Goal: Task Accomplishment & Management: Contribute content

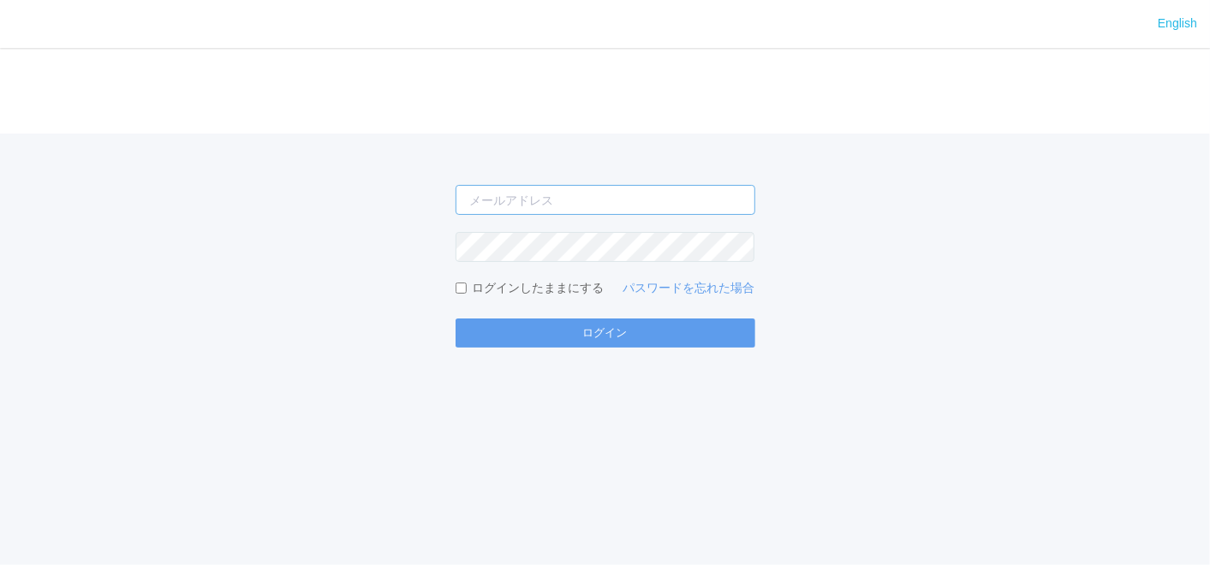
click at [612, 198] on input "email" at bounding box center [606, 200] width 300 height 30
type input "[EMAIL_ADDRESS][DOMAIN_NAME]"
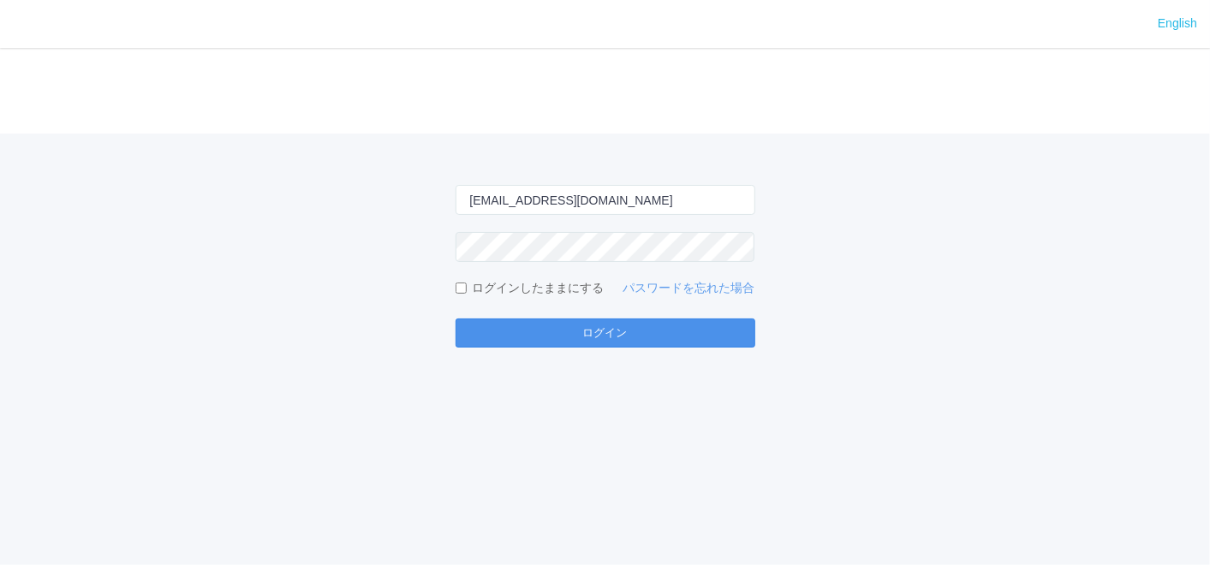
click at [638, 335] on button "ログイン" at bounding box center [606, 333] width 300 height 29
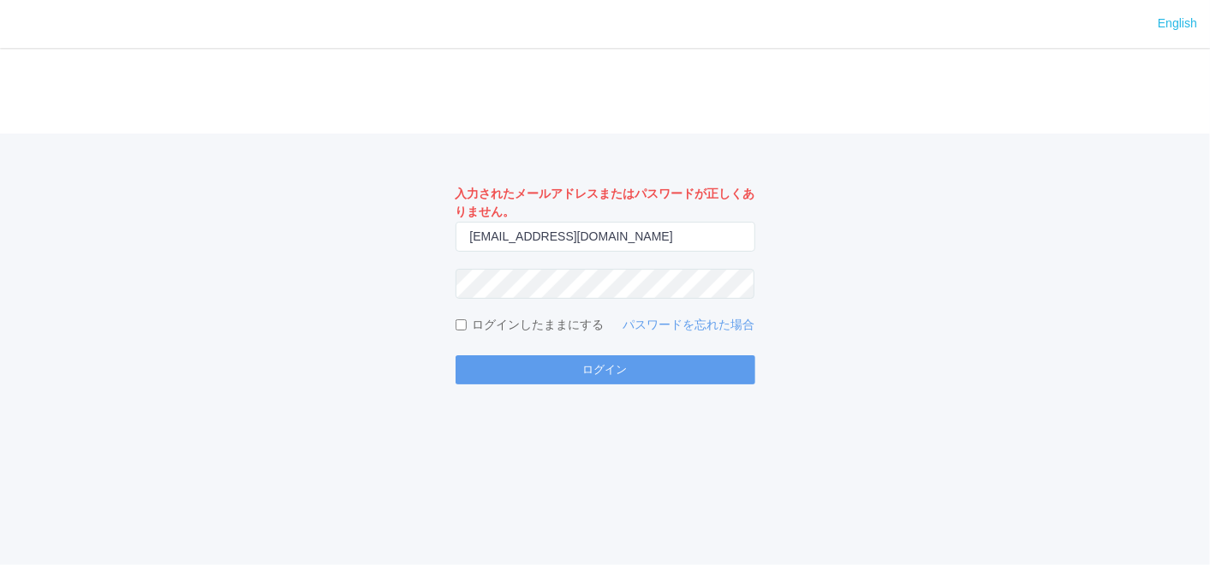
click at [652, 385] on div "English ログイン 入力されたメールアドレスまたはパスワードが正しくありません。 [EMAIL_ADDRESS][DOMAIN_NAME] ログインした…" at bounding box center [605, 282] width 1210 height 565
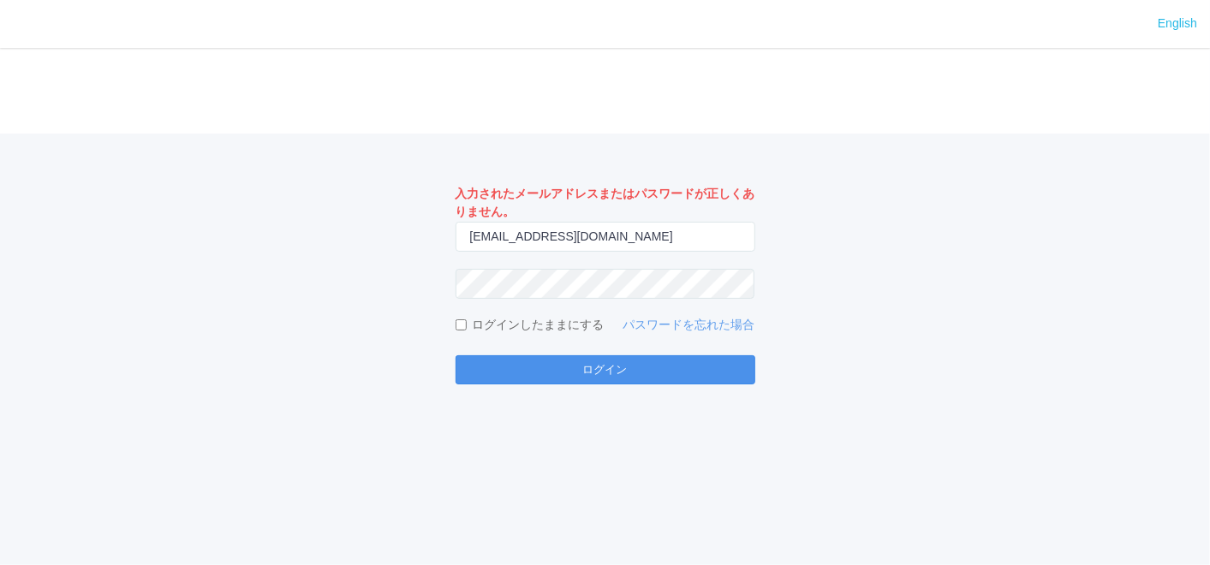
click at [651, 377] on button "ログイン" at bounding box center [606, 369] width 300 height 29
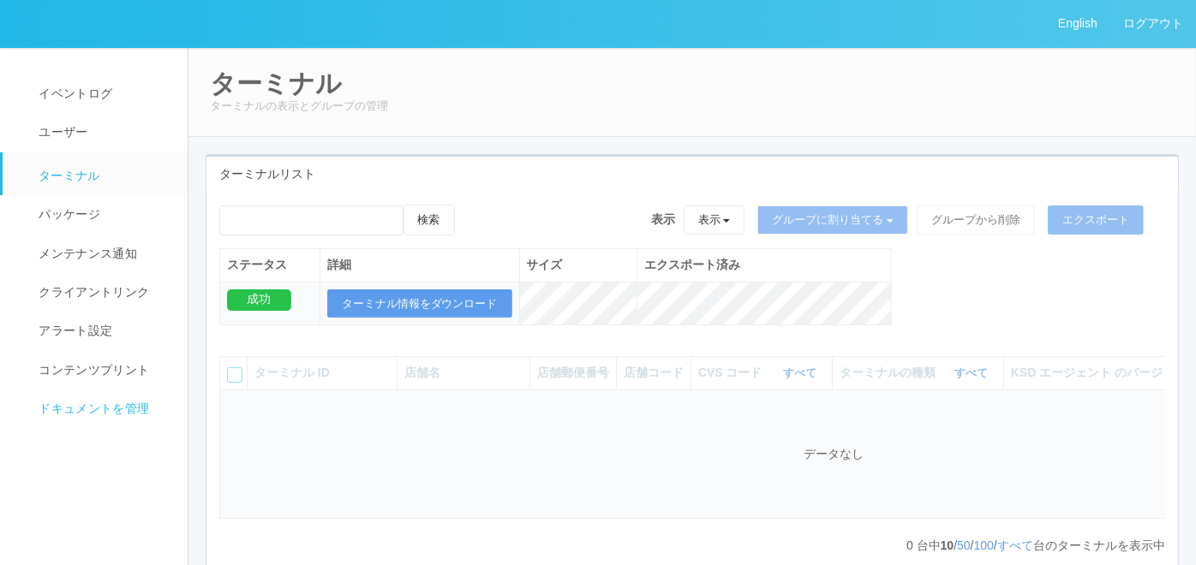
click at [93, 415] on span "ドキュメントを管理" at bounding box center [91, 409] width 115 height 14
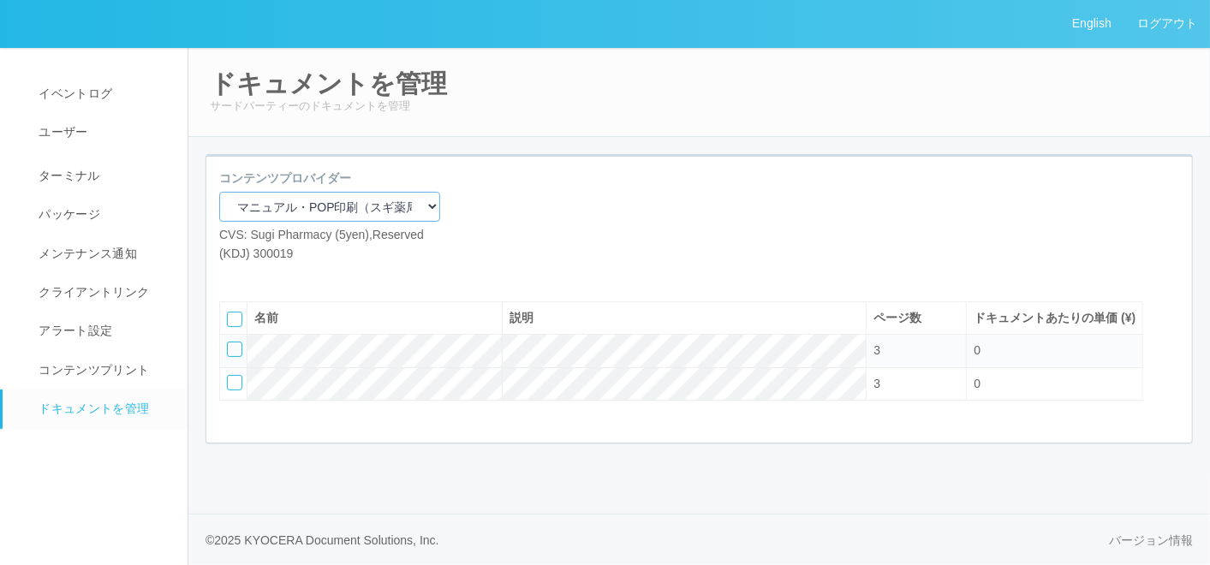
click at [362, 212] on select "マニュアル・POP印刷（スギ薬局） マニュアル・POP印刷（DY） マニュアル・POP印刷（共通） マニュアル・POP印刷（セコマ） マニュアル・POP印刷（…" at bounding box center [329, 207] width 221 height 30
select select "92e33cfa-a397-43d0-aeaa-8a96cbdf4d79"
click at [219, 192] on select "マニュアル・POP印刷（スギ薬局） マニュアル・POP印刷（DY） マニュアル・POP印刷（共通） マニュアル・POP印刷（セコマ） マニュアル・POP印刷（…" at bounding box center [329, 207] width 221 height 30
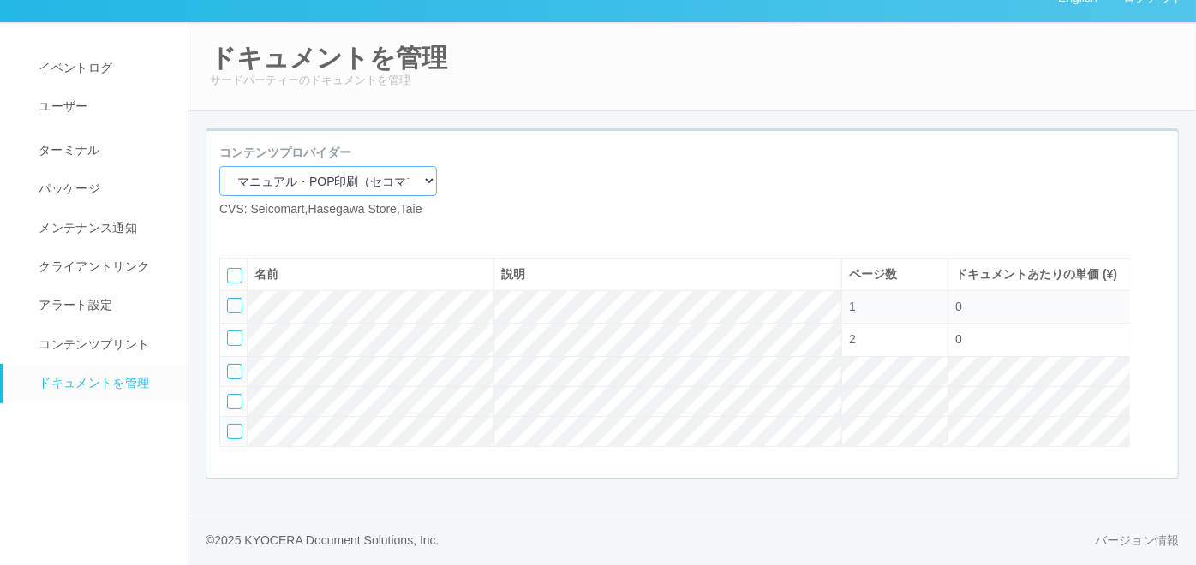
scroll to position [80, 0]
click at [340, 166] on select "マニュアル・POP印刷（スギ薬局） マニュアル・POP印刷（DY） マニュアル・POP印刷（共通） マニュアル・POP印刷（セコマ） マニュアル・POP印刷（…" at bounding box center [328, 181] width 218 height 30
click at [232, 232] on icon at bounding box center [232, 232] width 0 height 0
select select "A4"
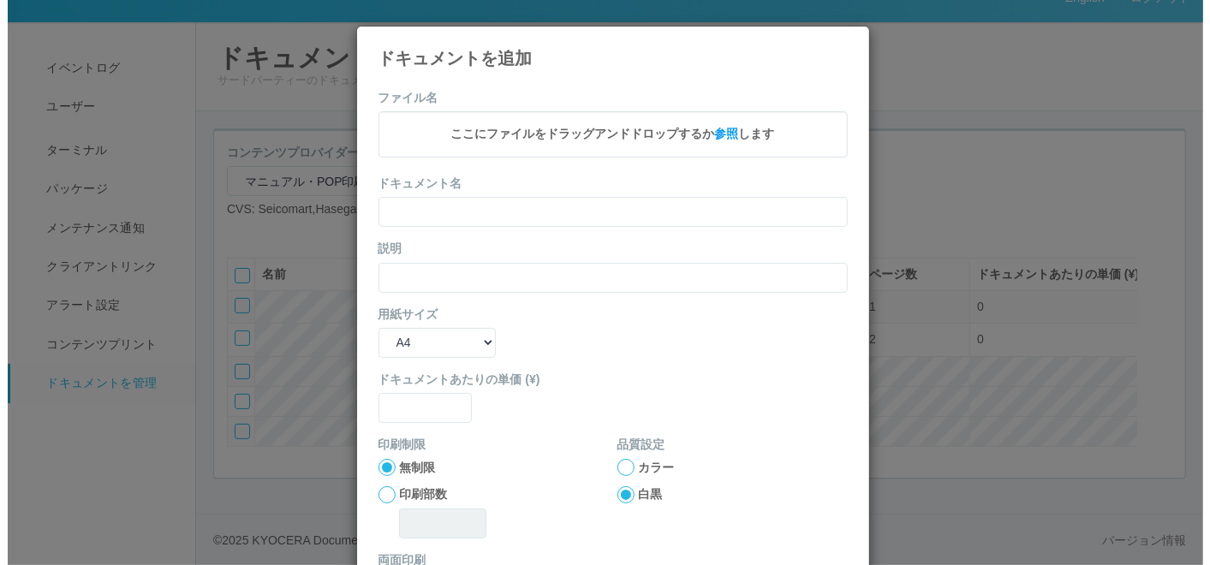
scroll to position [61, 0]
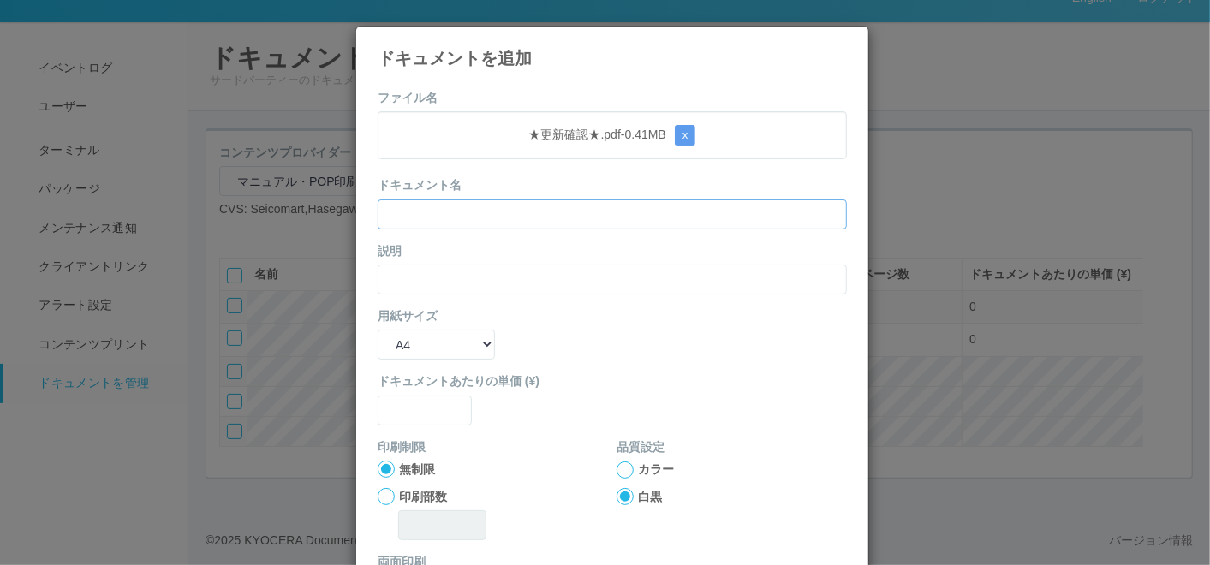
click at [442, 212] on input "text" at bounding box center [612, 215] width 469 height 30
paste input "★更新確認★"
type input "★更新確認★"
click at [418, 292] on input "text" at bounding box center [612, 280] width 469 height 30
paste input "★更新確認★"
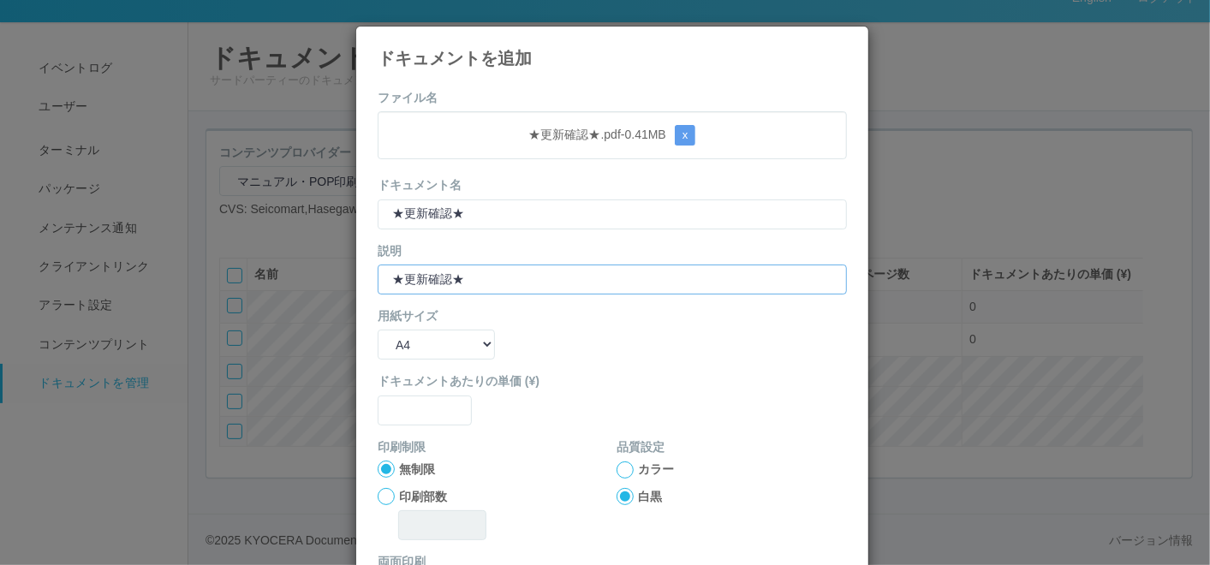
type input "★更新確認★"
click at [424, 345] on select "B5 A4 B4 A3" at bounding box center [436, 345] width 117 height 30
click at [378, 330] on select "B5 A4 B4 A3" at bounding box center [436, 345] width 117 height 30
click at [426, 396] on input "text" at bounding box center [425, 411] width 94 height 30
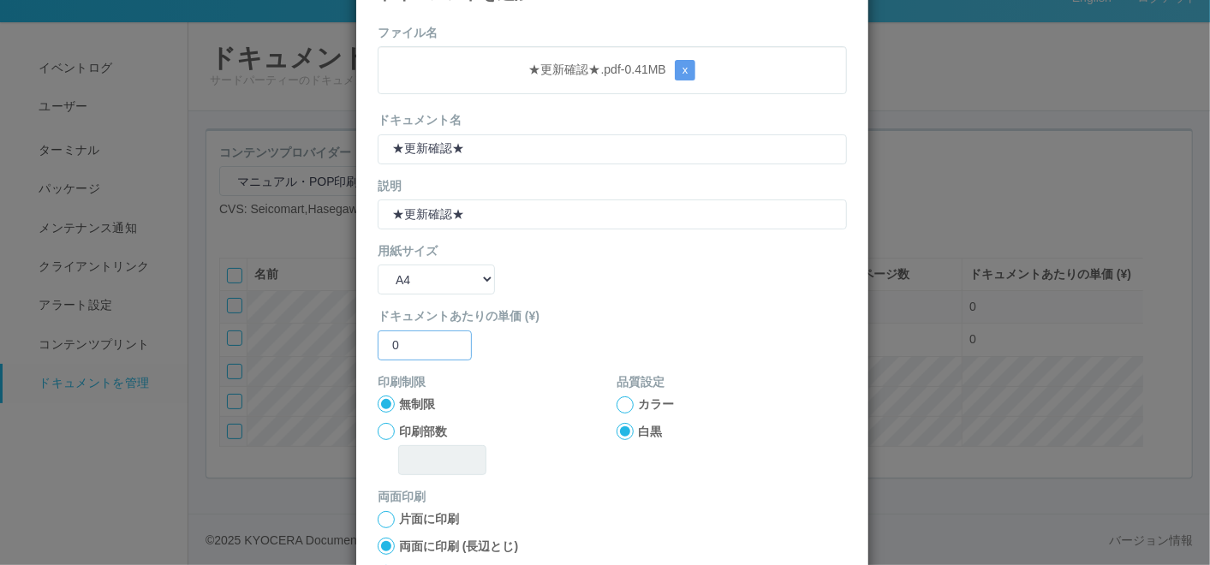
scroll to position [95, 0]
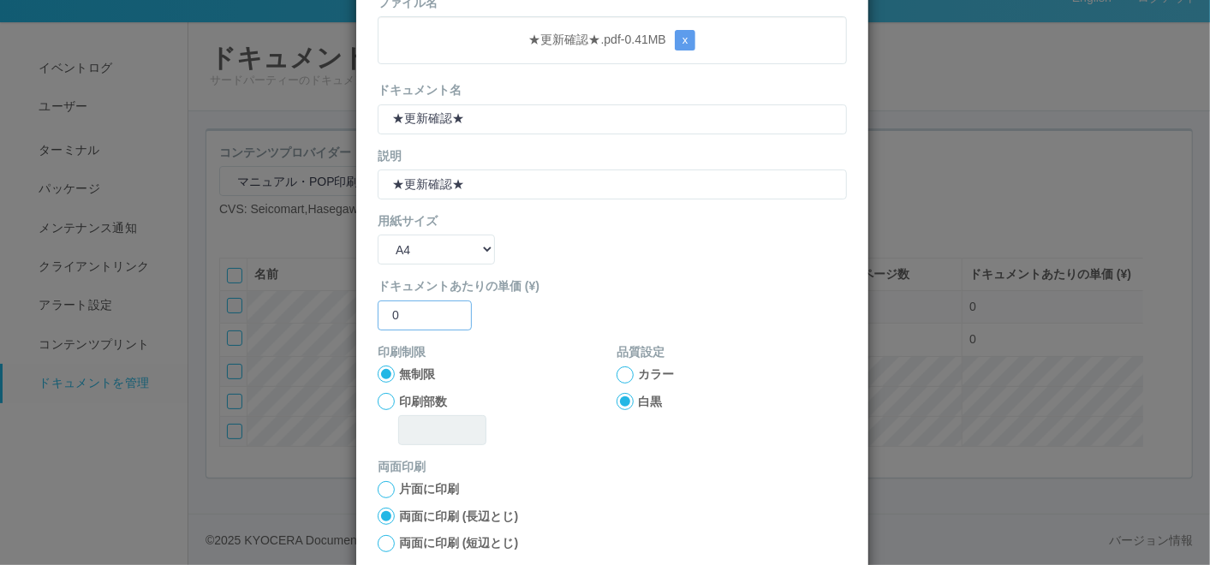
type input "0"
click at [617, 374] on div at bounding box center [625, 375] width 17 height 17
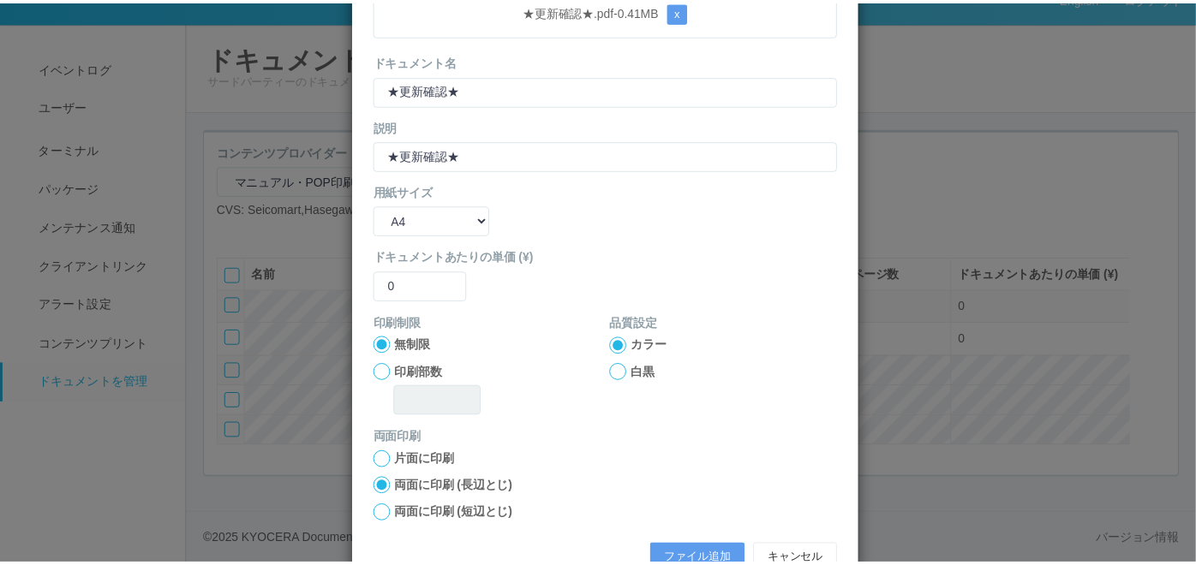
scroll to position [170, 0]
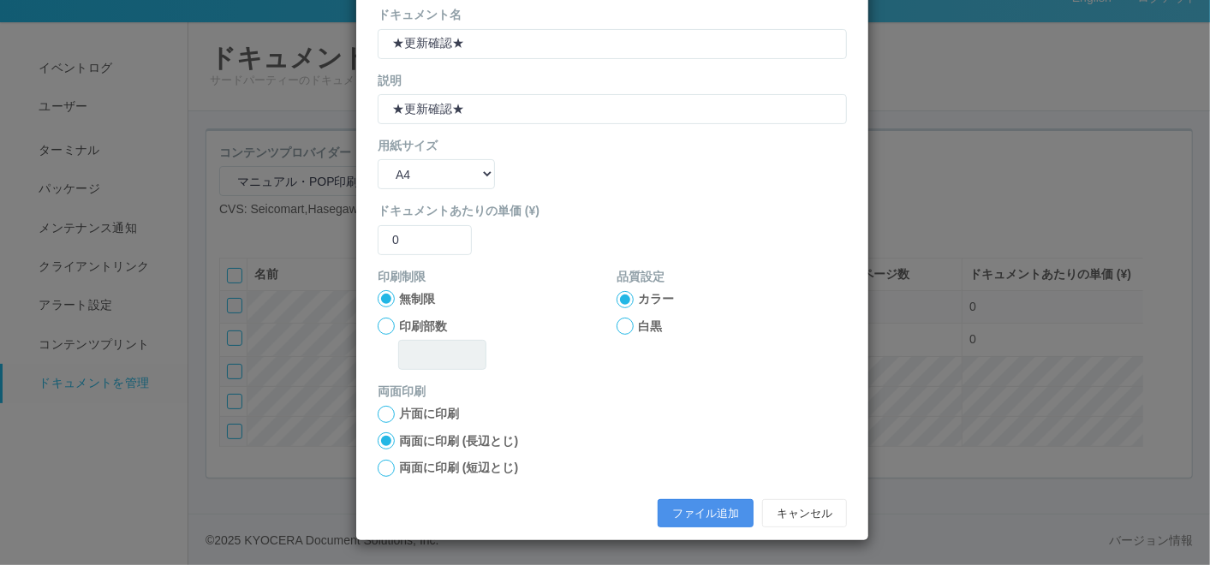
click at [658, 500] on button "ファイル追加" at bounding box center [706, 513] width 96 height 29
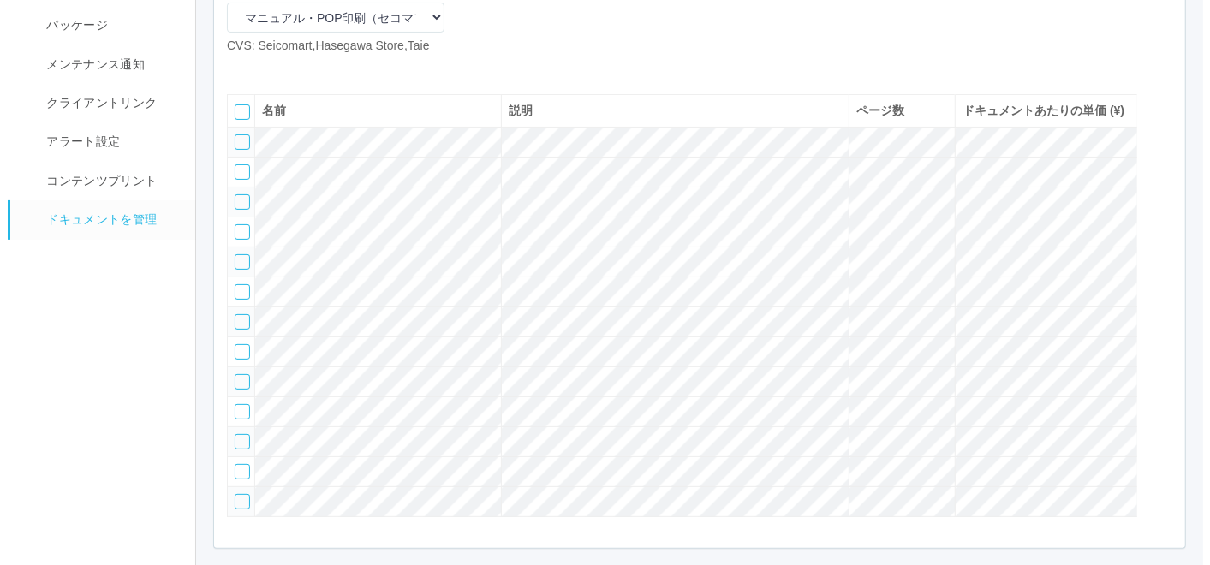
scroll to position [56, 0]
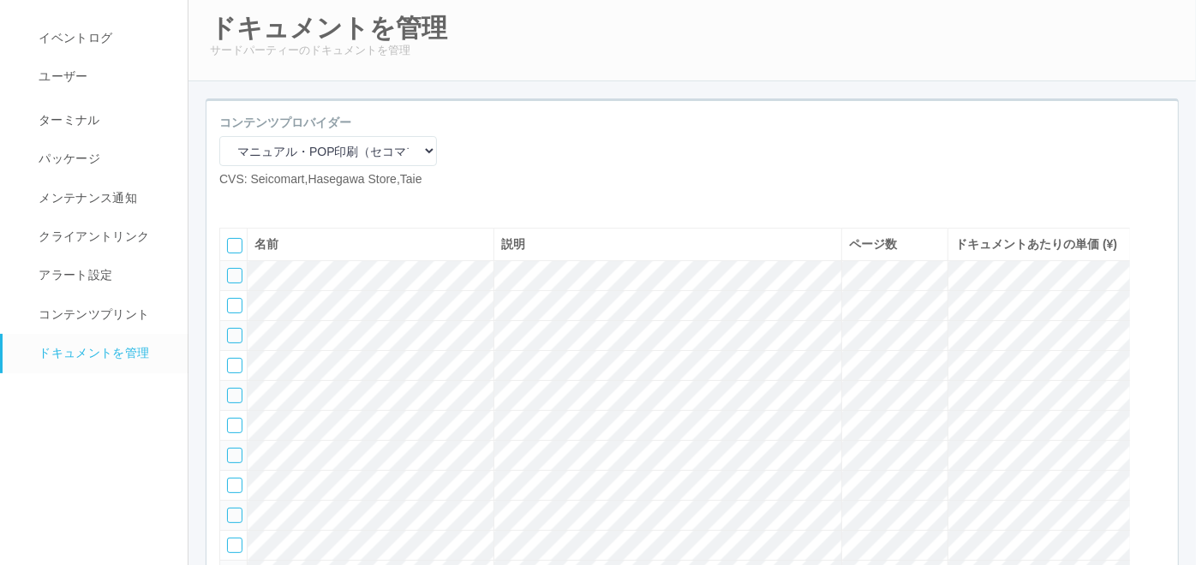
click at [232, 202] on icon at bounding box center [232, 202] width 0 height 0
select select "A4"
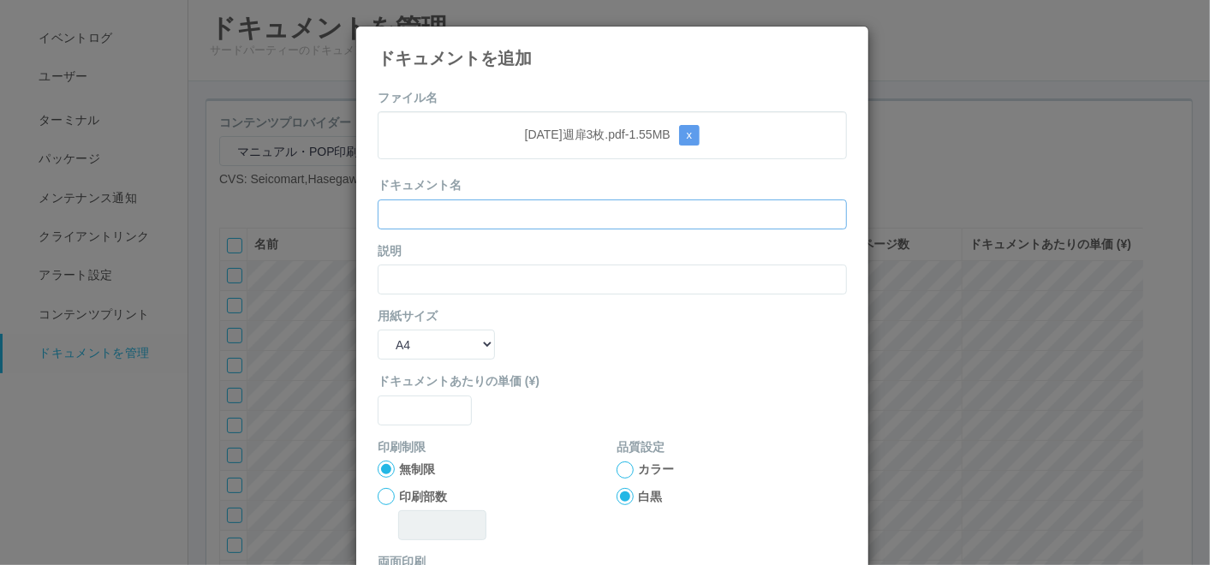
click at [461, 203] on input "text" at bounding box center [612, 215] width 469 height 30
paste input "[DATE]週扉3枚"
type input "[DATE]週扉3枚"
click at [428, 281] on input "text" at bounding box center [612, 280] width 469 height 30
paste input "[DATE]週扉3枚"
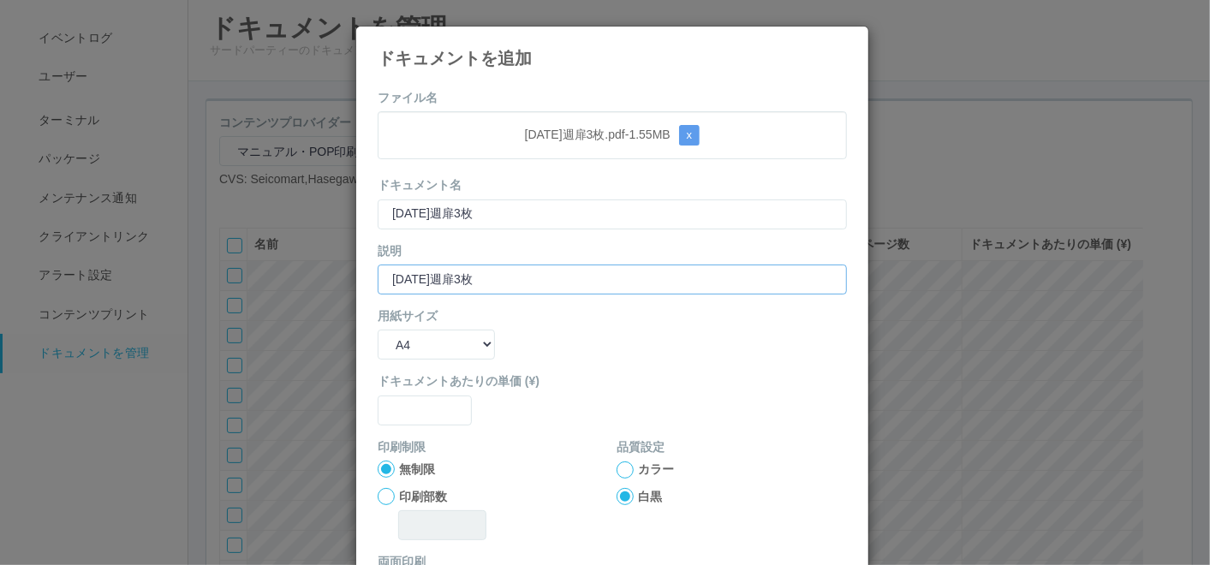
type input "[DATE]週扉3枚"
click at [418, 340] on select "B5 A4 B4 A3" at bounding box center [436, 345] width 117 height 30
select select "A3"
click at [378, 330] on select "B5 A4 B4 A3" at bounding box center [436, 345] width 117 height 30
click at [404, 391] on div "ドキュメントあたりの単価 (¥)" at bounding box center [612, 399] width 469 height 52
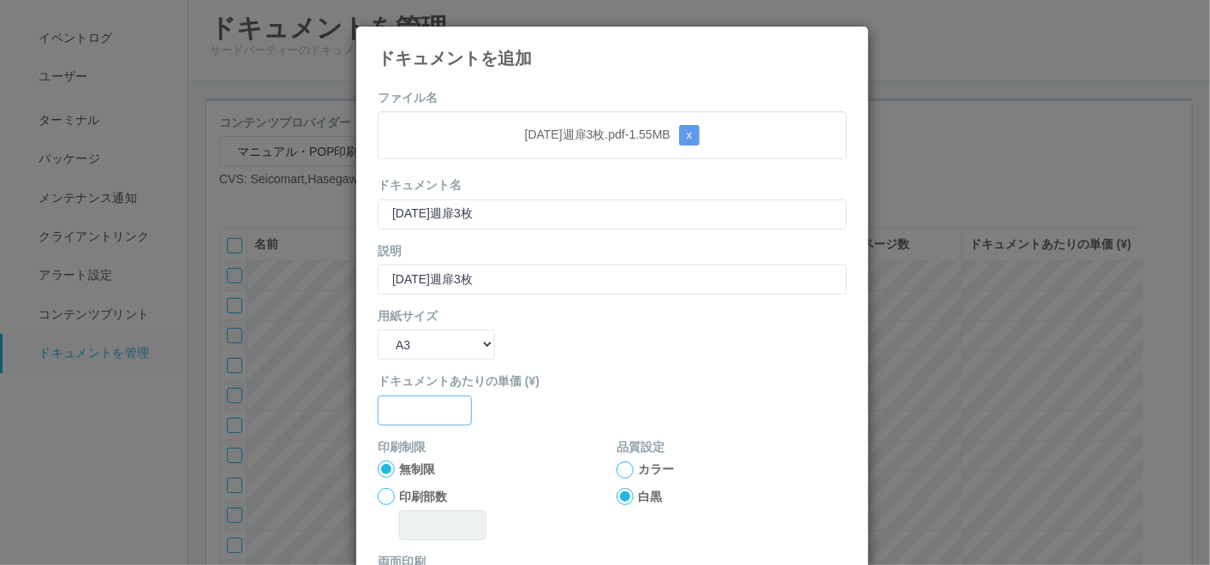
click at [407, 402] on input "text" at bounding box center [425, 411] width 94 height 30
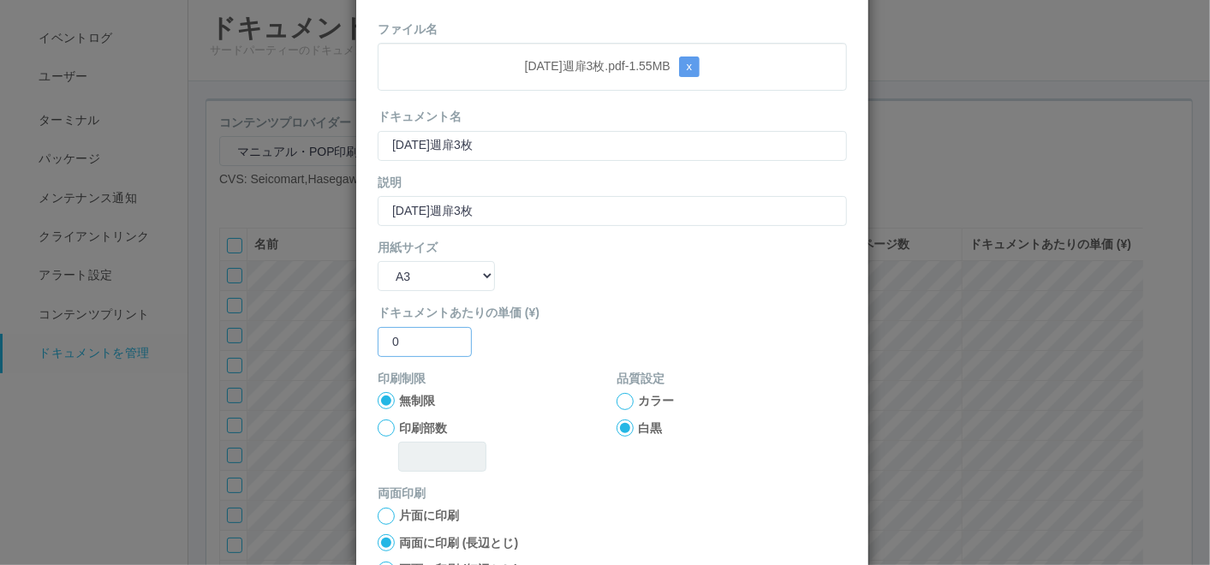
scroll to position [95, 0]
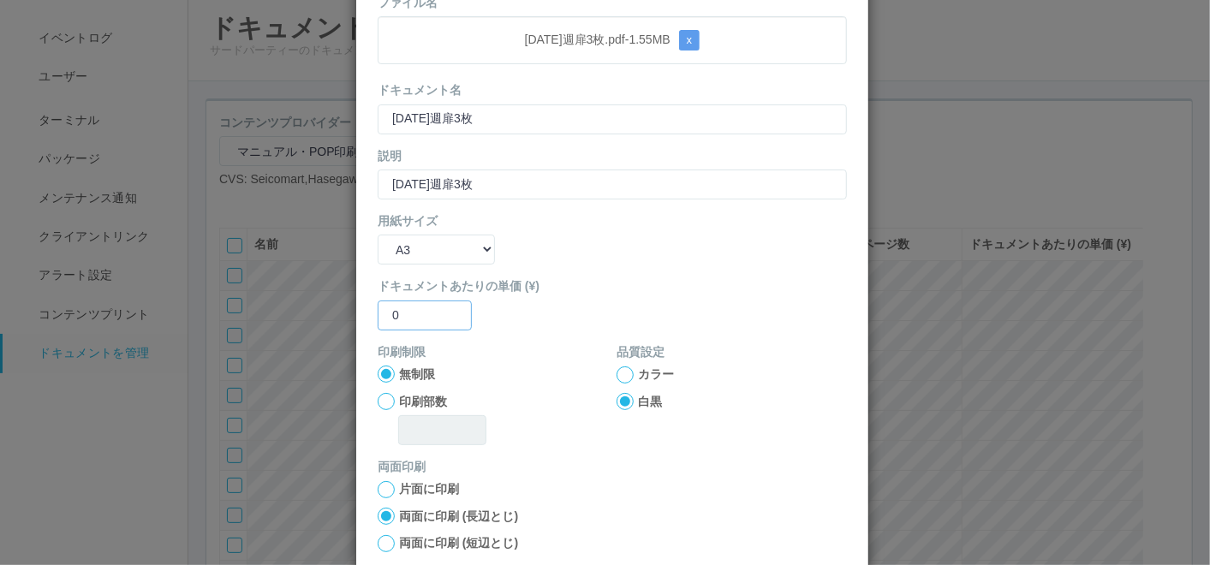
type input "0"
click at [618, 379] on div at bounding box center [625, 375] width 17 height 17
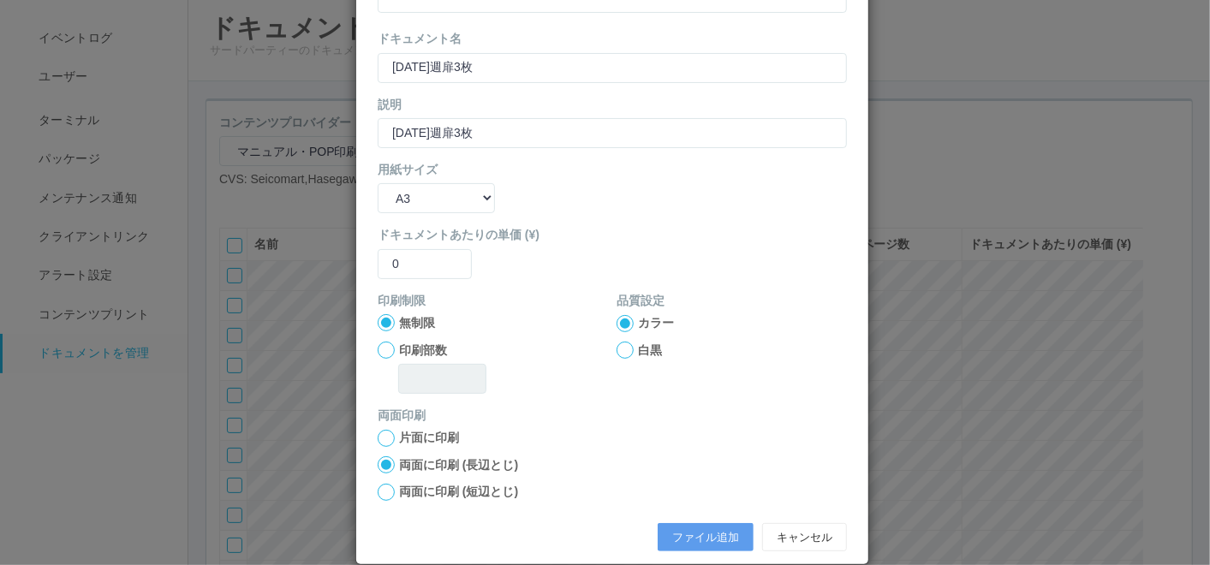
scroll to position [170, 0]
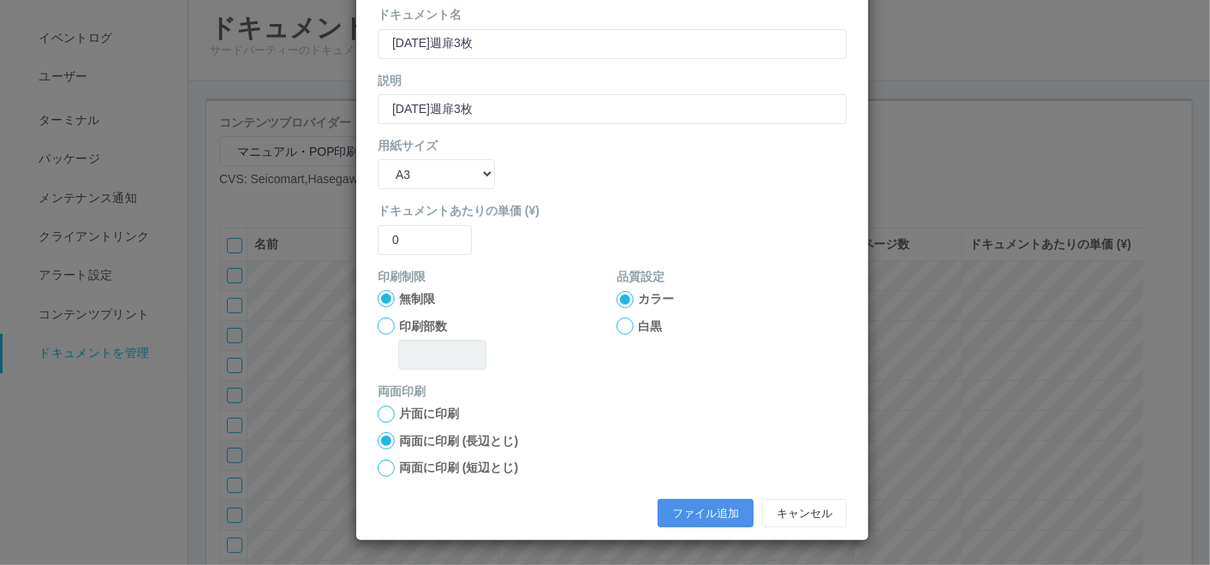
click at [687, 510] on button "ファイル追加" at bounding box center [706, 513] width 96 height 29
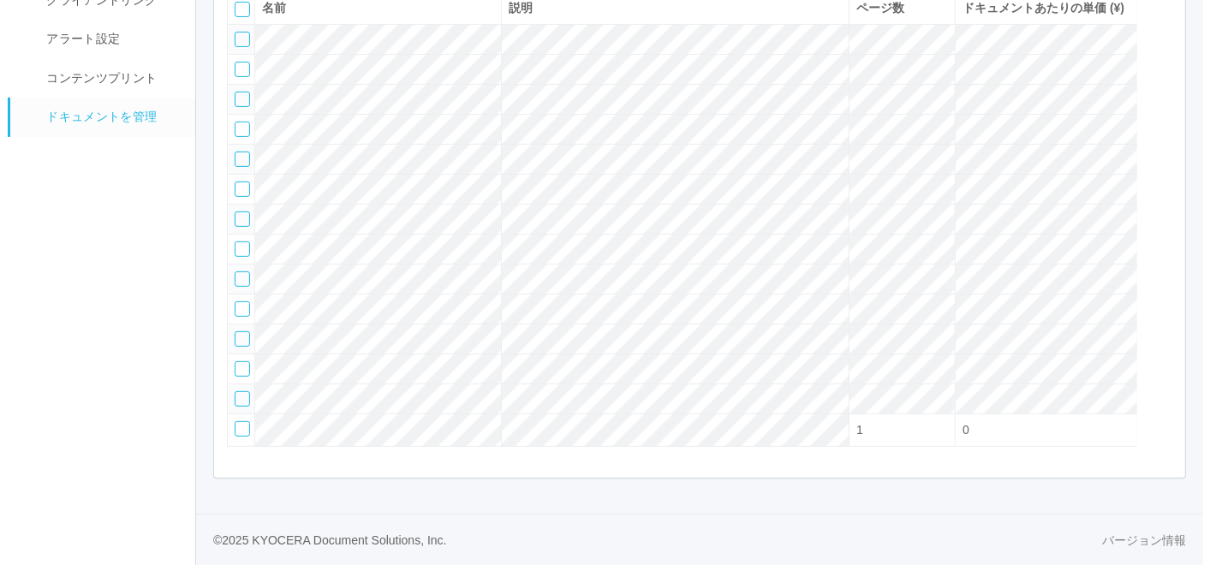
scroll to position [246, 0]
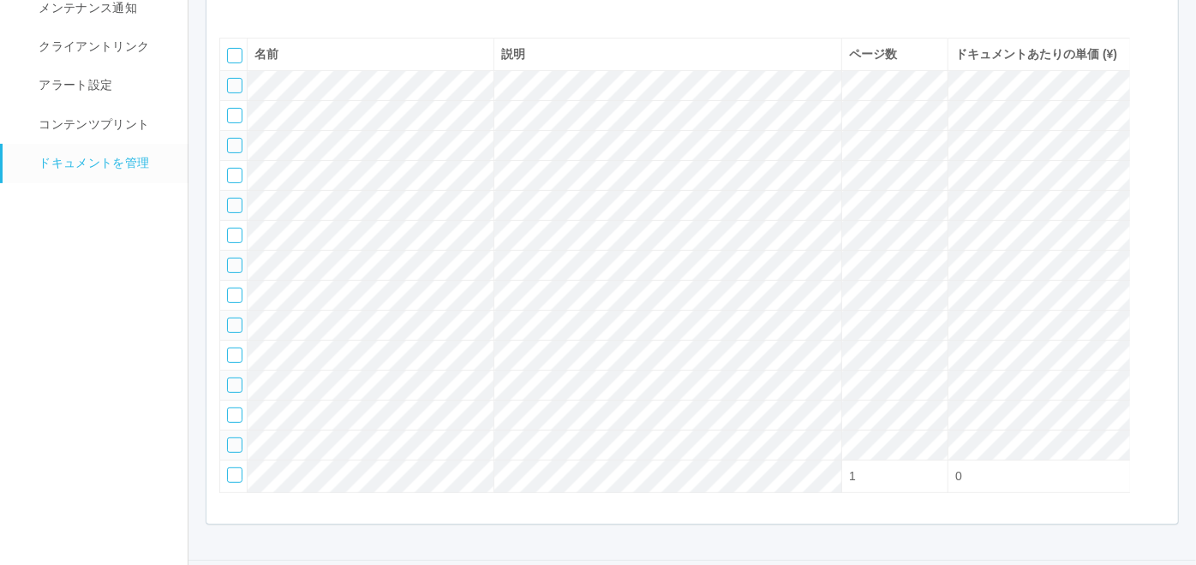
click at [232, 12] on icon at bounding box center [232, 12] width 0 height 0
select select "A4"
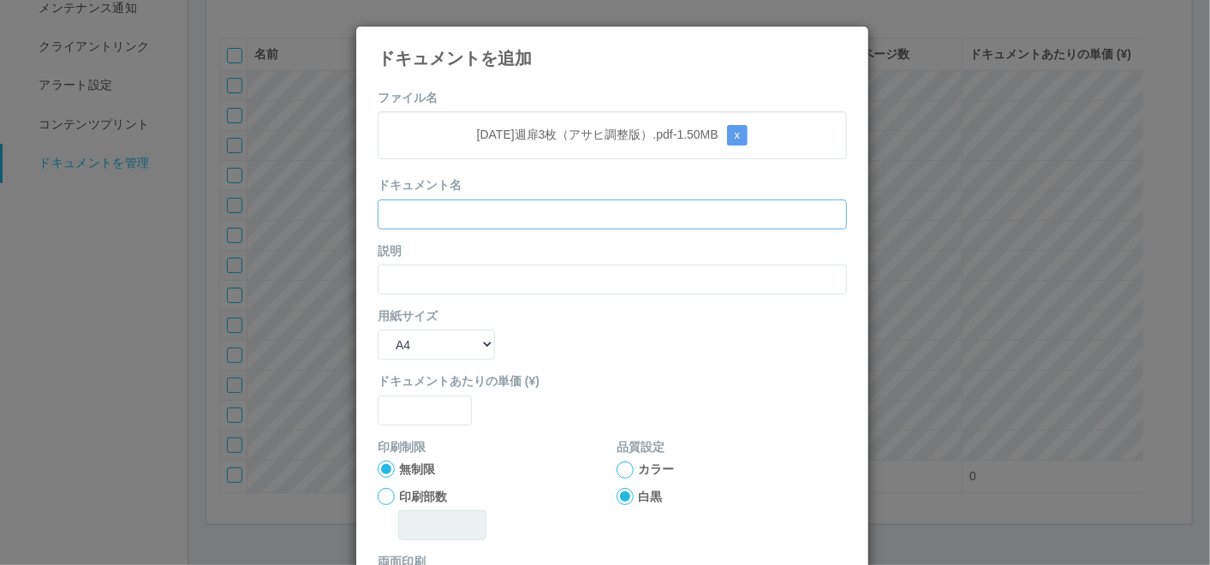
click at [526, 211] on input "text" at bounding box center [612, 215] width 469 height 30
paste input "[DATE]週扉3枚（アサヒ調整版）"
type input "[DATE]週扉3枚（アサヒ調整版）"
click at [472, 281] on input "text" at bounding box center [612, 280] width 469 height 30
paste input "[DATE]週扉3枚（アサヒ調整版）"
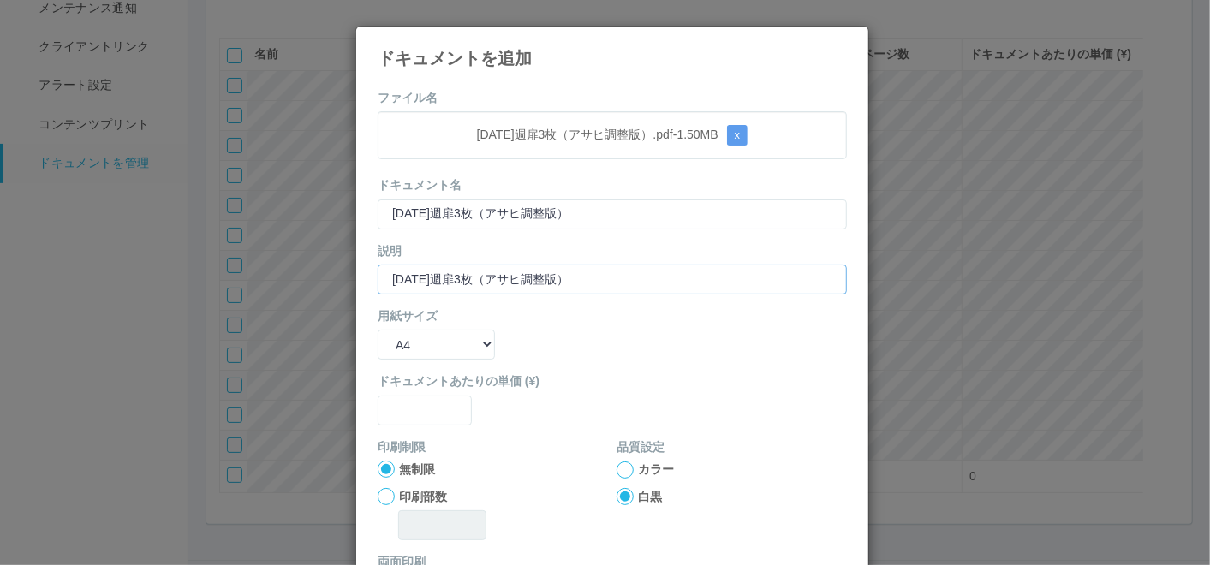
type input "[DATE]週扉3枚（アサヒ調整版）"
click at [423, 349] on select "B5 A4 B4 A3" at bounding box center [436, 345] width 117 height 30
select select "A3"
click at [378, 330] on select "B5 A4 B4 A3" at bounding box center [436, 345] width 117 height 30
click at [401, 425] on form "ファイル名 [DATE]週扉3枚（アサヒ調整版）.pdf - 1.50 MB x ドキュメント名 [DATE]週扉3枚（アサヒ調整版） 説明 [DATE]週扉…" at bounding box center [612, 398] width 469 height 618
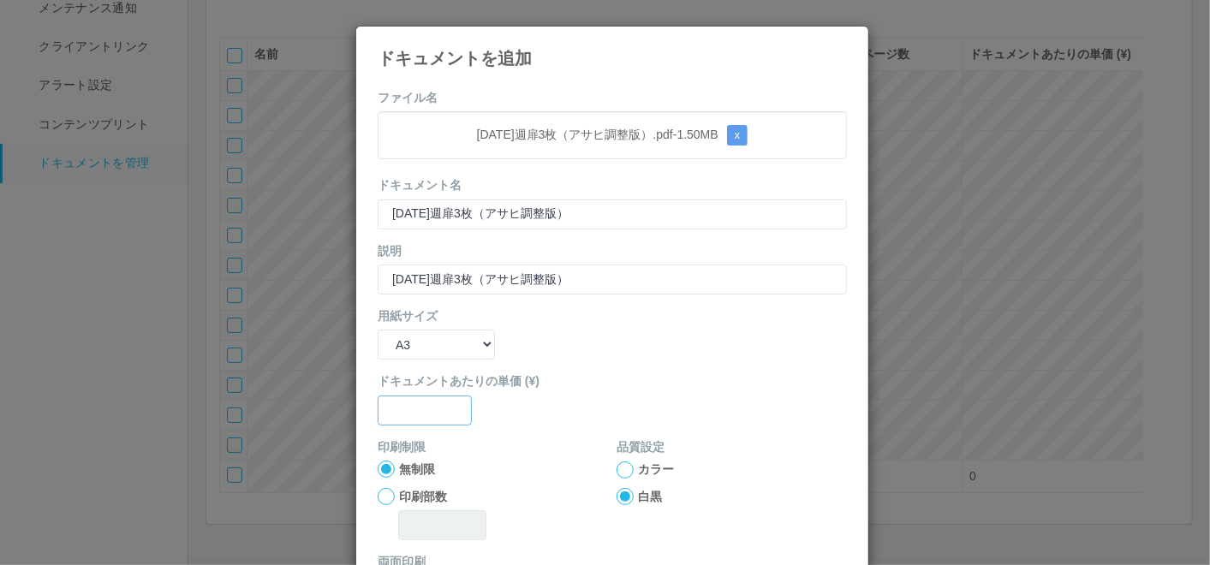
click at [398, 415] on input "text" at bounding box center [425, 411] width 94 height 30
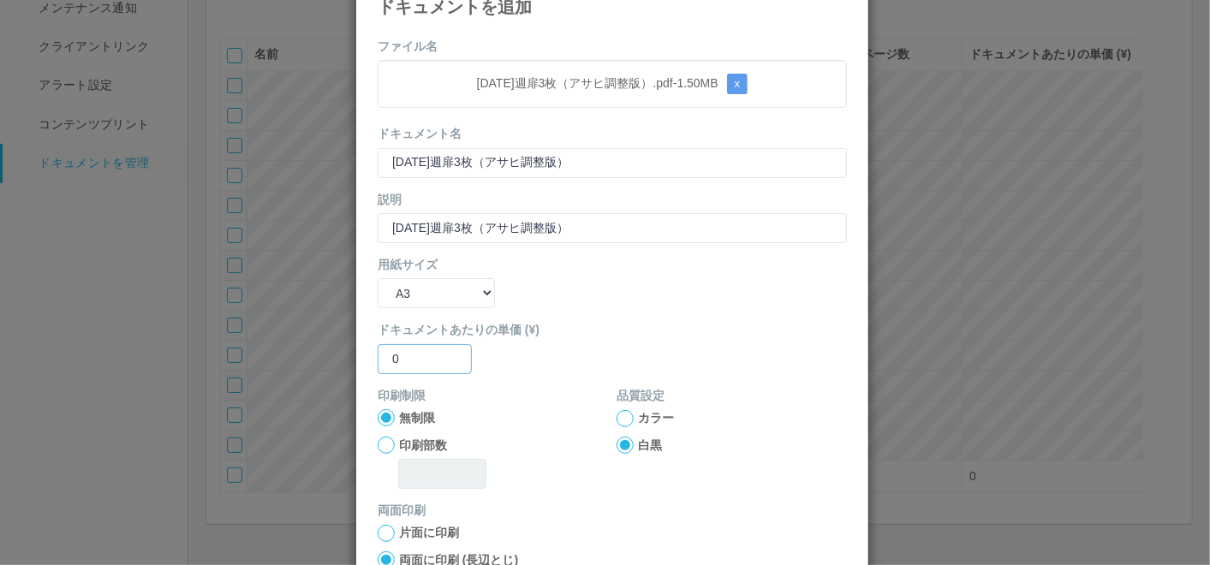
scroll to position [95, 0]
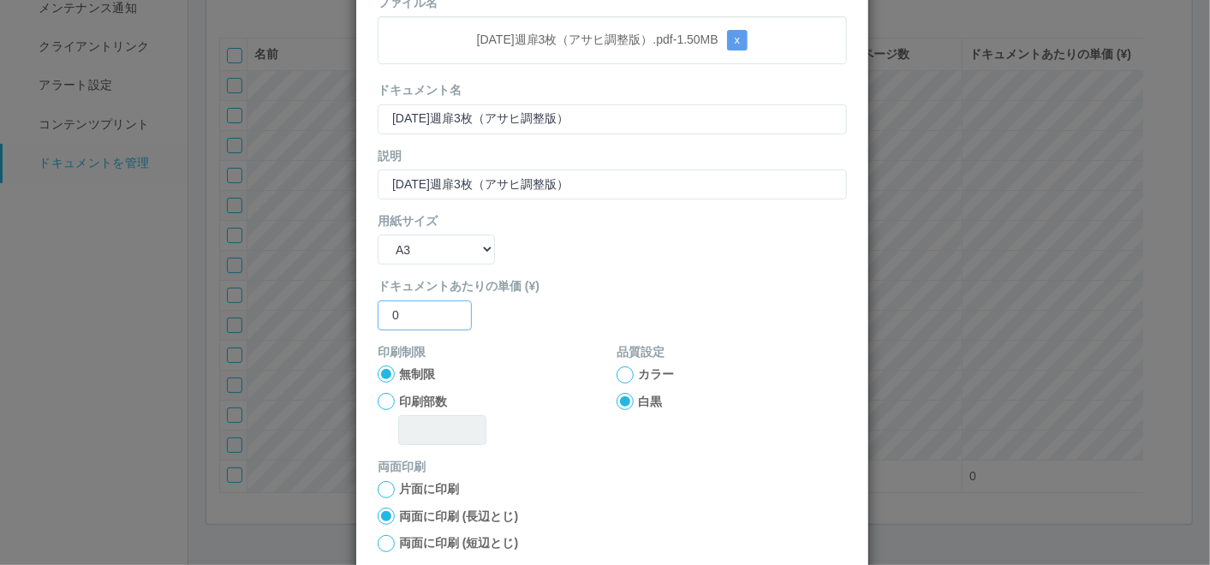
type input "0"
click at [618, 379] on div at bounding box center [625, 375] width 17 height 17
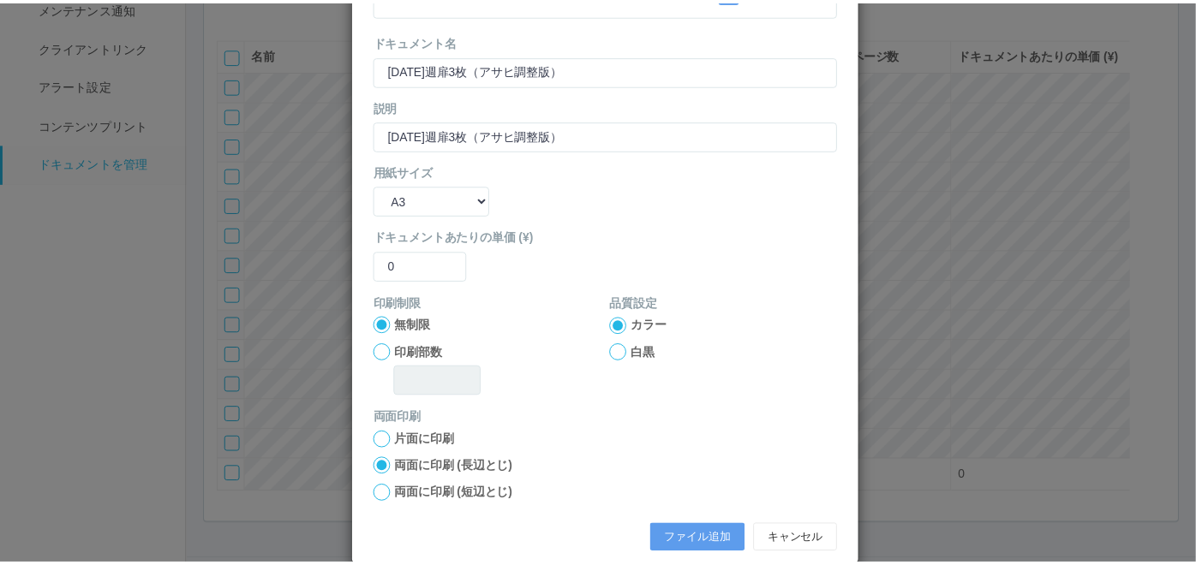
scroll to position [170, 0]
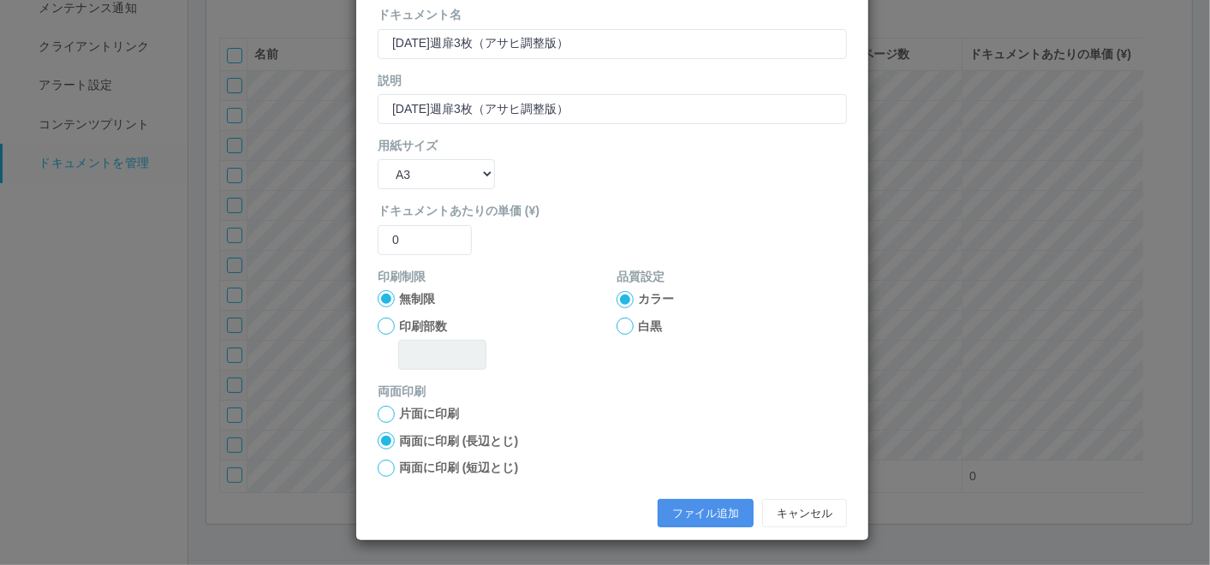
click at [729, 506] on button "ファイル追加" at bounding box center [706, 513] width 96 height 29
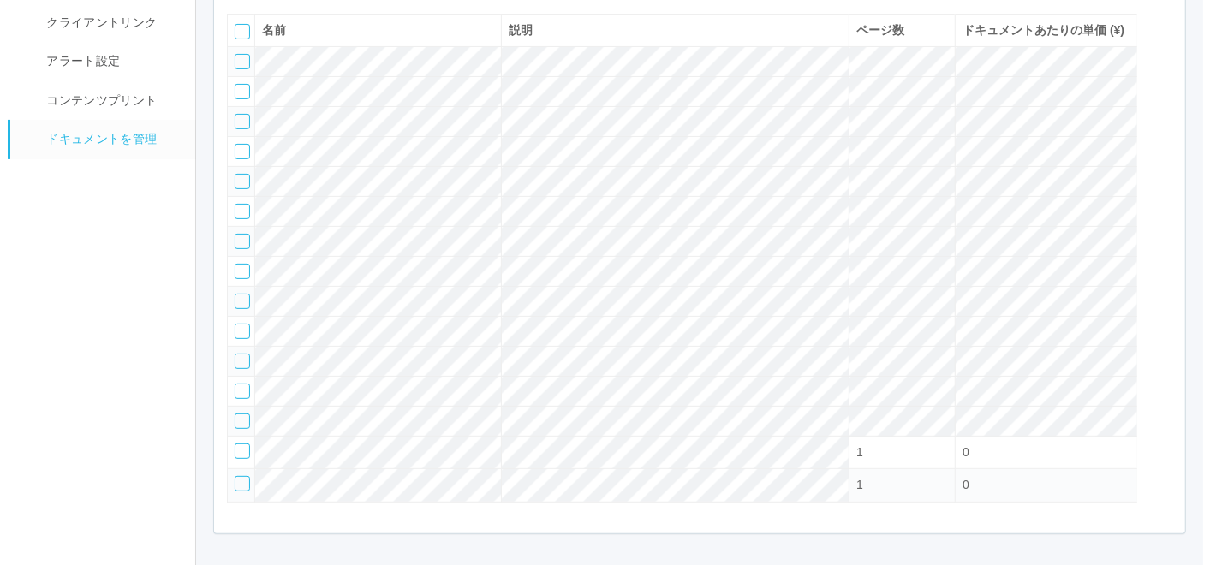
scroll to position [216, 0]
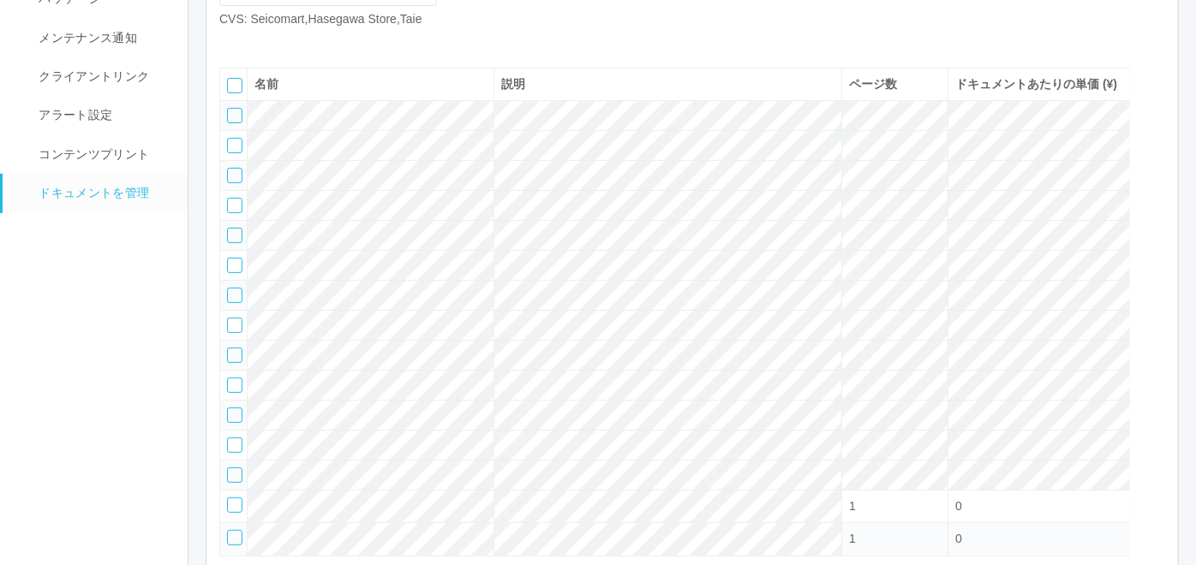
click at [232, 42] on icon at bounding box center [232, 42] width 0 height 0
select select "A4"
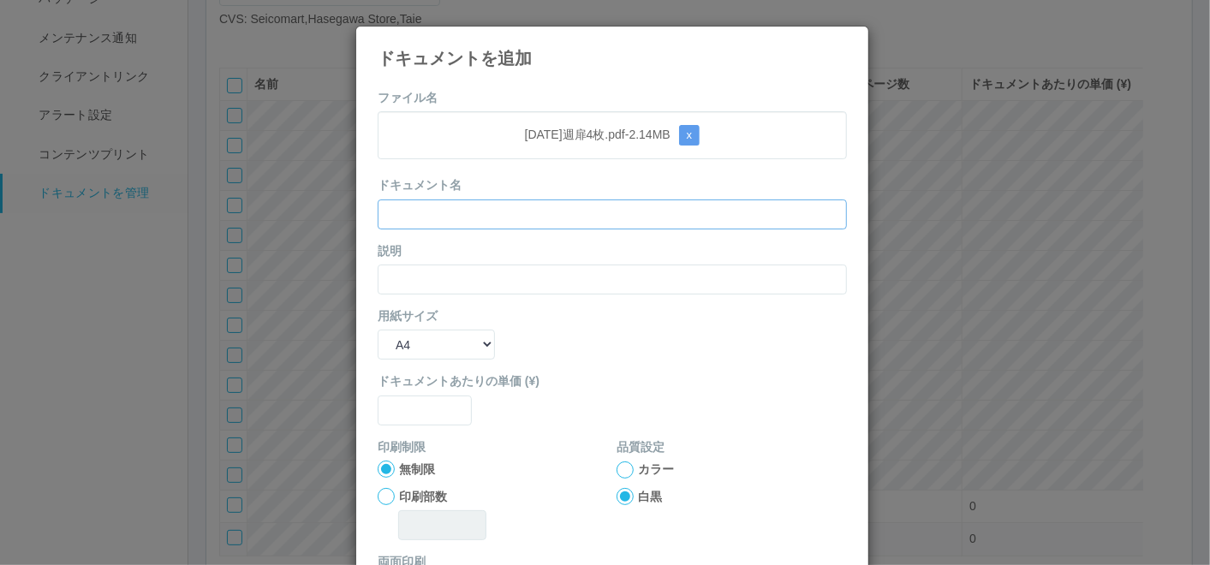
click at [538, 207] on input "text" at bounding box center [612, 215] width 469 height 30
paste input "[DATE]週扉4枚"
type input "[DATE]週扉4枚"
click at [460, 267] on input "text" at bounding box center [612, 280] width 469 height 30
paste input "[DATE]週扉4枚"
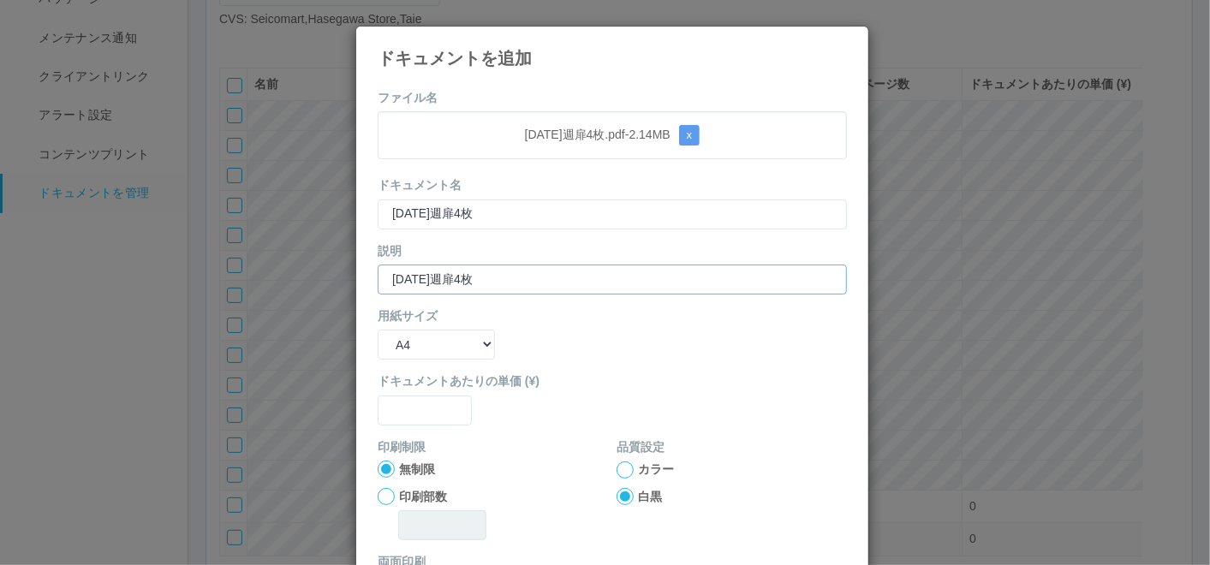
type input "[DATE]週扉4枚"
click at [440, 337] on select "B5 A4 B4 A3" at bounding box center [436, 345] width 117 height 30
select select "A3"
click at [378, 330] on select "B5 A4 B4 A3" at bounding box center [436, 345] width 117 height 30
click at [401, 426] on form "ファイル名 [DATE]週扉4枚.pdf - 2.14 MB x ドキュメント名 [DATE]週扉4枚 説明 [DATE]週扉4枚 用紙サイズ B5 A4 B…" at bounding box center [612, 398] width 469 height 618
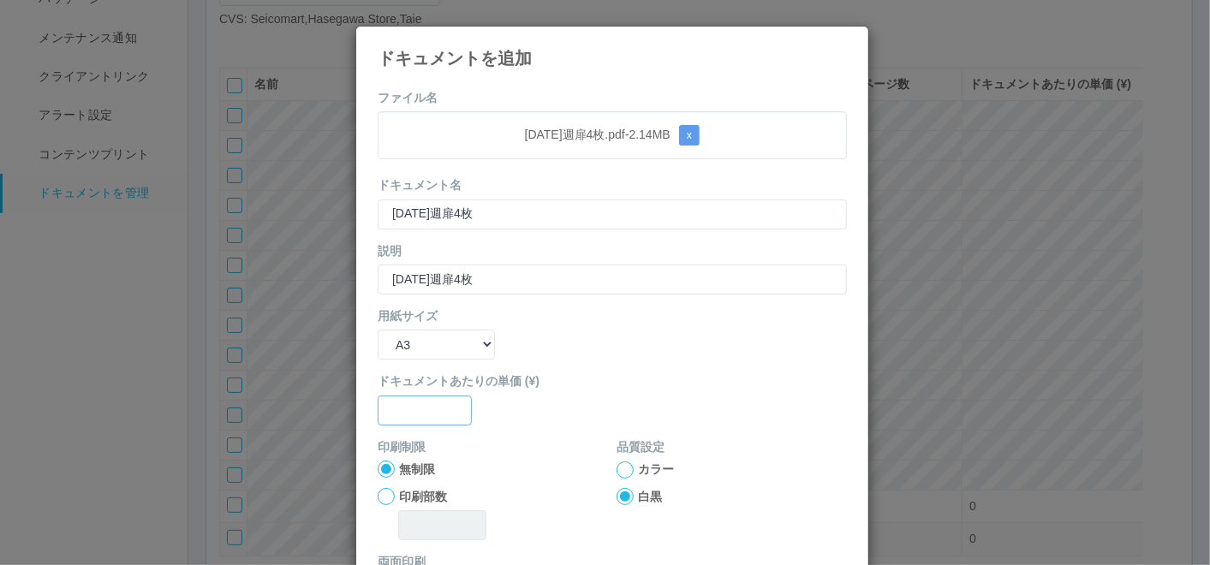
click at [398, 413] on input "text" at bounding box center [425, 411] width 94 height 30
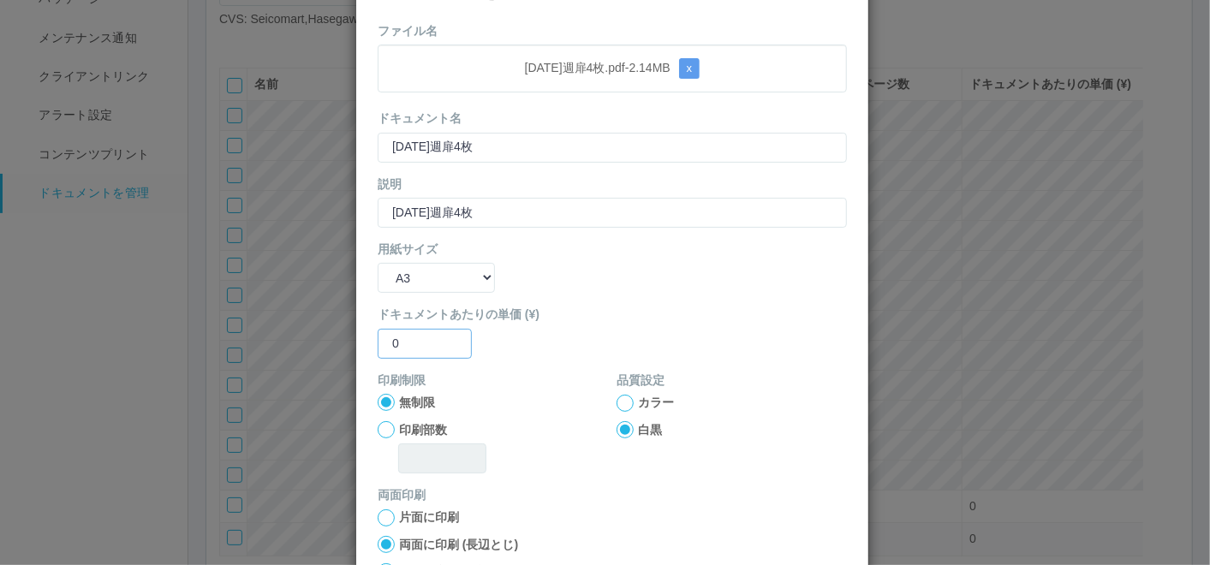
scroll to position [95, 0]
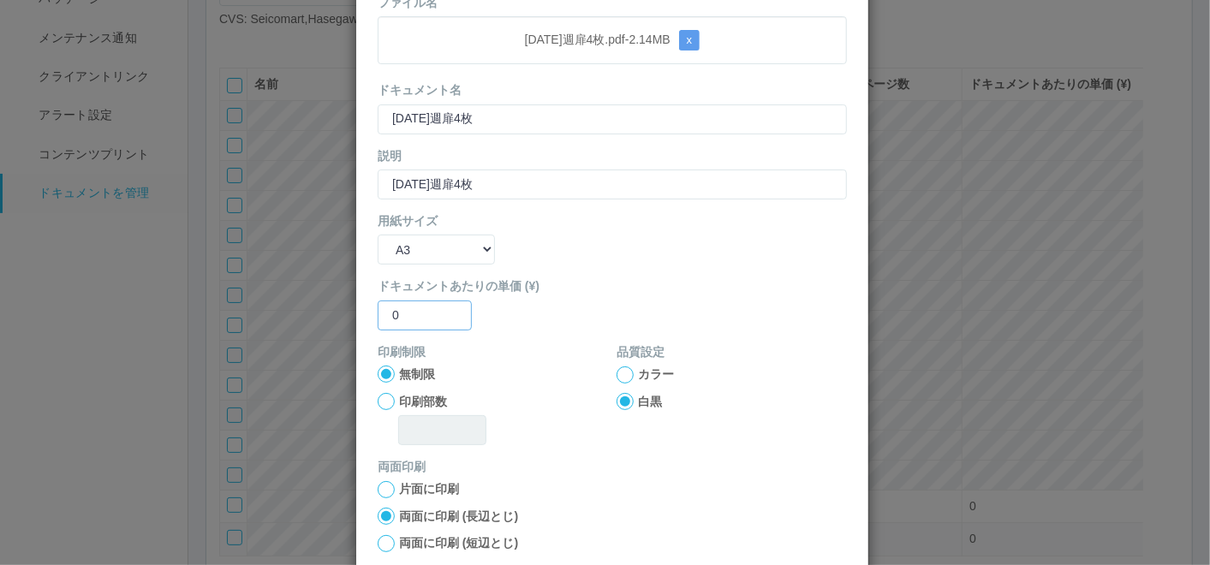
type input "0"
click at [617, 374] on div at bounding box center [625, 375] width 17 height 17
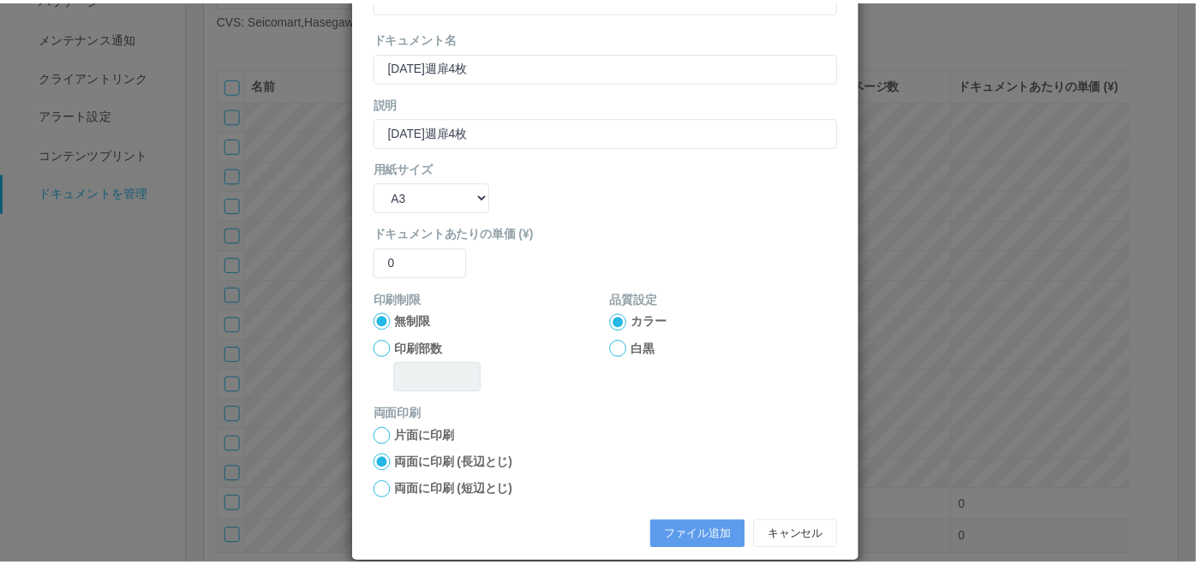
scroll to position [170, 0]
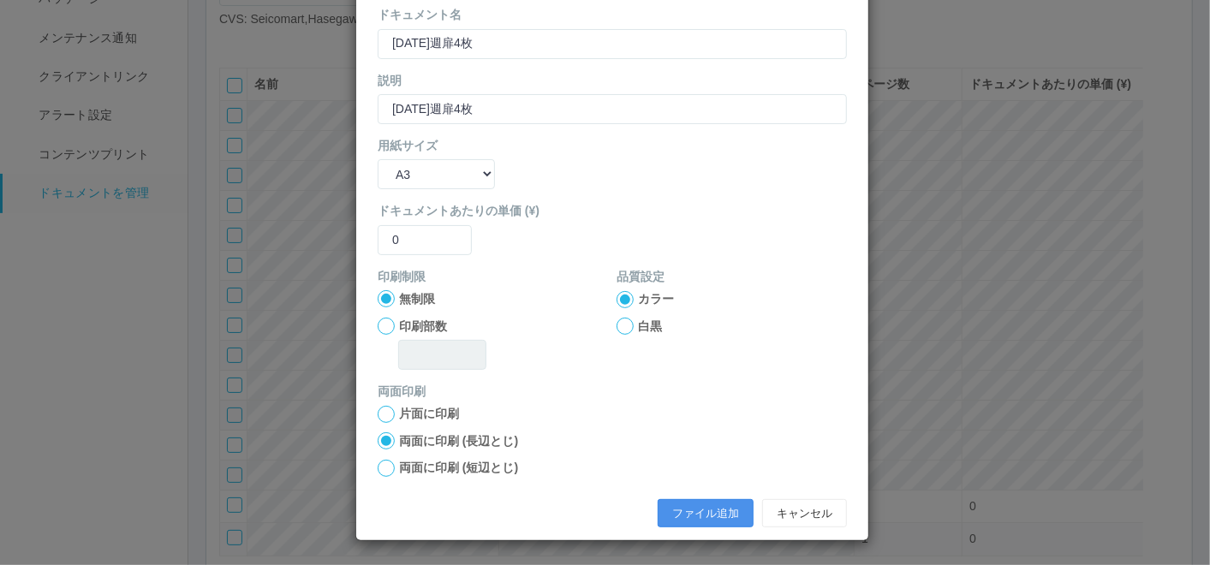
click at [700, 504] on button "ファイル追加" at bounding box center [706, 513] width 96 height 29
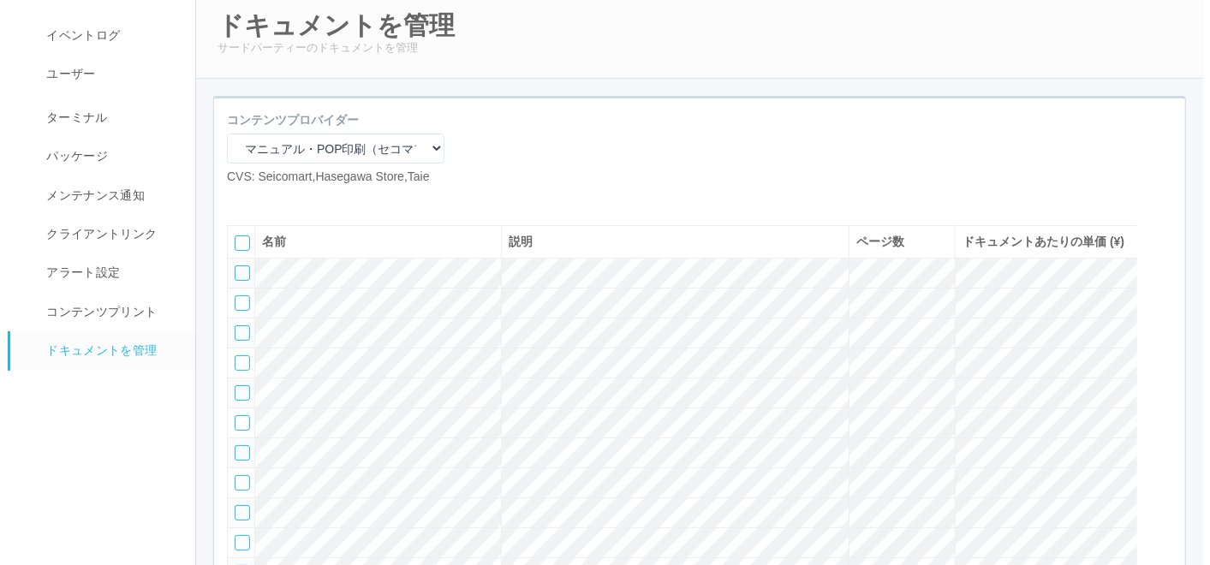
scroll to position [58, 0]
click at [232, 200] on icon at bounding box center [232, 200] width 0 height 0
select select "A4"
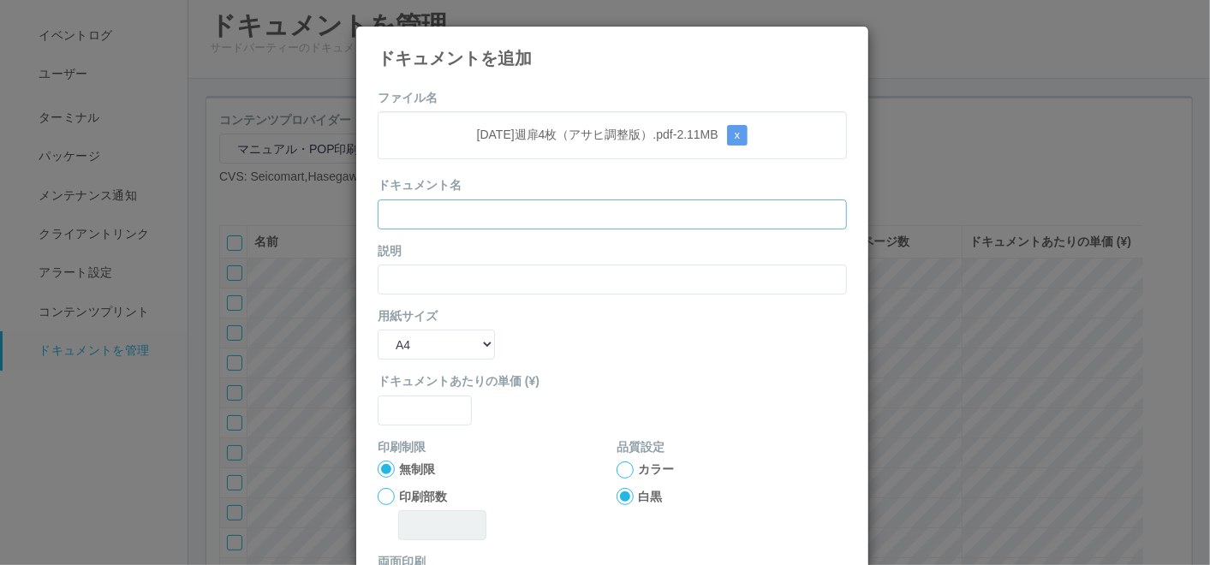
click at [439, 212] on input "text" at bounding box center [612, 215] width 469 height 30
paste input "[DATE]週扉4枚（アサヒ調整版）"
type input "[DATE]週扉4枚（アサヒ調整版）"
click at [405, 277] on input "text" at bounding box center [612, 280] width 469 height 30
paste input "[DATE]週扉4枚（アサヒ調整版）"
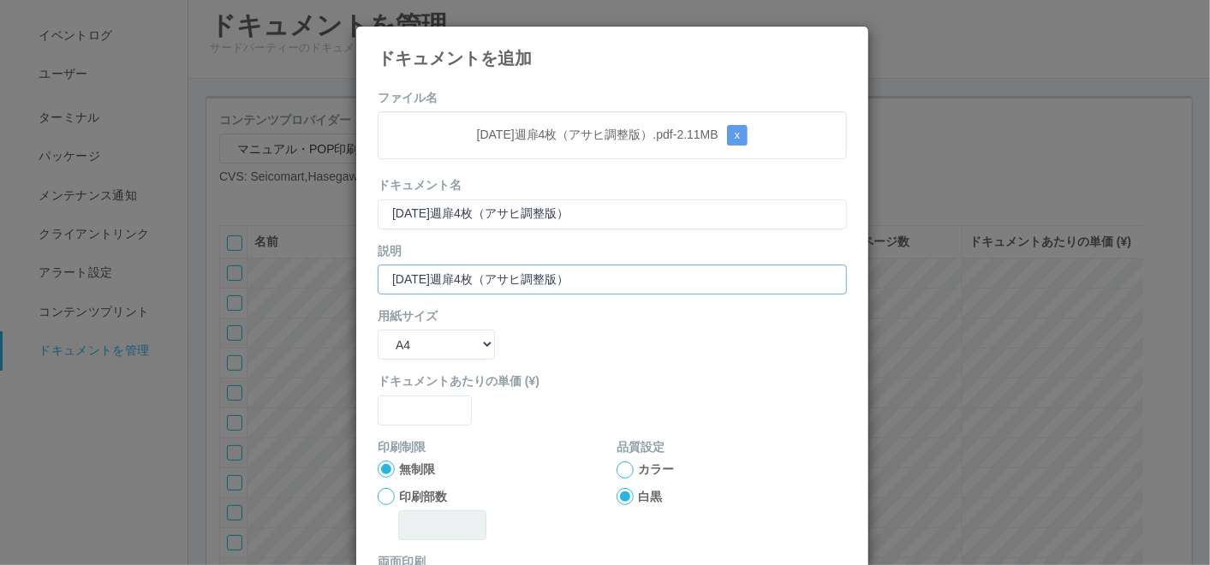
type input "[DATE]週扉4枚（アサヒ調整版）"
click at [398, 328] on div "用紙サイズ B5 A4 B4 A3" at bounding box center [612, 333] width 469 height 52
click at [401, 348] on select "B5 A4 B4 A3" at bounding box center [436, 345] width 117 height 30
select select "A3"
click at [378, 330] on select "B5 A4 B4 A3" at bounding box center [436, 345] width 117 height 30
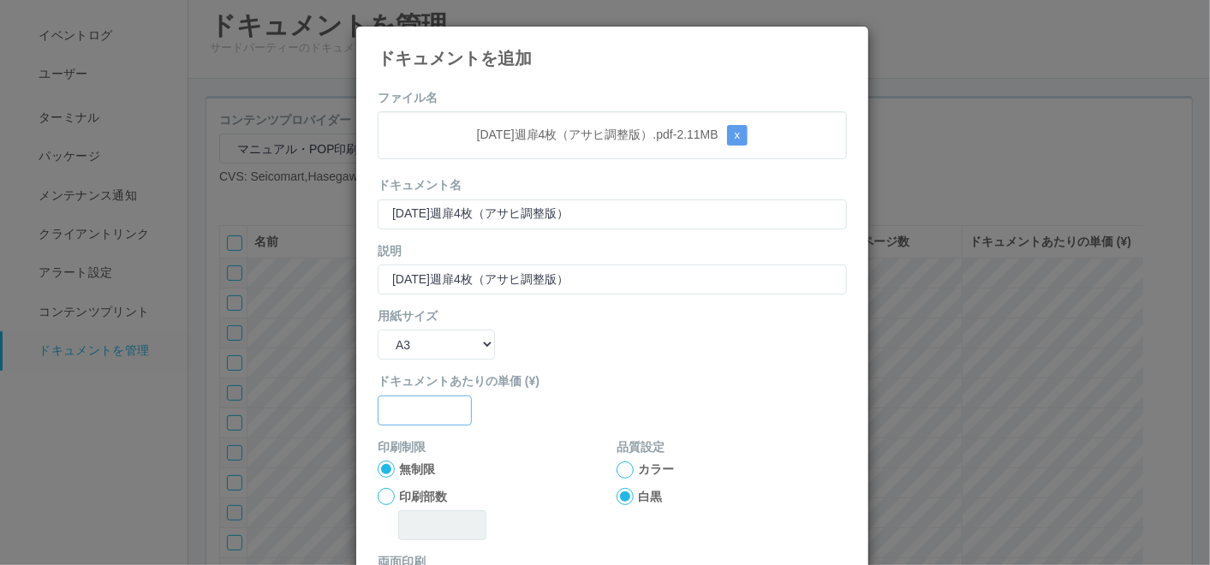
click at [403, 406] on input "text" at bounding box center [425, 411] width 94 height 30
type input "0"
click at [618, 464] on div at bounding box center [625, 470] width 17 height 17
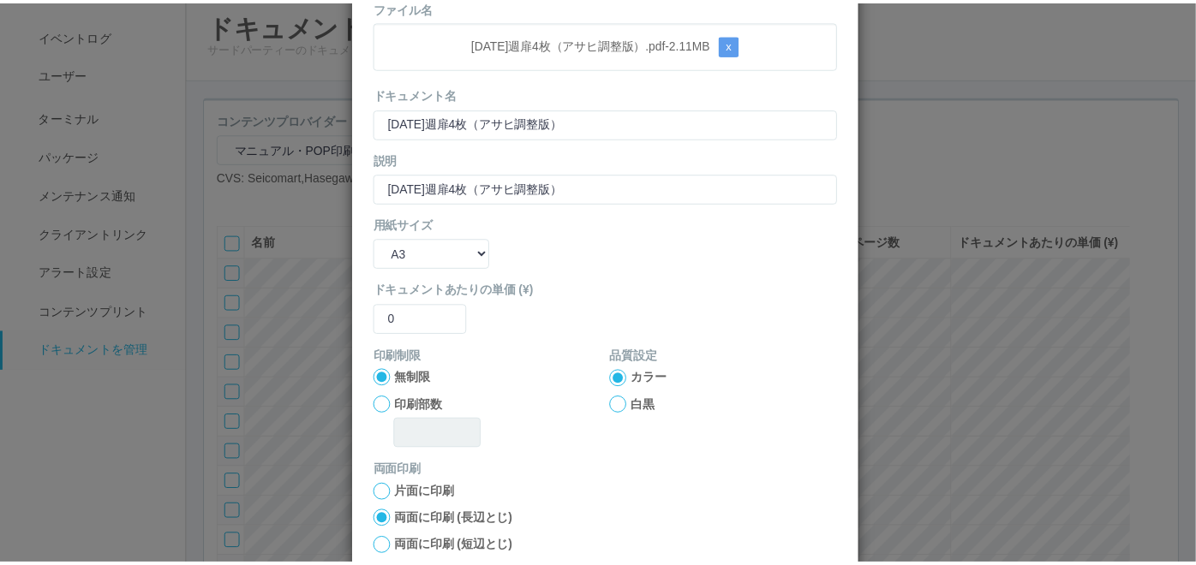
scroll to position [170, 0]
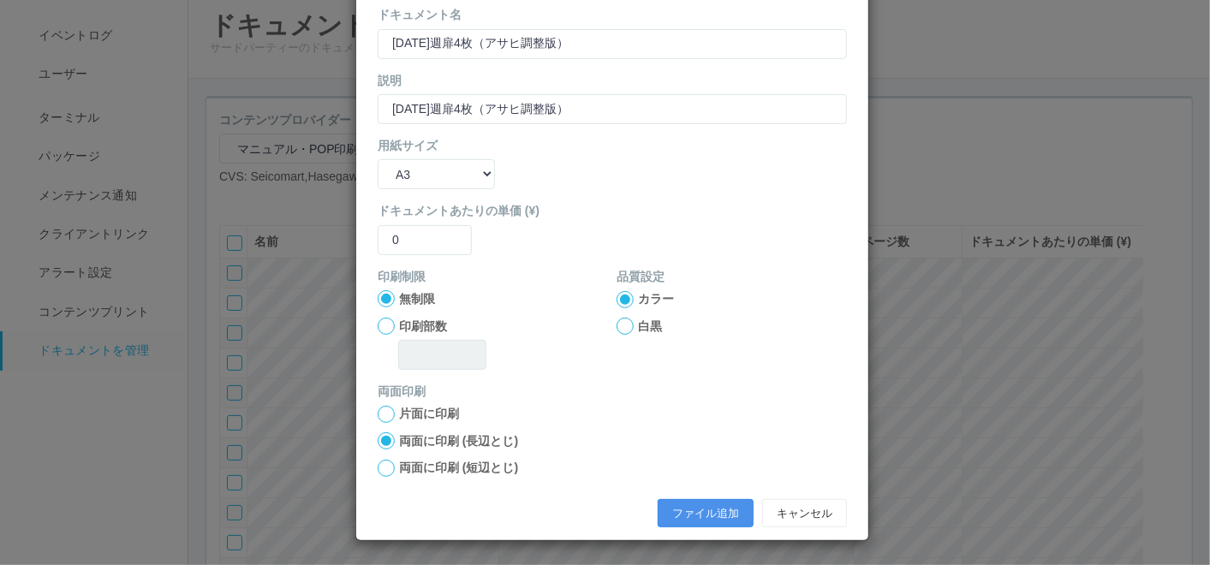
click at [686, 514] on button "ファイル追加" at bounding box center [706, 513] width 96 height 29
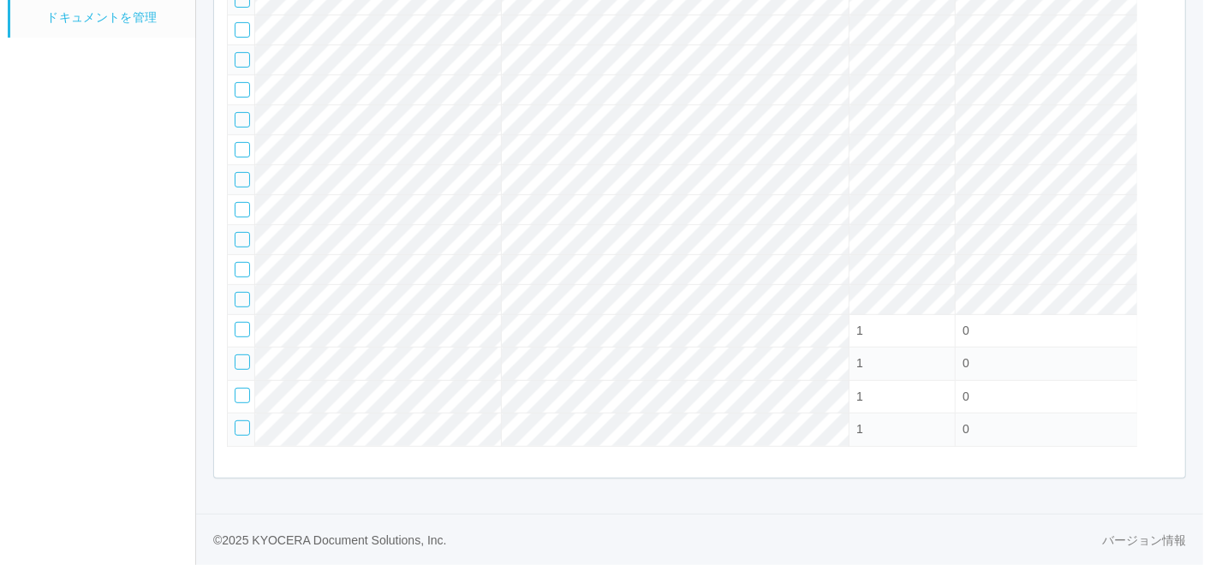
scroll to position [186, 0]
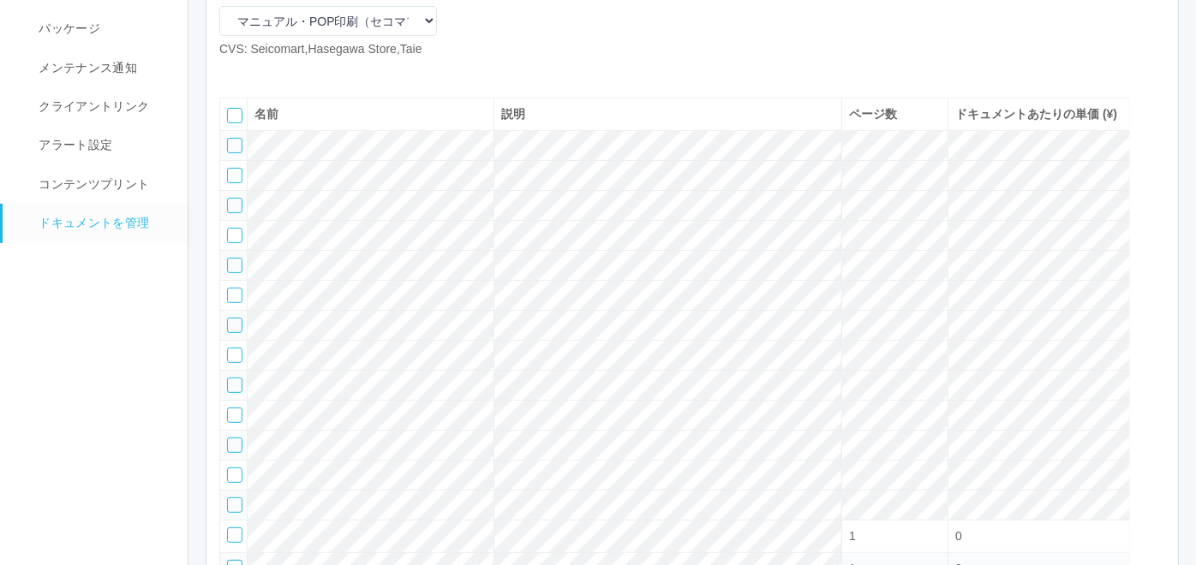
click at [232, 72] on icon at bounding box center [232, 72] width 0 height 0
select select "A4"
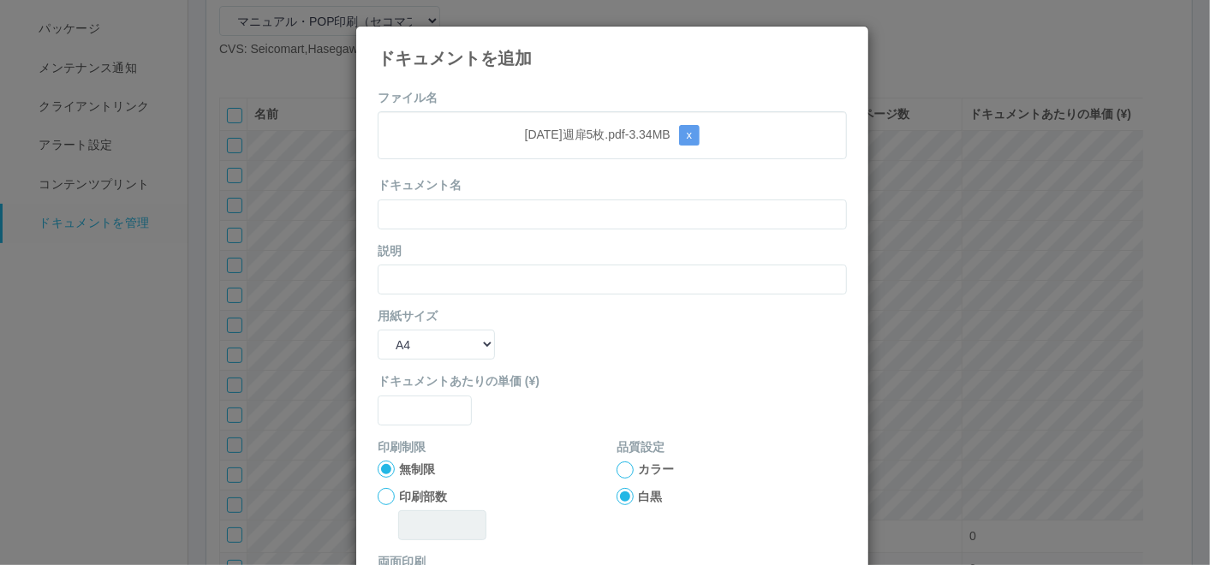
click at [467, 113] on div "[DATE]週扉5枚.pdf - 3.34 MB x" at bounding box center [612, 135] width 469 height 48
click at [450, 221] on input "text" at bounding box center [612, 215] width 469 height 30
paste input "[DATE]週扉5枚"
type input "[DATE]週扉5枚"
click at [409, 276] on input "text" at bounding box center [612, 280] width 469 height 30
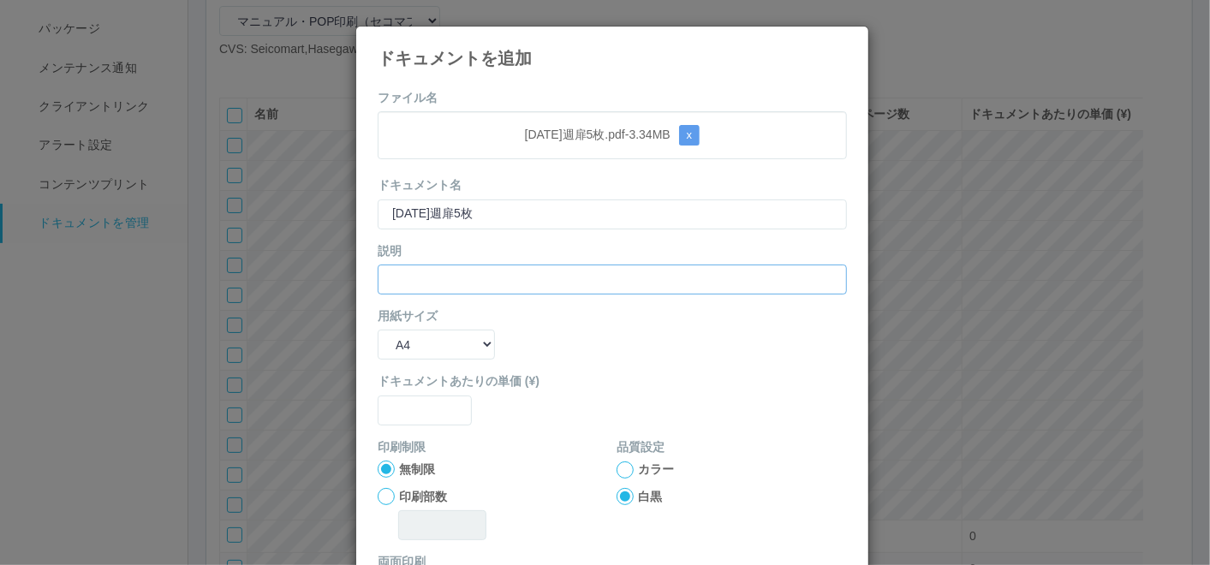
paste input "[DATE]週扉5枚"
type input "[DATE]週扉5枚"
click at [403, 348] on select "B5 A4 B4 A3" at bounding box center [436, 345] width 117 height 30
click at [399, 464] on label "無制限" at bounding box center [417, 470] width 36 height 18
click at [0, 0] on input "無制限" at bounding box center [0, 0] width 0 height 0
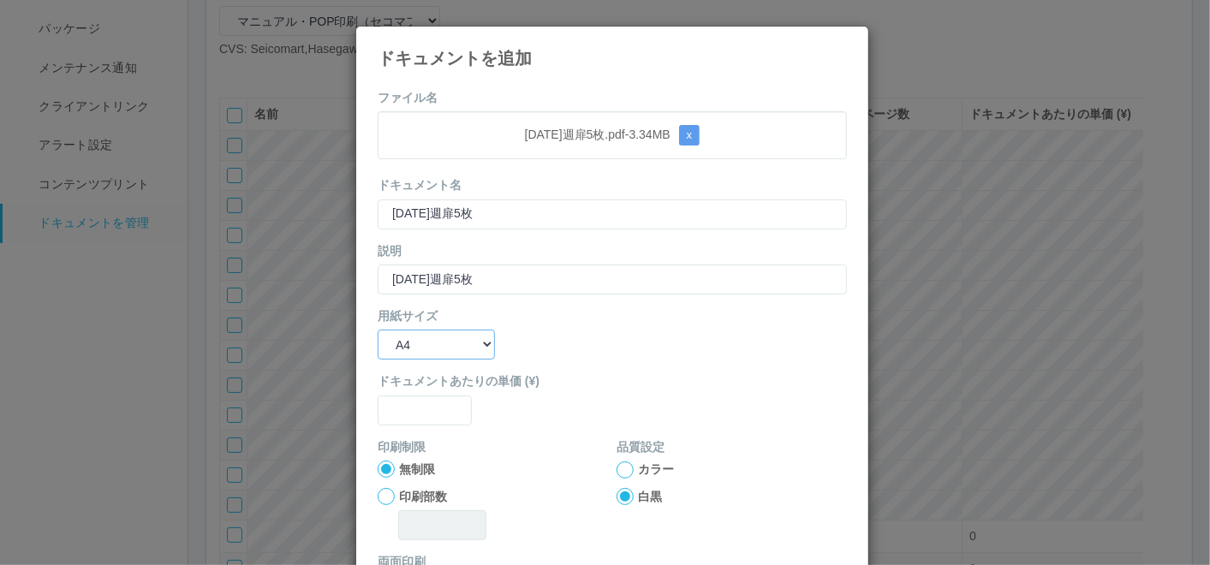
click at [406, 347] on select "B5 A4 B4 A3" at bounding box center [436, 345] width 117 height 30
select select "A3"
click at [378, 330] on select "B5 A4 B4 A3" at bounding box center [436, 345] width 117 height 30
click at [402, 427] on form "ファイル名 [DATE]週扉5枚.pdf - 3.34 MB x ドキュメント名 [DATE]週扉5枚 説明 [DATE]週扉5枚 用紙サイズ B5 A4 B…" at bounding box center [612, 398] width 469 height 618
click at [403, 425] on form "ファイル名 [DATE]週扉5枚.pdf - 3.34 MB x ドキュメント名 [DATE]週扉5枚 説明 [DATE]週扉5枚 用紙サイズ B5 A4 B…" at bounding box center [612, 398] width 469 height 618
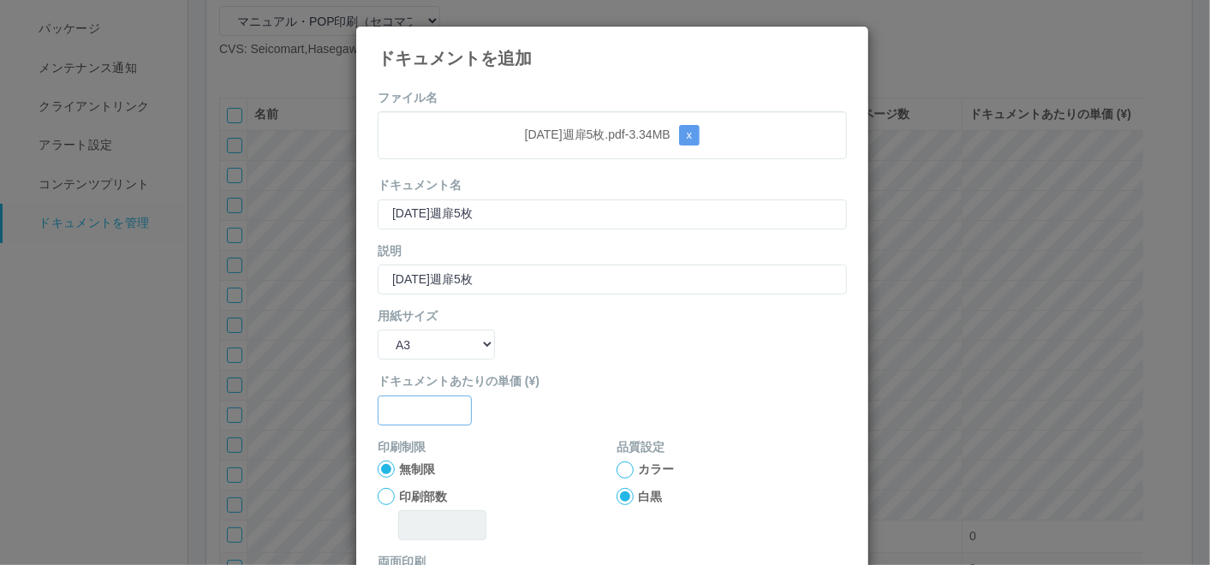
click at [384, 413] on input "text" at bounding box center [425, 411] width 94 height 30
type input "0"
click at [617, 472] on div at bounding box center [625, 470] width 17 height 17
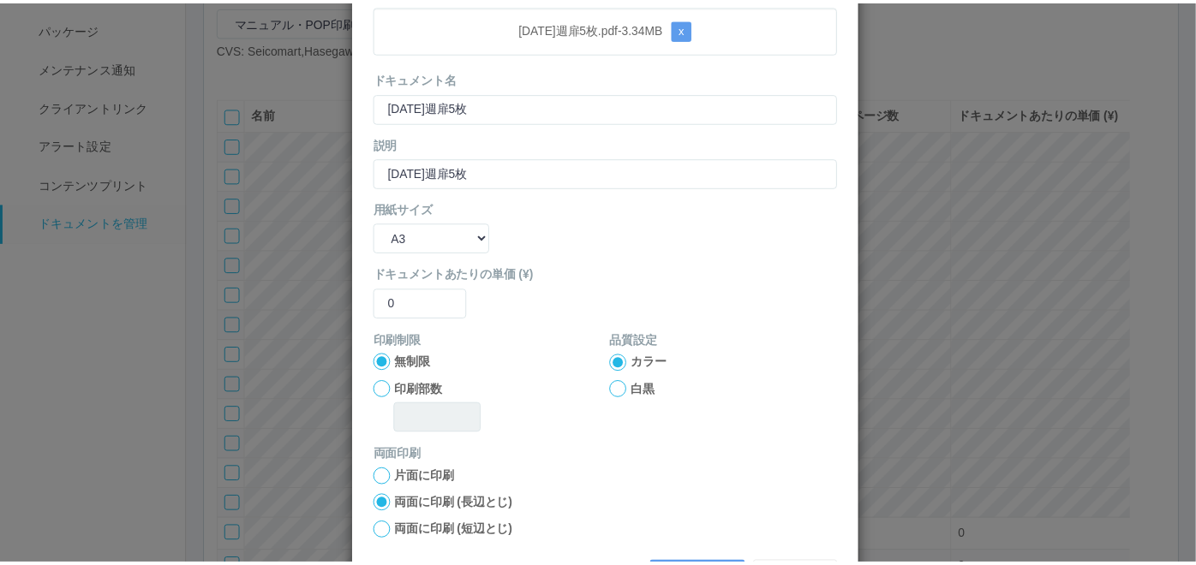
scroll to position [170, 0]
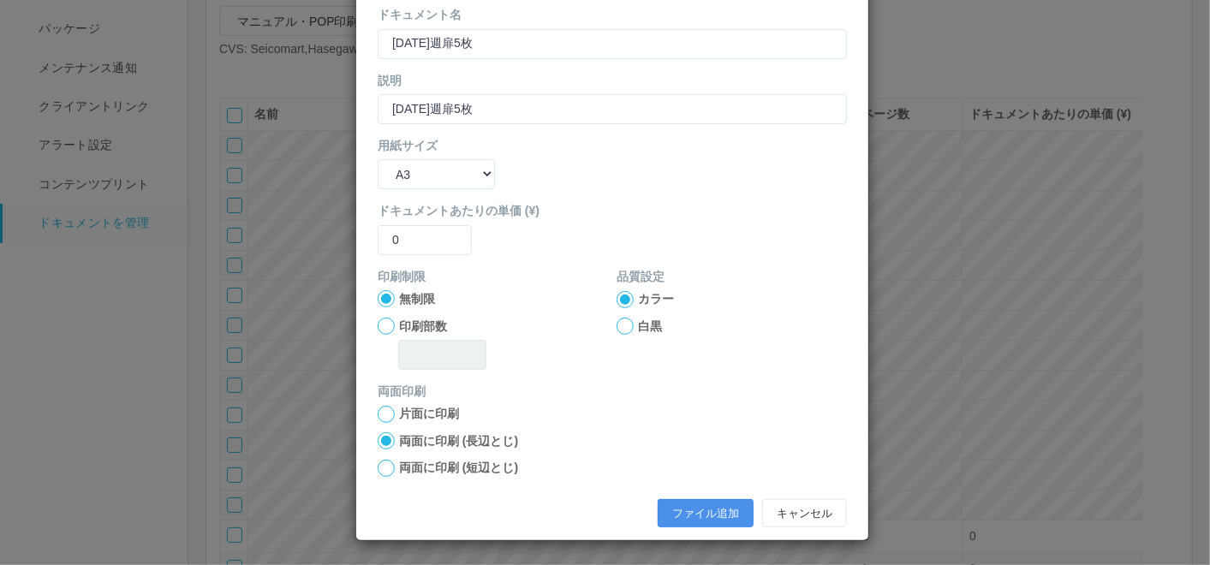
click at [689, 514] on button "ファイル追加" at bounding box center [706, 513] width 96 height 29
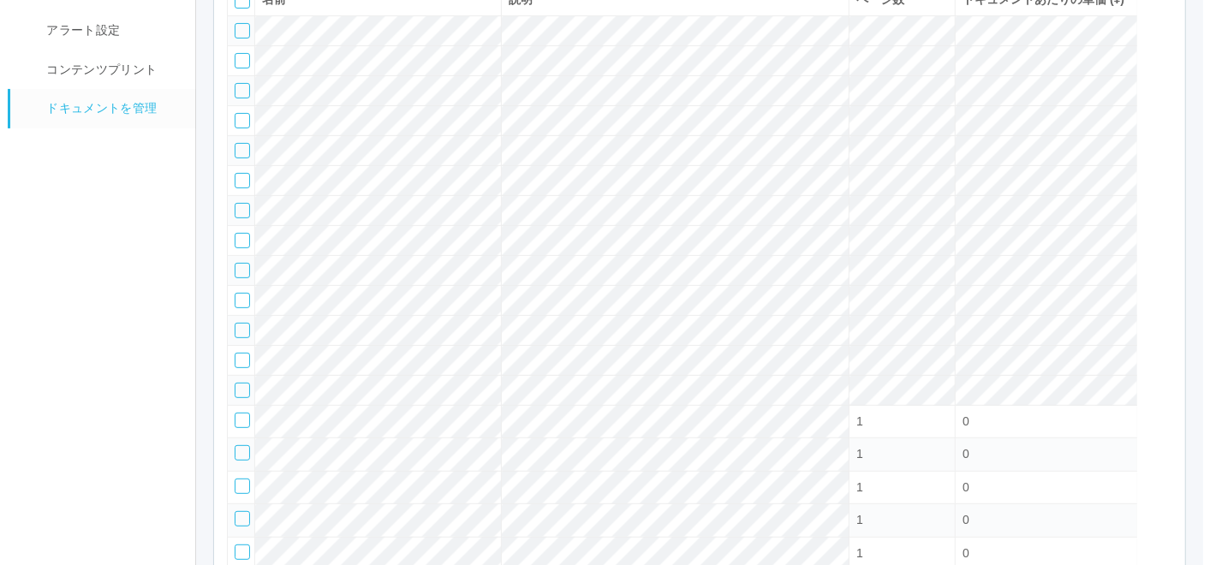
scroll to position [123, 0]
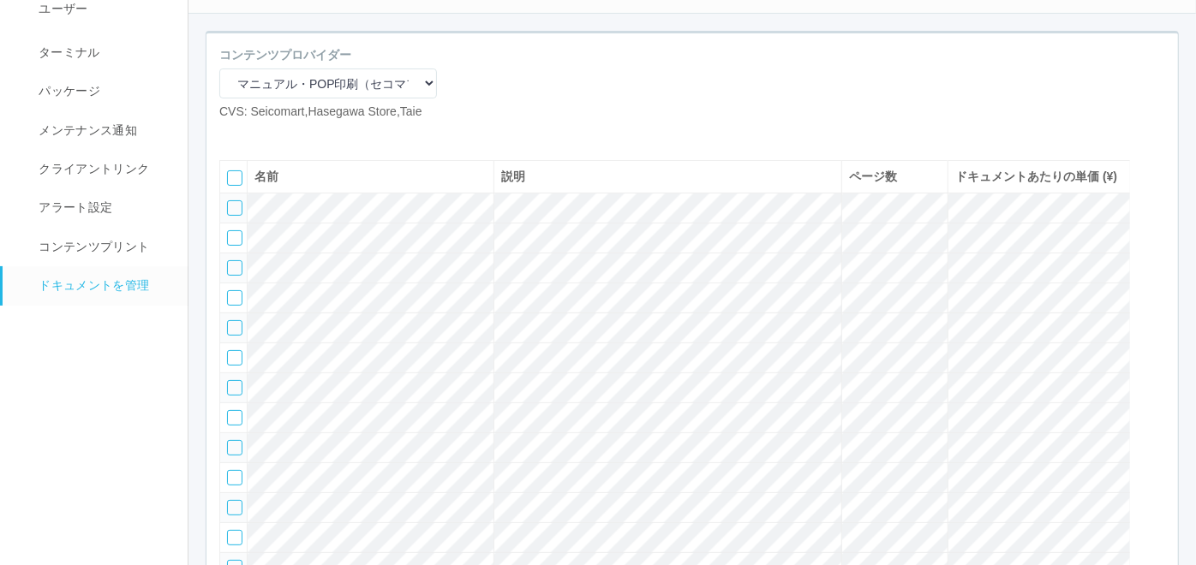
click at [232, 134] on icon at bounding box center [232, 134] width 0 height 0
select select "A4"
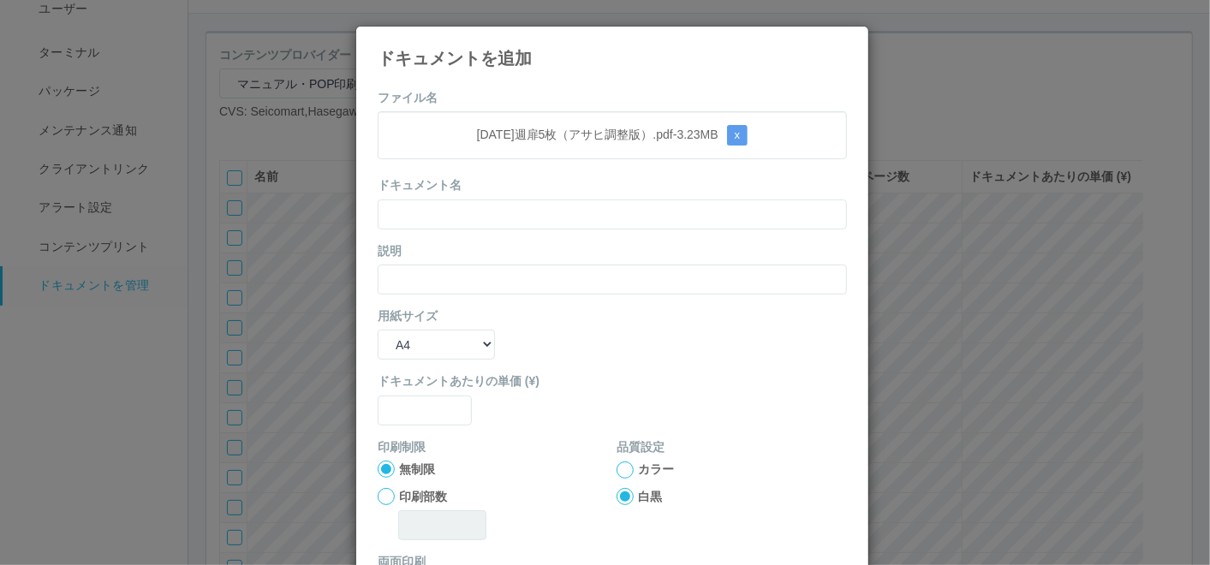
drag, startPoint x: 518, startPoint y: 79, endPoint x: 514, endPoint y: 89, distance: 11.1
click at [518, 79] on div "ファイル名 [DATE]週扉5枚（アサヒ調整版）.pdf - 3.23 MB x ドキュメント名 説明 用紙サイズ B5 A4 B4 A3 ドキュメントあたり…" at bounding box center [612, 393] width 512 height 635
click at [480, 220] on input "text" at bounding box center [612, 215] width 469 height 30
paste input "[DATE]週扉5枚（アサヒ調整版）"
type input "[DATE]週扉5枚（アサヒ調整版）"
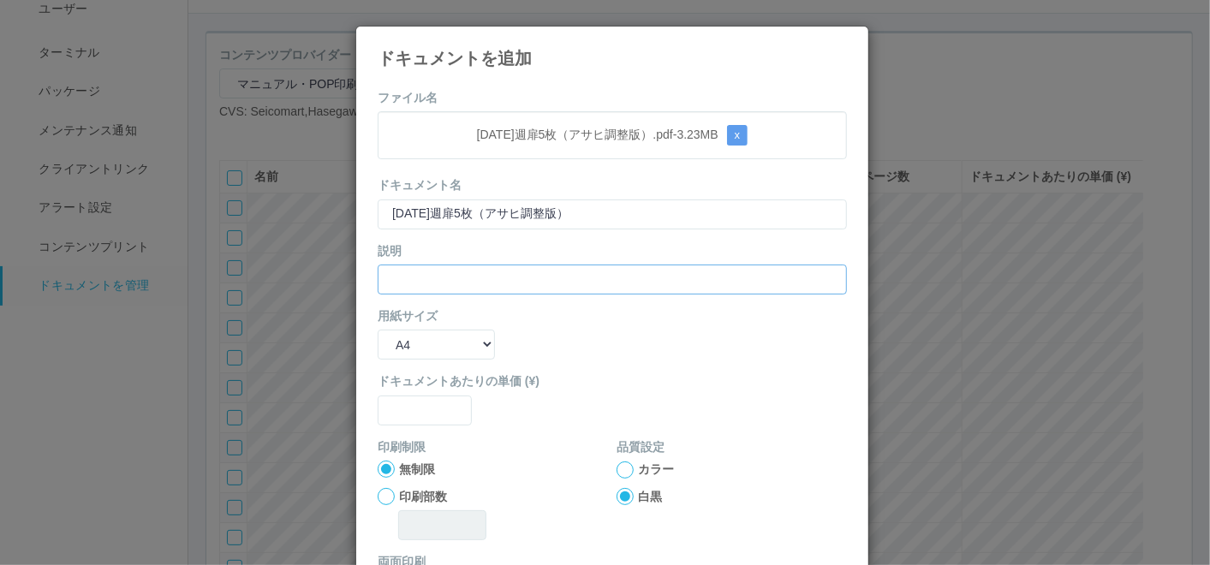
click at [459, 271] on input "text" at bounding box center [612, 280] width 469 height 30
paste input "[DATE]週扉5枚（アサヒ調整版）"
type input "[DATE]週扉5枚（アサヒ調整版）"
click at [434, 335] on select "B5 A4 B4 A3" at bounding box center [436, 345] width 117 height 30
select select "A3"
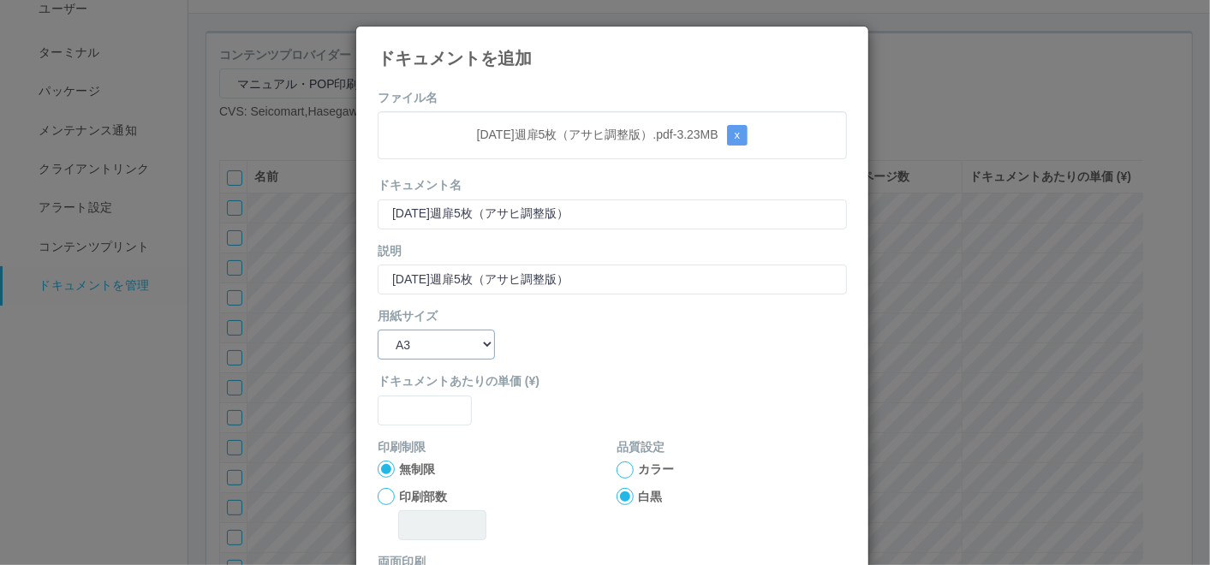
click at [378, 330] on select "B5 A4 B4 A3" at bounding box center [436, 345] width 117 height 30
click at [423, 398] on input "text" at bounding box center [425, 411] width 94 height 30
type input "0"
click at [629, 469] on div "カラー" at bounding box center [732, 470] width 230 height 18
click at [618, 469] on div at bounding box center [625, 470] width 17 height 17
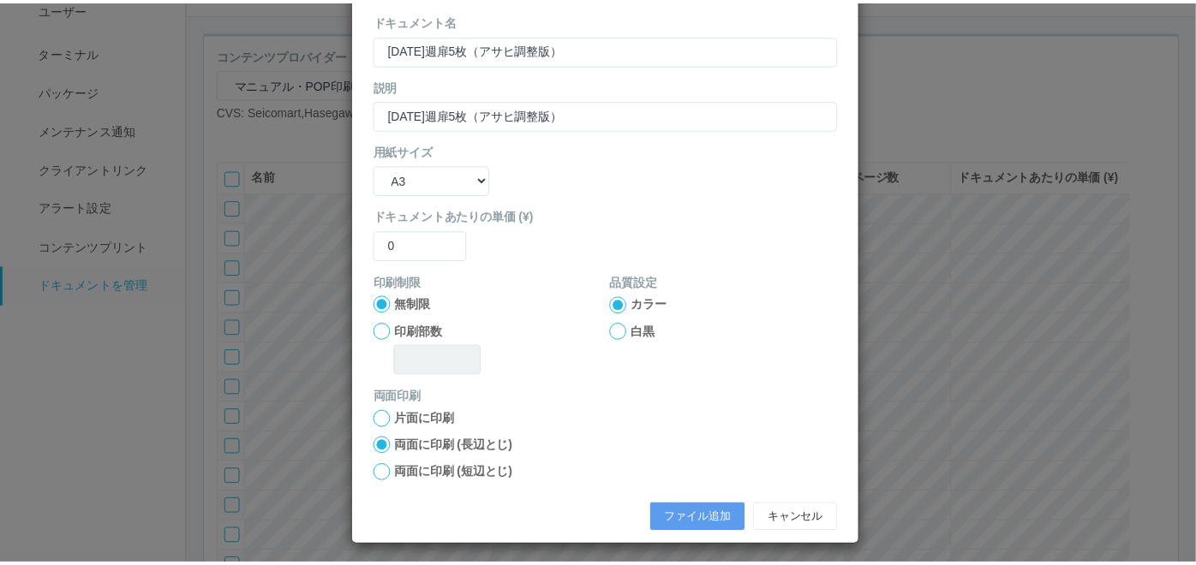
scroll to position [170, 0]
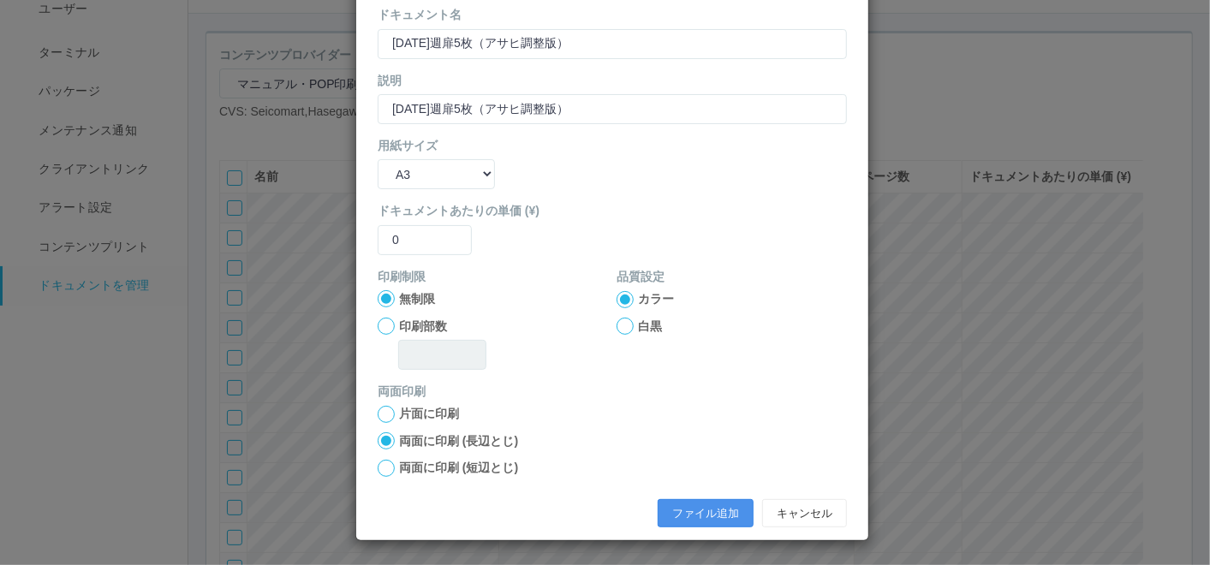
click at [702, 505] on button "ファイル追加" at bounding box center [706, 513] width 96 height 29
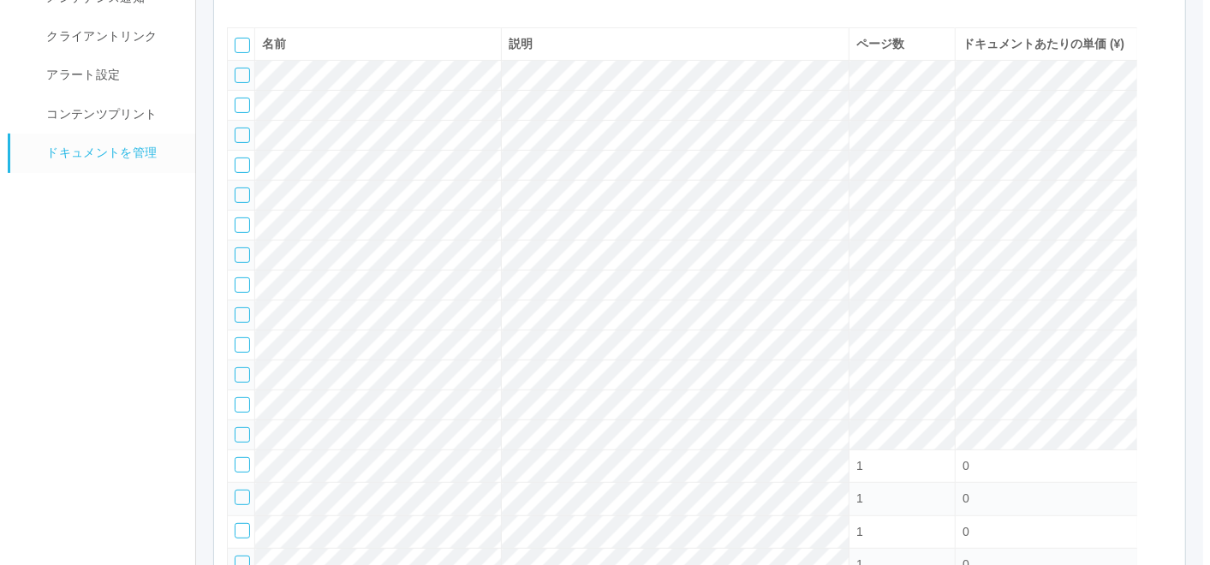
scroll to position [61, 0]
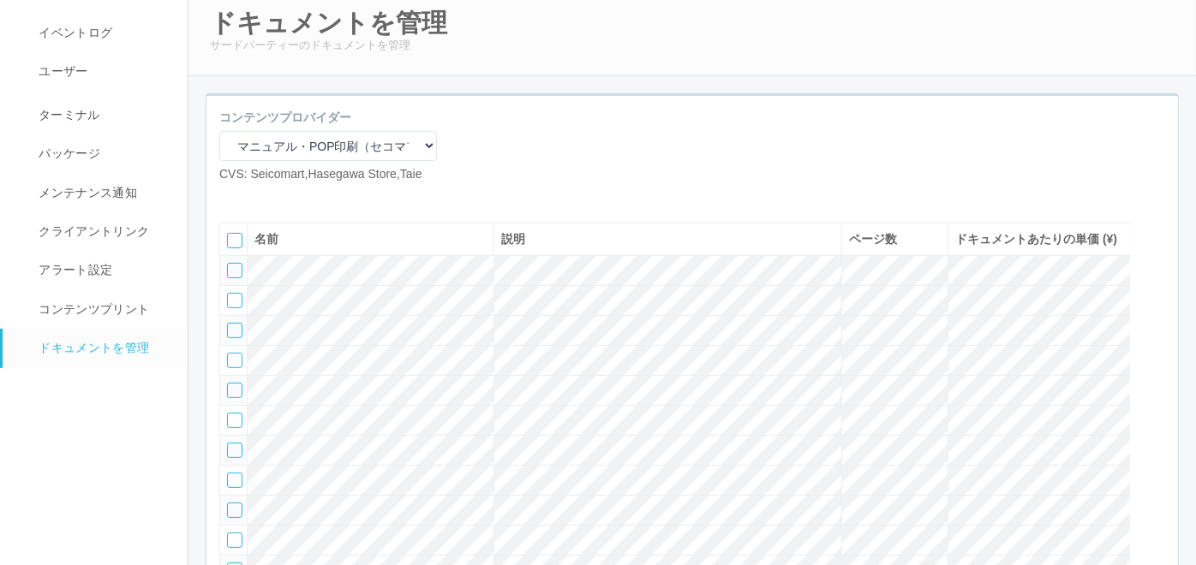
click at [232, 197] on icon at bounding box center [232, 197] width 0 height 0
select select "A4"
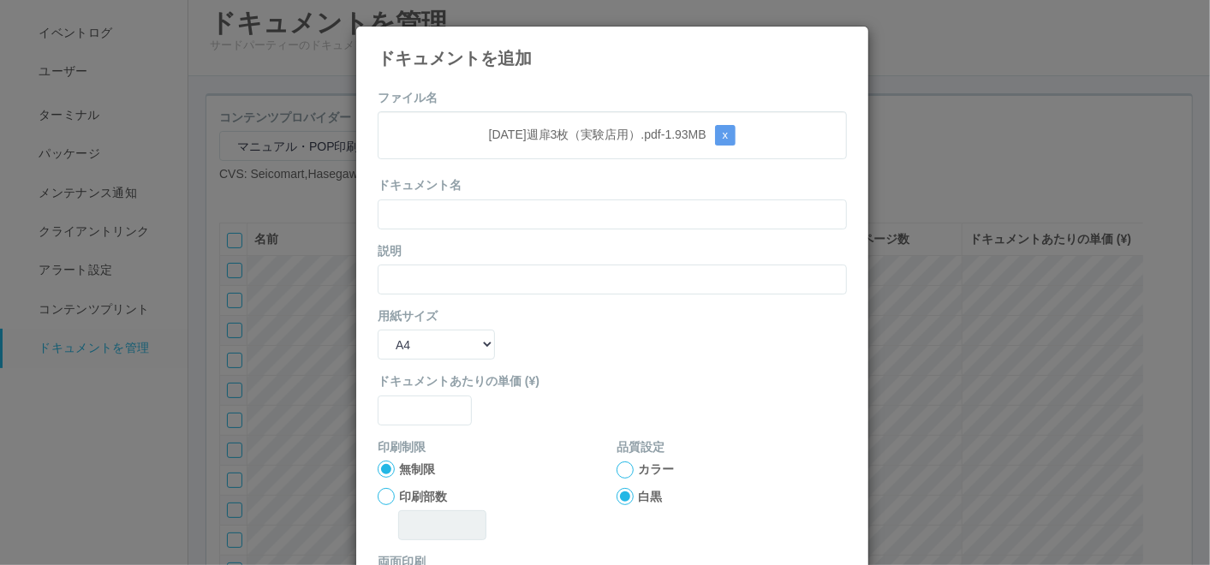
click at [498, 79] on div "ファイル名 [DATE]週扉3枚（実験店用）.pdf - 1.93 MB x ドキュメント名 説明 用紙サイズ B5 A4 B4 A3 ドキュメントあたりの単…" at bounding box center [612, 393] width 512 height 635
click at [492, 207] on input "text" at bounding box center [612, 215] width 469 height 30
paste input "[DATE]週扉3枚（実験店用）"
type input "[DATE]週扉3枚（実験店用）"
click at [452, 283] on input "text" at bounding box center [612, 280] width 469 height 30
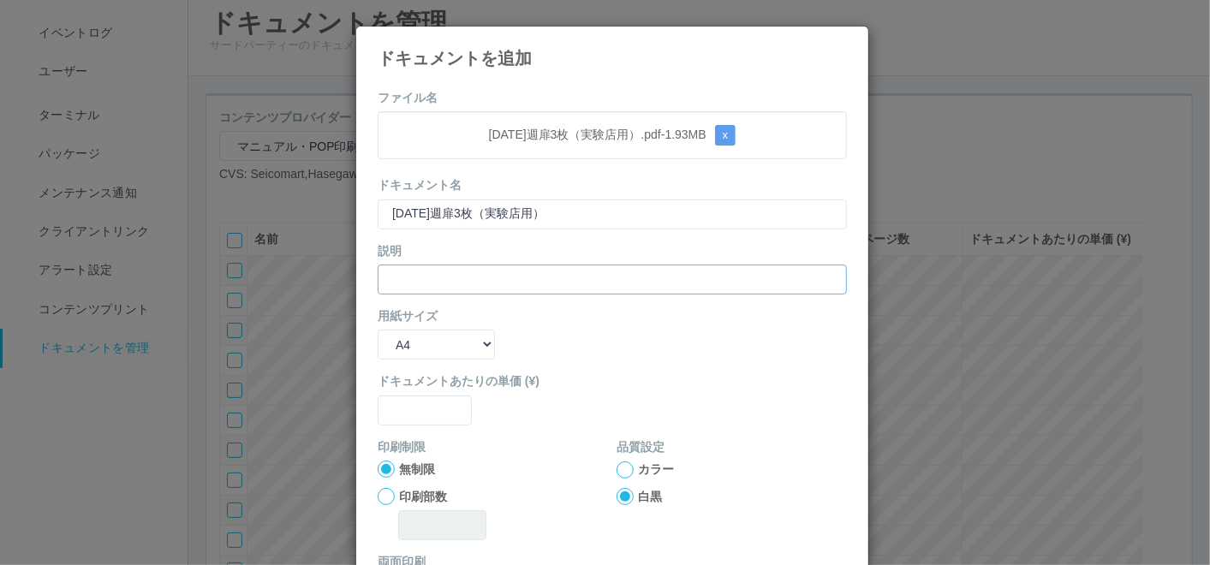
paste input "[DATE]週扉3枚（実験店用）"
type input "[DATE]週扉3枚（実験店用）"
click at [440, 340] on select "B5 A4 B4 A3" at bounding box center [436, 345] width 117 height 30
select select "A3"
click at [378, 330] on select "B5 A4 B4 A3" at bounding box center [436, 345] width 117 height 30
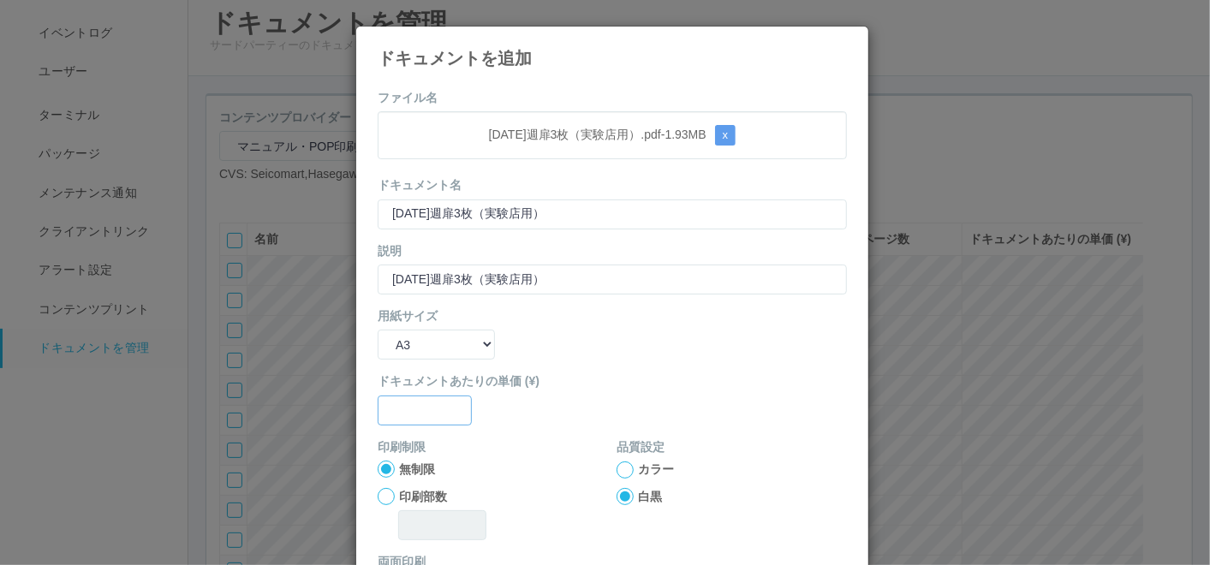
click at [427, 397] on input "text" at bounding box center [425, 411] width 94 height 30
type input "0"
click at [617, 463] on div at bounding box center [625, 470] width 17 height 17
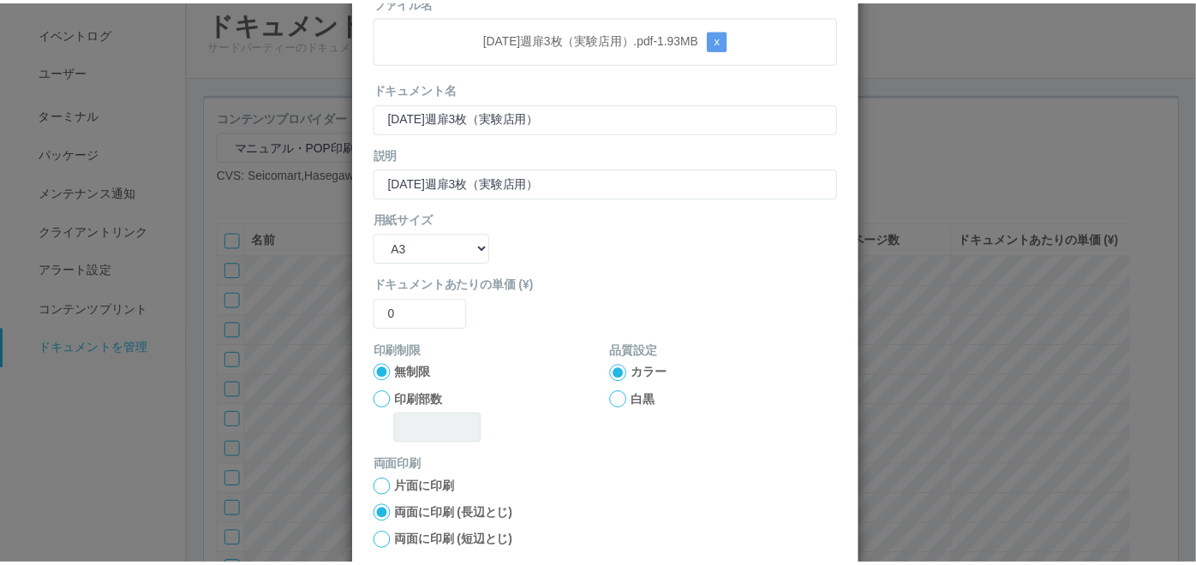
scroll to position [170, 0]
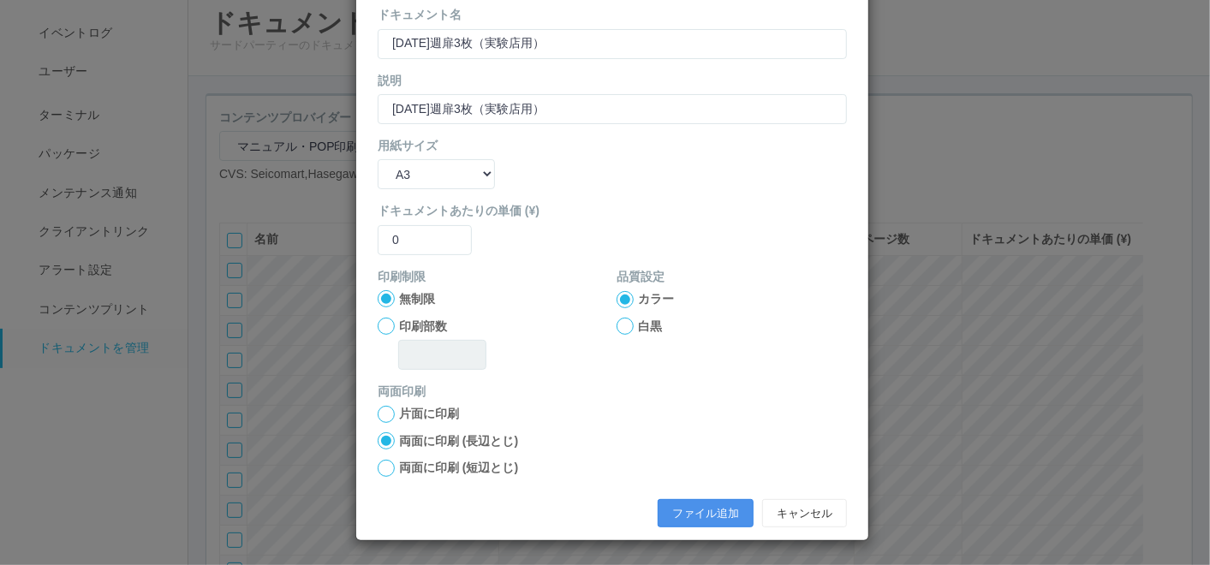
click at [674, 517] on button "ファイル追加" at bounding box center [706, 513] width 96 height 29
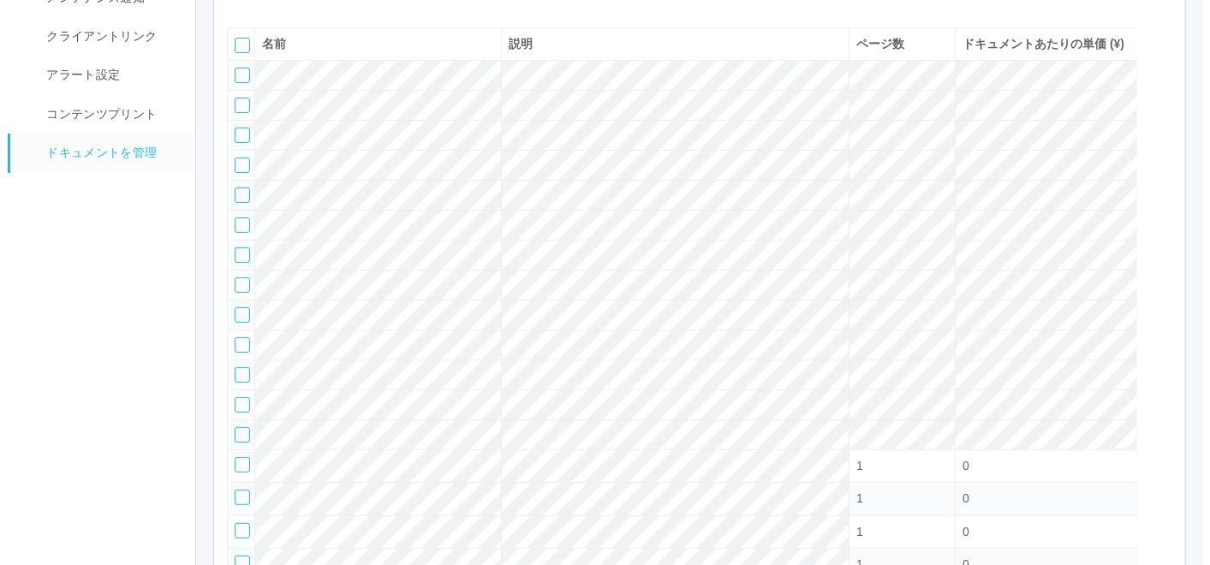
scroll to position [251, 0]
click at [232, 7] on icon at bounding box center [232, 7] width 0 height 0
select select "A4"
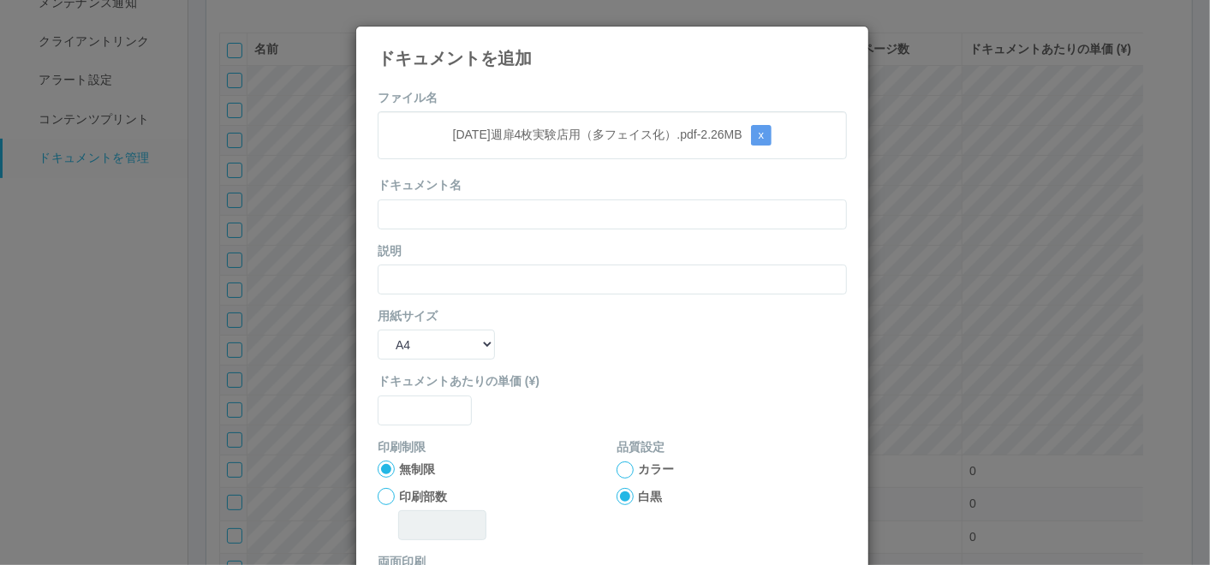
click at [564, 100] on form "ファイル名 [DATE]週扉4枚実験店用（多フェイス化）.pdf - 2.26 MB x ドキュメント名 説明 用紙サイズ B5 A4 B4 A3 ドキュメン…" at bounding box center [612, 398] width 469 height 618
click at [528, 217] on input "text" at bounding box center [612, 215] width 469 height 30
paste input "[DATE]週扉4枚実験店用（多フェイス化）"
type input "[DATE]週扉4枚実験店用（多フェイス化）"
click at [448, 268] on input "text" at bounding box center [612, 280] width 469 height 30
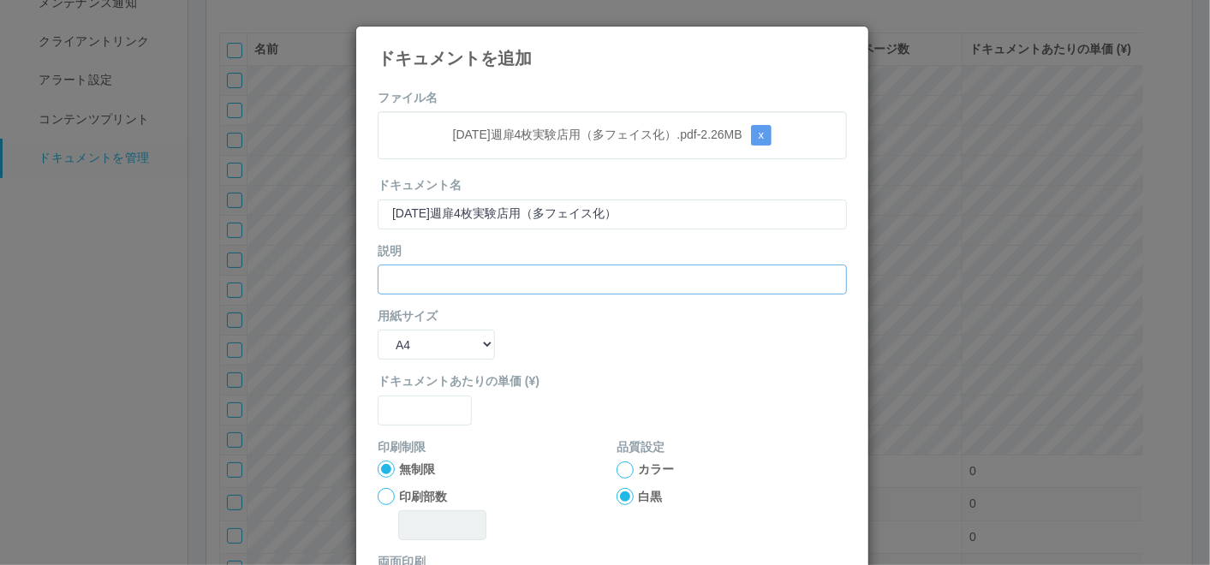
paste input "[DATE]週扉4枚実験店用（多フェイス化）"
type input "[DATE]週扉4枚実験店用（多フェイス化）"
click at [429, 338] on select "B5 A4 B4 A3" at bounding box center [436, 345] width 117 height 30
select select "A3"
click at [378, 330] on select "B5 A4 B4 A3" at bounding box center [436, 345] width 117 height 30
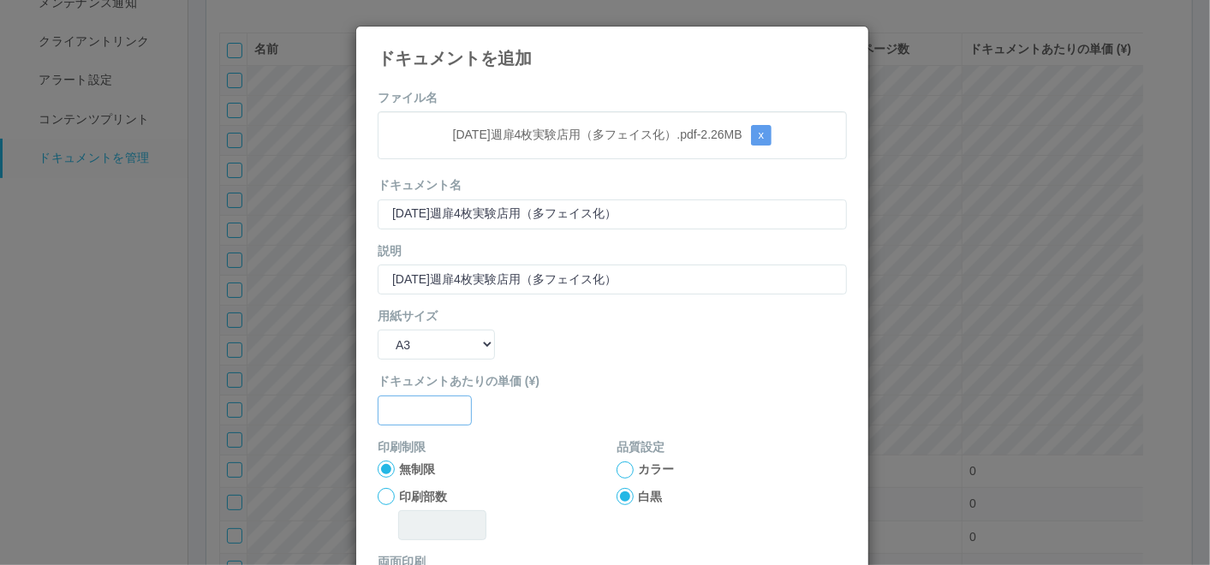
click at [424, 403] on input "text" at bounding box center [425, 411] width 94 height 30
type input "0"
click at [638, 469] on label "カラー" at bounding box center [656, 470] width 36 height 18
click at [0, 0] on input "カラー" at bounding box center [0, 0] width 0 height 0
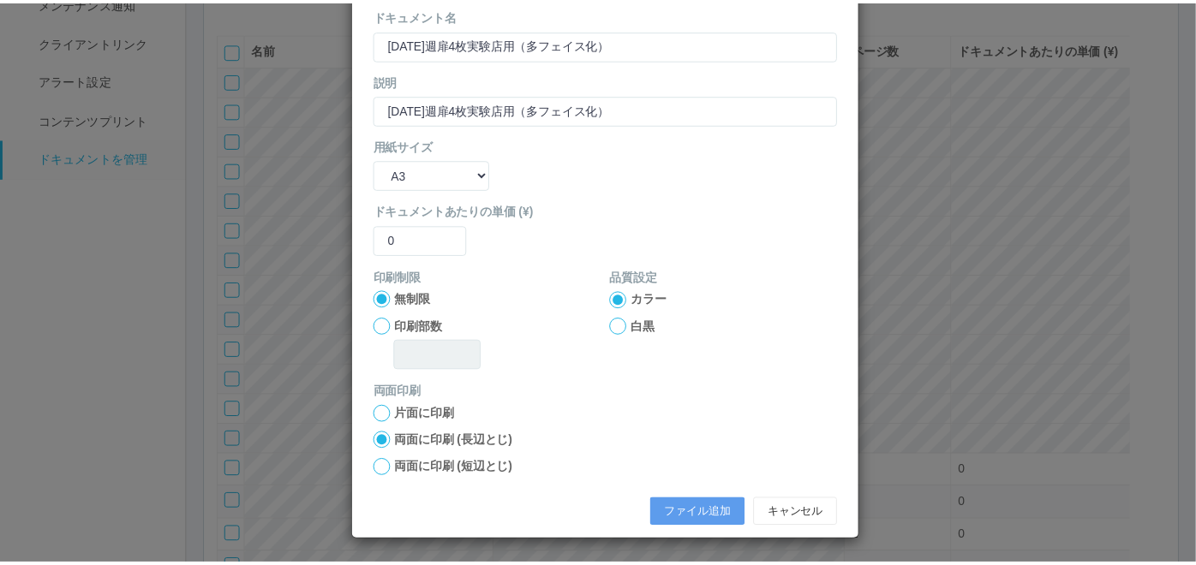
scroll to position [170, 0]
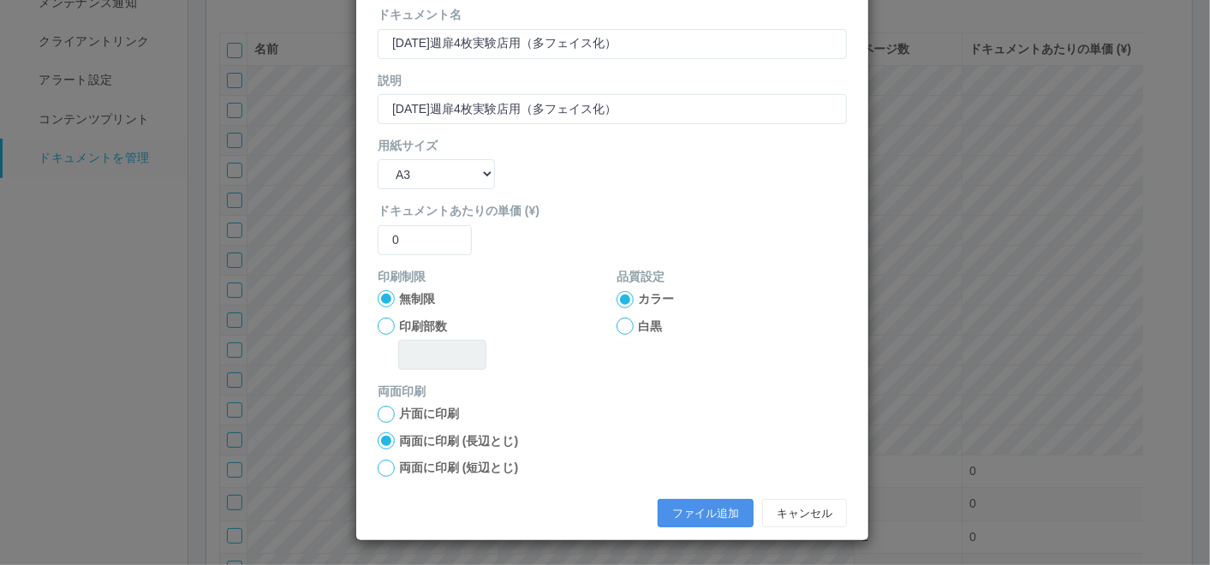
click at [713, 516] on button "ファイル追加" at bounding box center [706, 513] width 96 height 29
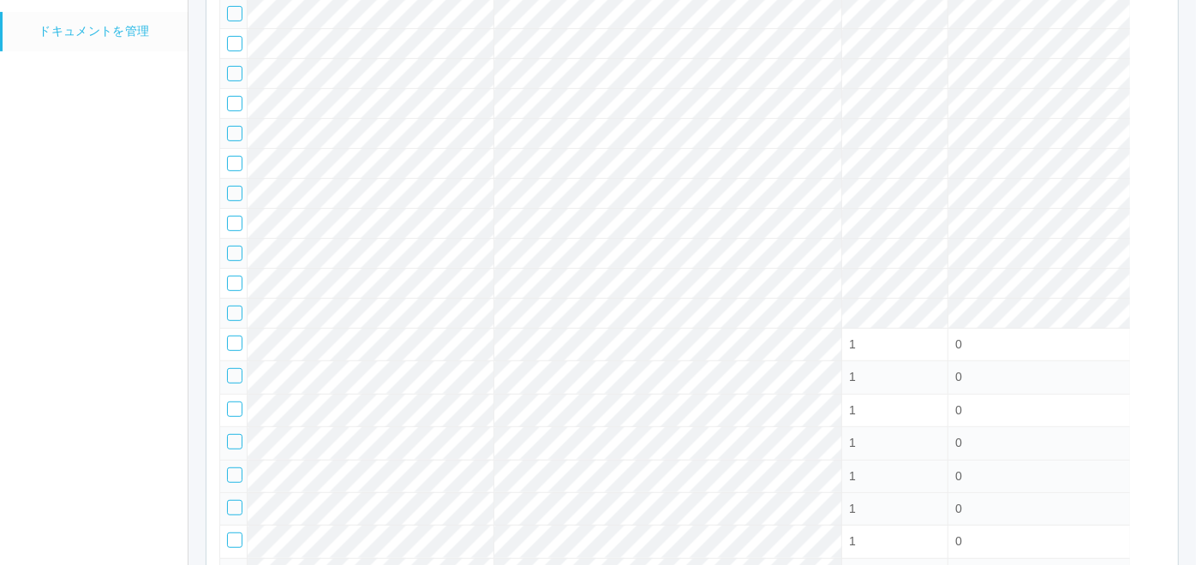
scroll to position [126, 0]
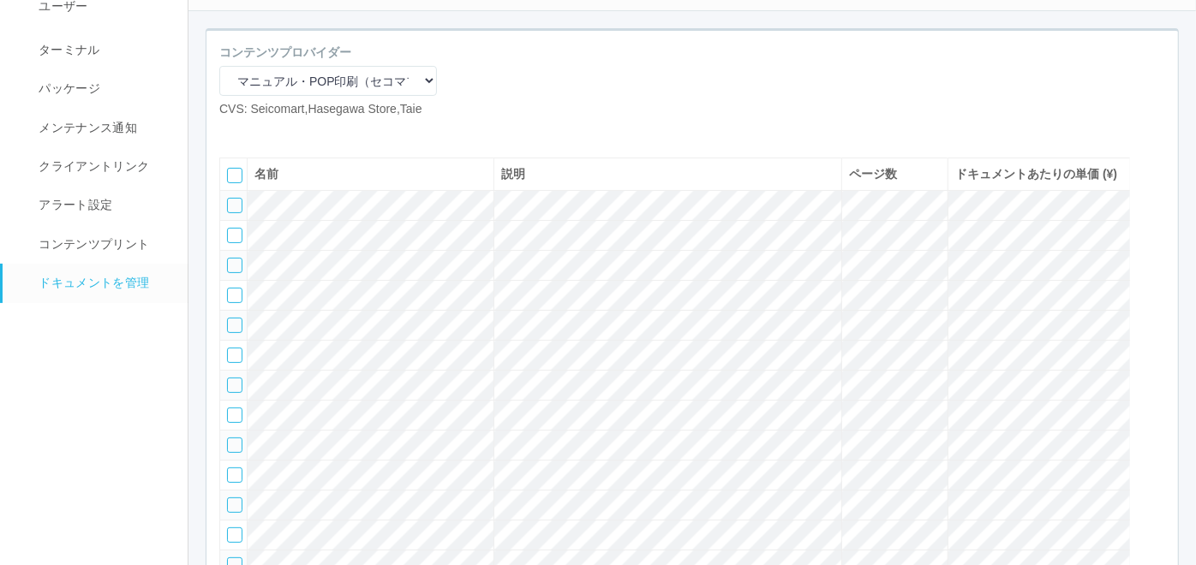
click at [258, 132] on icon at bounding box center [258, 132] width 0 height 0
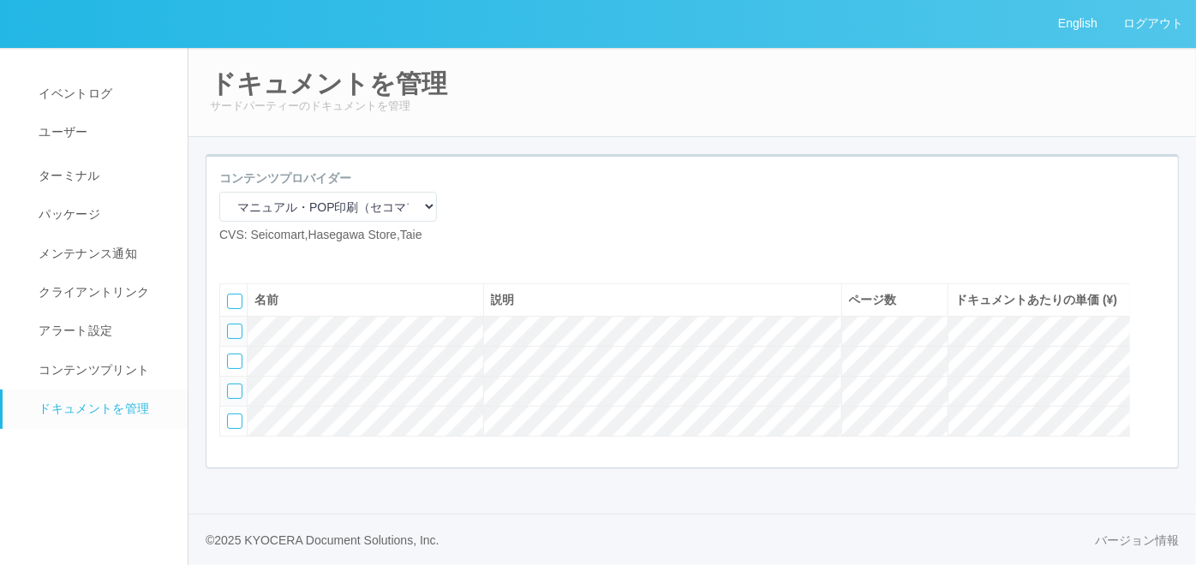
scroll to position [46, 0]
click at [232, 258] on icon at bounding box center [232, 258] width 0 height 0
select select "A4"
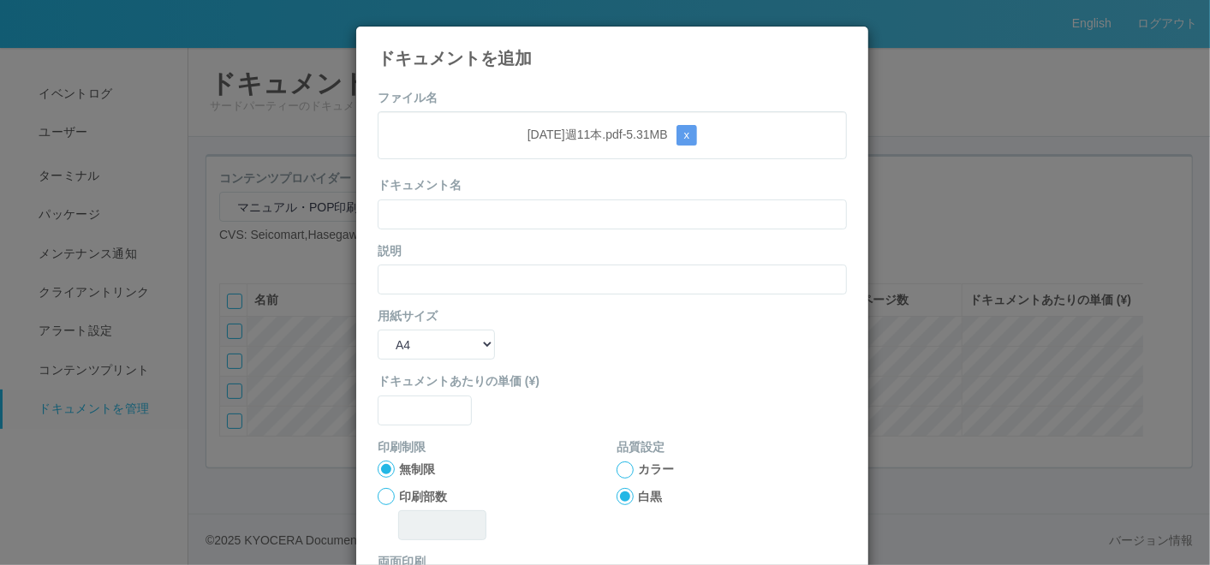
click at [548, 96] on form "ファイル名 [DATE]週11本.pdf - 5.31 MB x ドキュメント名 説明 用紙サイズ B5 A4 B4 A3 ドキュメントあたりの単価 (¥) …" at bounding box center [612, 398] width 469 height 618
click at [519, 222] on input "text" at bounding box center [612, 215] width 469 height 30
paste input "[DATE]週11本"
type input "[DATE]週11本"
click at [463, 298] on form "ファイル名 [DATE]週11本.pdf - 5.31 MB x ドキュメント名 [DATE]週11本 説明 用紙サイズ B5 A4 B4 A3 ドキュメント…" at bounding box center [612, 398] width 469 height 618
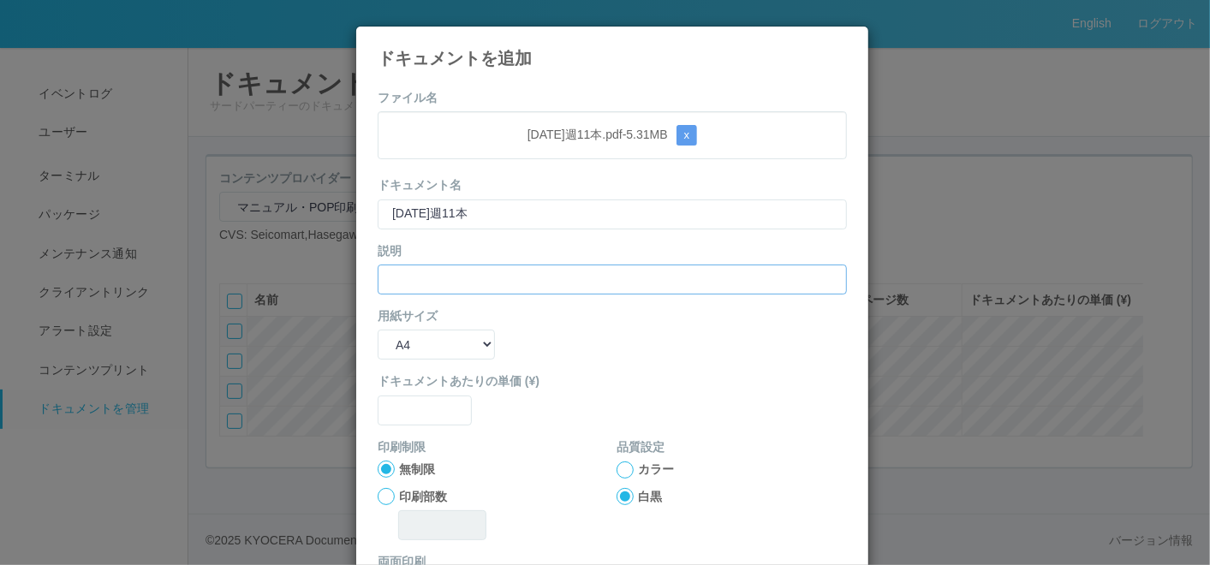
click at [468, 282] on input "text" at bounding box center [612, 280] width 469 height 30
paste input "[DATE]週11本"
type input "[DATE]週11本"
click at [439, 339] on select "B5 A4 B4 A3" at bounding box center [436, 345] width 117 height 30
select select "A3"
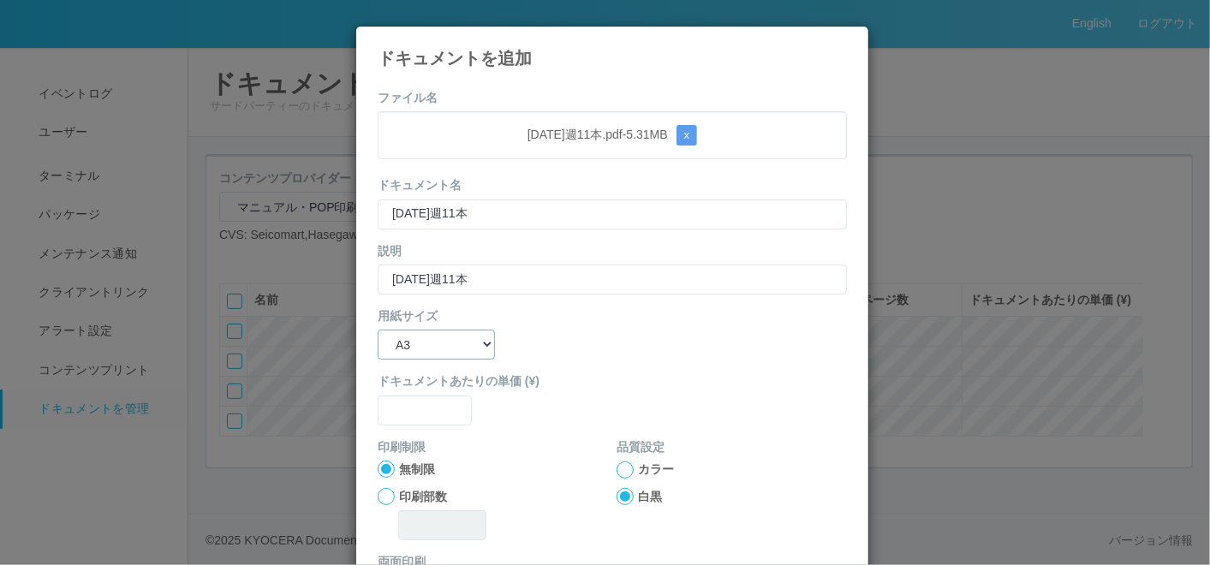
click at [378, 330] on select "B5 A4 B4 A3" at bounding box center [436, 345] width 117 height 30
click at [446, 390] on div "ドキュメントあたりの単価 (¥)" at bounding box center [612, 399] width 469 height 52
drag, startPoint x: 434, startPoint y: 406, endPoint x: 420, endPoint y: 401, distance: 15.4
click at [427, 403] on input "text" at bounding box center [425, 411] width 94 height 30
type input "0"
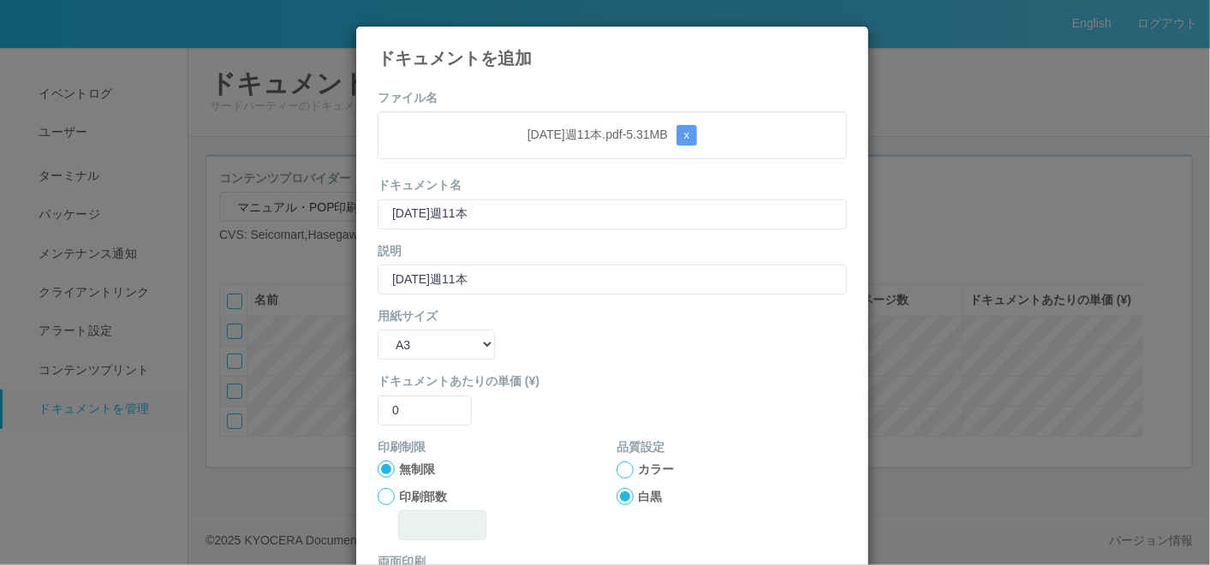
click at [617, 463] on div at bounding box center [625, 470] width 17 height 17
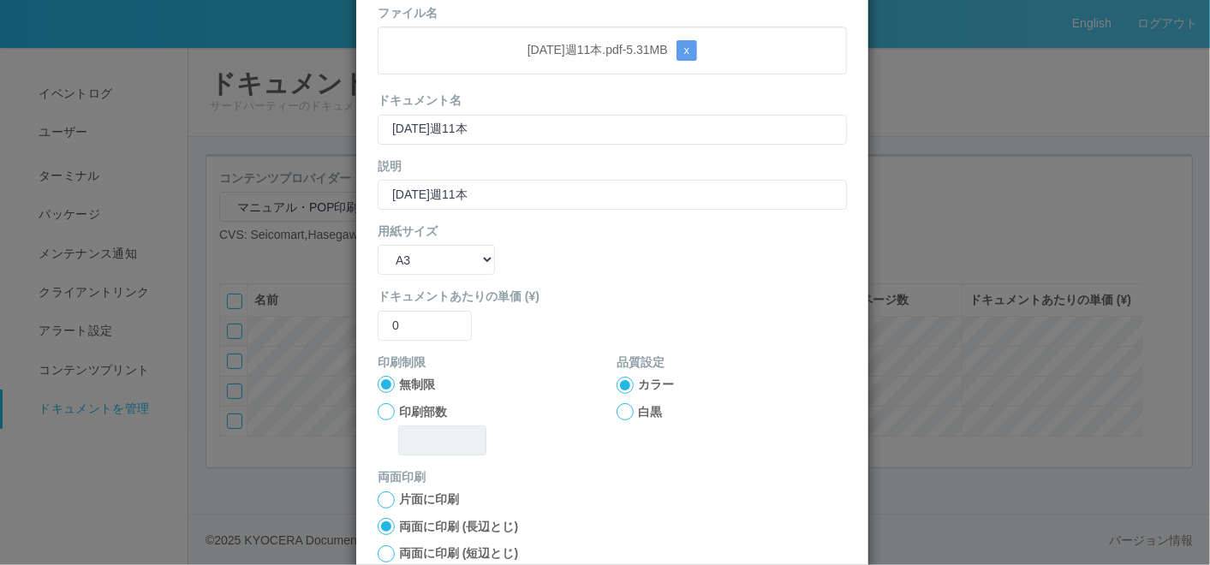
scroll to position [170, 0]
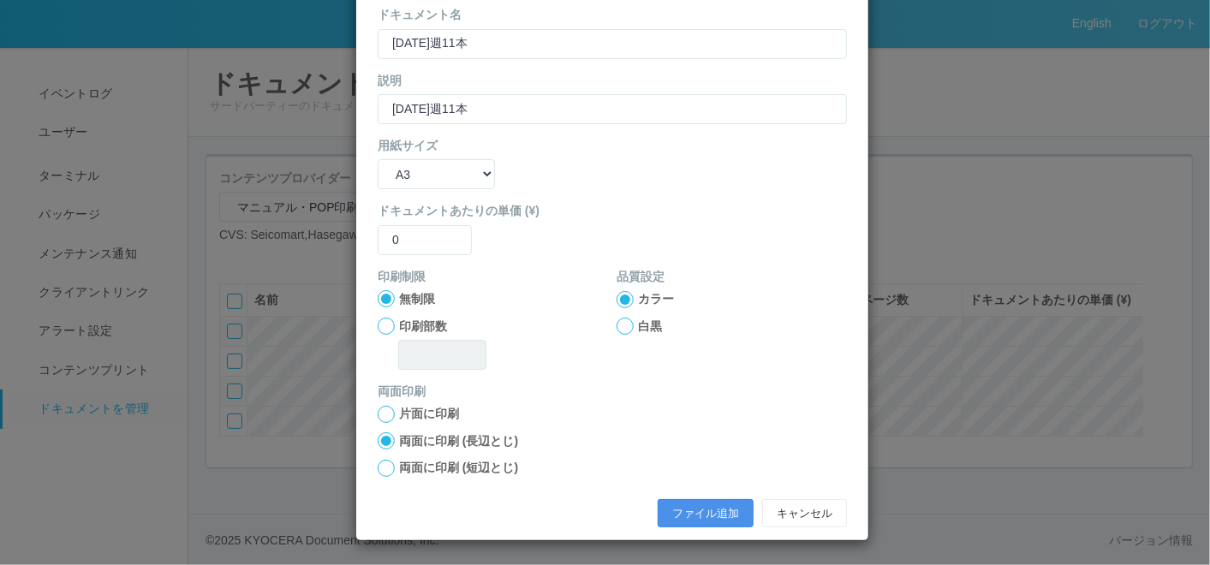
click at [684, 508] on button "ファイル追加" at bounding box center [706, 513] width 96 height 29
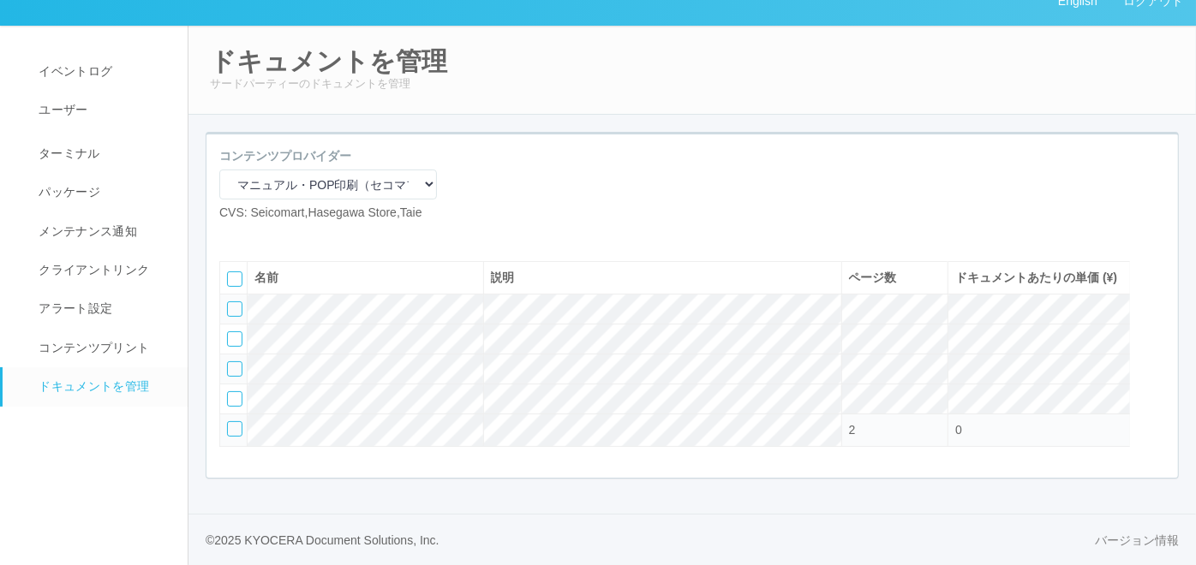
click at [232, 236] on icon at bounding box center [232, 236] width 0 height 0
select select "A4"
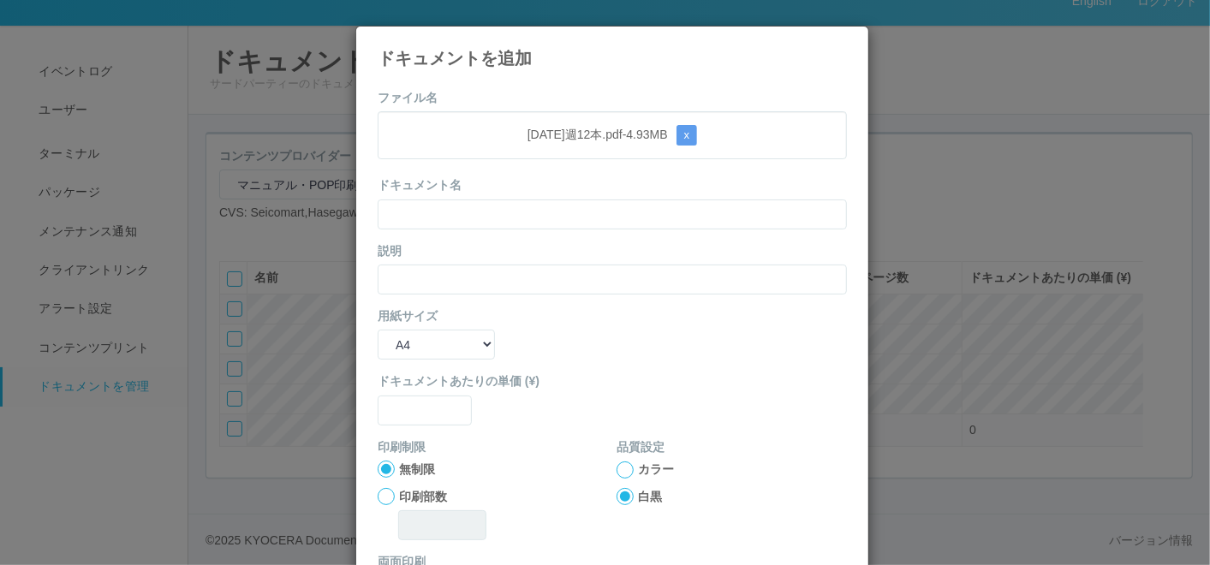
drag, startPoint x: 521, startPoint y: 109, endPoint x: 511, endPoint y: 132, distance: 25.0
click at [521, 108] on form "ファイル名 [DATE]週12本.pdf - 4.93 MB x ドキュメント名 説明 用紙サイズ B5 A4 B4 A3 ドキュメントあたりの単価 (¥) …" at bounding box center [612, 398] width 469 height 618
click at [498, 212] on input "text" at bounding box center [612, 215] width 469 height 30
paste input "[DATE]週12本"
type input "[DATE]週12本"
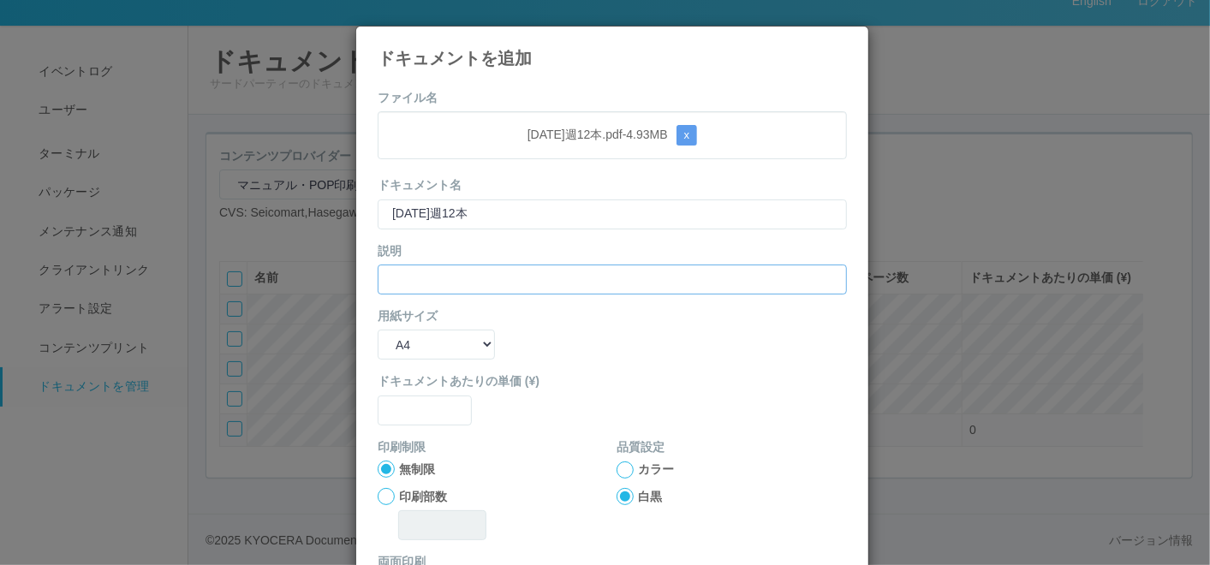
click at [440, 278] on input "text" at bounding box center [612, 280] width 469 height 30
paste input "[DATE]週12本"
type input "[DATE]週12本"
click at [426, 340] on select "B5 A4 B4 A3" at bounding box center [436, 345] width 117 height 30
select select "B4"
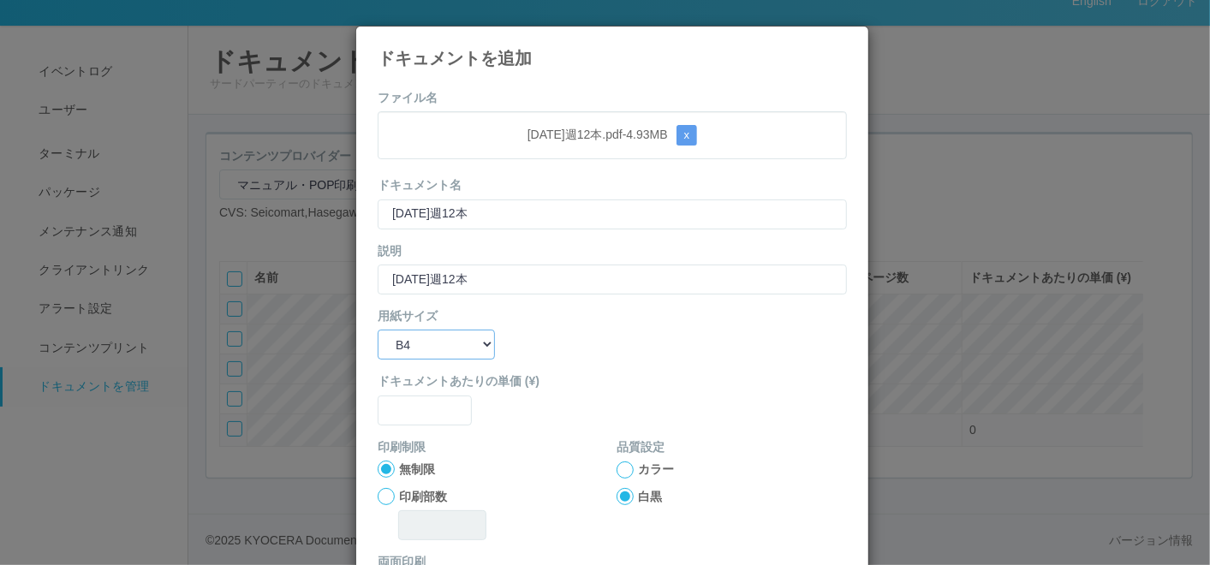
click at [378, 330] on select "B5 A4 B4 A3" at bounding box center [436, 345] width 117 height 30
click at [426, 406] on input "text" at bounding box center [425, 411] width 94 height 30
type input "0"
click at [621, 469] on div at bounding box center [625, 470] width 17 height 17
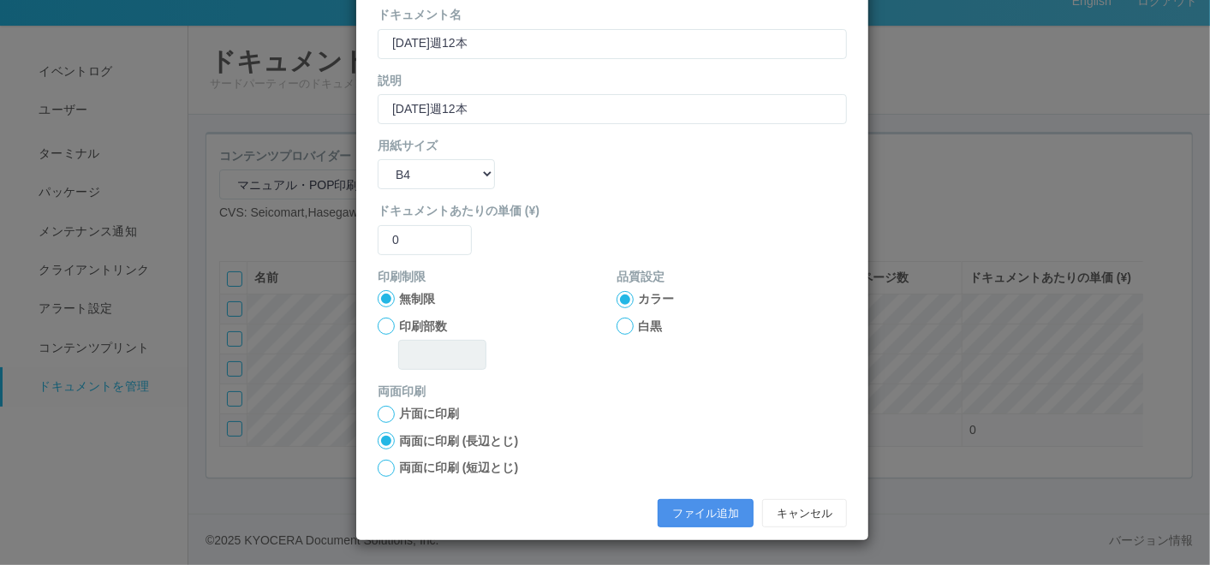
click at [658, 506] on button "ファイル追加" at bounding box center [706, 513] width 96 height 29
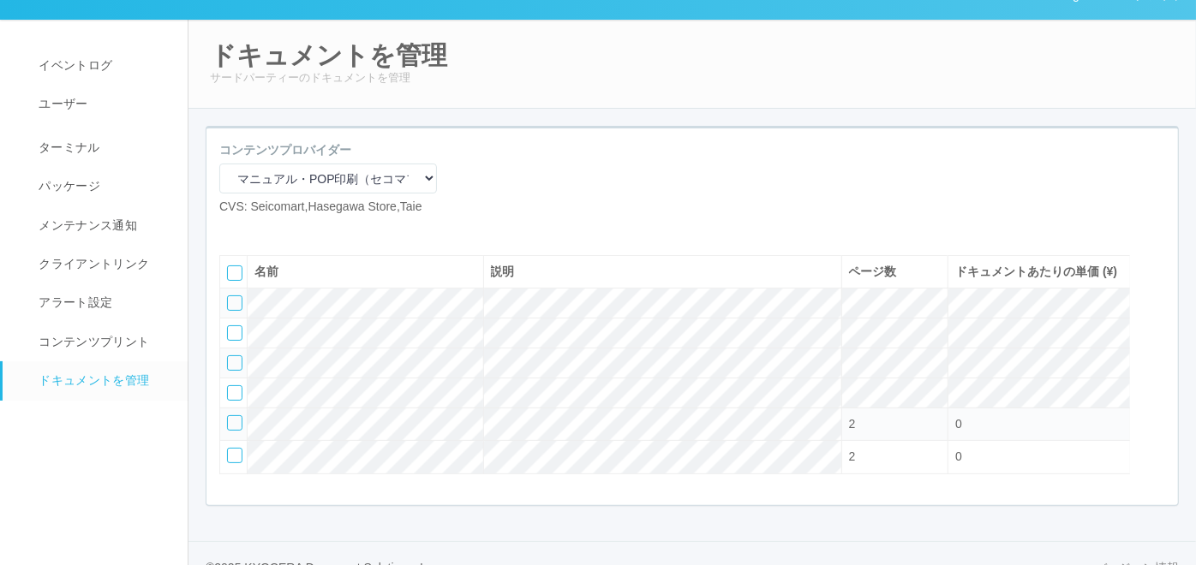
click at [232, 230] on icon at bounding box center [232, 230] width 0 height 0
select select "A4"
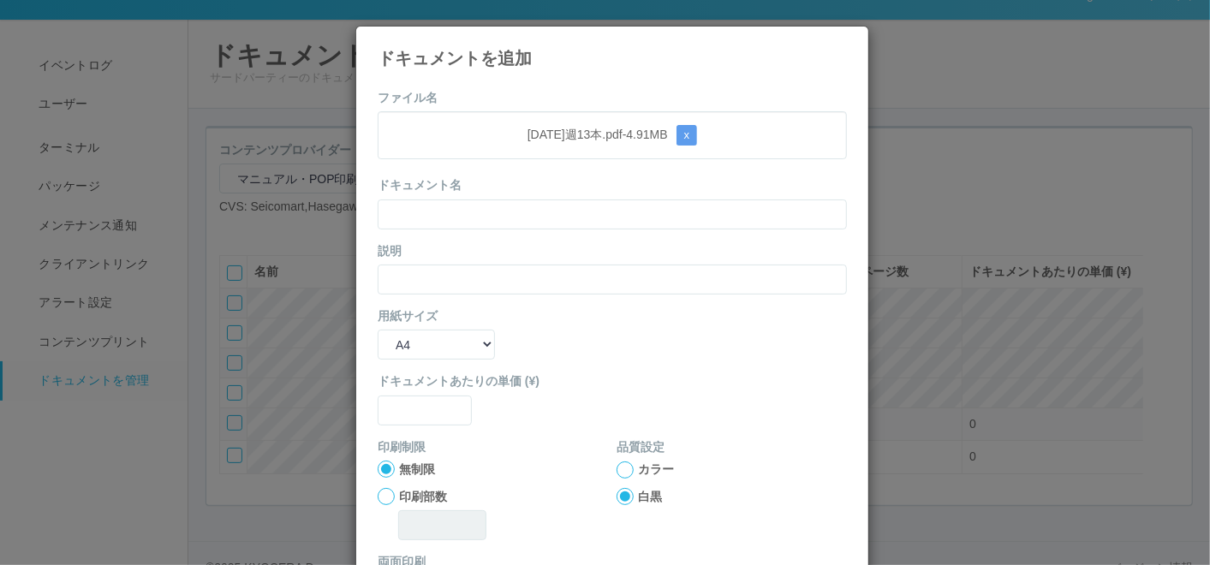
click at [535, 83] on div "ファイル名 [DATE]週13本.pdf - 4.91 MB x ドキュメント名 説明 用紙サイズ B5 A4 B4 A3 ドキュメントあたりの単価 (¥) …" at bounding box center [612, 393] width 512 height 635
click at [488, 212] on input "text" at bounding box center [612, 215] width 469 height 30
paste input "[DATE]週13本"
type input "[DATE]週13本"
click at [445, 266] on input "text" at bounding box center [612, 280] width 469 height 30
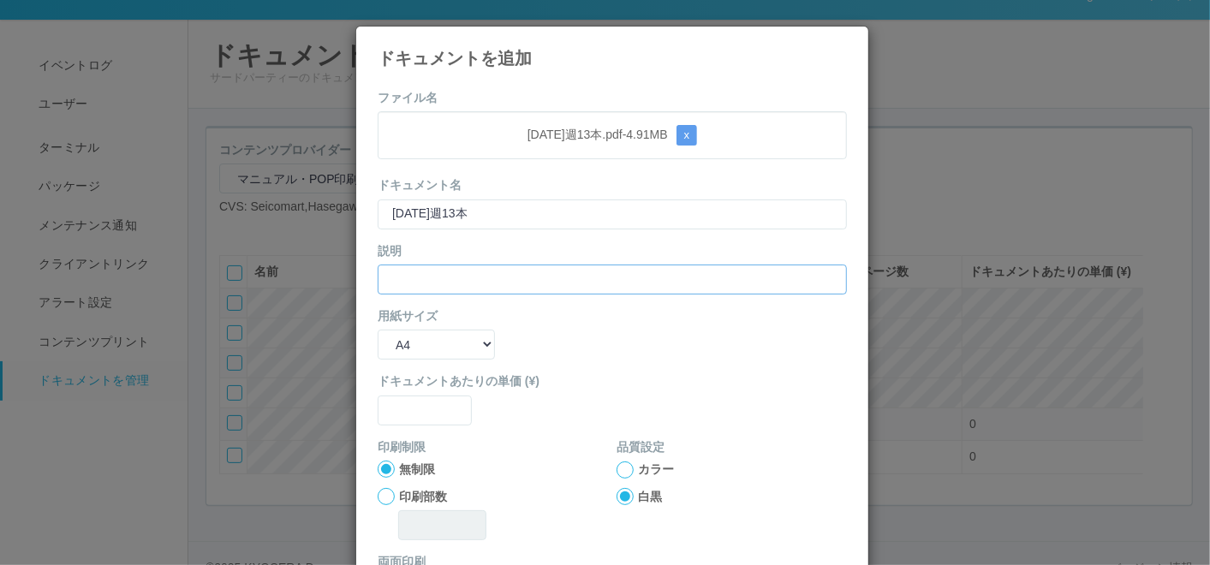
paste input "[DATE]週13本"
type input "[DATE]週13本"
click at [421, 341] on select "B5 A4 B4 A3" at bounding box center [436, 345] width 117 height 30
select select "A3"
click at [378, 330] on select "B5 A4 B4 A3" at bounding box center [436, 345] width 117 height 30
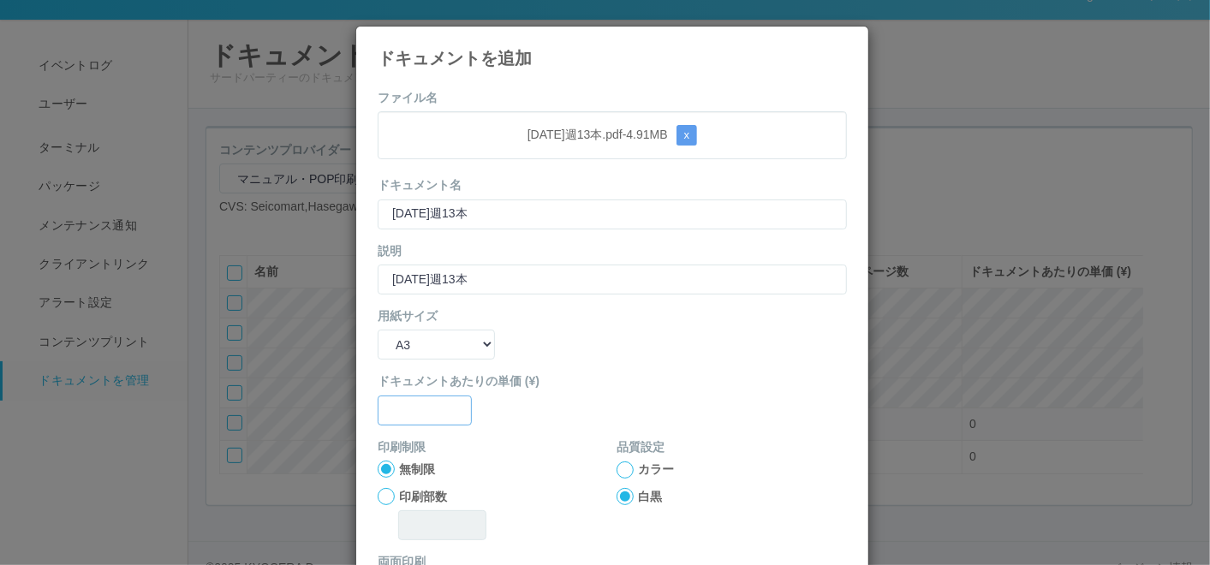
click at [413, 396] on input "text" at bounding box center [425, 411] width 94 height 30
type input "0"
drag, startPoint x: 612, startPoint y: 466, endPoint x: 601, endPoint y: 465, distance: 10.3
click at [617, 466] on div at bounding box center [625, 470] width 17 height 17
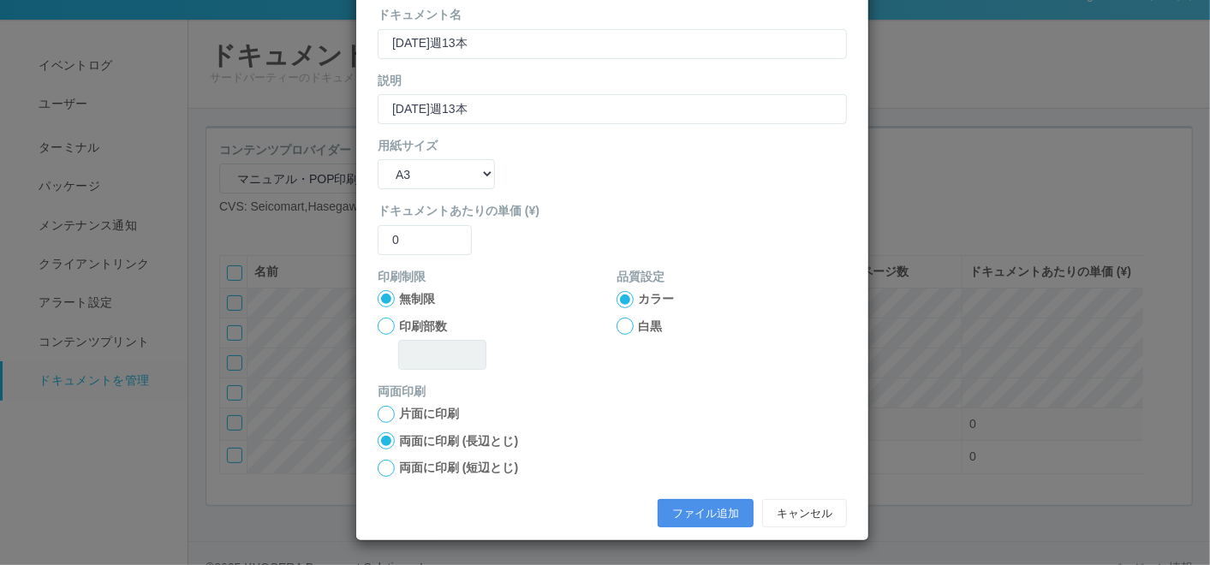
click at [701, 509] on button "ファイル追加" at bounding box center [706, 513] width 96 height 29
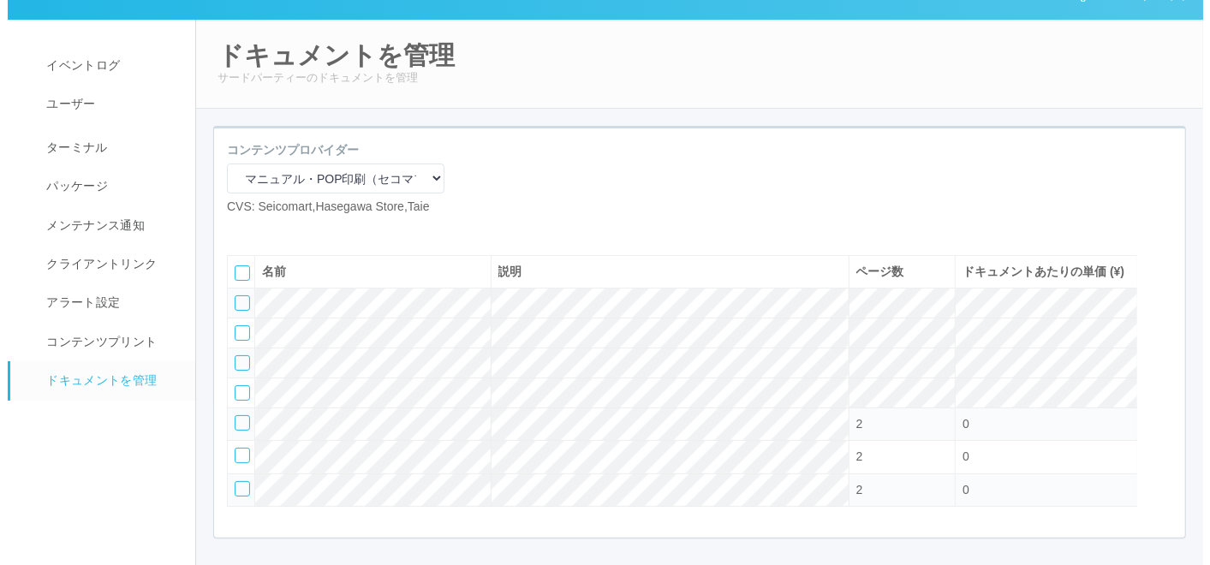
scroll to position [123, 0]
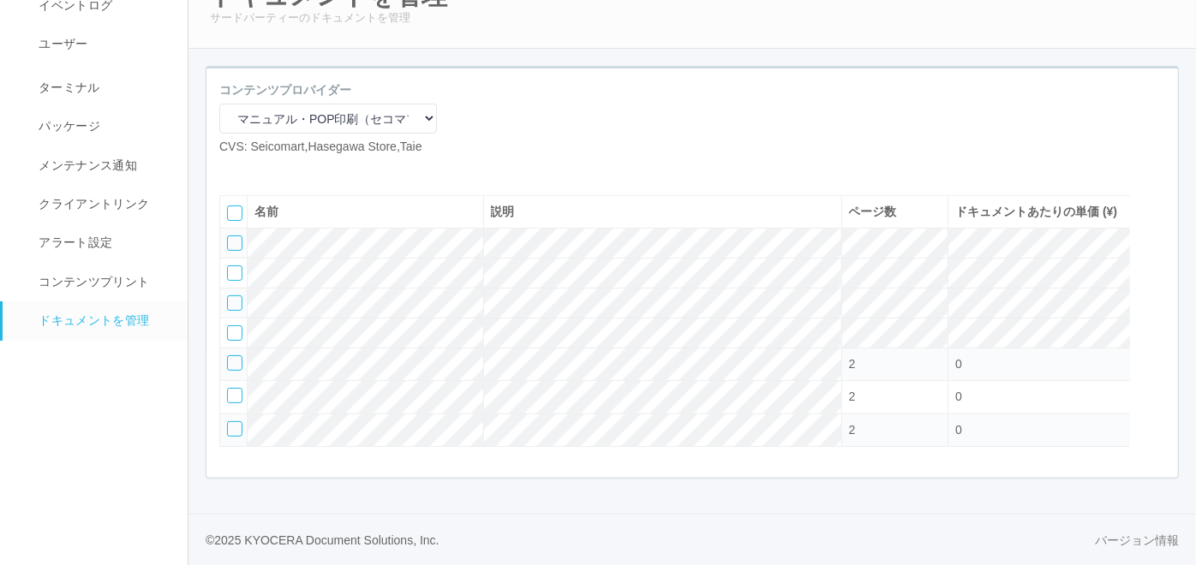
click at [232, 170] on icon at bounding box center [232, 170] width 0 height 0
select select "A4"
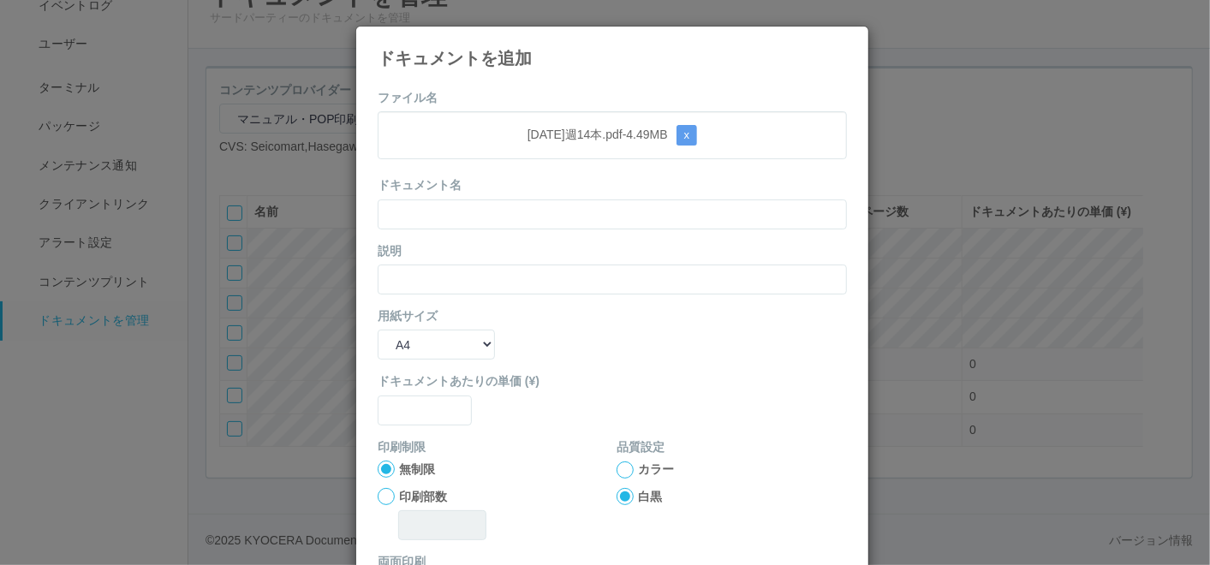
click at [562, 79] on div "ファイル名 [DATE]週14本.pdf - 4.49 MB x ドキュメント名 説明 用紙サイズ B5 A4 B4 A3 ドキュメントあたりの単価 (¥) …" at bounding box center [612, 393] width 512 height 635
click at [531, 228] on form "ファイル名 [DATE]週14本.pdf - 4.49 MB x ドキュメント名 説明 用紙サイズ B5 A4 B4 A3 ドキュメントあたりの単価 (¥) …" at bounding box center [612, 398] width 469 height 618
click at [521, 206] on input "text" at bounding box center [612, 215] width 469 height 30
paste input "[DATE]週14本"
type input "[DATE]週14本"
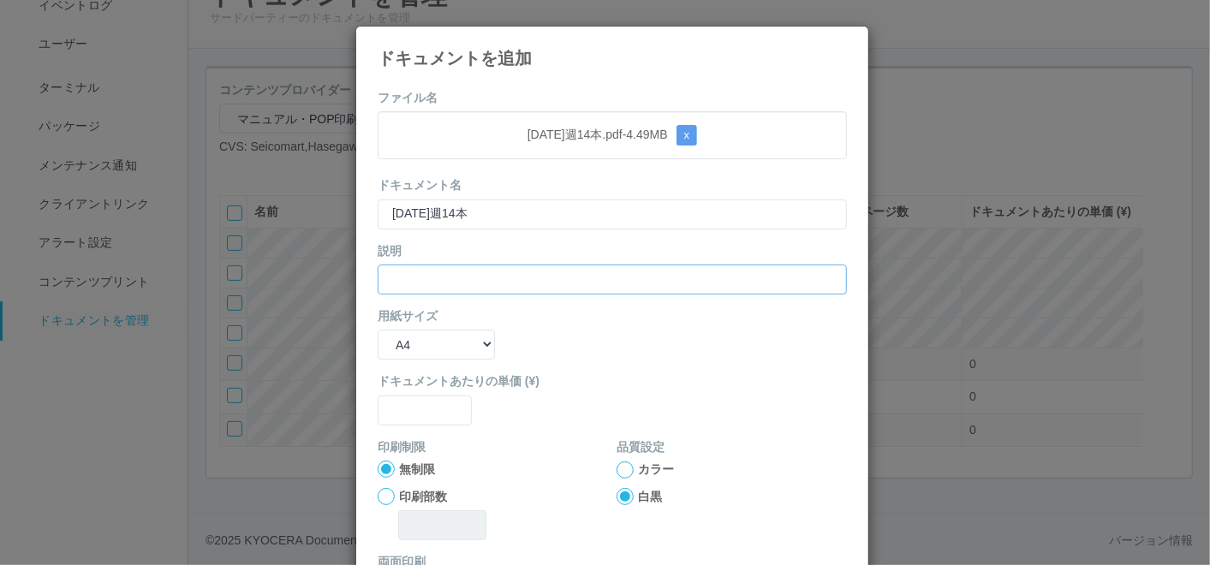
click at [486, 275] on input "text" at bounding box center [612, 280] width 469 height 30
paste input "[DATE]週14本"
type input "[DATE]週14本"
drag, startPoint x: 457, startPoint y: 336, endPoint x: 457, endPoint y: 352, distance: 16.3
click at [457, 336] on select "B5 A4 B4 A3" at bounding box center [436, 345] width 117 height 30
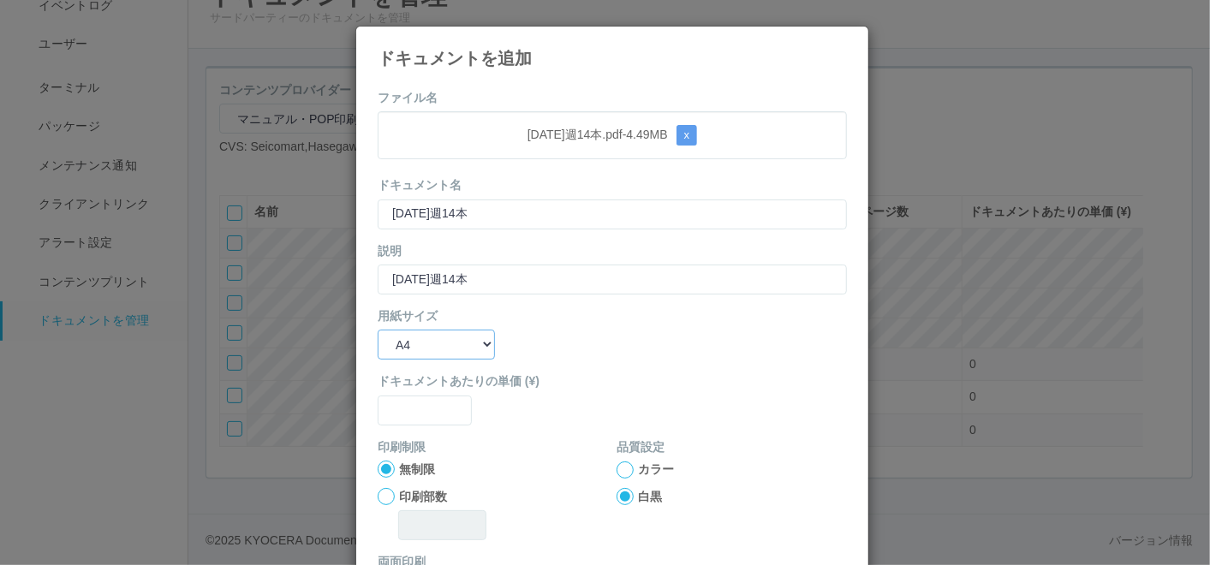
select select "A3"
click at [378, 330] on select "B5 A4 B4 A3" at bounding box center [436, 345] width 117 height 30
click at [445, 407] on input "text" at bounding box center [425, 411] width 94 height 30
type input "0"
click at [624, 474] on div at bounding box center [625, 470] width 17 height 17
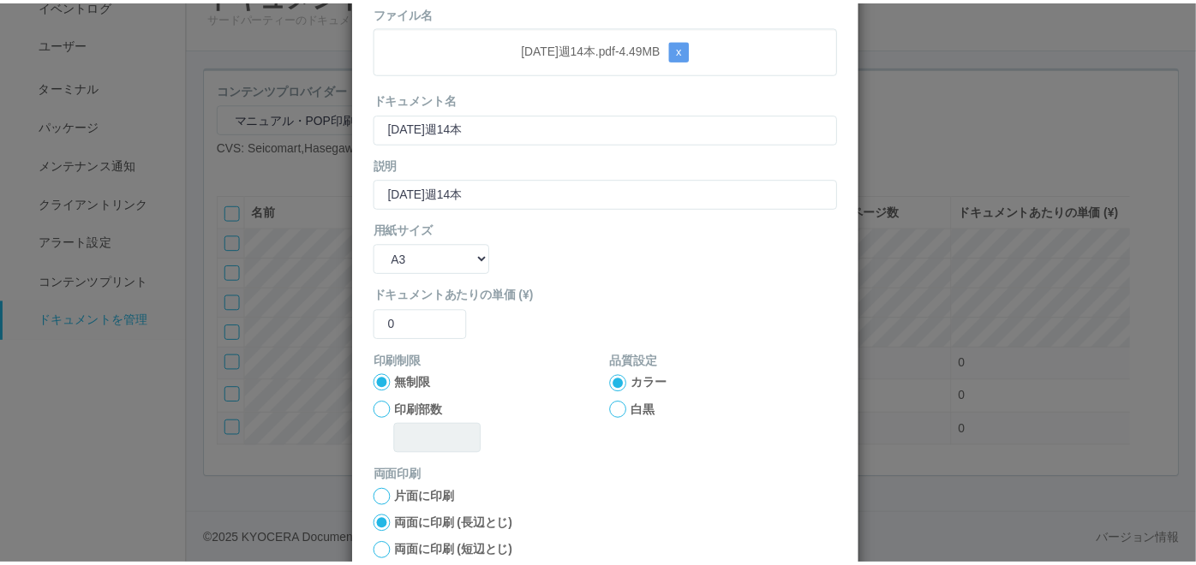
scroll to position [170, 0]
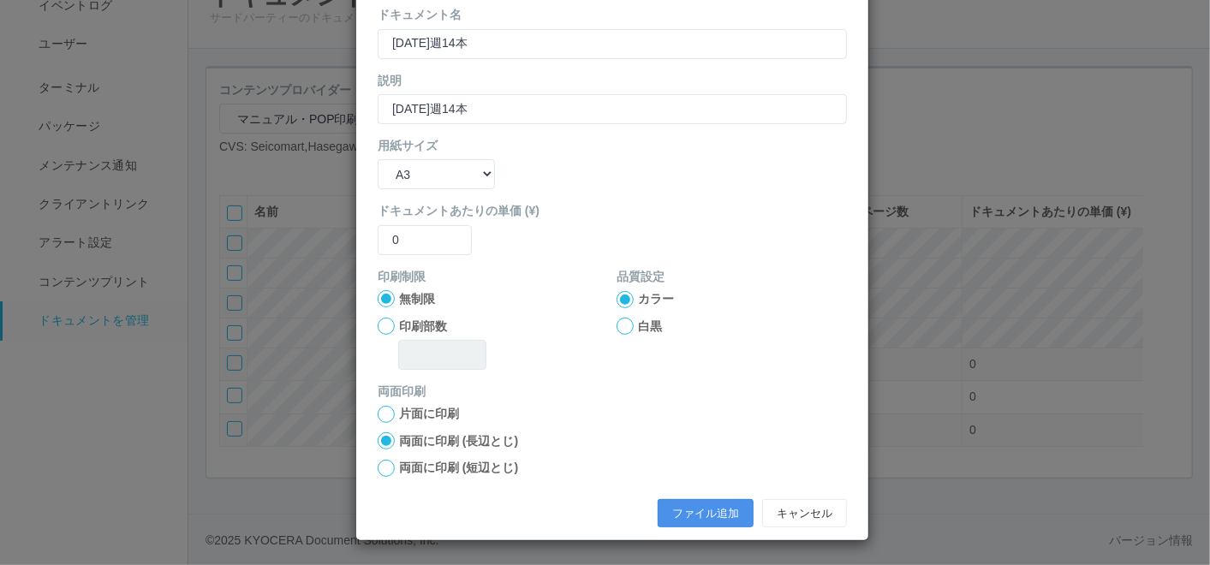
click at [678, 507] on button "ファイル追加" at bounding box center [706, 513] width 96 height 29
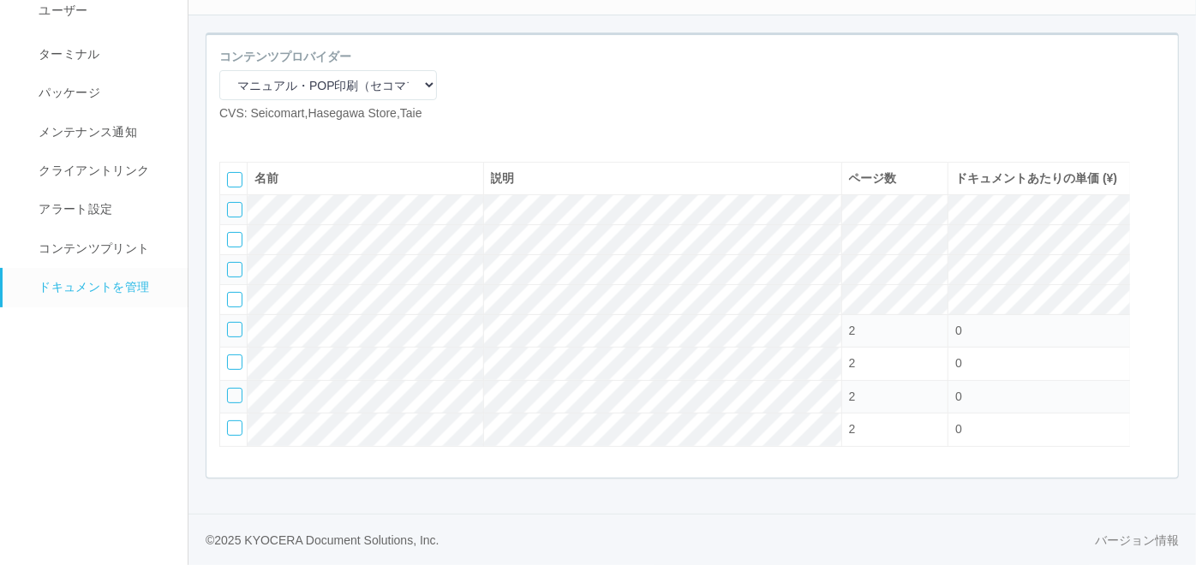
click at [258, 136] on icon at bounding box center [258, 136] width 0 height 0
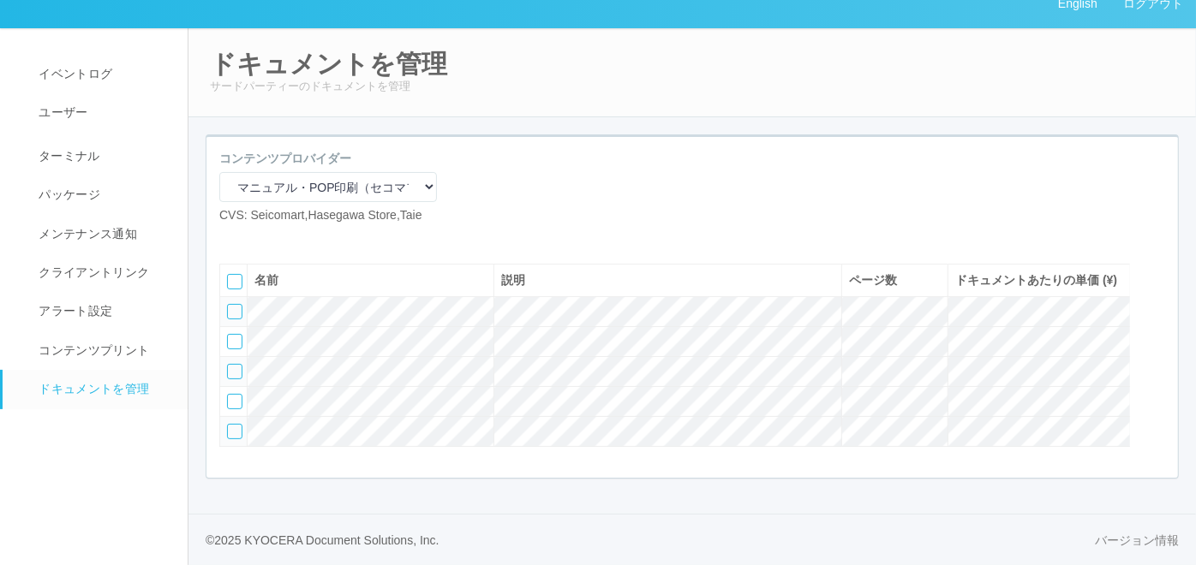
scroll to position [80, 0]
click at [232, 238] on icon at bounding box center [232, 238] width 0 height 0
select select "A4"
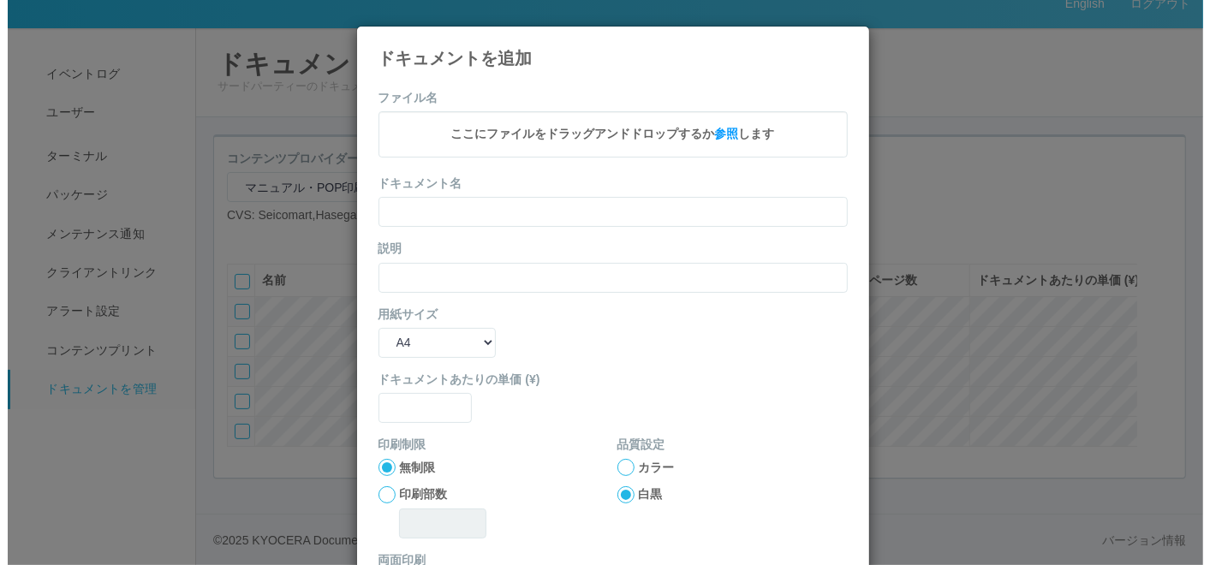
scroll to position [61, 0]
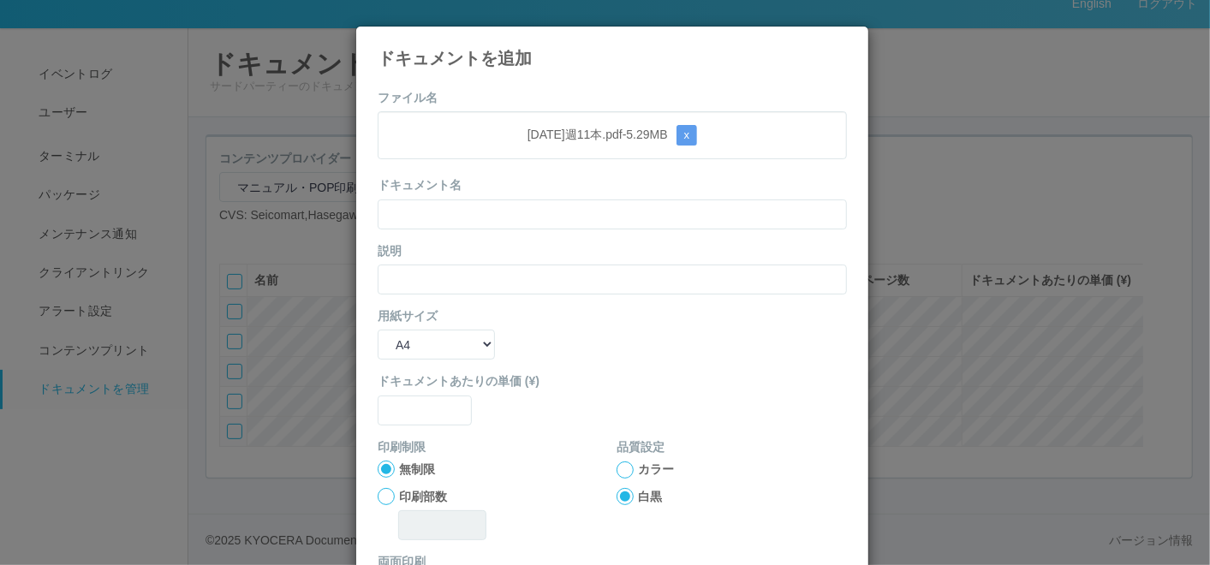
click at [523, 90] on form "ファイル名 [DATE]週11本.pdf - 5.29 MB x ドキュメント名 説明 用紙サイズ B5 A4 B4 A3 ドキュメントあたりの単価 (¥) …" at bounding box center [612, 398] width 469 height 618
click at [470, 218] on input "text" at bounding box center [612, 215] width 469 height 30
paste input "[DATE]週11本"
type input "[DATE]週11本"
click at [440, 274] on input "text" at bounding box center [612, 280] width 469 height 30
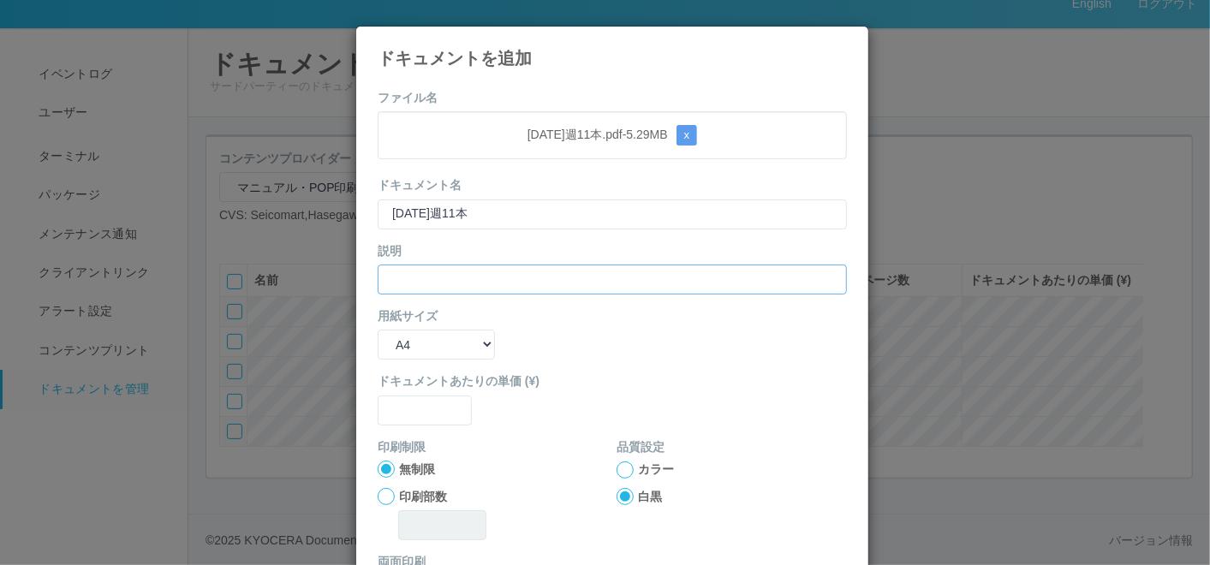
paste input "[DATE]週11本"
type input "[DATE]週11本"
click at [439, 331] on select "B5 A4 B4 A3" at bounding box center [436, 345] width 117 height 30
select select "A3"
click at [378, 330] on select "B5 A4 B4 A3" at bounding box center [436, 345] width 117 height 30
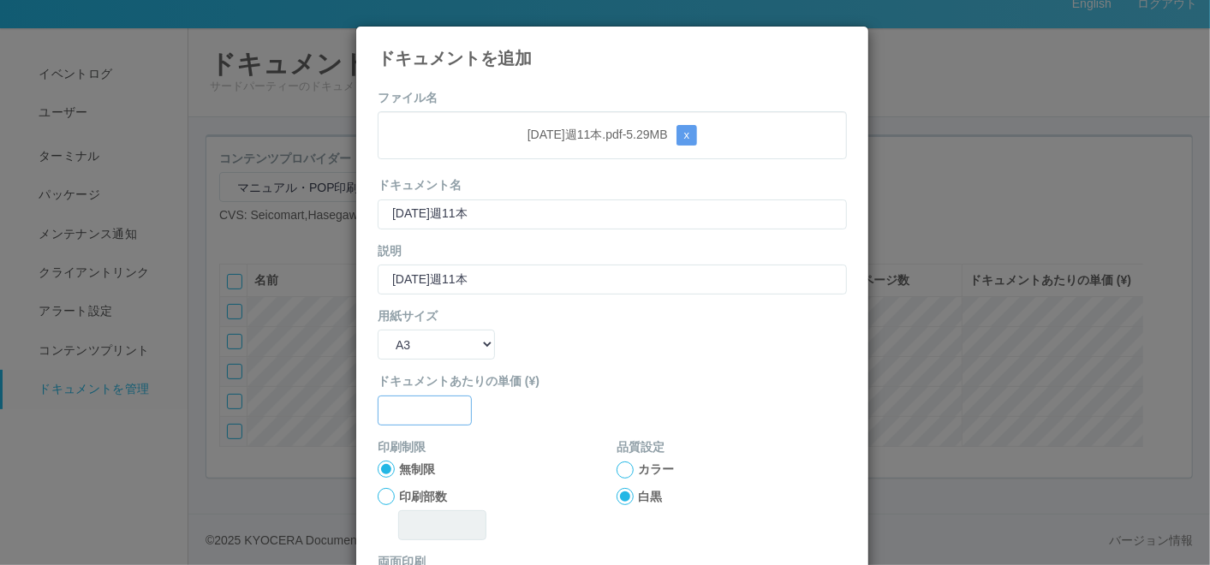
click at [434, 398] on input "text" at bounding box center [425, 411] width 94 height 30
type input "0"
click at [617, 472] on div at bounding box center [625, 470] width 17 height 17
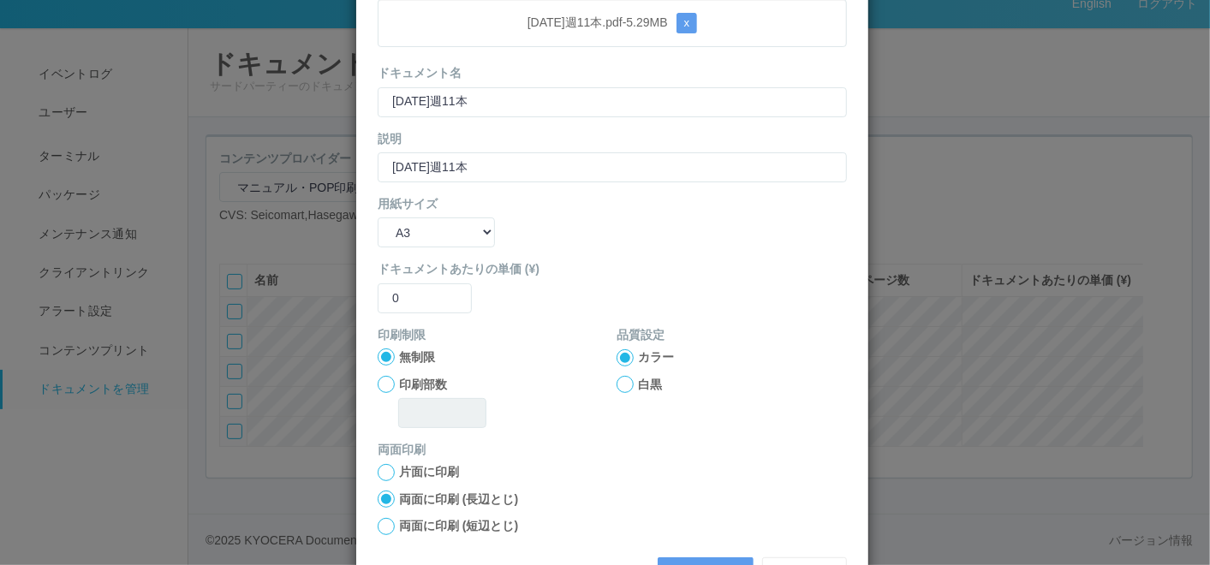
scroll to position [170, 0]
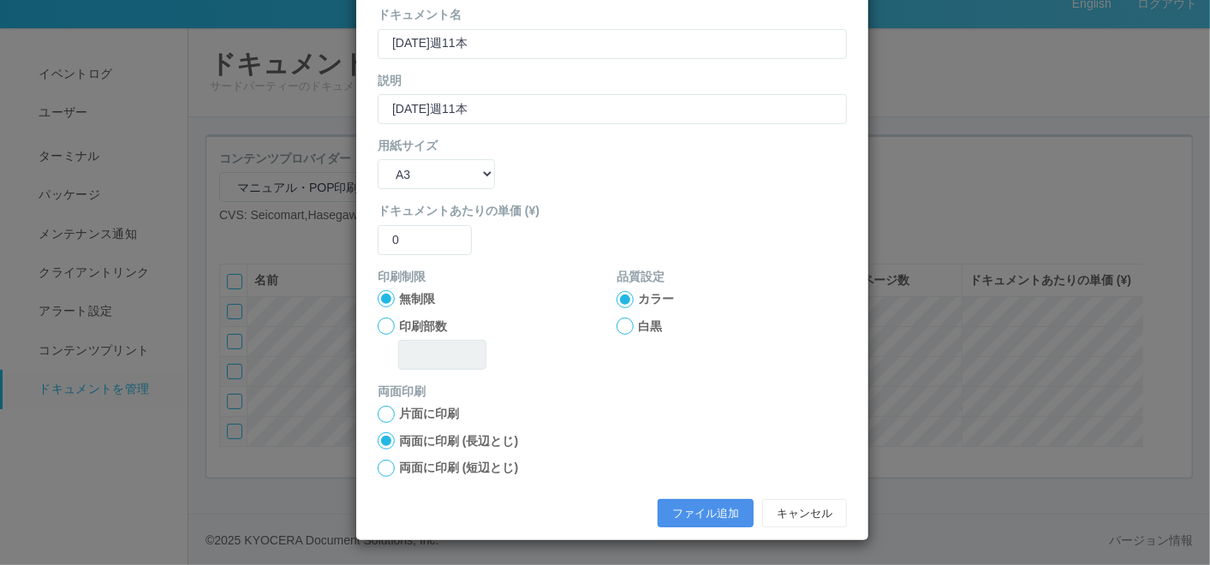
click at [683, 499] on button "ファイル追加" at bounding box center [706, 513] width 96 height 29
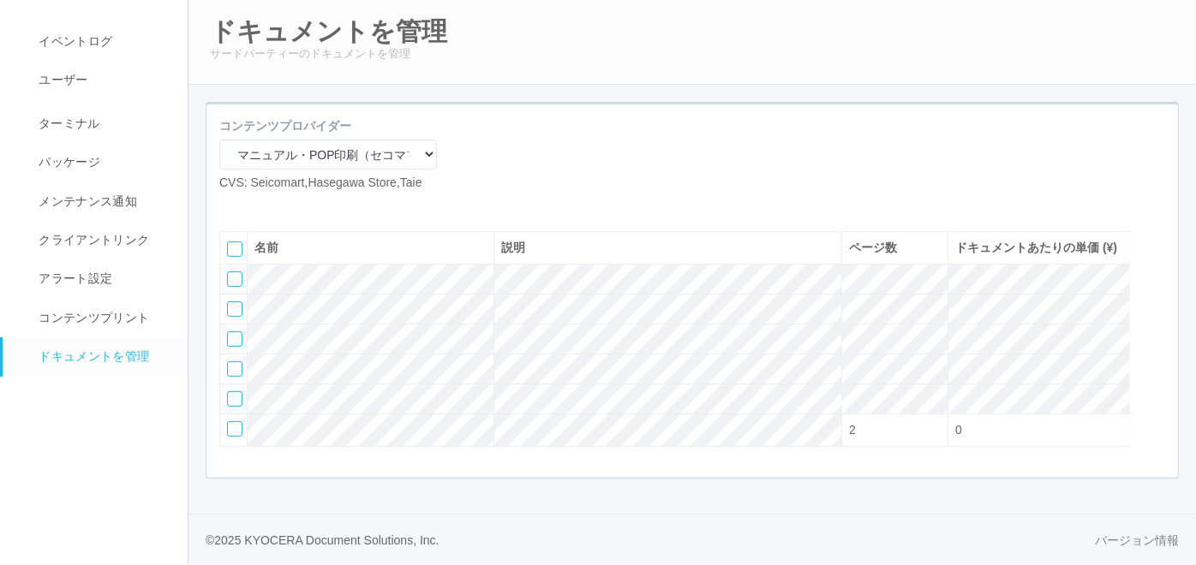
click at [232, 206] on icon at bounding box center [232, 206] width 0 height 0
select select "A4"
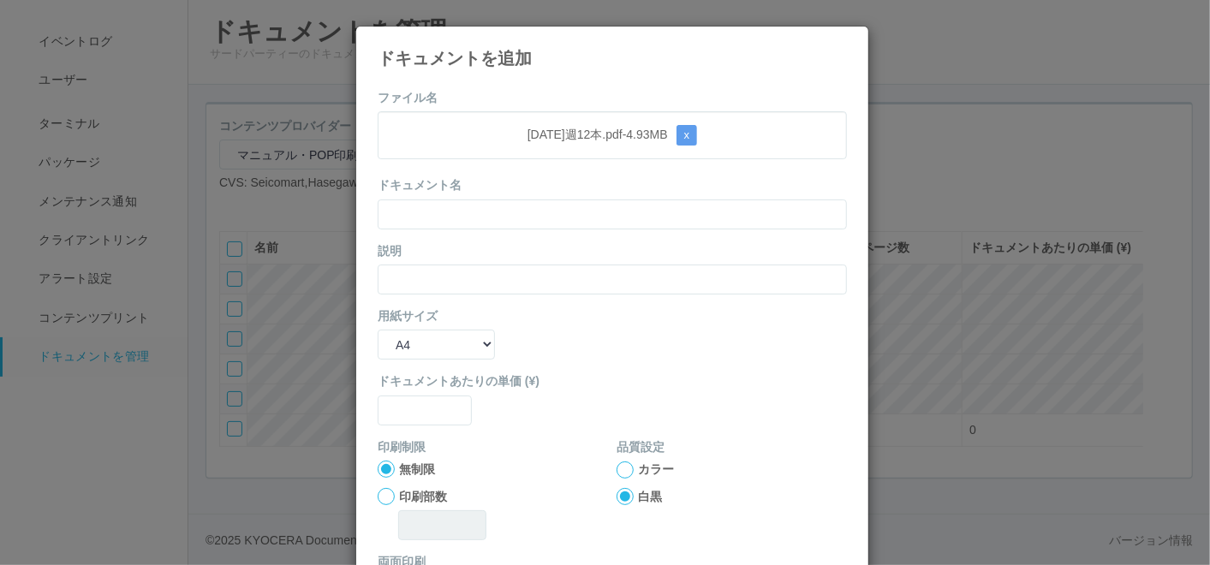
drag, startPoint x: 528, startPoint y: 90, endPoint x: 531, endPoint y: 111, distance: 21.6
click at [528, 87] on div "ファイル名 [DATE]週12本.pdf - 4.93 MB x ドキュメント名 説明 用紙サイズ B5 A4 B4 A3 ドキュメントあたりの単価 (¥) …" at bounding box center [612, 393] width 512 height 635
click at [509, 210] on input "text" at bounding box center [612, 215] width 469 height 30
paste input "[DATE]週12本"
type input "[DATE]週12本"
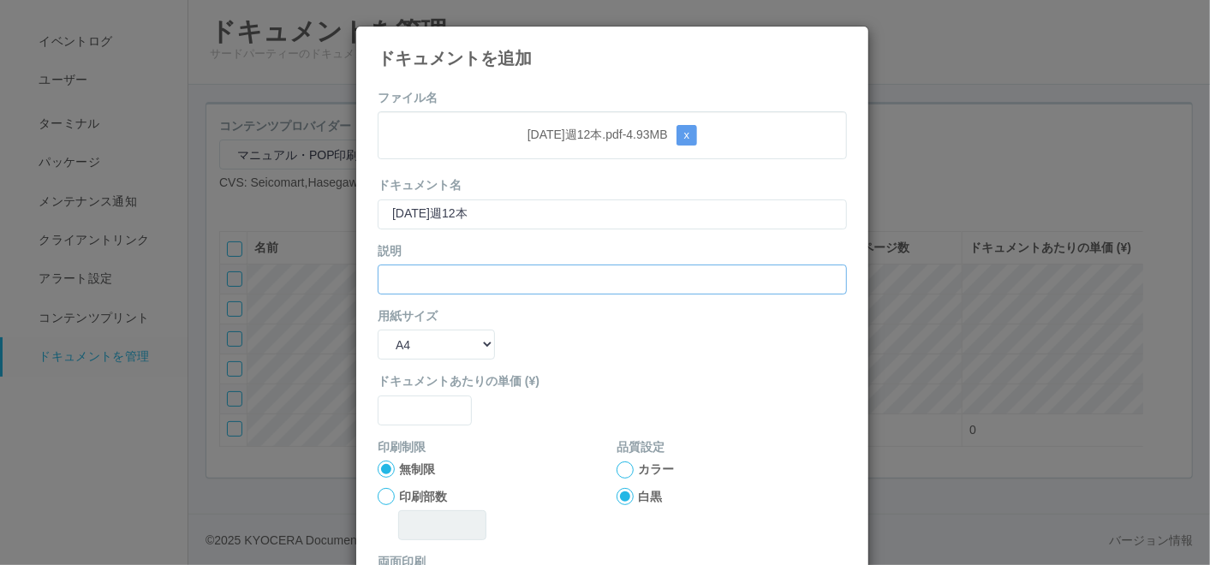
click at [463, 276] on input "text" at bounding box center [612, 280] width 469 height 30
paste input "[DATE]週12本"
type input "[DATE]週12本"
click at [433, 347] on select "B5 A4 B4 A3" at bounding box center [436, 345] width 117 height 30
select select "A3"
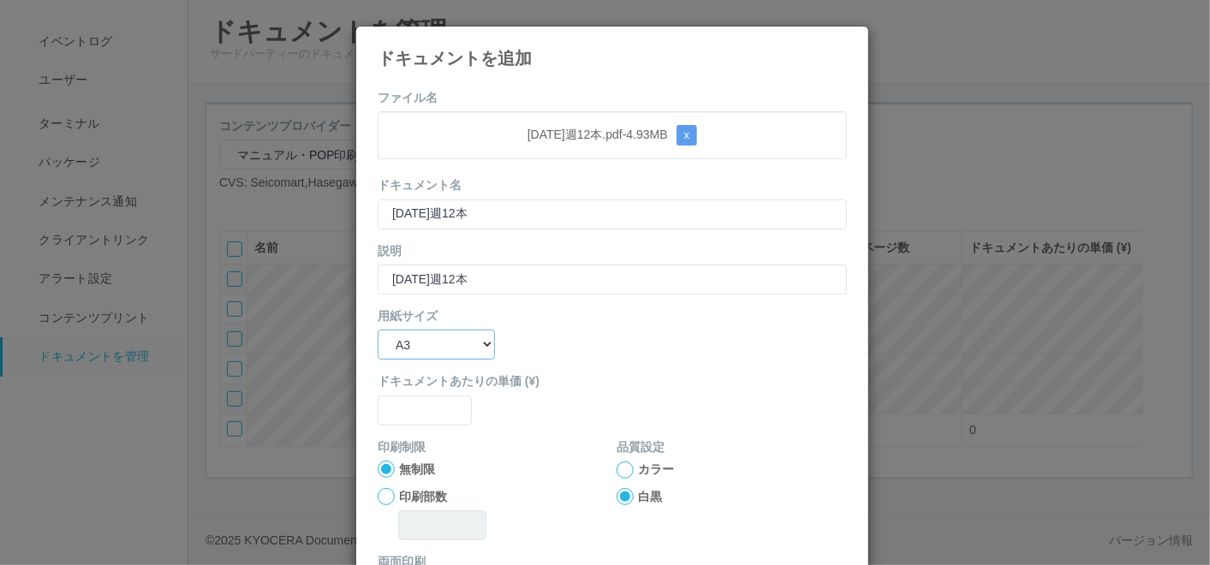
click at [378, 330] on select "B5 A4 B4 A3" at bounding box center [436, 345] width 117 height 30
click at [417, 389] on label "ドキュメントあたりの単価 (¥)" at bounding box center [612, 382] width 469 height 18
click at [428, 416] on input "text" at bounding box center [425, 411] width 94 height 30
type input "0"
click at [617, 467] on div at bounding box center [625, 470] width 17 height 17
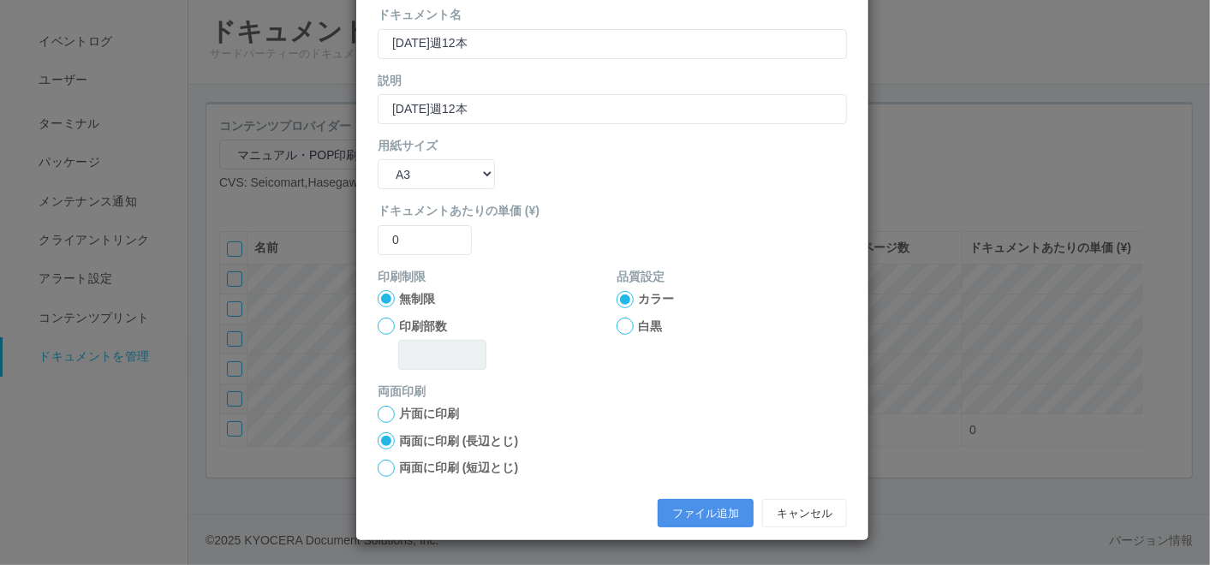
click at [672, 509] on button "ファイル追加" at bounding box center [706, 513] width 96 height 29
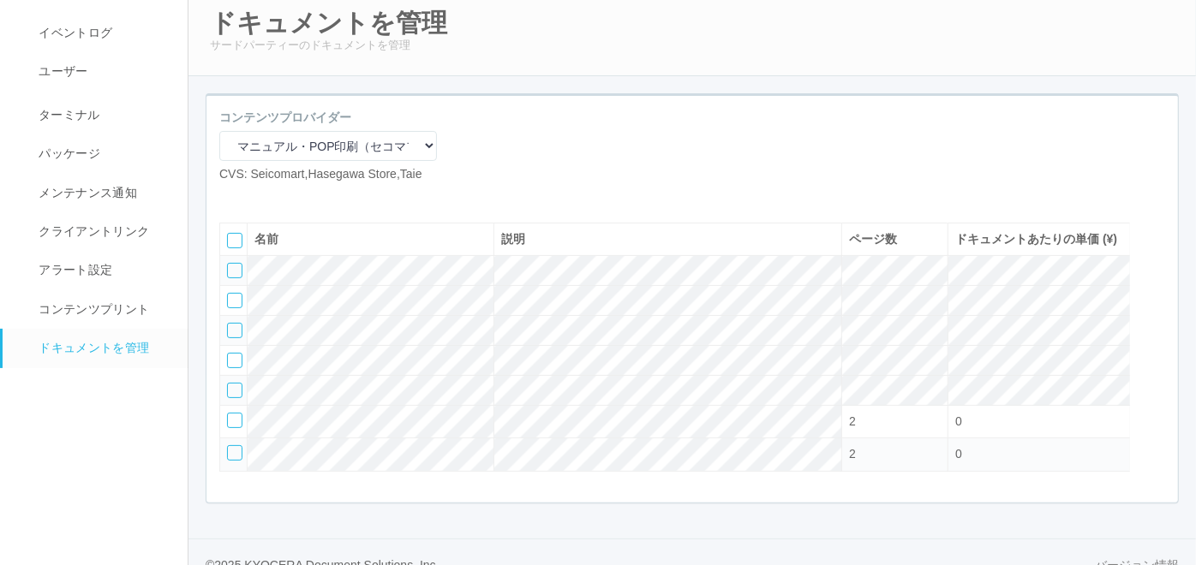
click at [232, 197] on icon at bounding box center [232, 197] width 0 height 0
select select "A4"
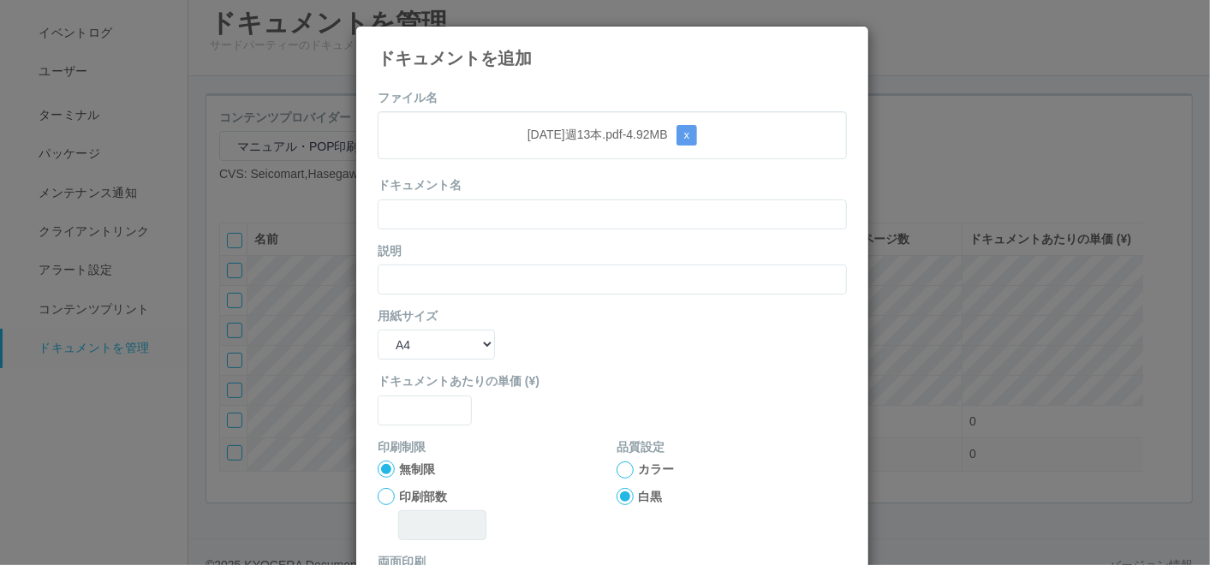
click at [500, 127] on p "[DATE]週13本.pdf - 4.92 MB x" at bounding box center [612, 135] width 442 height 21
click at [463, 210] on input "text" at bounding box center [612, 215] width 469 height 30
paste input "[DATE]週13本"
type input "[DATE]週13本"
click at [427, 279] on input "text" at bounding box center [612, 280] width 469 height 30
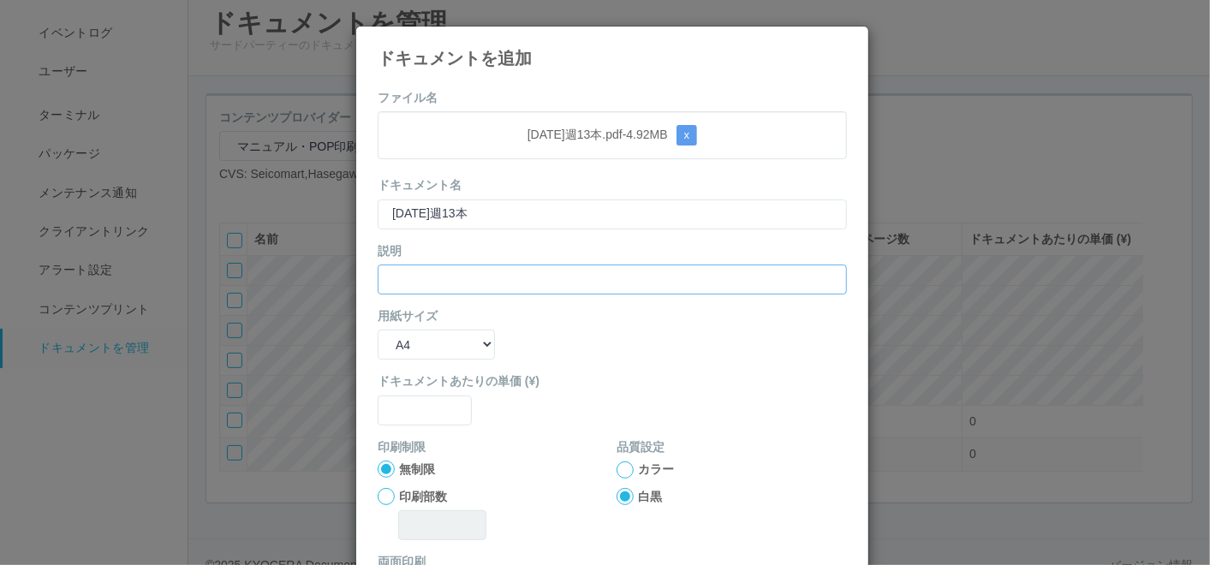
paste input "[DATE]週13本"
type input "[DATE]週13本"
drag, startPoint x: 415, startPoint y: 330, endPoint x: 419, endPoint y: 355, distance: 25.1
click at [415, 330] on select "B5 A4 B4 A3" at bounding box center [436, 345] width 117 height 30
select select "A3"
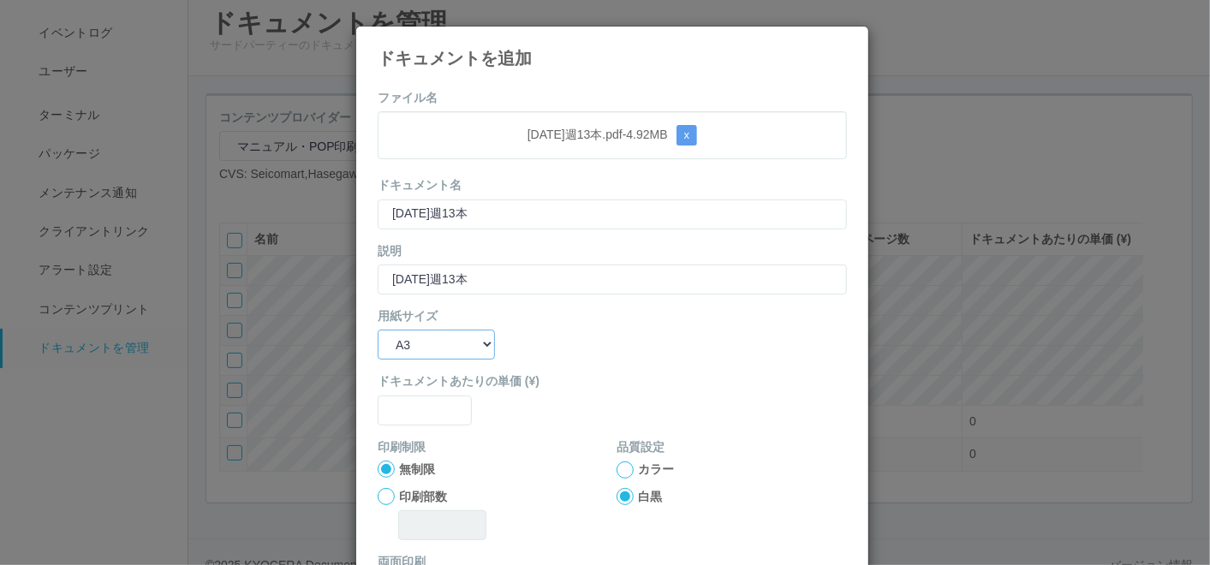
click at [378, 330] on select "B5 A4 B4 A3" at bounding box center [436, 345] width 117 height 30
click at [418, 401] on input "text" at bounding box center [425, 411] width 94 height 30
type input "0"
click at [618, 468] on div at bounding box center [625, 470] width 17 height 17
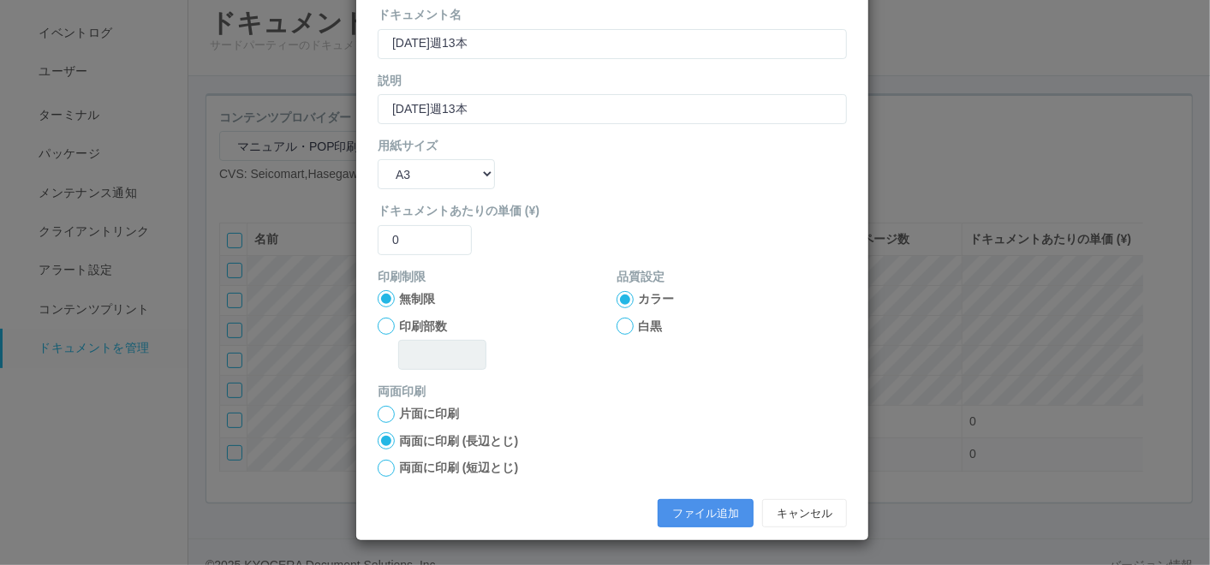
click at [665, 502] on button "ファイル追加" at bounding box center [706, 513] width 96 height 29
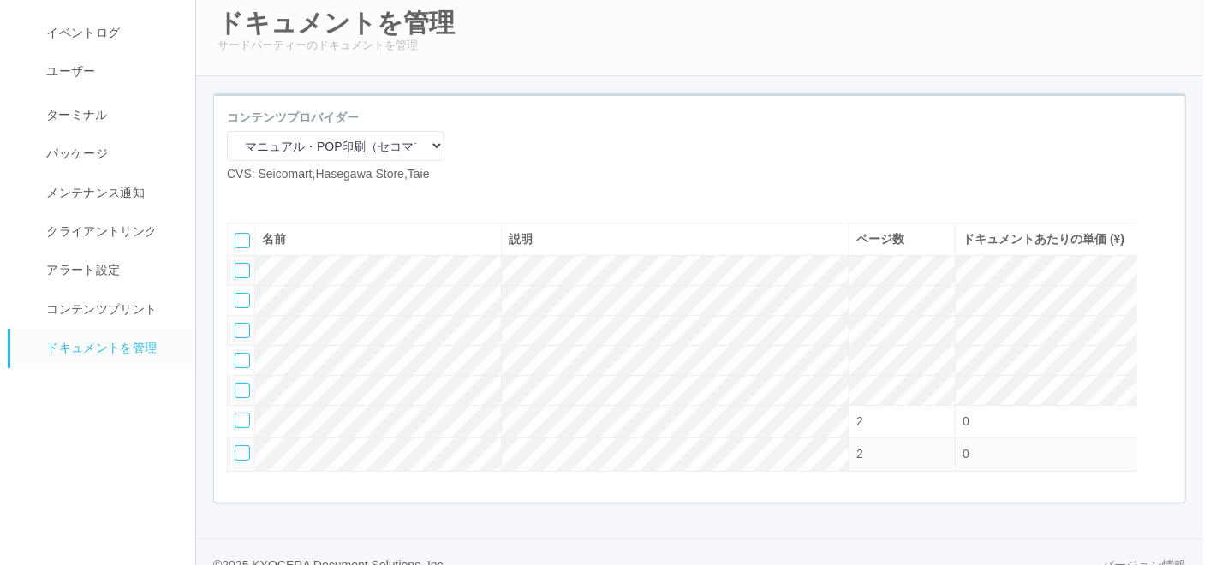
scroll to position [145, 0]
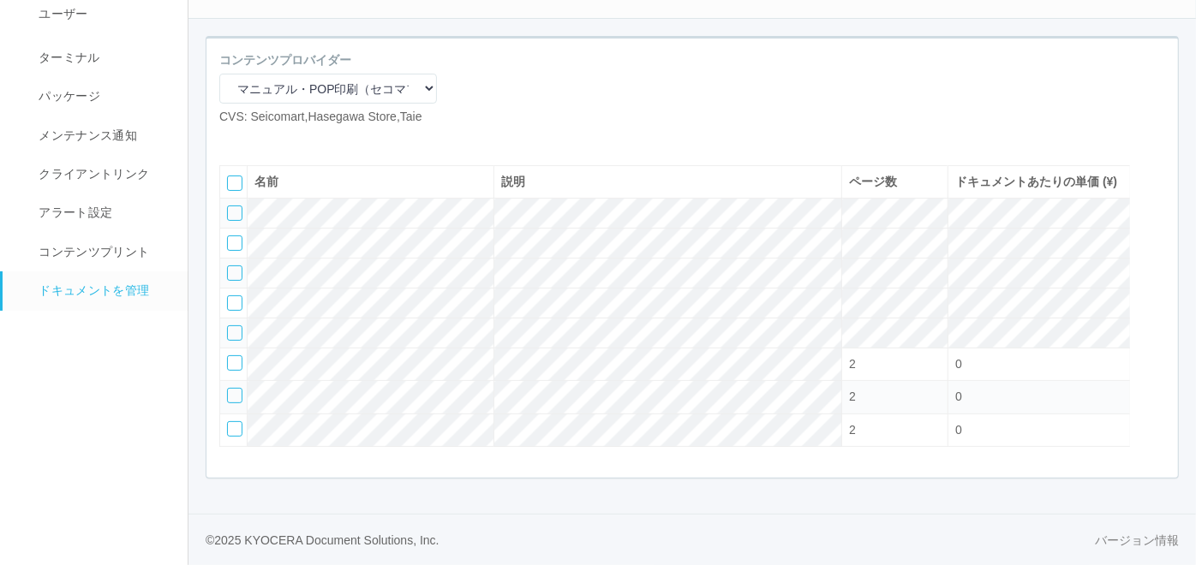
click at [232, 140] on icon at bounding box center [232, 140] width 0 height 0
select select "A4"
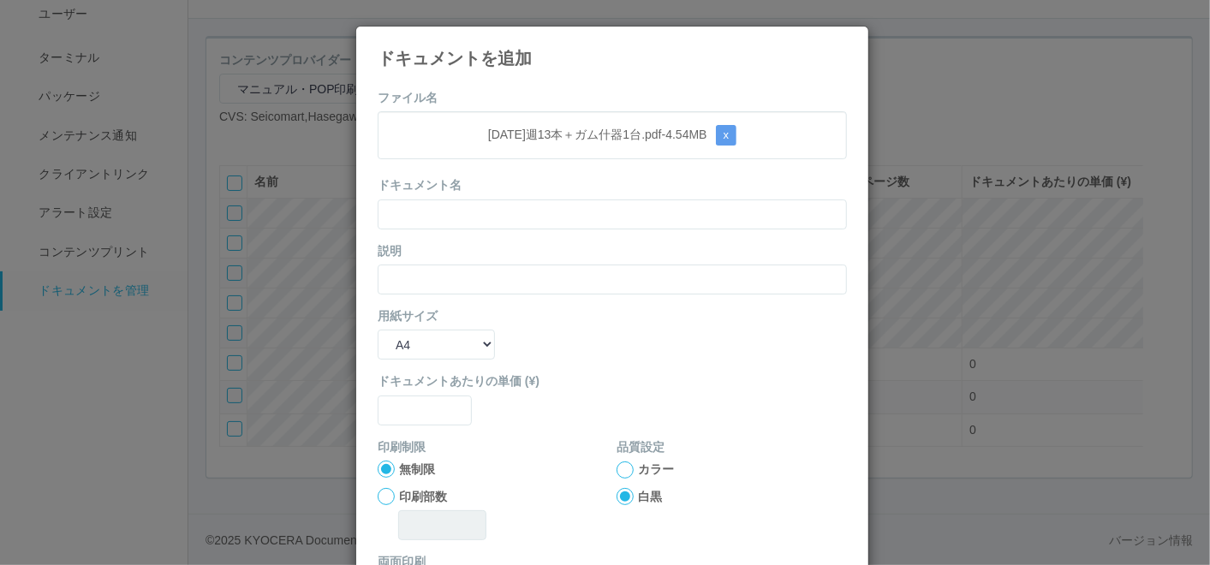
drag, startPoint x: 546, startPoint y: 99, endPoint x: 504, endPoint y: 161, distance: 74.1
click at [546, 98] on form "ファイル名 [DATE]週13本＋ガム什器1台.pdf - 4.54 MB x ドキュメント名 説明 用紙サイズ B5 A4 B4 A3 ドキュメントあたりの…" at bounding box center [612, 398] width 469 height 618
click at [457, 224] on input "text" at bounding box center [612, 215] width 469 height 30
paste input "[DATE]週13本＋ガム什器1台"
type input "[DATE]週13本＋ガム什器1台"
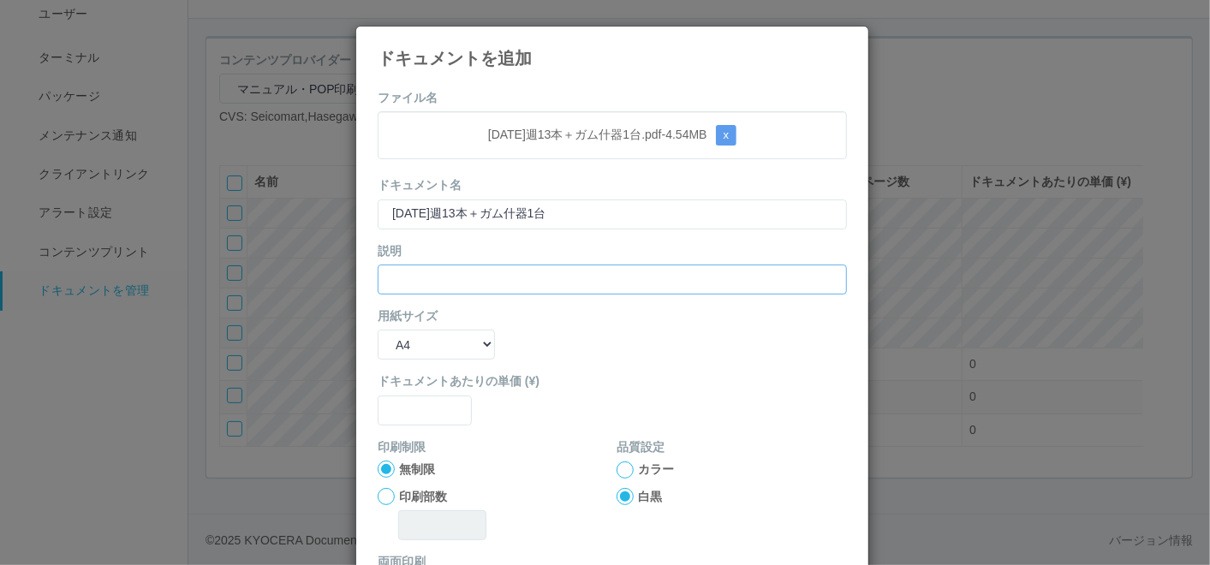
click at [426, 278] on input "text" at bounding box center [612, 280] width 469 height 30
paste input "[DATE]週13本＋ガム什器1台"
type input "[DATE]週13本＋ガム什器1台"
drag, startPoint x: 418, startPoint y: 337, endPoint x: 419, endPoint y: 361, distance: 24.0
click at [418, 337] on select "B5 A4 B4 A3" at bounding box center [436, 345] width 117 height 30
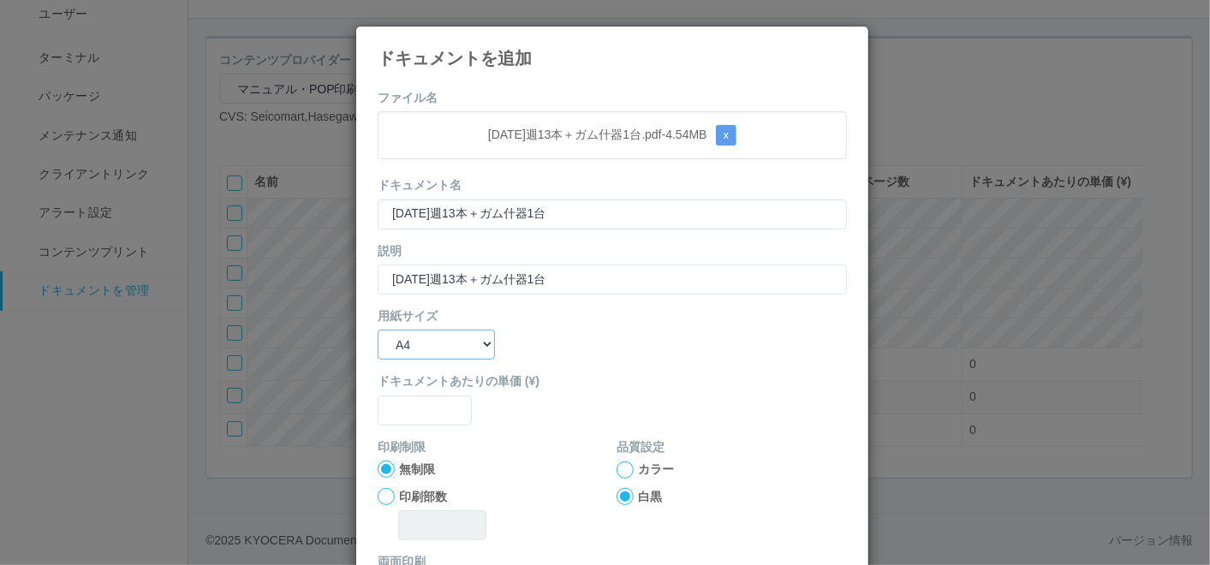
select select "A3"
click at [378, 330] on select "B5 A4 B4 A3" at bounding box center [436, 345] width 117 height 30
click at [420, 409] on input "text" at bounding box center [425, 411] width 94 height 30
type input "0"
click at [617, 472] on div at bounding box center [625, 470] width 17 height 17
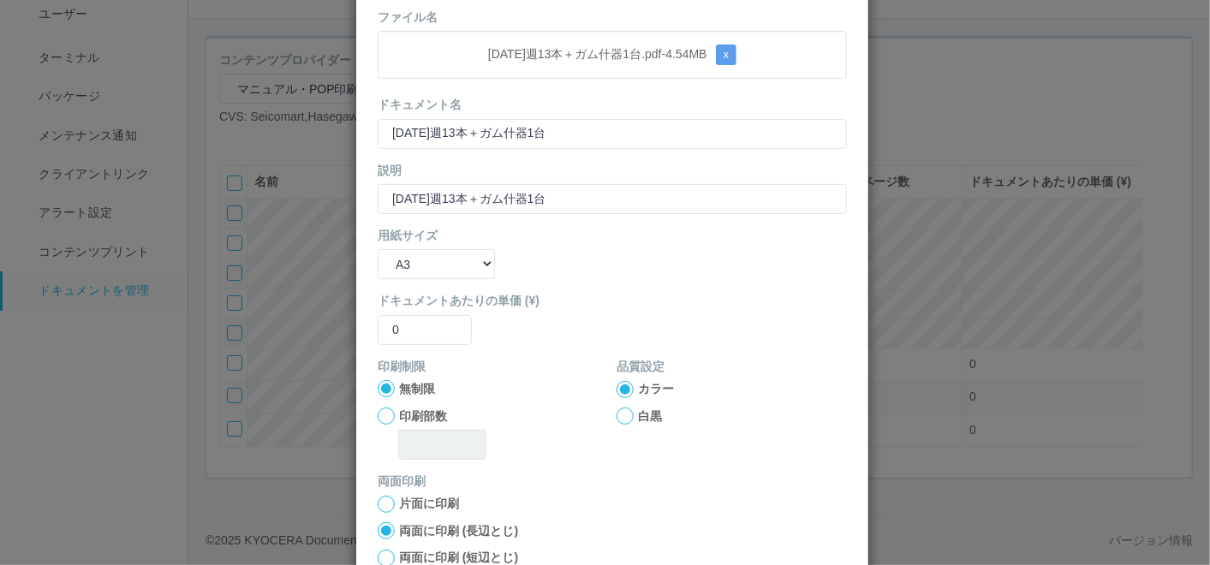
scroll to position [170, 0]
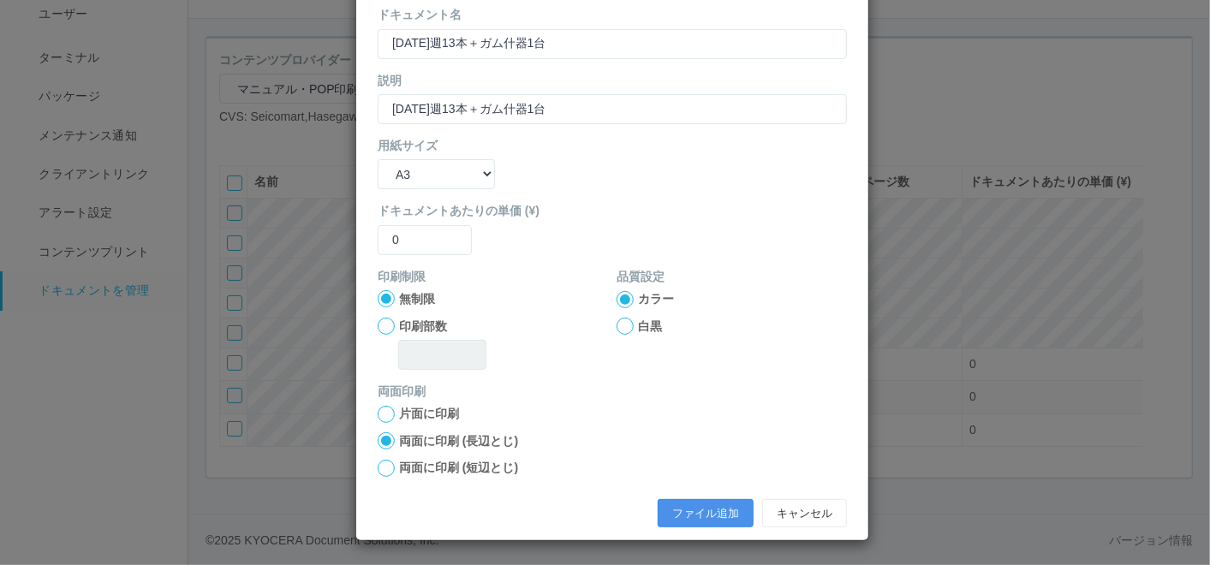
click at [670, 506] on button "ファイル追加" at bounding box center [706, 513] width 96 height 29
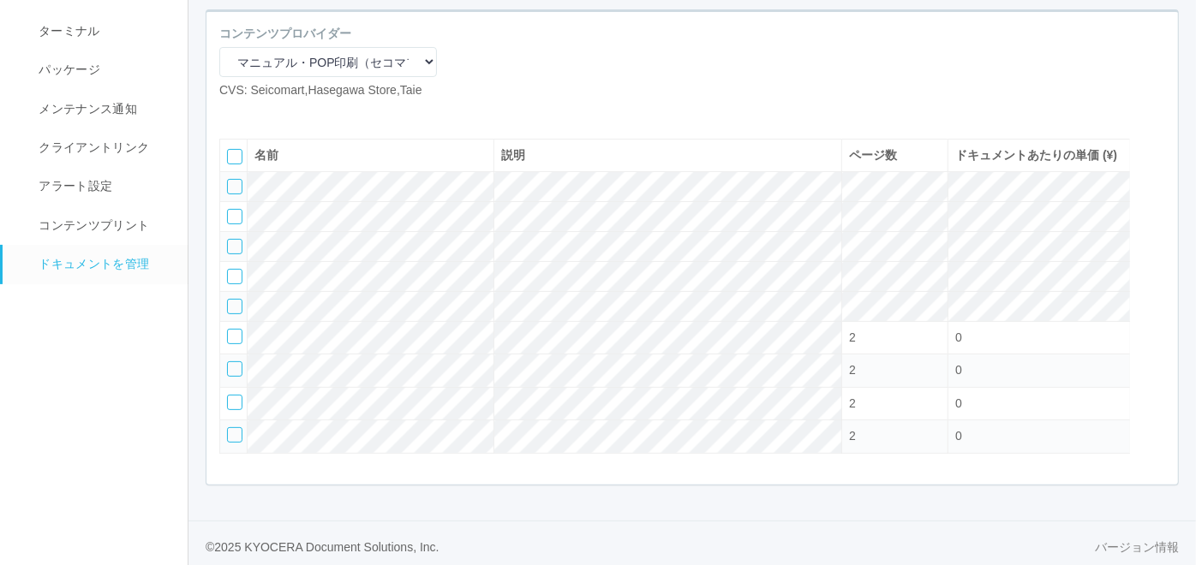
click at [232, 113] on icon at bounding box center [232, 113] width 0 height 0
select select "A4"
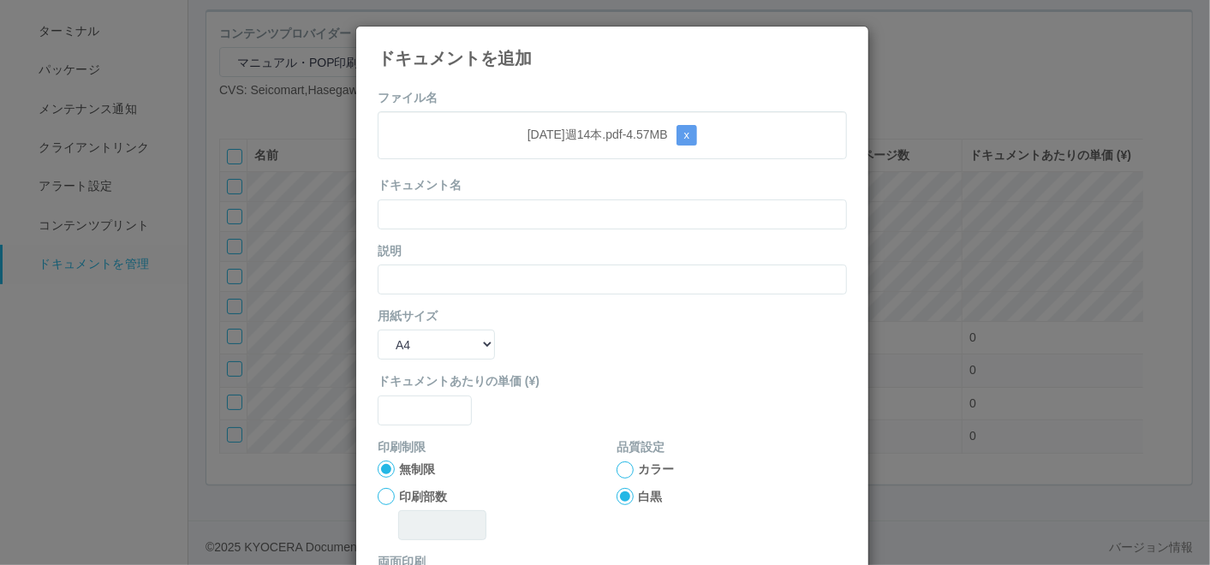
click at [535, 70] on div "ドキュメントを追加 ファイル名 [DATE]週14本.pdf - 4.57 MB x ドキュメント名 説明 用紙サイズ B5 A4 B4 A3 ドキュメントあ…" at bounding box center [612, 369] width 514 height 686
click at [474, 208] on input "text" at bounding box center [612, 215] width 469 height 30
paste input "[DATE]週14本"
type input "[DATE]週14本"
click at [389, 284] on input "text" at bounding box center [612, 280] width 469 height 30
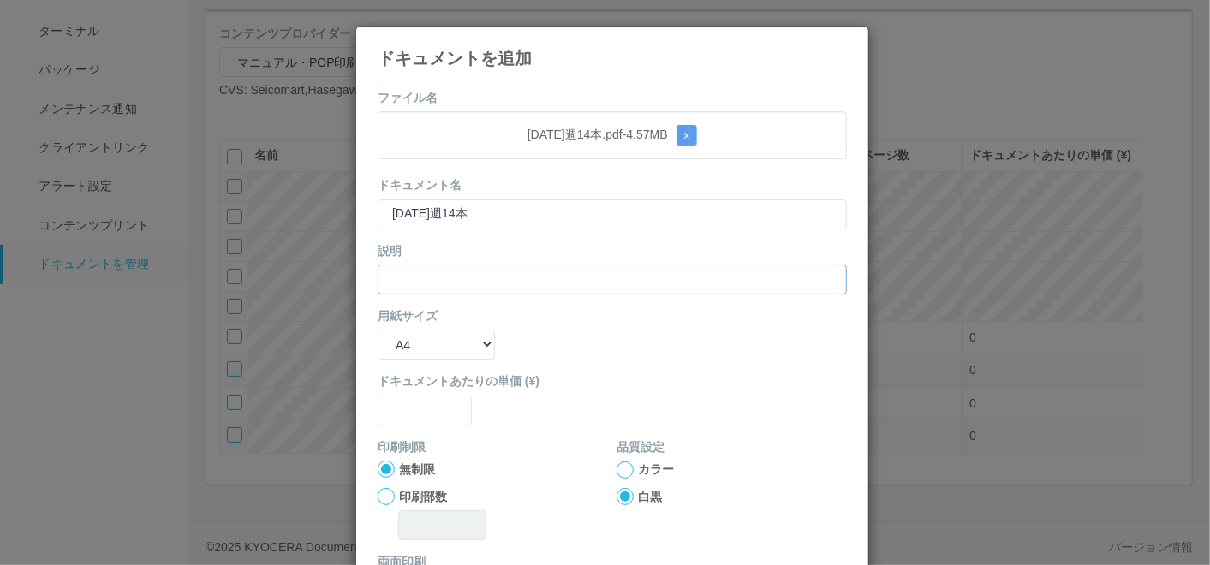
paste input "[DATE]週14本"
type input "[DATE]週14本"
click at [391, 347] on select "B5 A4 B4 A3" at bounding box center [436, 345] width 117 height 30
select select "A3"
click at [378, 330] on select "B5 A4 B4 A3" at bounding box center [436, 345] width 117 height 30
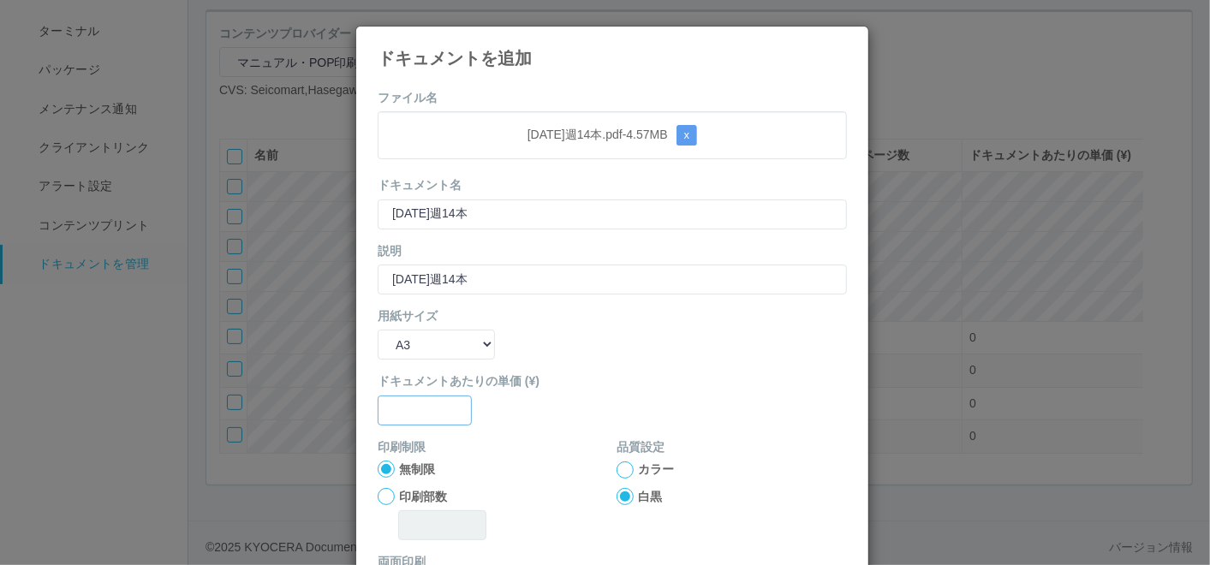
click at [416, 409] on input "text" at bounding box center [425, 411] width 94 height 30
type input "0"
click at [617, 467] on div at bounding box center [625, 470] width 17 height 17
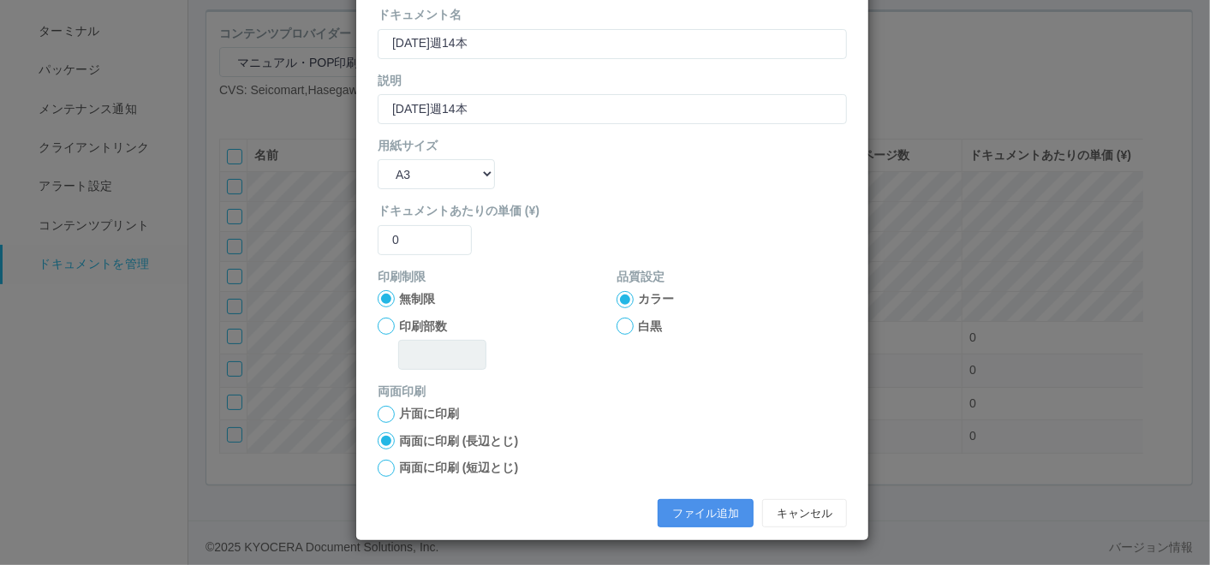
click at [674, 516] on button "ファイル追加" at bounding box center [706, 513] width 96 height 29
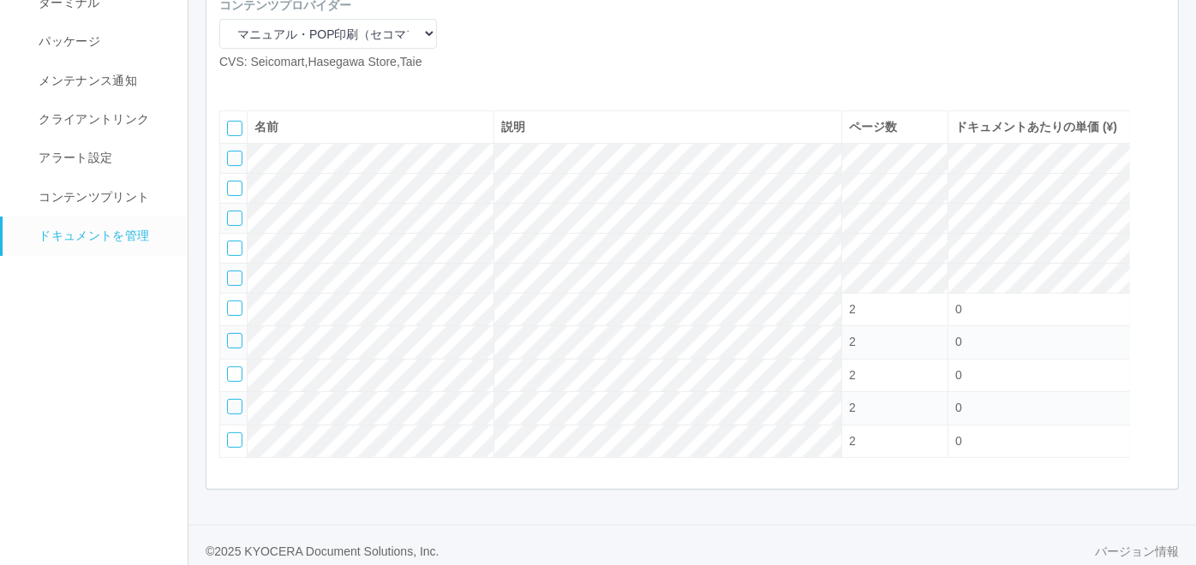
scroll to position [145, 0]
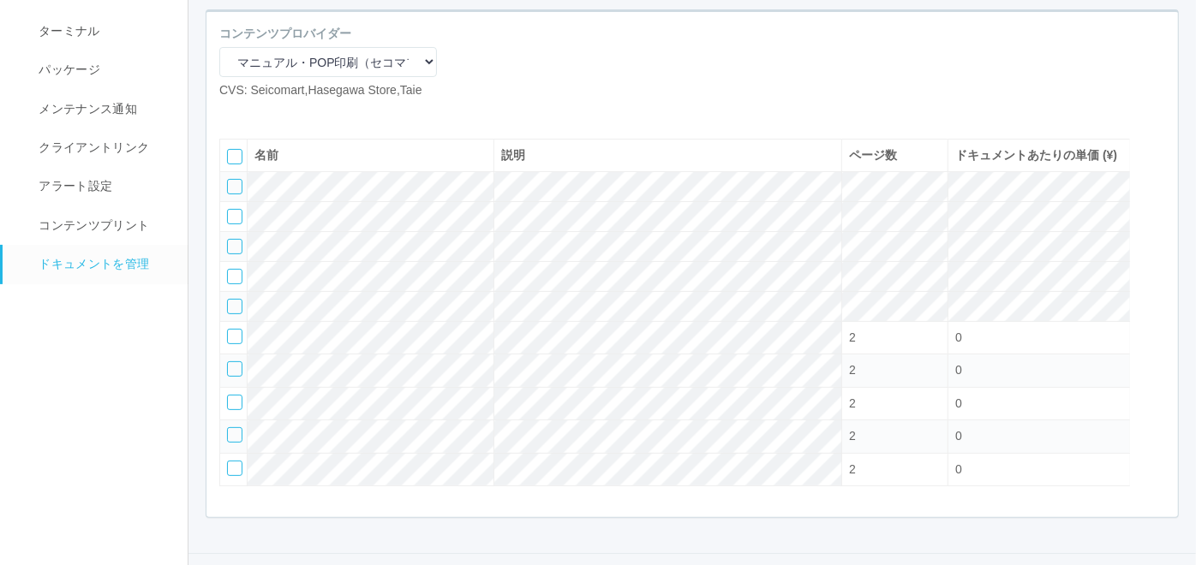
click at [258, 113] on icon at bounding box center [258, 113] width 0 height 0
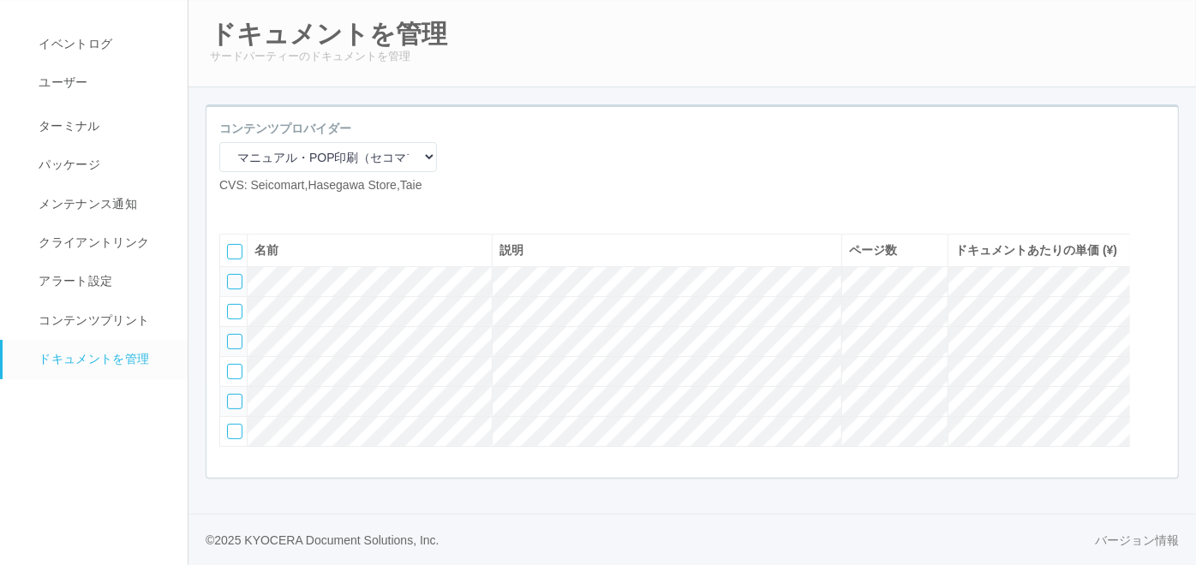
scroll to position [112, 0]
click at [258, 208] on icon at bounding box center [258, 208] width 0 height 0
click at [232, 208] on icon at bounding box center [232, 208] width 0 height 0
select select "A4"
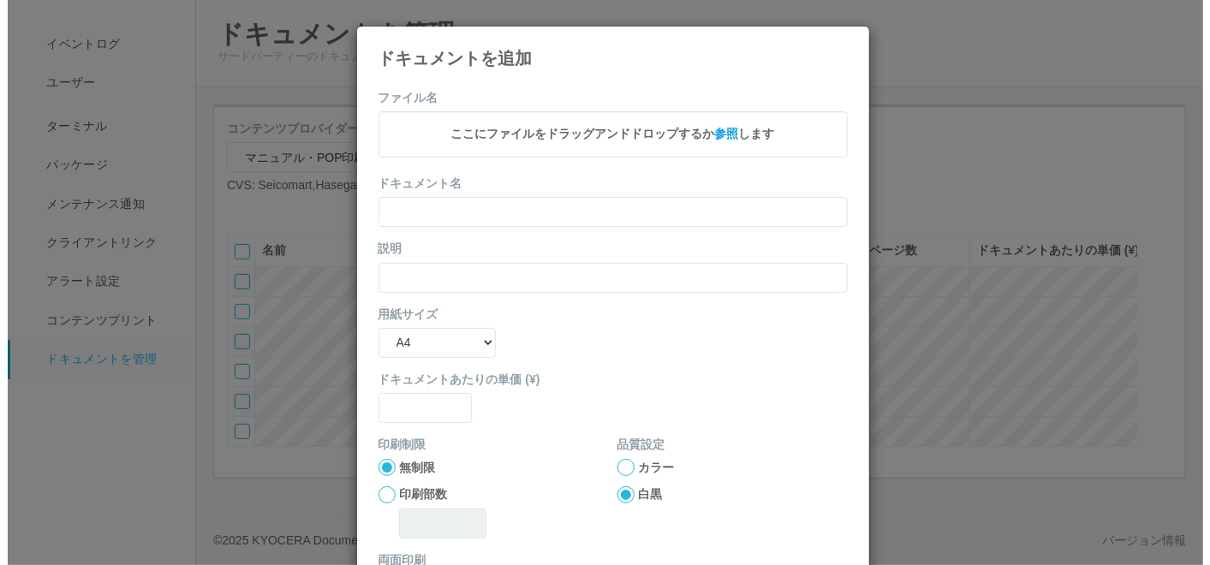
scroll to position [93, 0]
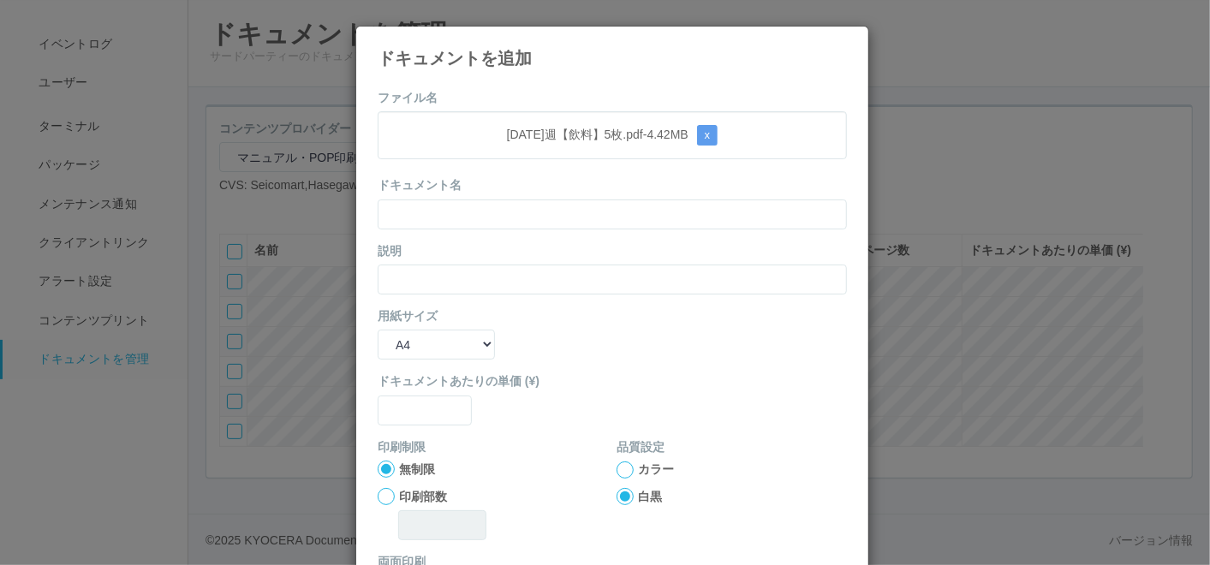
drag, startPoint x: 558, startPoint y: 50, endPoint x: 558, endPoint y: 62, distance: 12.0
click at [558, 50] on h4 "ドキュメントを追加" at bounding box center [612, 58] width 469 height 19
click at [521, 205] on input "text" at bounding box center [612, 215] width 469 height 30
paste input "[DATE]週【飲料】5枚"
type input "[DATE]週【飲料】5枚"
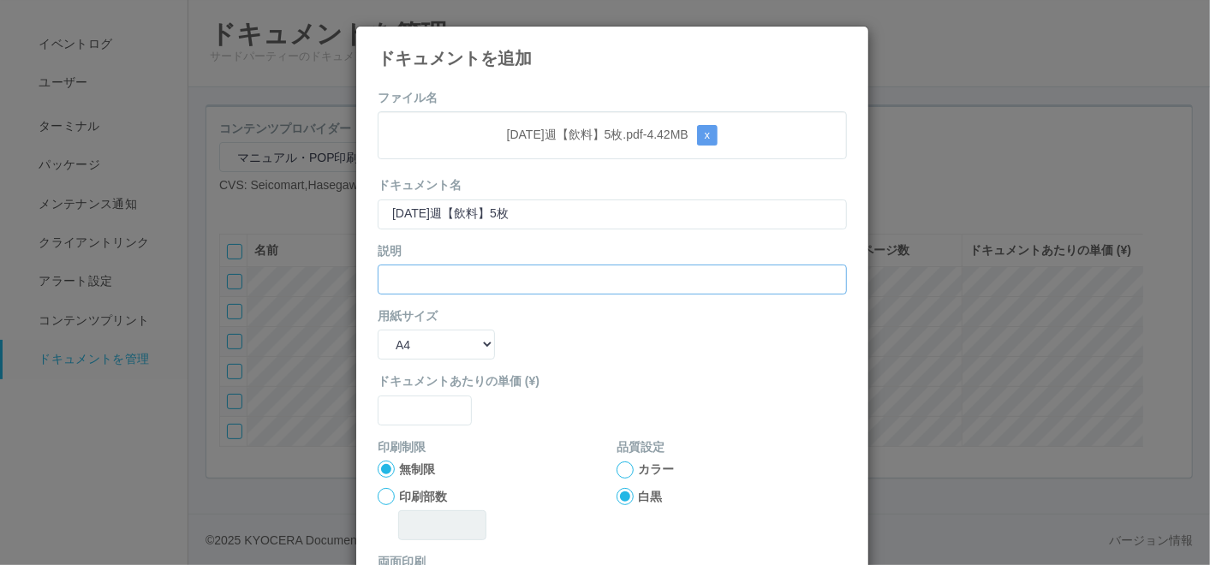
click at [438, 265] on input "text" at bounding box center [612, 280] width 469 height 30
paste input "[DATE]週【飲料】5枚"
type input "[DATE]週【飲料】5枚"
click at [410, 344] on select "B5 A4 B4 A3" at bounding box center [436, 345] width 117 height 30
select select "A3"
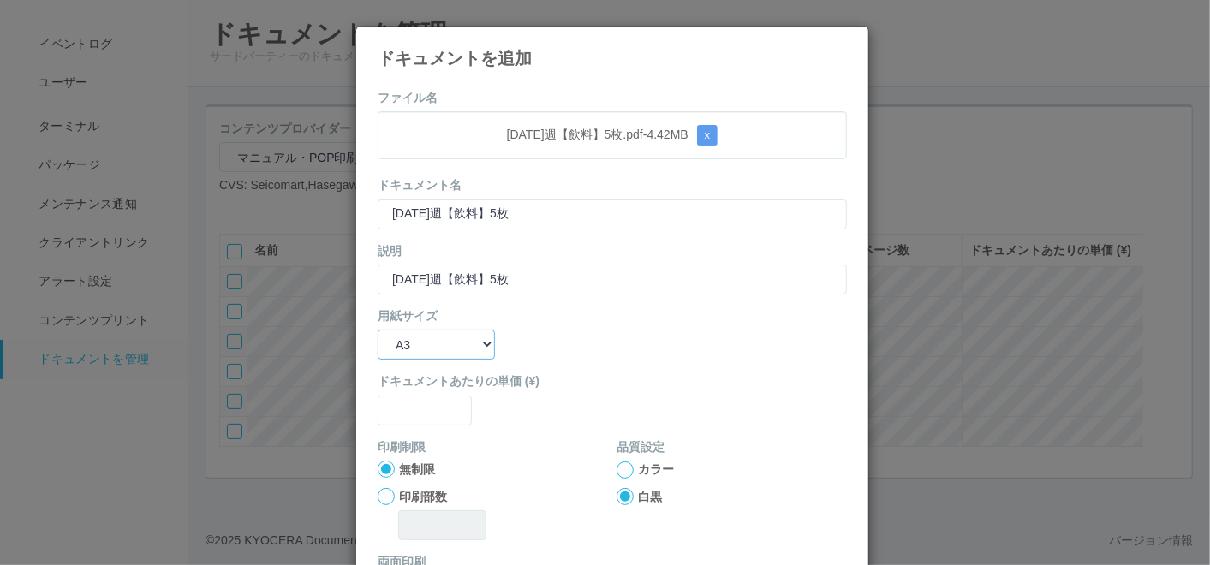
click at [378, 330] on select "B5 A4 B4 A3" at bounding box center [436, 345] width 117 height 30
click at [409, 417] on input "text" at bounding box center [425, 411] width 94 height 30
type input "0"
click at [617, 469] on div at bounding box center [625, 470] width 17 height 17
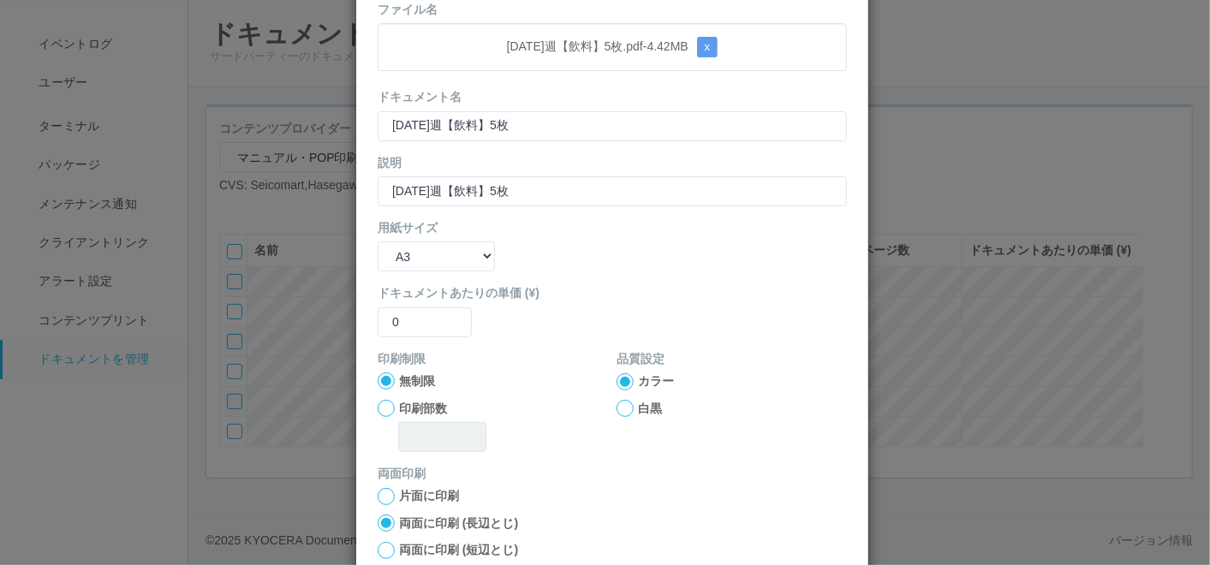
scroll to position [170, 0]
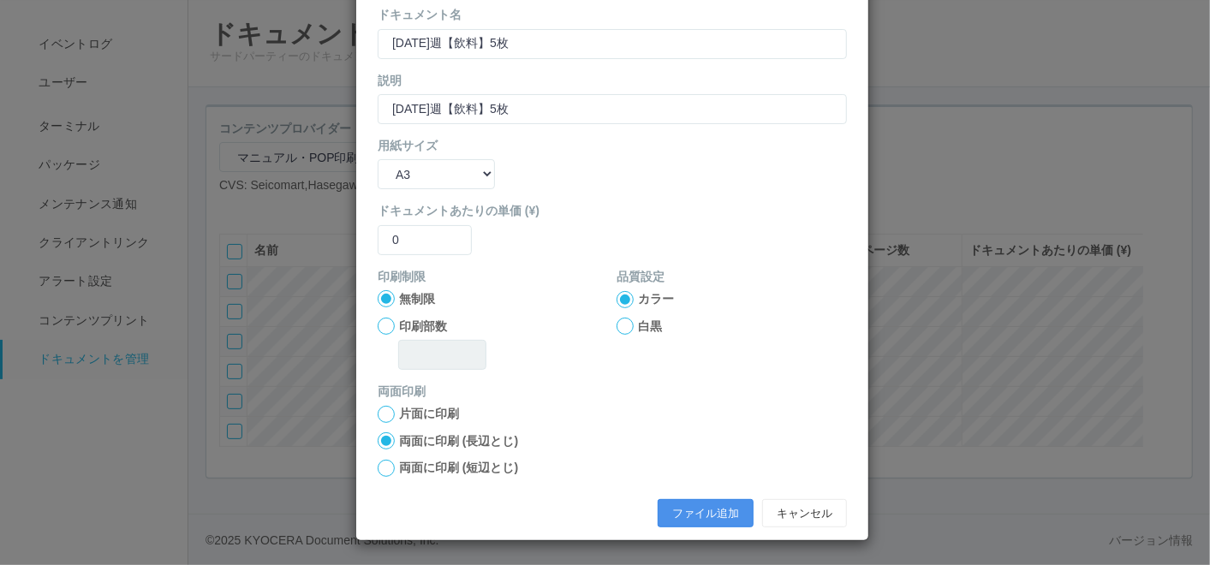
click at [704, 516] on button "ファイル追加" at bounding box center [706, 513] width 96 height 29
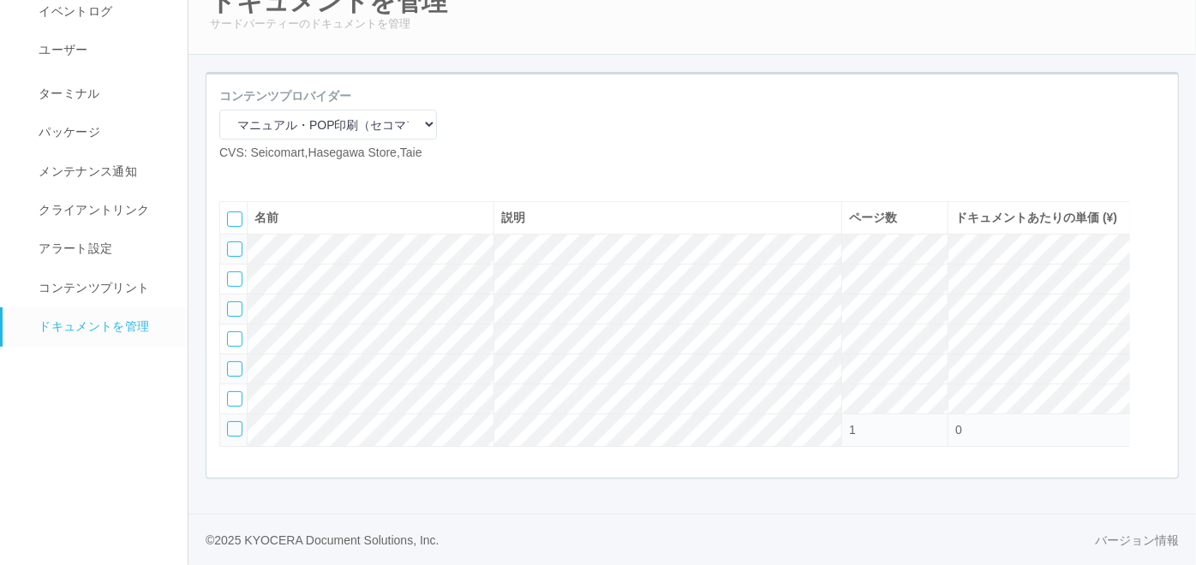
click at [232, 176] on icon at bounding box center [232, 176] width 0 height 0
select select "A4"
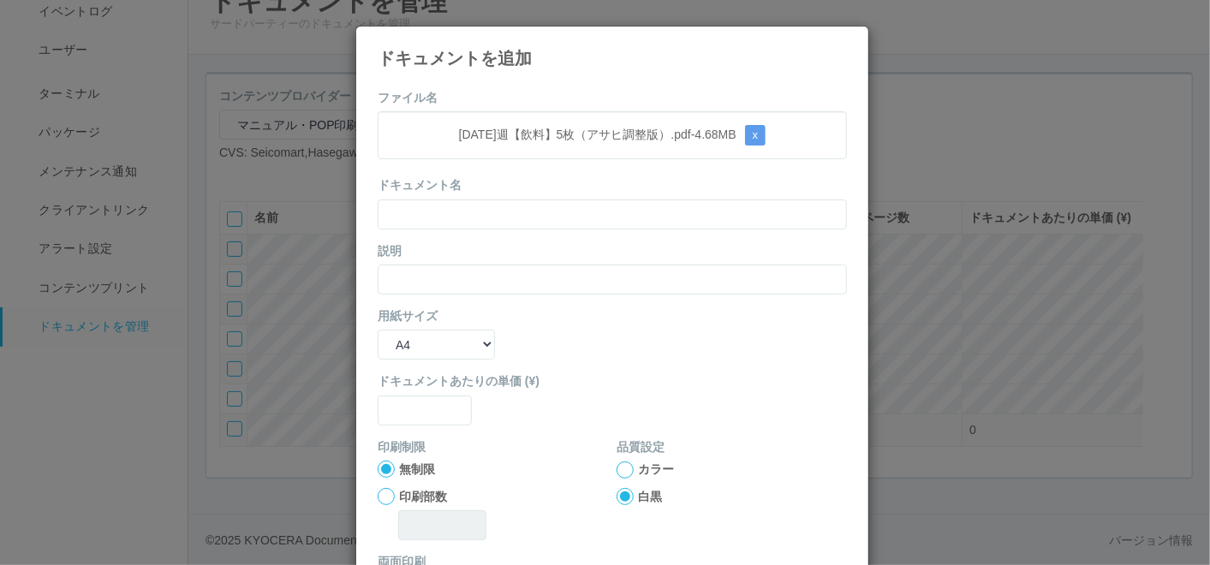
click at [558, 98] on form "ファイル名 [DATE]週【飲料】5枚（アサヒ調整版）.pdf - 4.68 MB x ドキュメント名 説明 用紙サイズ B5 A4 B4 A3 ドキュメント…" at bounding box center [612, 398] width 469 height 618
click at [498, 222] on input "text" at bounding box center [612, 215] width 469 height 30
paste input "[DATE]週【飲料】5枚（アサヒ調整版）"
type input "[DATE]週【飲料】5枚（アサヒ調整版）"
drag, startPoint x: 448, startPoint y: 272, endPoint x: 439, endPoint y: 283, distance: 14.6
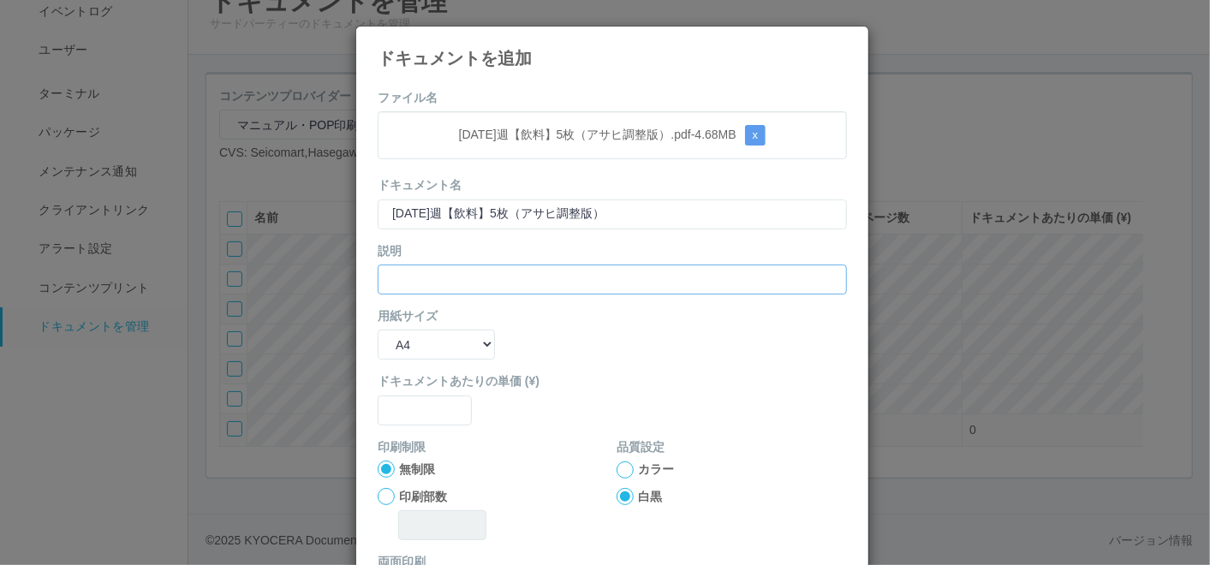
click at [448, 272] on input "text" at bounding box center [612, 280] width 469 height 30
paste input "[DATE]週【飲料】5枚（アサヒ調整版）"
type input "[DATE]週【飲料】5枚（アサヒ調整版）"
drag, startPoint x: 398, startPoint y: 343, endPoint x: 399, endPoint y: 356, distance: 13.7
click at [398, 343] on select "B5 A4 B4 A3" at bounding box center [436, 345] width 117 height 30
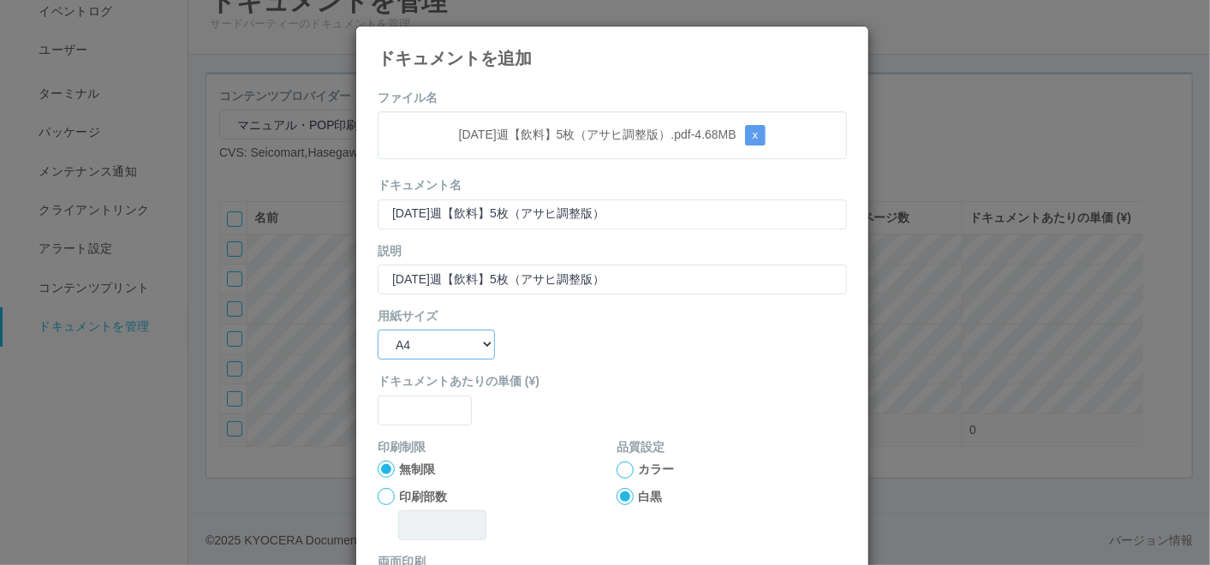
select select "A3"
click at [378, 330] on select "B5 A4 B4 A3" at bounding box center [436, 345] width 117 height 30
click at [409, 415] on input "text" at bounding box center [425, 411] width 94 height 30
type input "0"
click at [624, 467] on div at bounding box center [625, 470] width 17 height 17
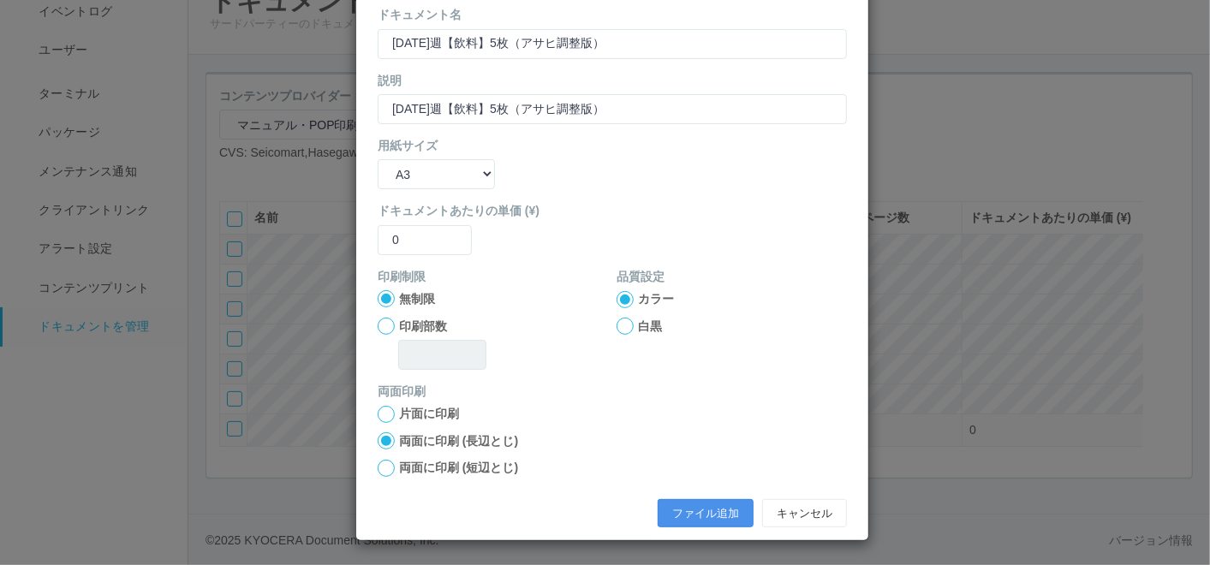
click at [707, 516] on button "ファイル追加" at bounding box center [706, 513] width 96 height 29
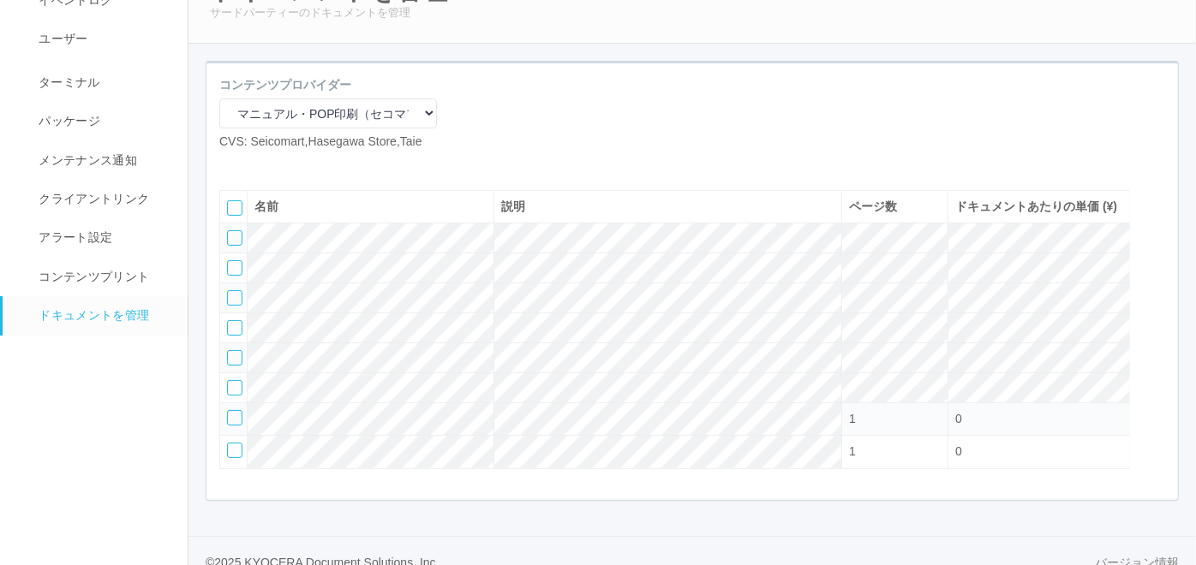
click at [232, 164] on icon at bounding box center [232, 164] width 0 height 0
select select "A4"
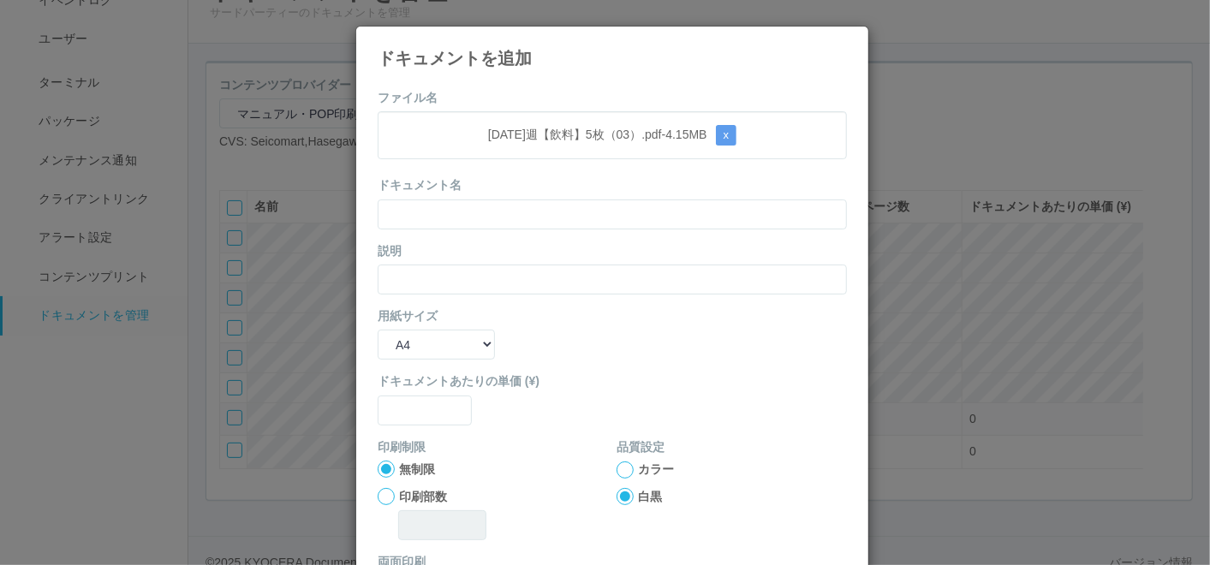
click at [506, 122] on div "[DATE]週【飲料】5枚（03）.pdf - 4.15 MB x" at bounding box center [612, 135] width 469 height 48
click at [469, 217] on input "text" at bounding box center [612, 215] width 469 height 30
paste input "[DATE]週【飲料】5枚（03）"
type input "[DATE]週【飲料】5枚（03）"
click at [409, 275] on input "text" at bounding box center [612, 280] width 469 height 30
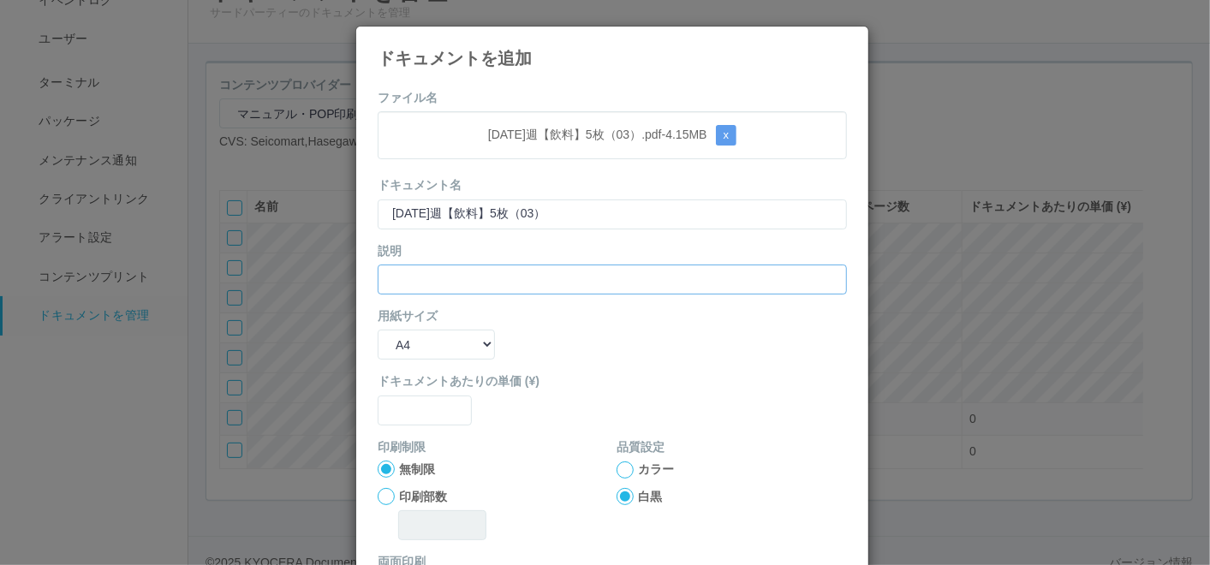
paste input "[DATE]週【飲料】5枚（03）"
type input "[DATE]週【飲料】5枚（03）"
click at [389, 349] on select "B5 A4 B4 A3" at bounding box center [436, 345] width 117 height 30
select select "A3"
click at [378, 330] on select "B5 A4 B4 A3" at bounding box center [436, 345] width 117 height 30
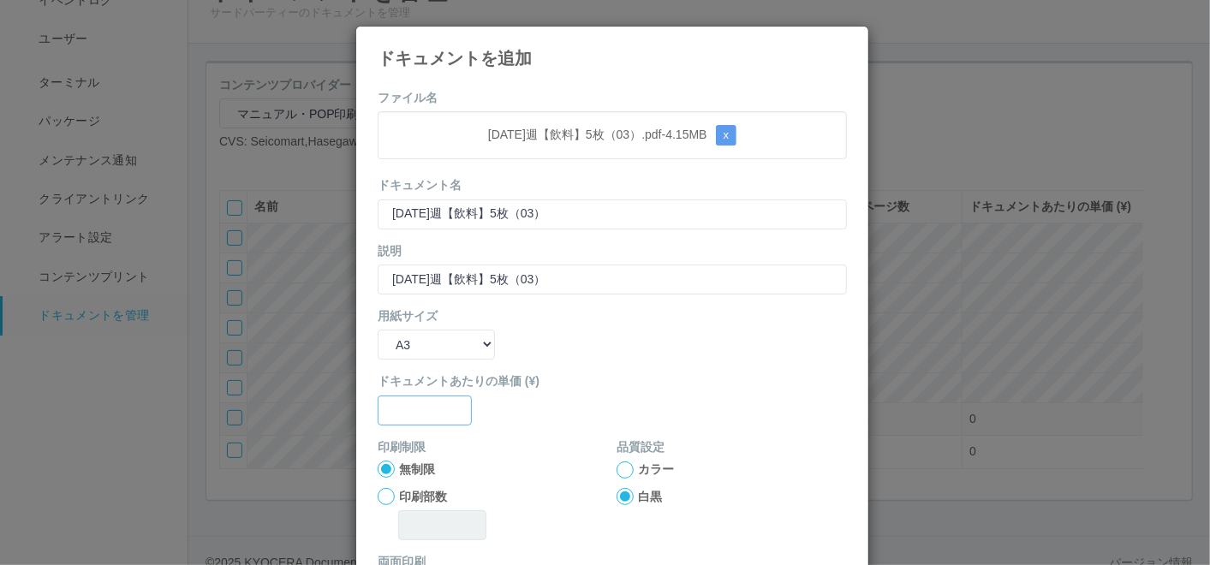
click at [411, 402] on input "text" at bounding box center [425, 411] width 94 height 30
type input "0"
click at [621, 466] on div at bounding box center [625, 470] width 17 height 17
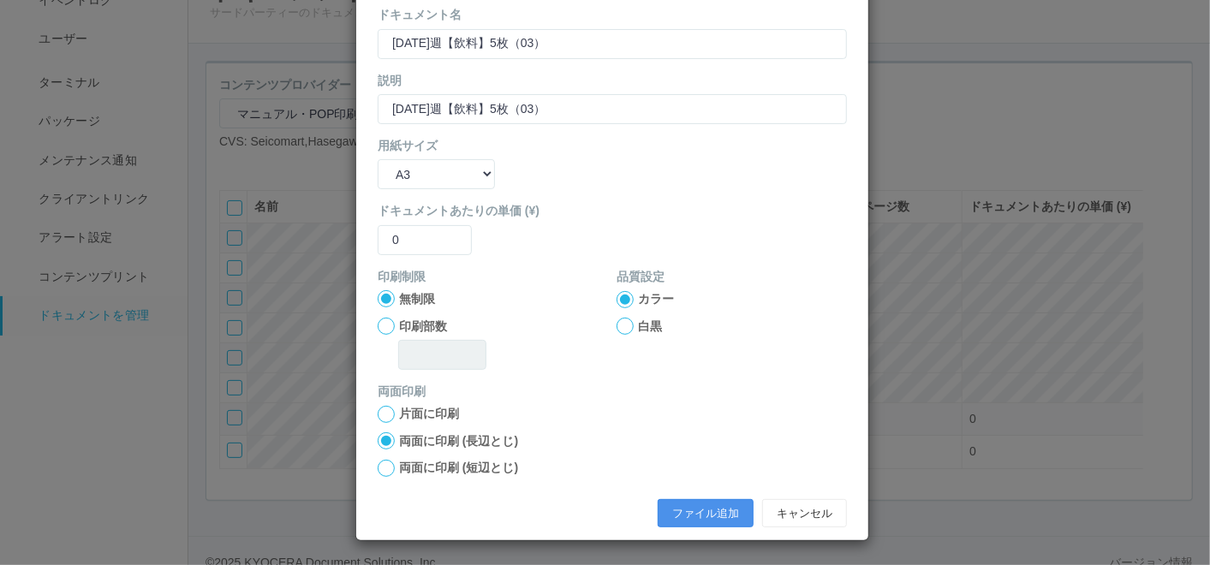
click at [702, 509] on button "ファイル追加" at bounding box center [706, 513] width 96 height 29
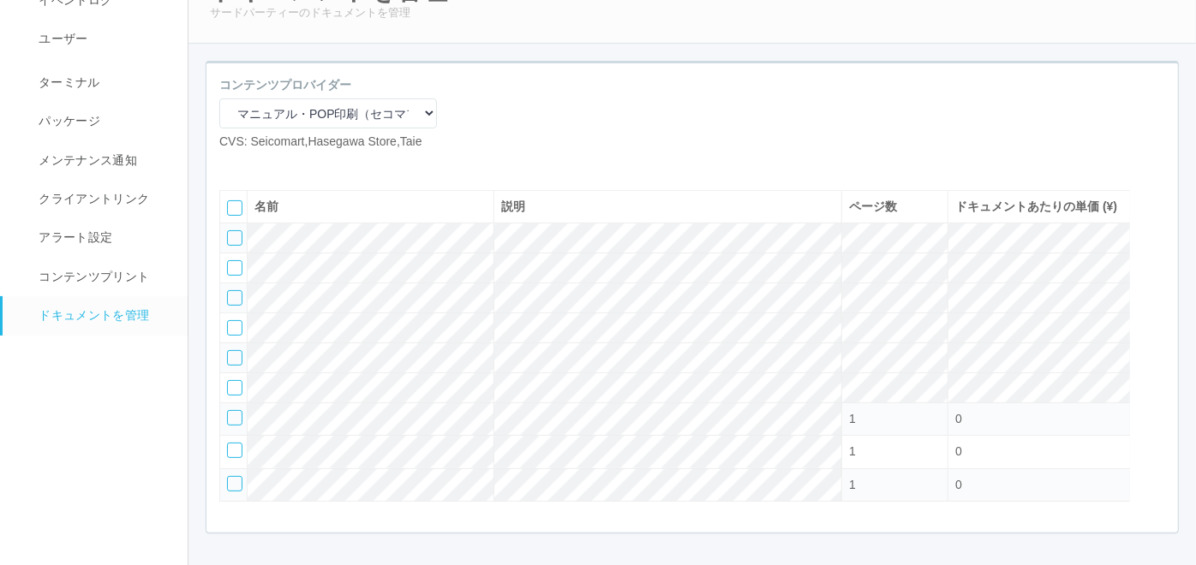
click at [232, 164] on icon at bounding box center [232, 164] width 0 height 0
select select "A4"
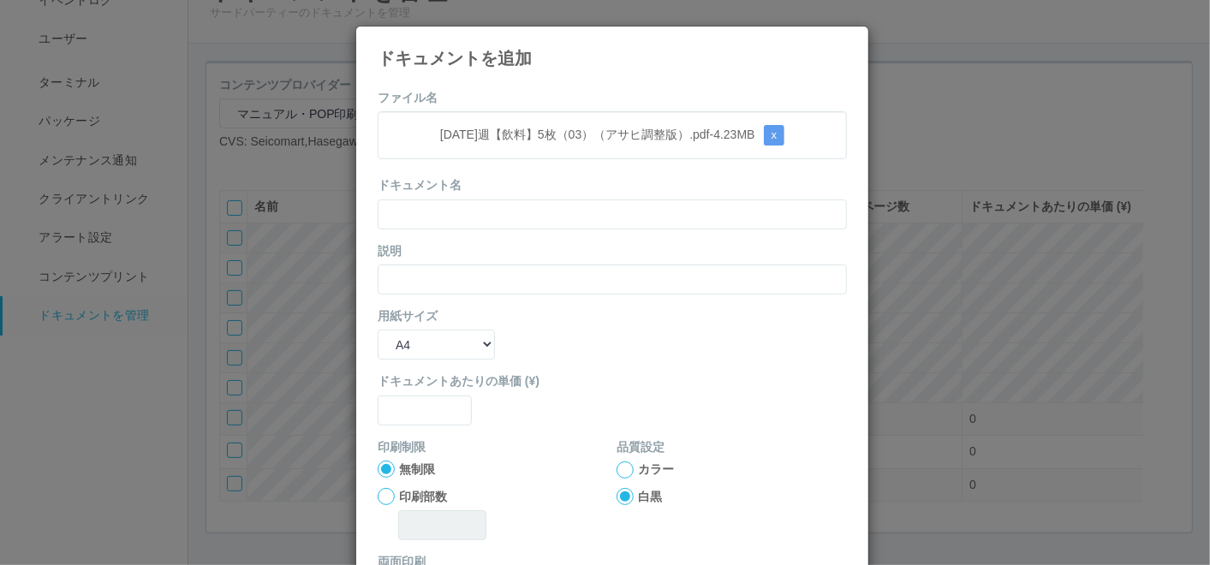
drag, startPoint x: 464, startPoint y: 101, endPoint x: 447, endPoint y: 154, distance: 55.8
click at [464, 100] on form "ファイル名 [DATE]週【飲料】5枚（03）（アサヒ調整版）.pdf - 4.23 MB x ドキュメント名 説明 用紙サイズ B5 A4 B4 A3 ドキ…" at bounding box center [612, 398] width 469 height 618
click at [445, 205] on input "text" at bounding box center [612, 215] width 469 height 30
paste input "[DATE]週【飲料】5枚（03）（アサヒ調整版）"
type input "[DATE]週【飲料】5枚（03）（アサヒ調整版）"
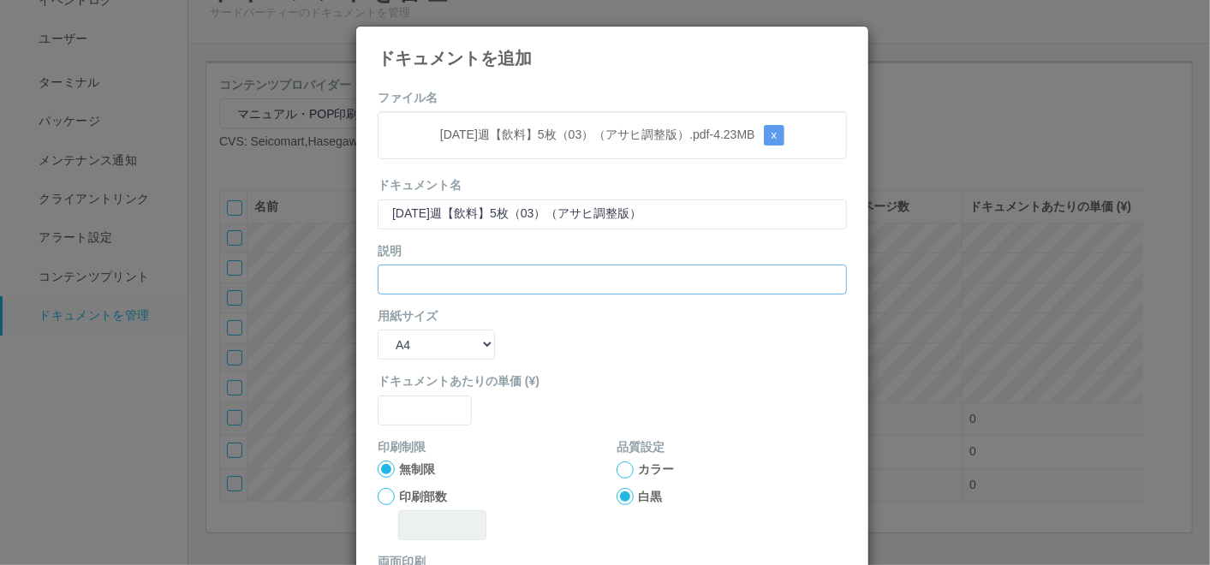
click at [406, 277] on input "text" at bounding box center [612, 280] width 469 height 30
paste input "[DATE]週【飲料】5枚（03）（アサヒ調整版）"
type input "[DATE]週【飲料】5枚（03）（アサヒ調整版）"
click at [409, 340] on select "B5 A4 B4 A3" at bounding box center [436, 345] width 117 height 30
select select "A3"
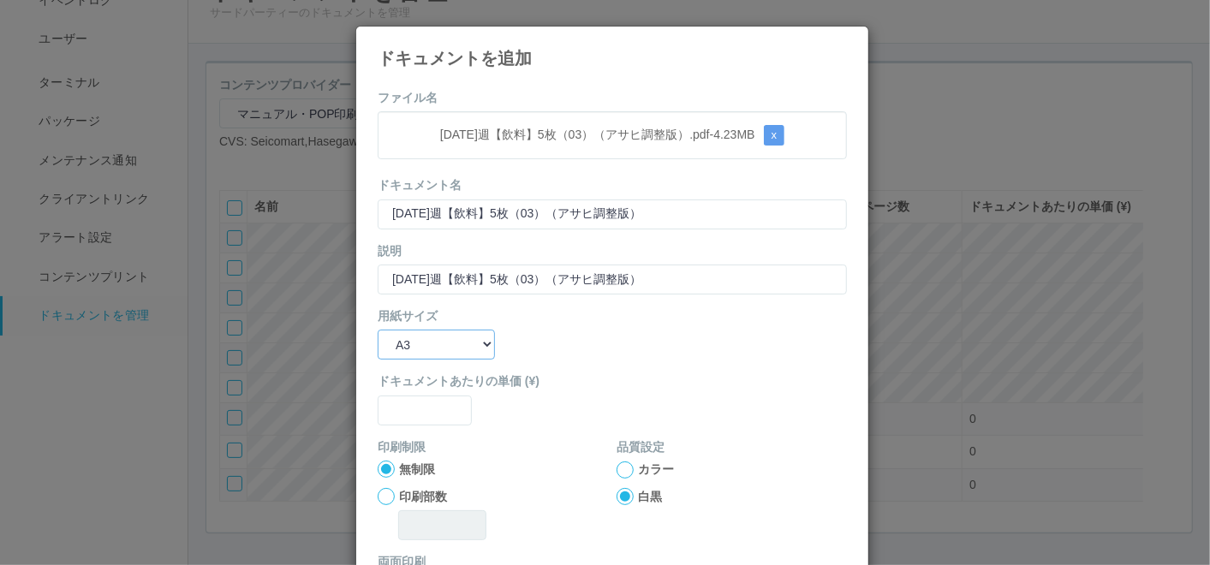
click at [378, 330] on select "B5 A4 B4 A3" at bounding box center [436, 345] width 117 height 30
click at [409, 409] on input "text" at bounding box center [425, 411] width 94 height 30
type input "0"
click at [621, 467] on div at bounding box center [625, 470] width 17 height 17
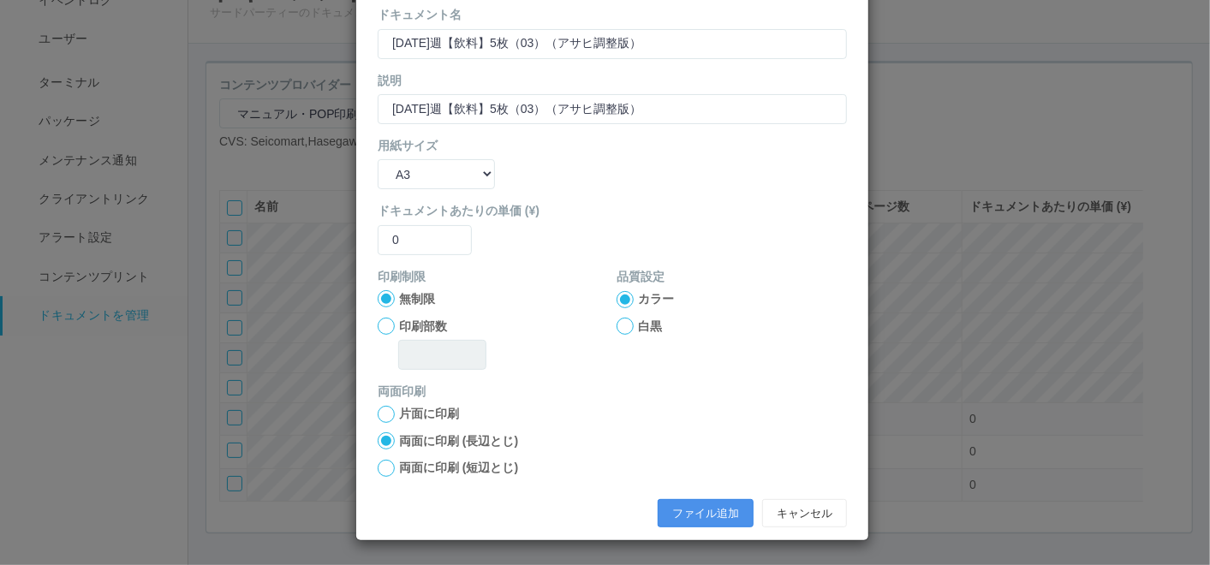
click at [692, 508] on button "ファイル追加" at bounding box center [706, 513] width 96 height 29
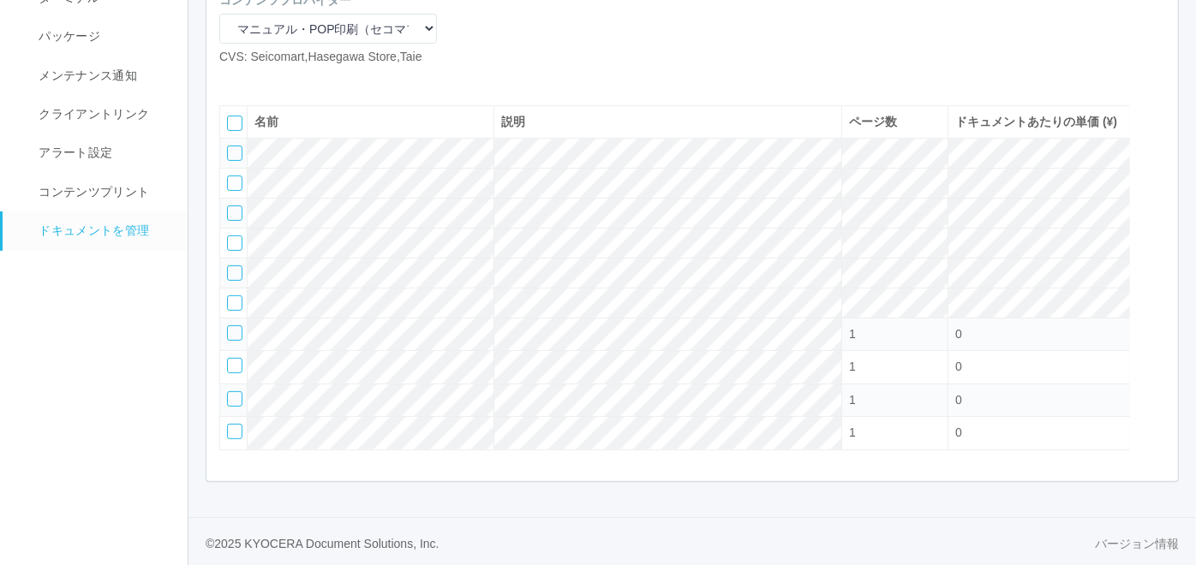
scroll to position [242, 0]
click at [232, 76] on icon at bounding box center [232, 76] width 0 height 0
select select "A4"
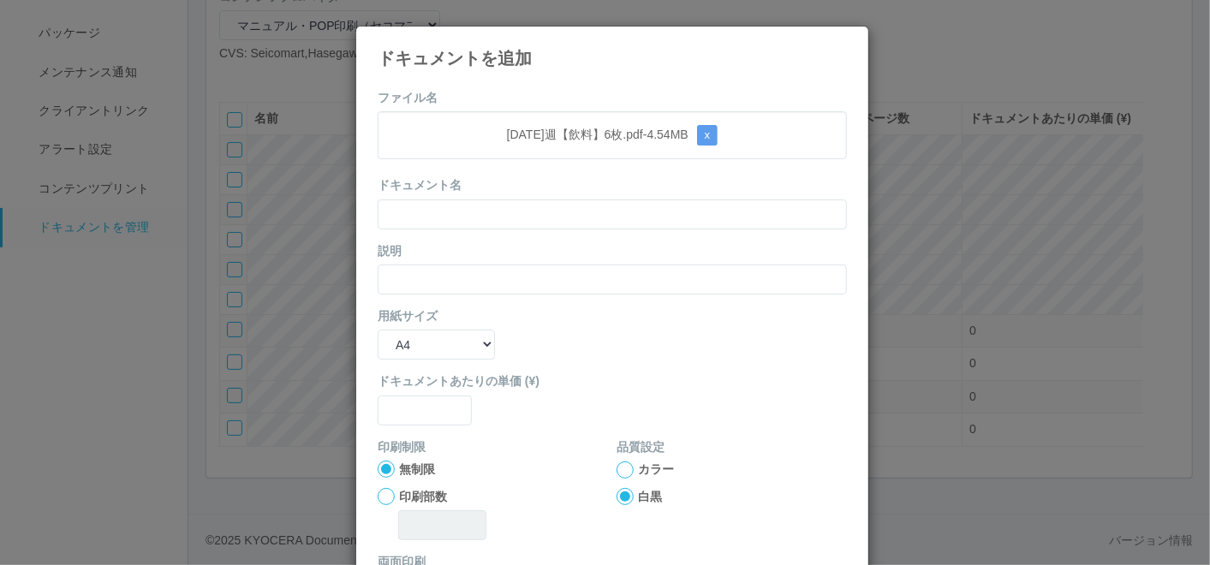
click at [548, 101] on form "ファイル名 [DATE]週【飲料】6枚.pdf - 4.54 MB x ドキュメント名 説明 用紙サイズ B5 A4 B4 A3 ドキュメントあたりの単価 (…" at bounding box center [612, 398] width 469 height 618
click at [518, 206] on input "text" at bounding box center [612, 215] width 469 height 30
paste input "[DATE]週【飲料】6枚"
type input "[DATE]週【飲料】6枚"
click at [428, 265] on input "text" at bounding box center [612, 280] width 469 height 30
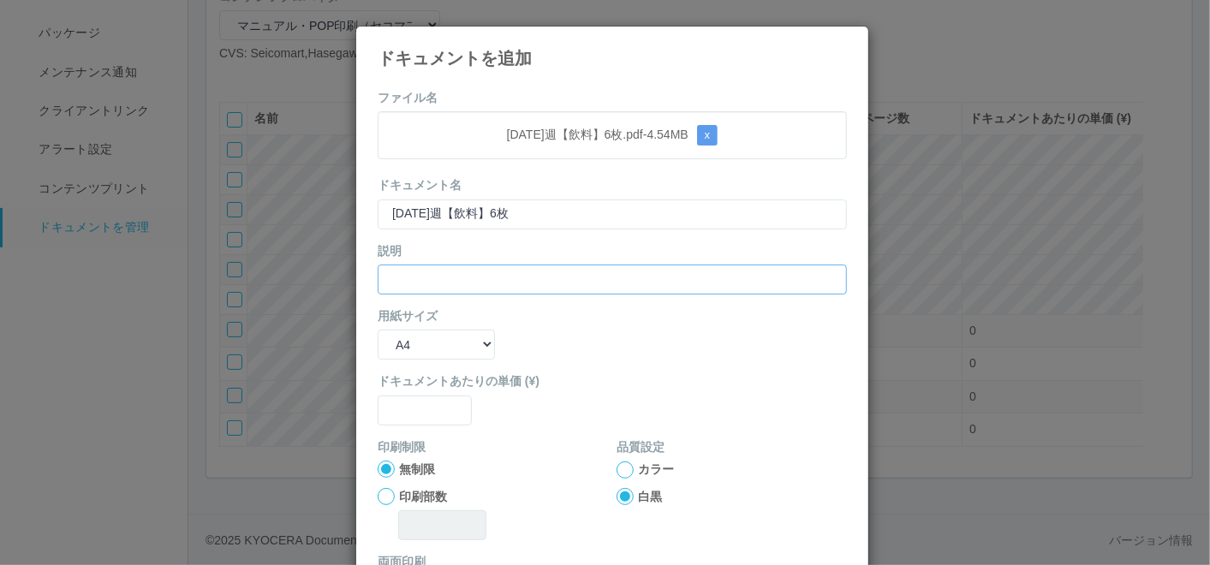
paste input "[DATE]週【飲料】6枚"
type input "[DATE]週【飲料】6枚"
click at [396, 349] on select "B5 A4 B4 A3" at bounding box center [436, 345] width 117 height 30
select select "A3"
click at [378, 330] on select "B5 A4 B4 A3" at bounding box center [436, 345] width 117 height 30
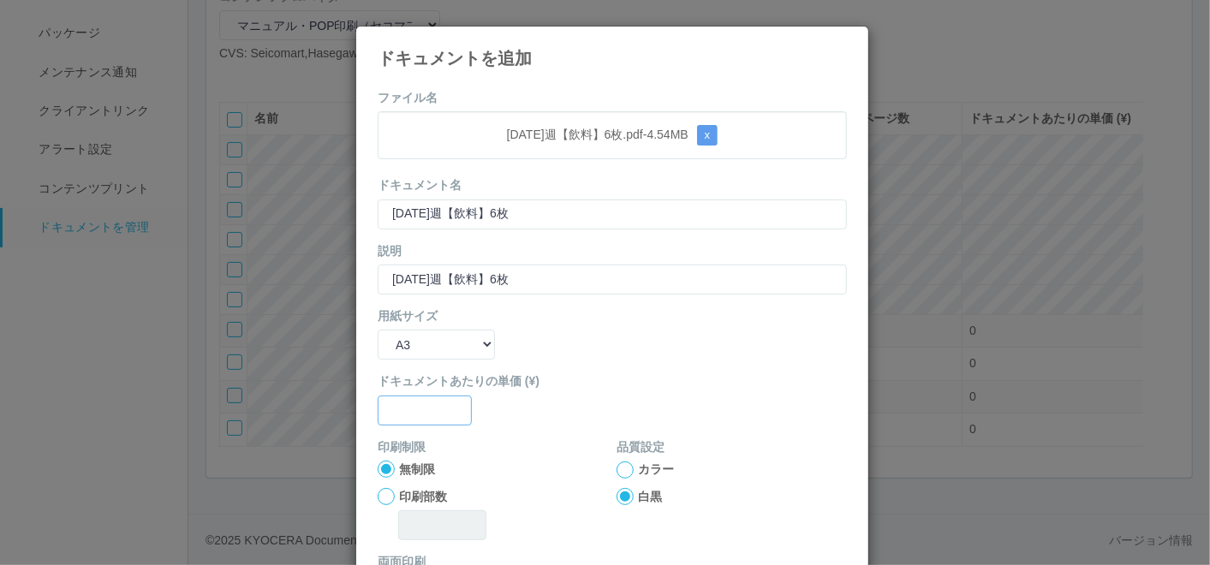
click at [421, 403] on input "text" at bounding box center [425, 411] width 94 height 30
type input "0"
click at [606, 462] on div "印刷制限 無制限 印刷部数 品質設定 カラー 白黒" at bounding box center [612, 496] width 469 height 115
click at [617, 464] on div at bounding box center [625, 470] width 17 height 17
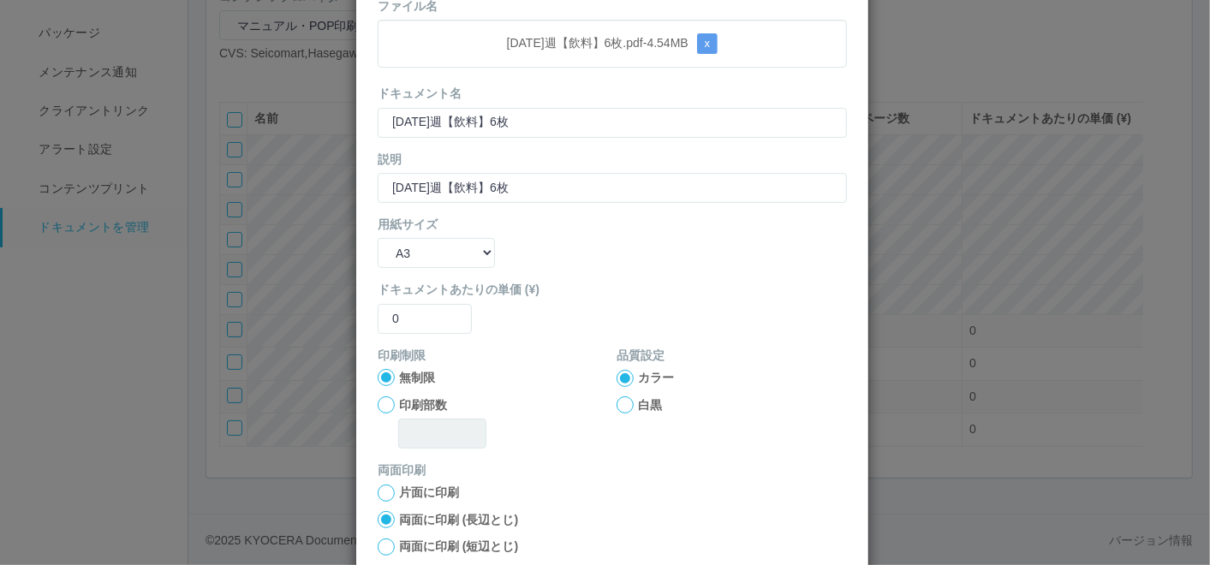
scroll to position [170, 0]
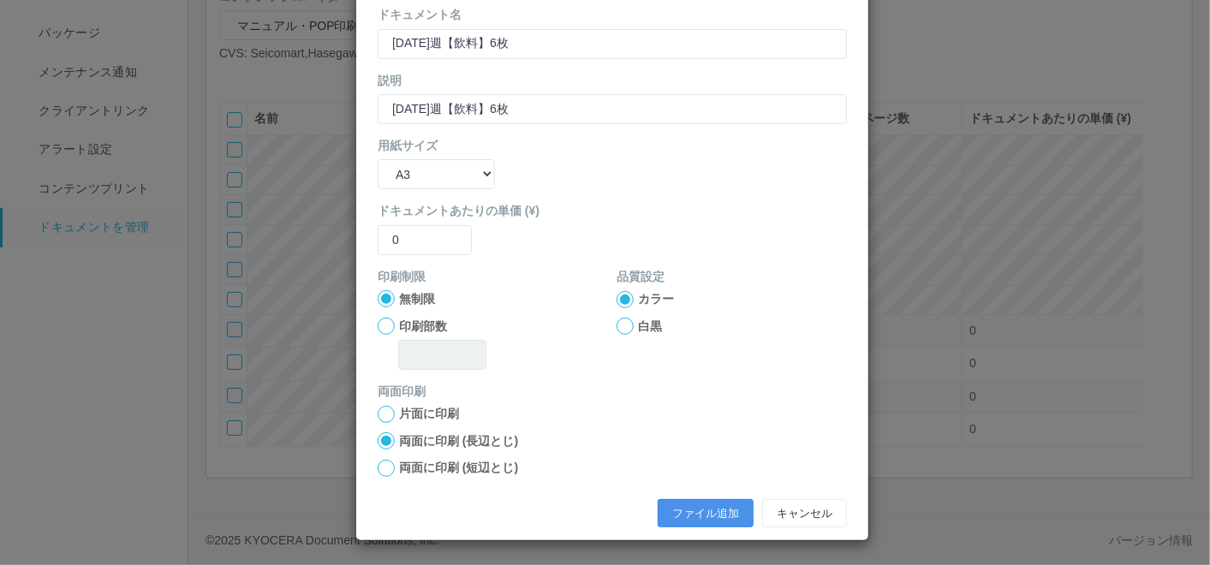
click at [698, 505] on button "ファイル追加" at bounding box center [706, 513] width 96 height 29
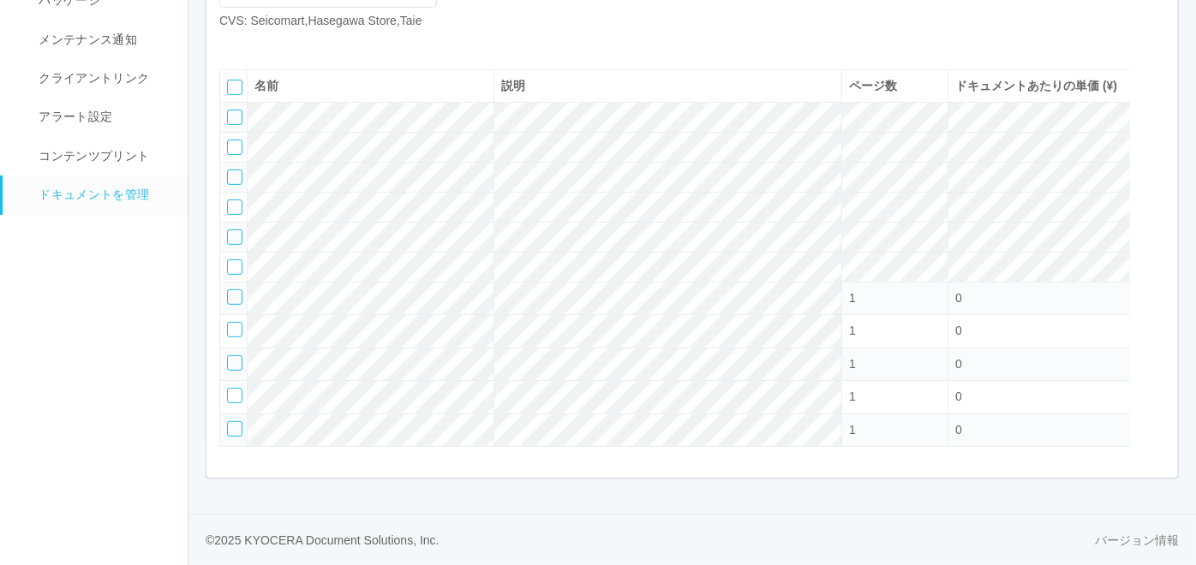
click at [232, 44] on icon at bounding box center [232, 44] width 0 height 0
select select "A4"
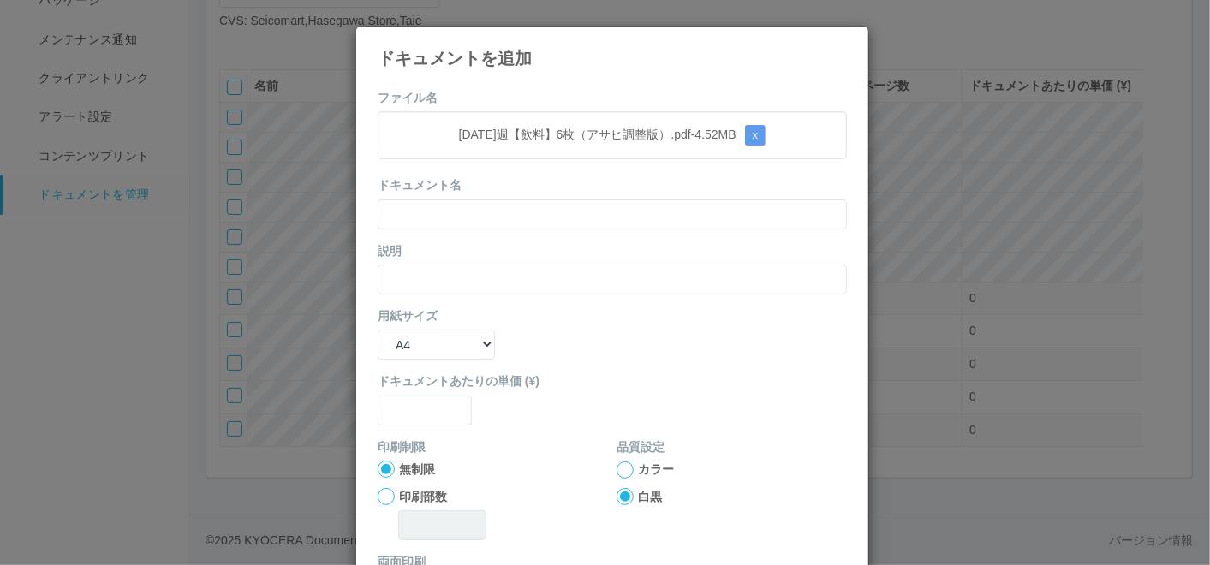
click at [560, 123] on div "[DATE]週【飲料】6枚（アサヒ調整版）.pdf - 4.52 MB x" at bounding box center [612, 135] width 469 height 48
click at [511, 209] on input "text" at bounding box center [612, 215] width 469 height 30
paste input "[DATE]週【飲料】6枚（アサヒ調整版）"
type input "[DATE]週【飲料】6枚（アサヒ調整版）"
click at [463, 276] on input "text" at bounding box center [612, 280] width 469 height 30
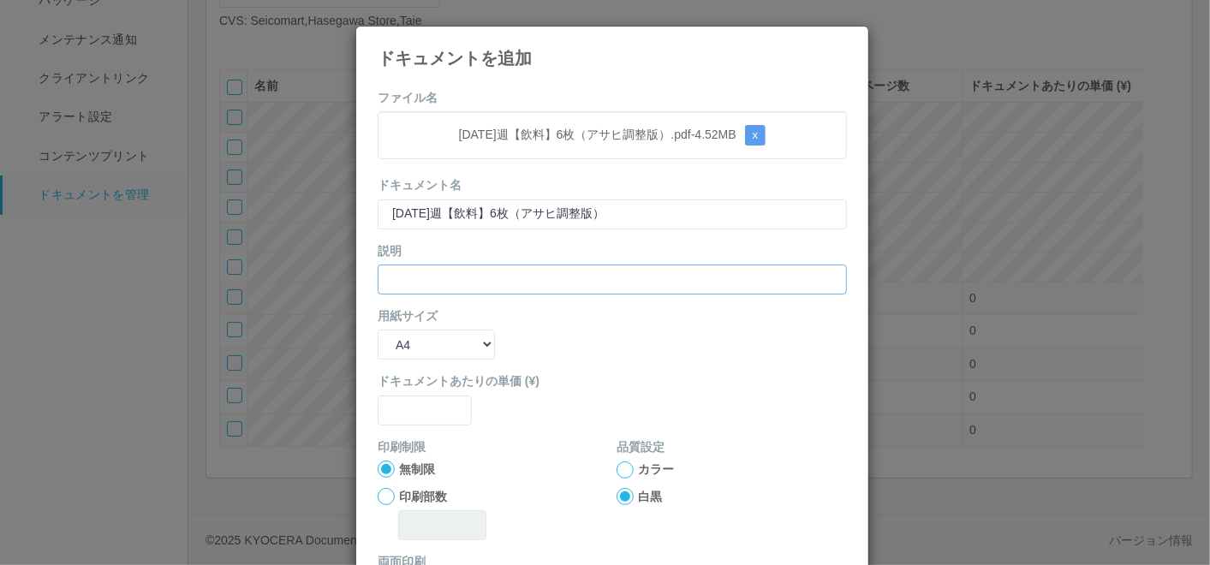
paste input "[DATE]週【飲料】6枚（アサヒ調整版）"
type input "[DATE]週【飲料】6枚（アサヒ調整版）"
drag, startPoint x: 430, startPoint y: 334, endPoint x: 431, endPoint y: 343, distance: 8.6
click at [430, 334] on select "B5 A4 B4 A3" at bounding box center [436, 345] width 117 height 30
select select "A3"
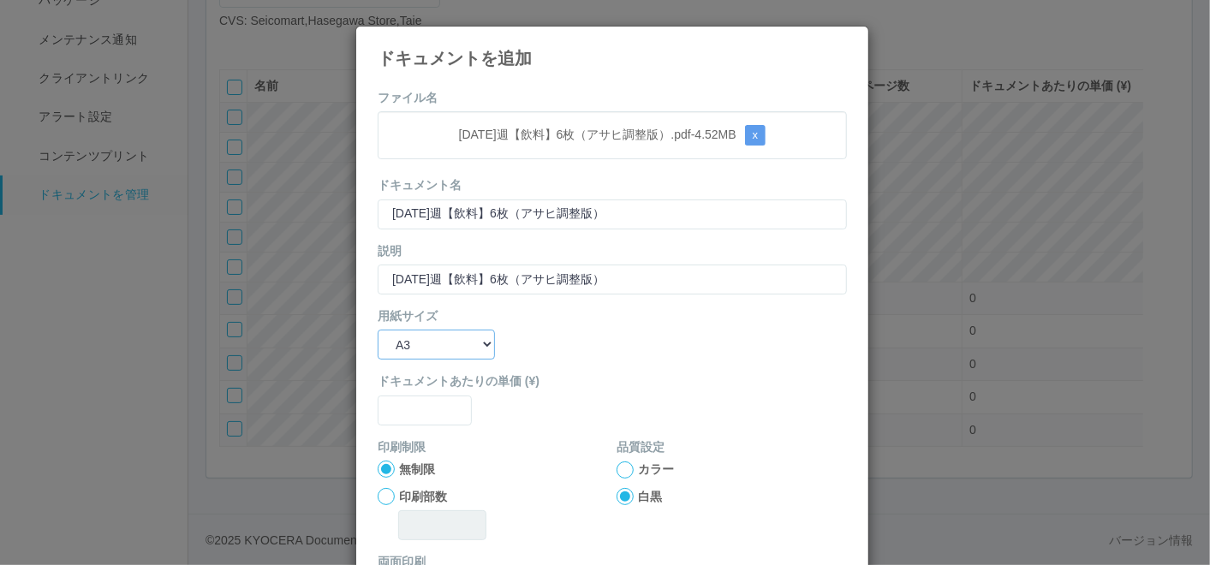
click at [378, 330] on select "B5 A4 B4 A3" at bounding box center [436, 345] width 117 height 30
click at [441, 411] on input "text" at bounding box center [425, 411] width 94 height 30
type input "0"
click at [617, 464] on div at bounding box center [625, 470] width 17 height 17
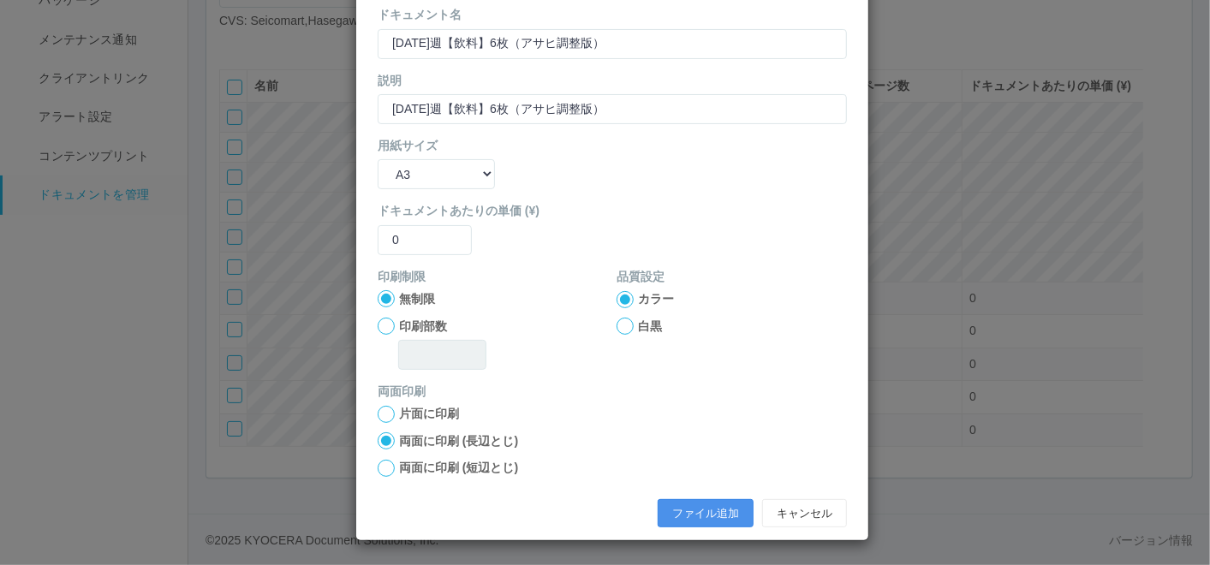
click at [683, 520] on button "ファイル追加" at bounding box center [706, 513] width 96 height 29
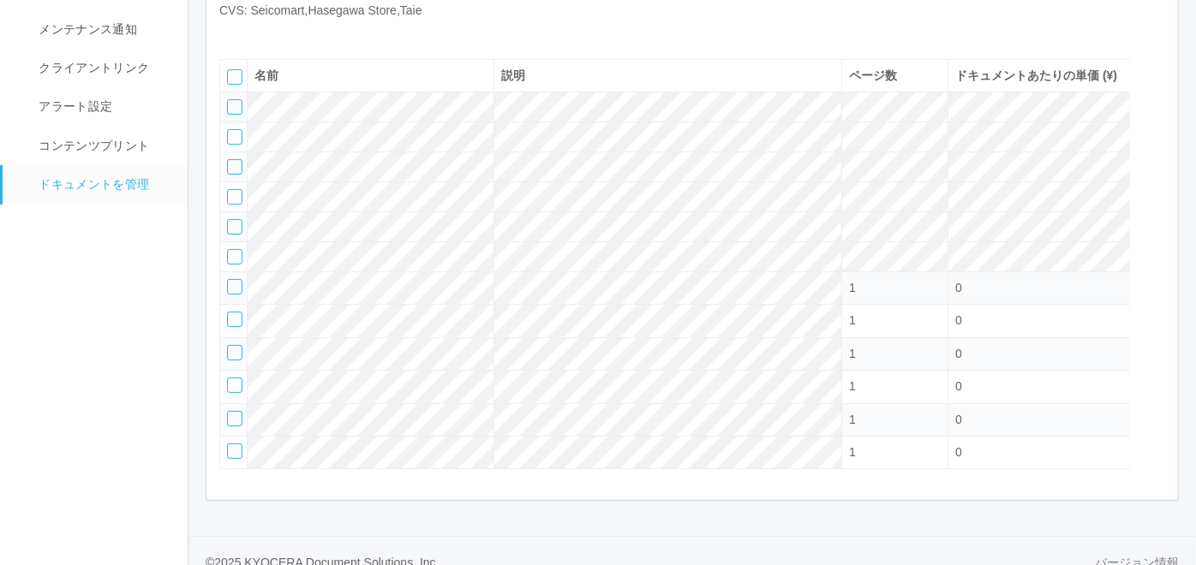
click at [258, 33] on icon at bounding box center [258, 33] width 0 height 0
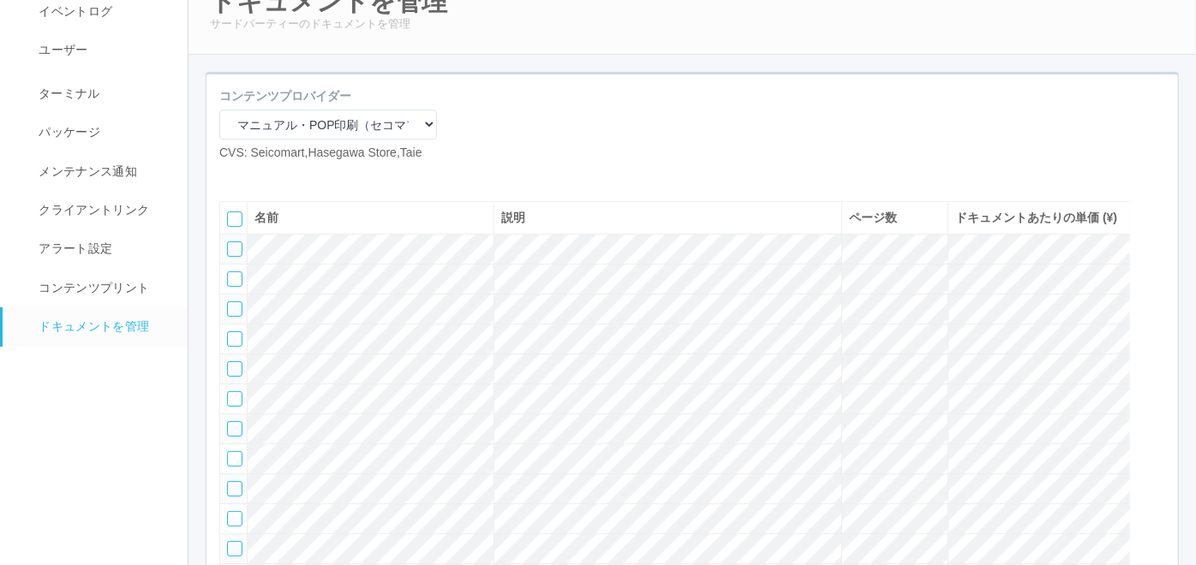
scroll to position [0, 0]
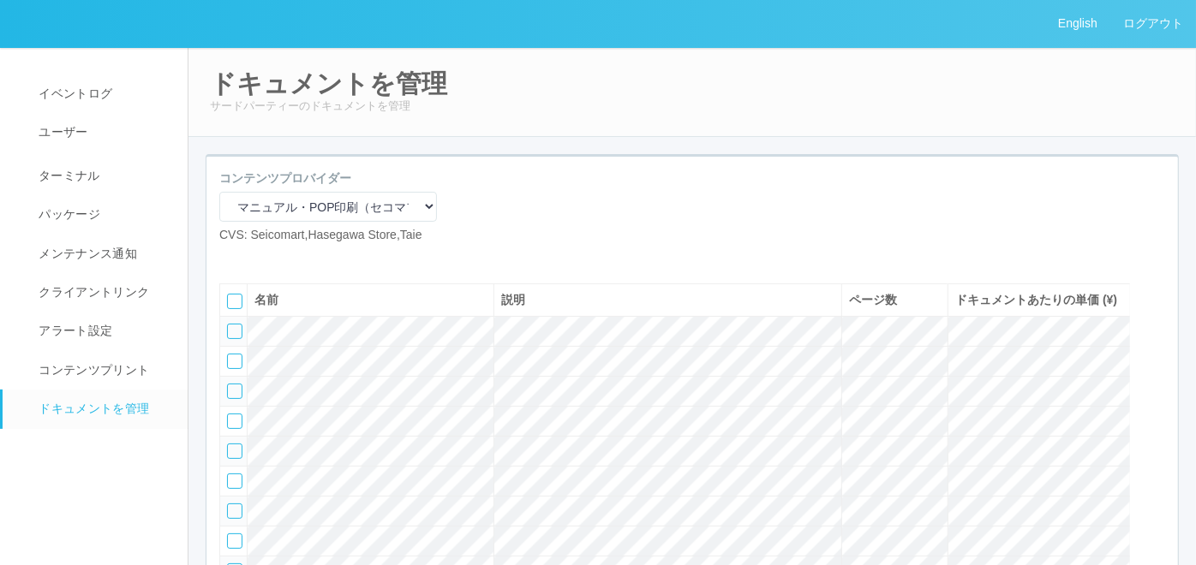
click at [258, 258] on icon at bounding box center [258, 258] width 0 height 0
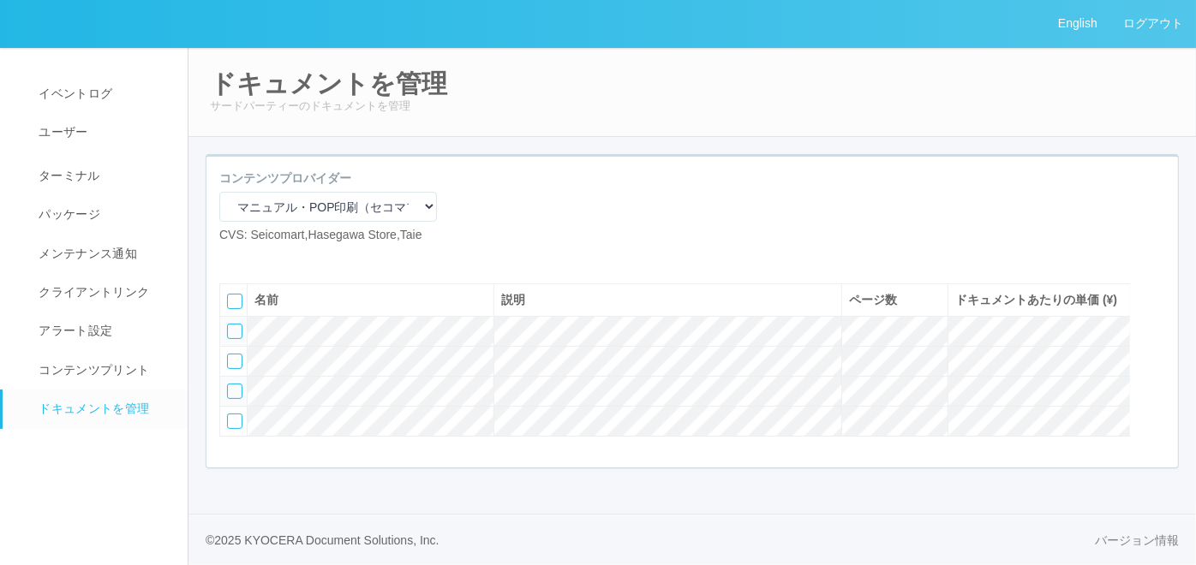
scroll to position [46, 0]
click at [232, 258] on icon at bounding box center [232, 258] width 0 height 0
select select "A4"
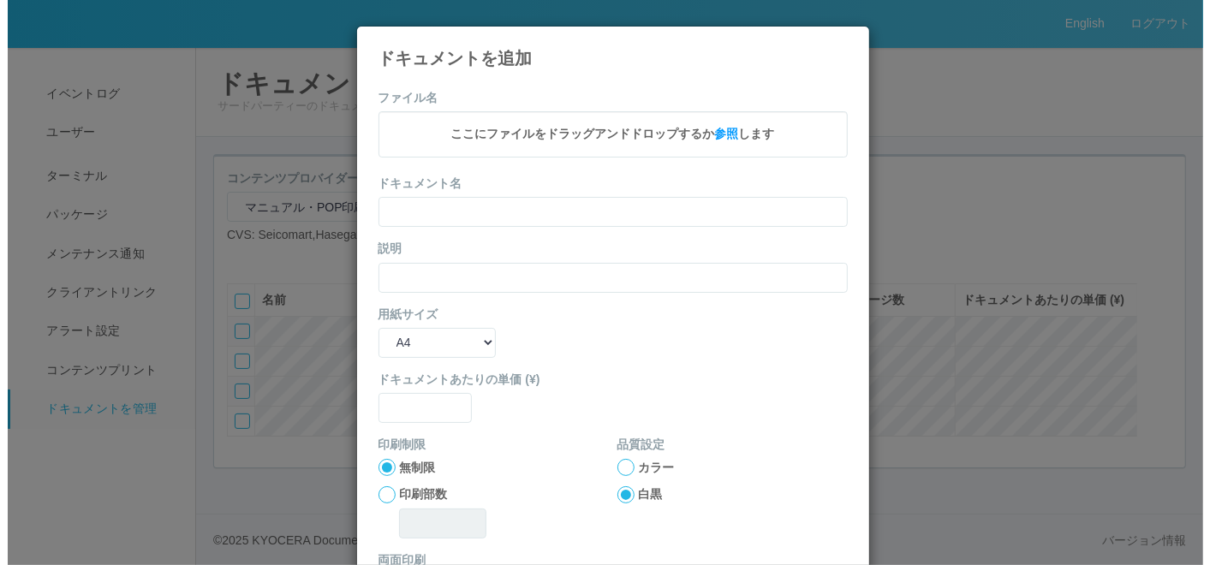
scroll to position [28, 0]
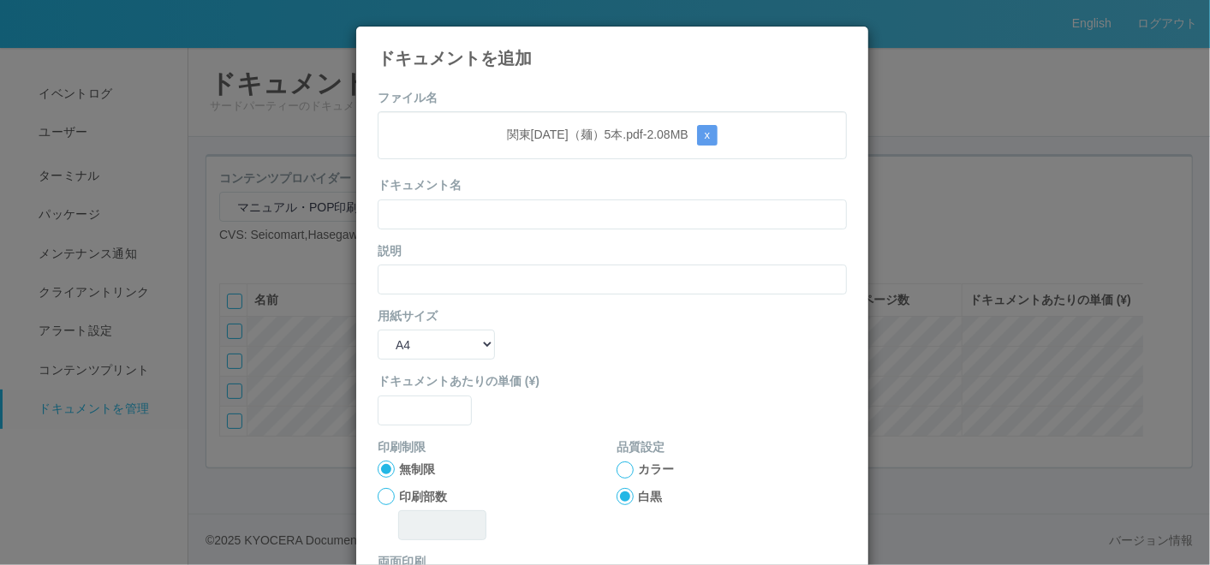
click at [453, 117] on div "関東[DATE]（麺）5本.pdf - 2.08 MB x" at bounding box center [612, 135] width 469 height 48
drag, startPoint x: 454, startPoint y: 215, endPoint x: 445, endPoint y: 211, distance: 9.6
click at [445, 211] on input "text" at bounding box center [612, 215] width 469 height 30
paste input "関東[DATE]（麺）5本"
type input "関東[DATE]（麺）5本"
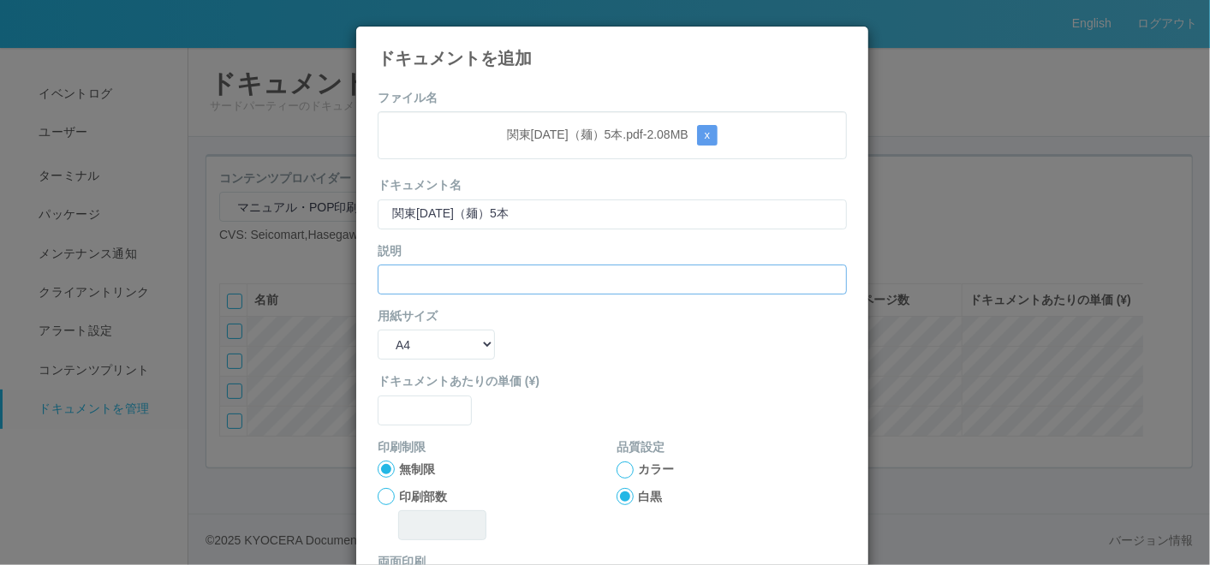
click at [404, 278] on input "text" at bounding box center [612, 280] width 469 height 30
paste input "関東[DATE]（麺）5本"
type input "関東[DATE]（麺）5本"
click at [411, 355] on select "B5 A4 B4 A3" at bounding box center [436, 345] width 117 height 30
select select "A3"
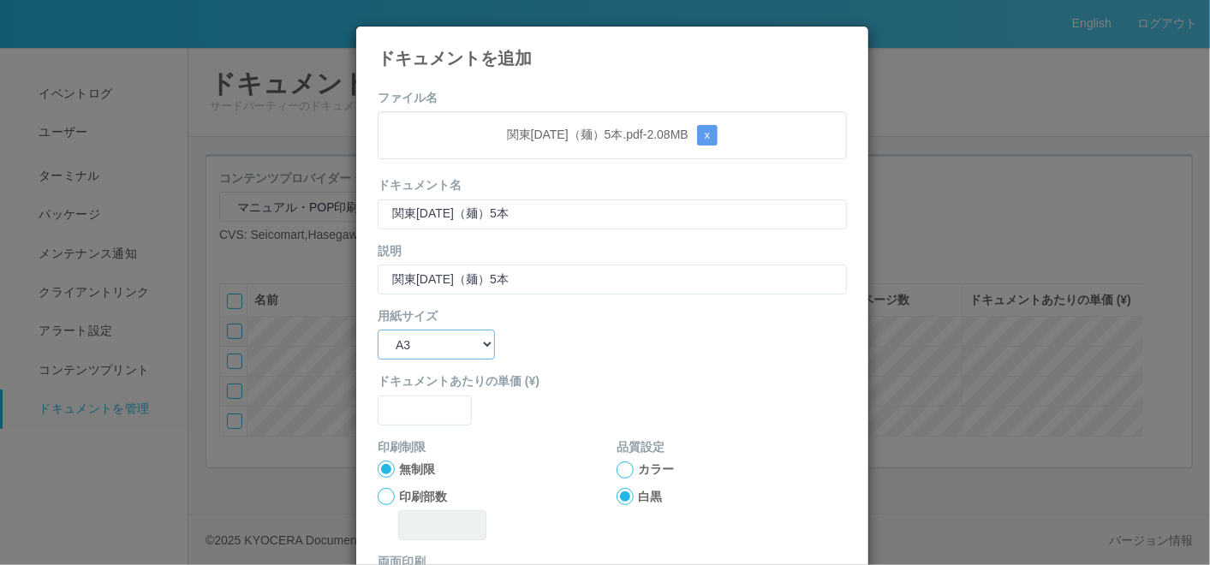
click at [378, 330] on select "B5 A4 B4 A3" at bounding box center [436, 345] width 117 height 30
click at [422, 414] on input "text" at bounding box center [425, 411] width 94 height 30
type input "0"
click at [618, 463] on div at bounding box center [625, 470] width 17 height 17
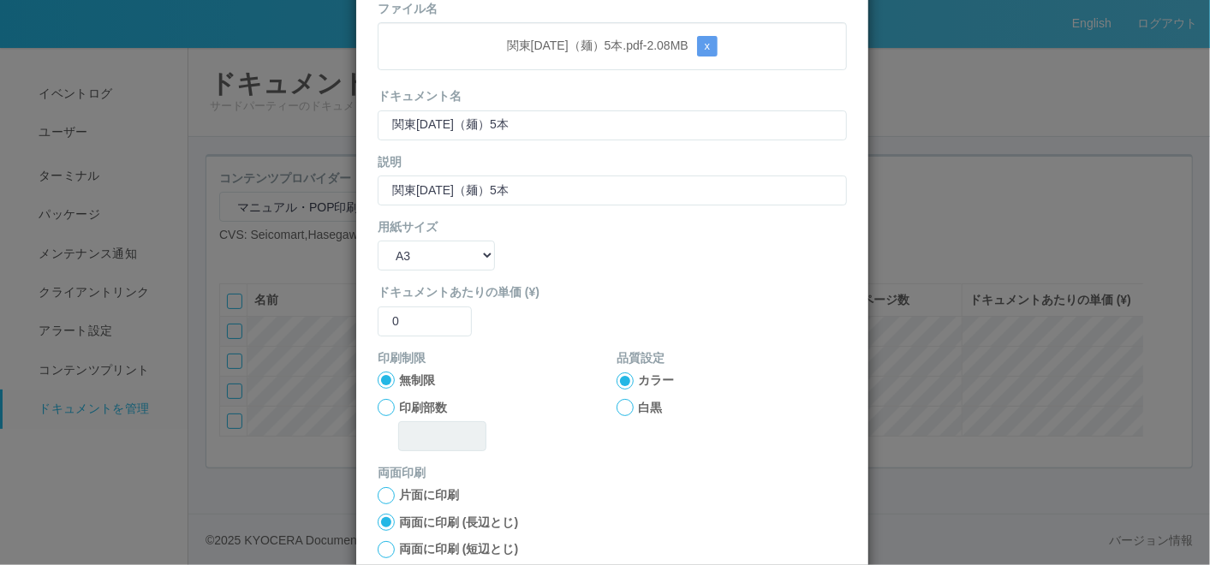
scroll to position [170, 0]
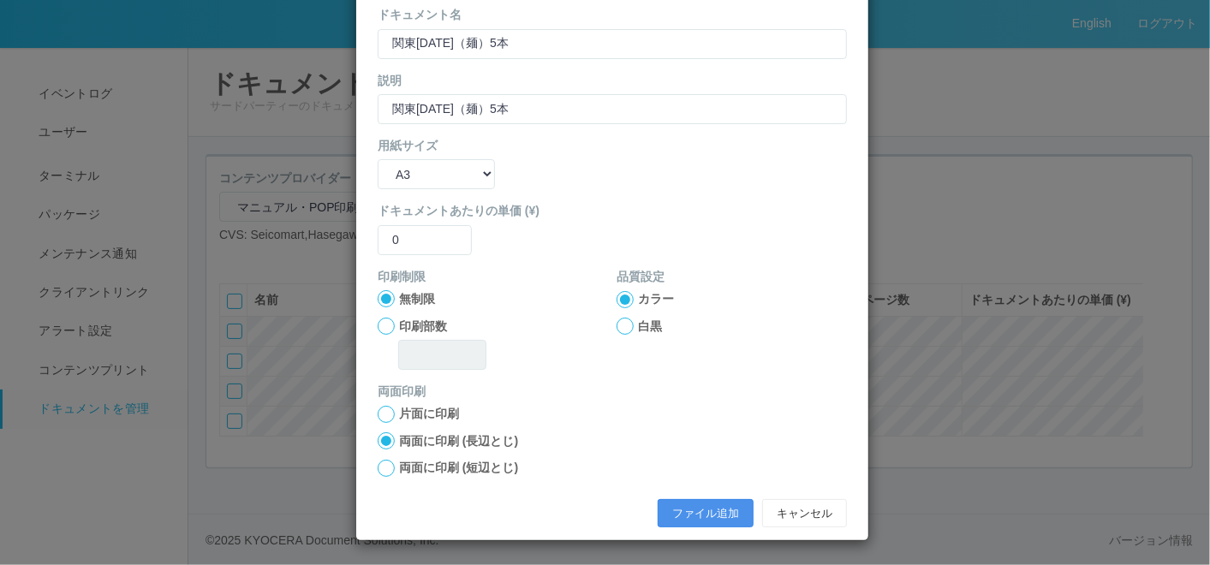
click at [671, 504] on button "ファイル追加" at bounding box center [706, 513] width 96 height 29
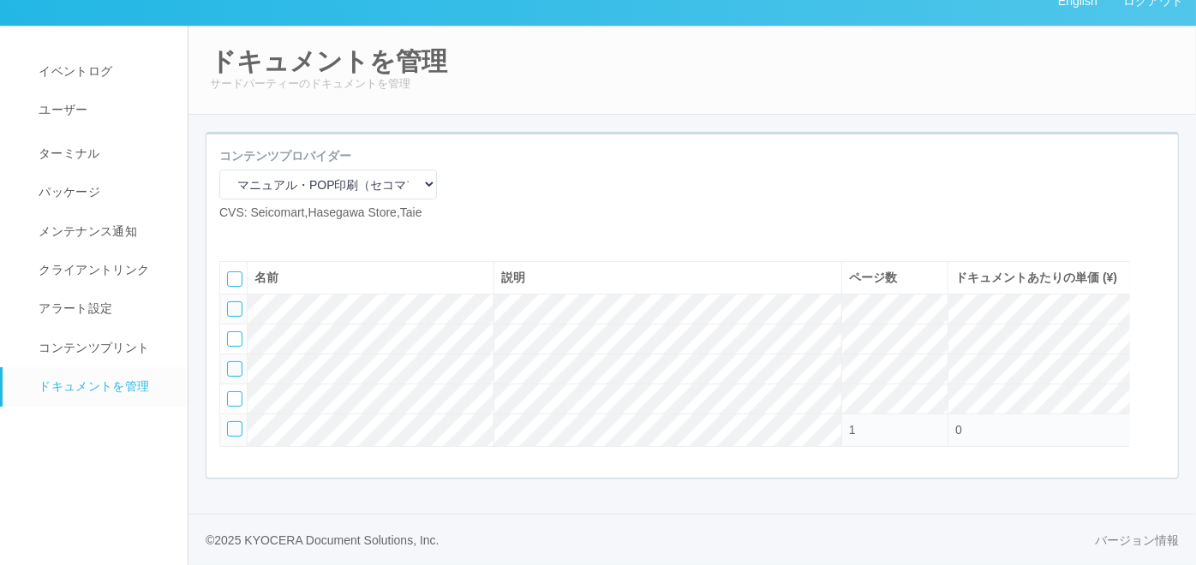
click at [232, 236] on icon at bounding box center [232, 236] width 0 height 0
select select "A4"
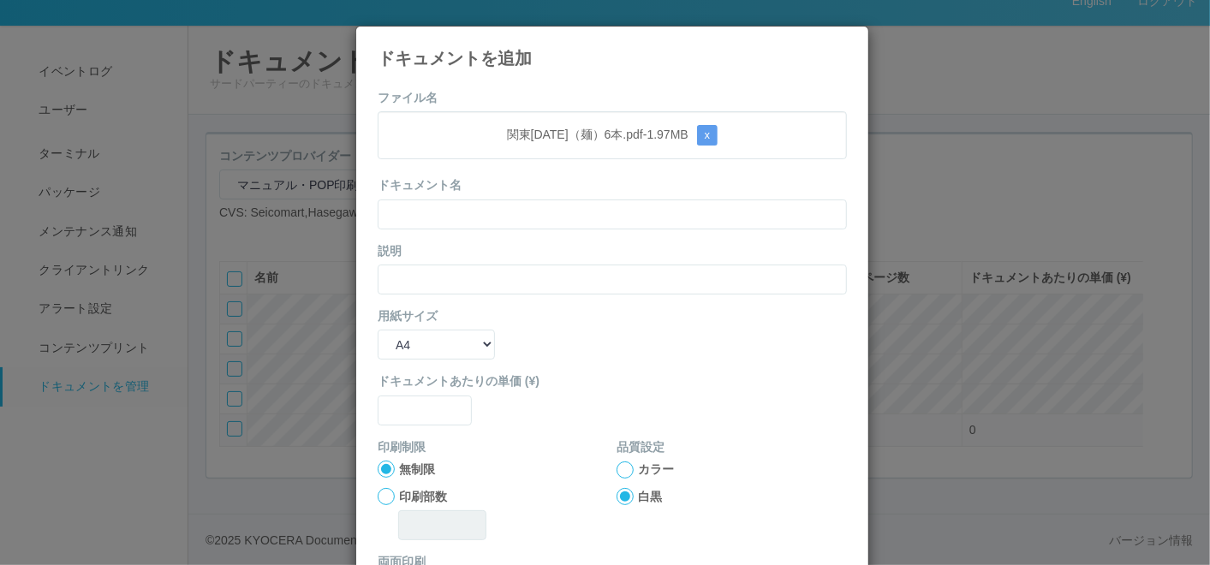
click at [450, 110] on form "ファイル名 関東[DATE]（麺）6本.pdf - 1.97 MB x ドキュメント名 説明 用紙サイズ B5 A4 B4 A3 ドキュメントあたりの単価 (…" at bounding box center [612, 398] width 469 height 618
click at [424, 225] on form "ファイル名 関東[DATE]（麺）6本.pdf - 1.97 MB x ドキュメント名 説明 用紙サイズ B5 A4 B4 A3 ドキュメントあたりの単価 (…" at bounding box center [612, 398] width 469 height 618
click at [424, 221] on input "text" at bounding box center [612, 215] width 469 height 30
paste input "関東[DATE]（麺）6本"
type input "関東[DATE]（麺）6本"
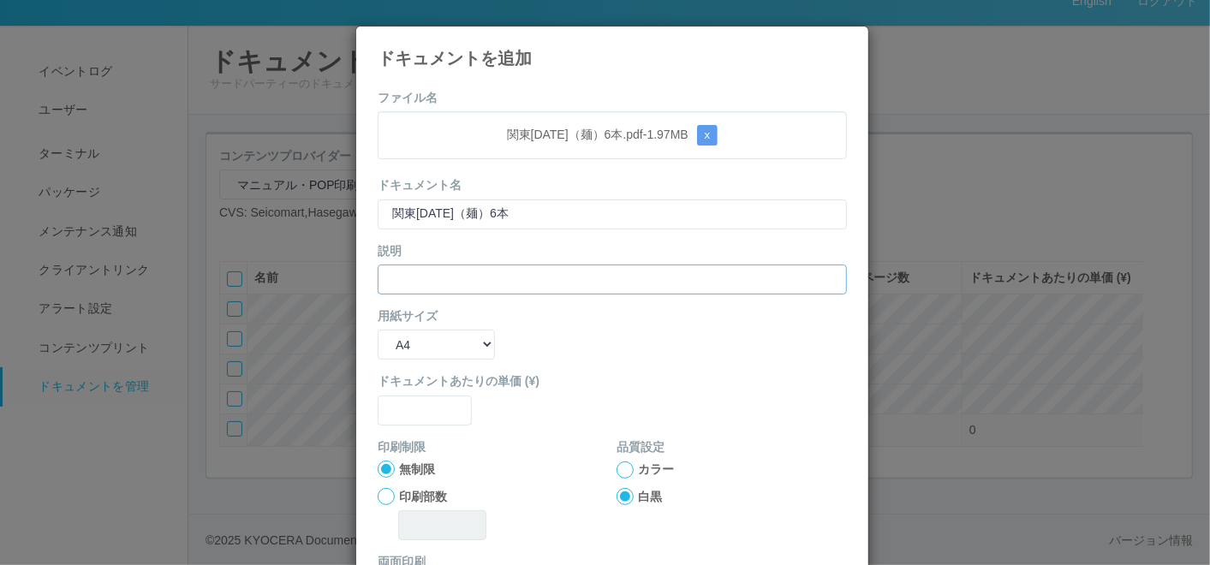
click at [410, 265] on input "text" at bounding box center [612, 280] width 469 height 30
paste input "関東[DATE]（麺）6本"
type input "関東[DATE]（麺）6本"
click at [408, 339] on select "B5 A4 B4 A3" at bounding box center [436, 345] width 117 height 30
select select "A3"
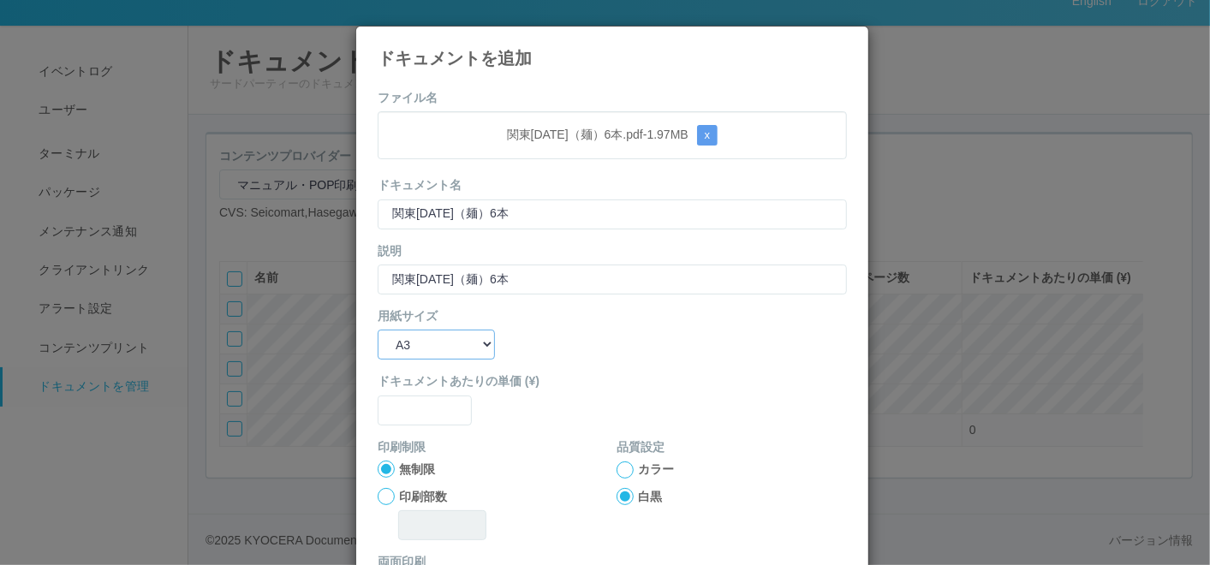
click at [378, 330] on select "B5 A4 B4 A3" at bounding box center [436, 345] width 117 height 30
click at [416, 410] on input "text" at bounding box center [425, 411] width 94 height 30
type input "0"
click at [620, 472] on div at bounding box center [625, 470] width 17 height 17
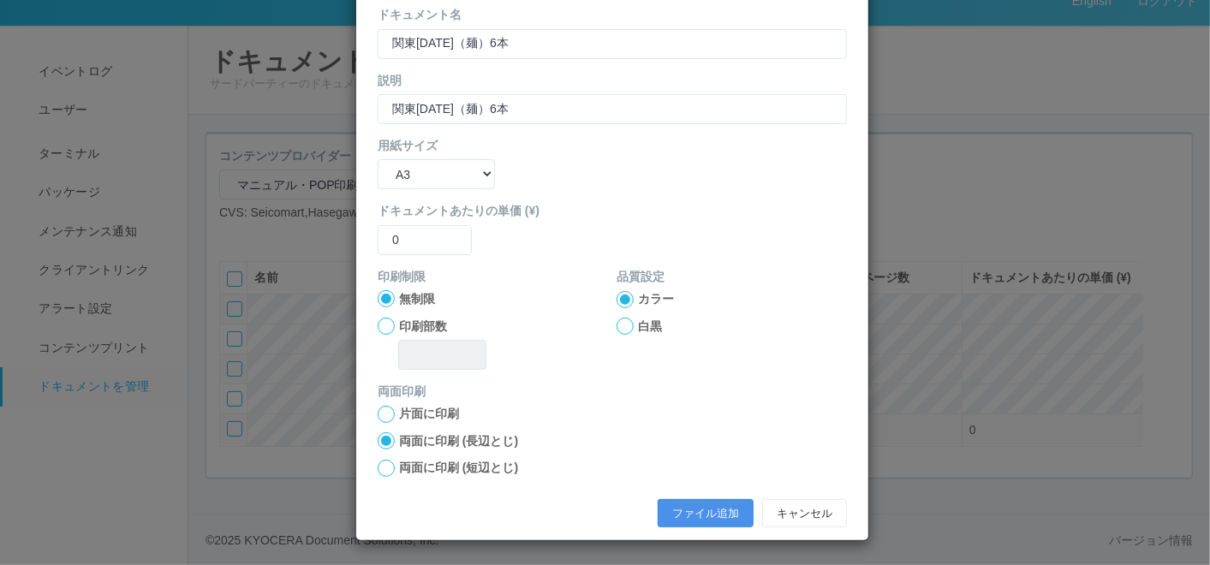
click at [688, 505] on button "ファイル追加" at bounding box center [706, 513] width 96 height 29
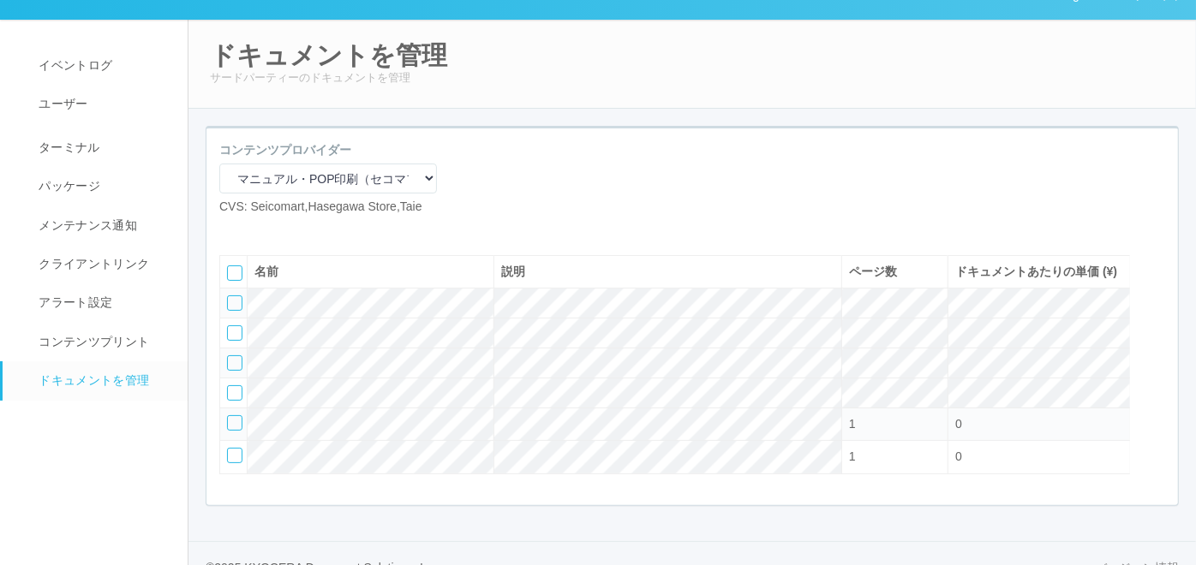
click at [232, 230] on icon at bounding box center [232, 230] width 0 height 0
select select "A4"
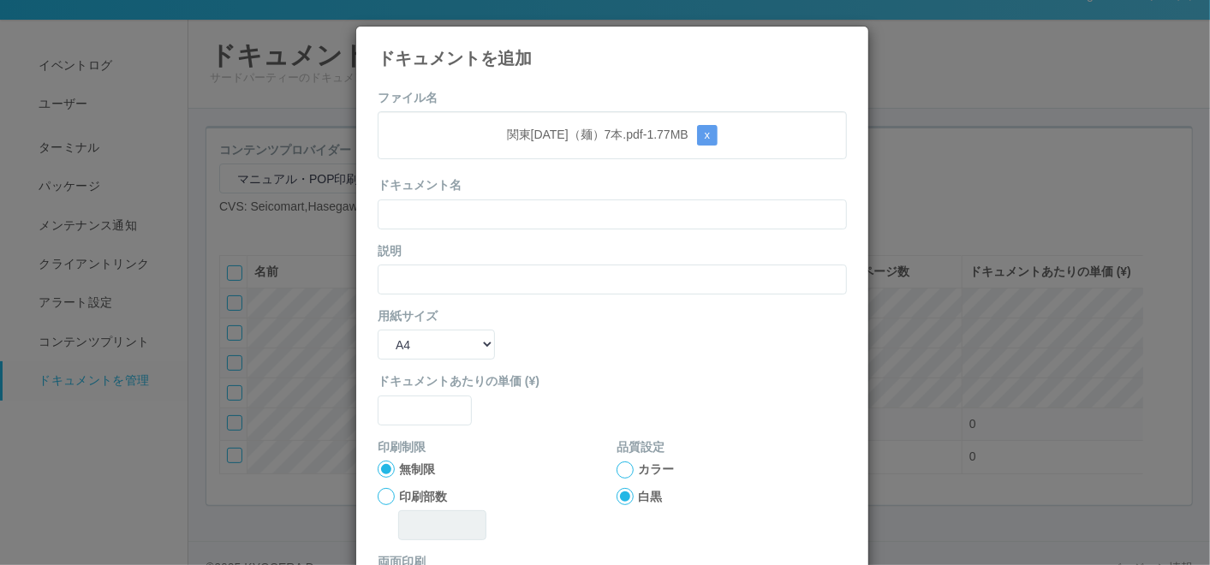
drag, startPoint x: 425, startPoint y: 100, endPoint x: 422, endPoint y: 116, distance: 16.5
click at [425, 100] on label "ファイル名" at bounding box center [408, 98] width 60 height 18
click at [439, 200] on input "text" at bounding box center [612, 215] width 469 height 30
paste input "関東[DATE]（麺）7本"
type input "関東[DATE]（麺）7本"
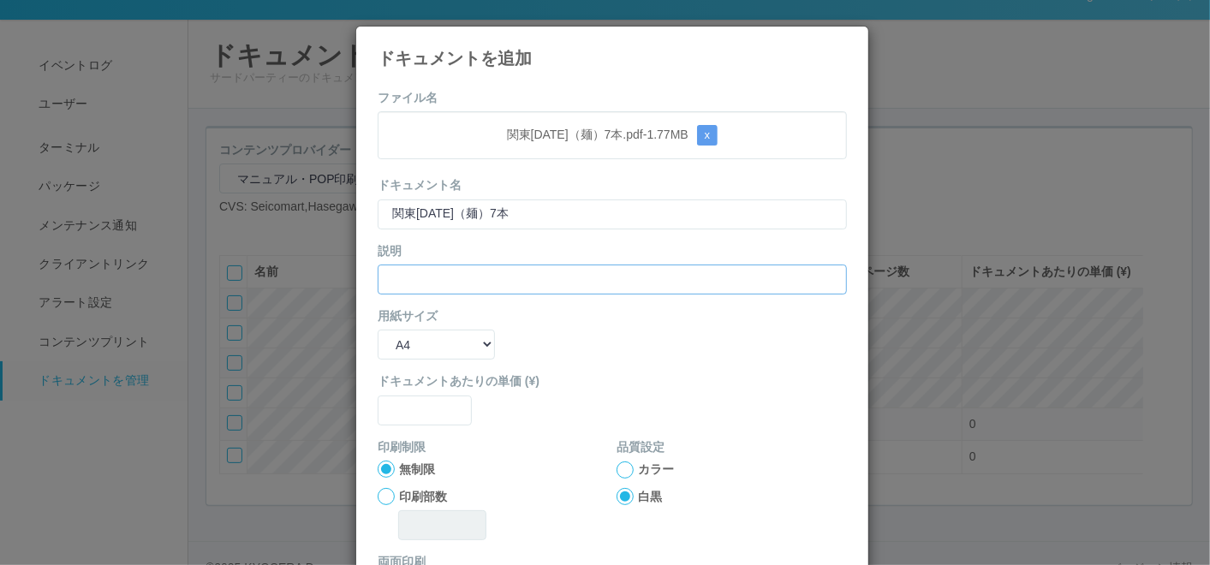
click at [433, 274] on input "text" at bounding box center [612, 280] width 469 height 30
paste input "関東[DATE]（麺）7本"
type input "関東[DATE]（麺）7本"
drag, startPoint x: 433, startPoint y: 337, endPoint x: 433, endPoint y: 345, distance: 8.6
click at [433, 337] on select "B5 A4 B4 A3" at bounding box center [436, 345] width 117 height 30
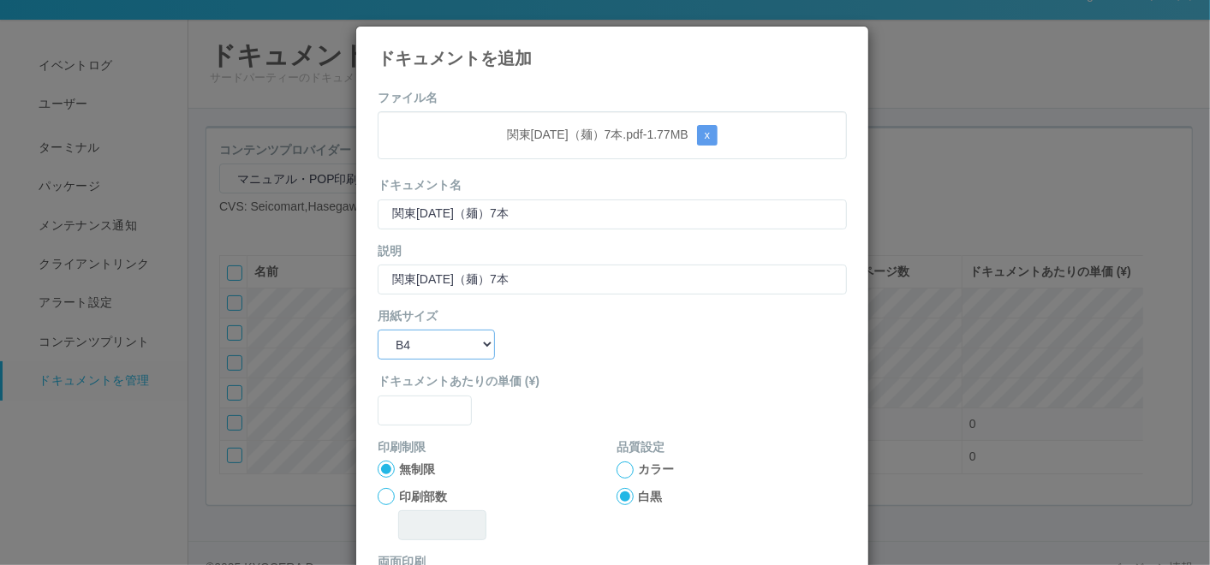
click at [378, 330] on select "B5 A4 B4 A3" at bounding box center [436, 345] width 117 height 30
drag, startPoint x: 438, startPoint y: 343, endPoint x: 438, endPoint y: 353, distance: 10.3
click at [438, 343] on select "B5 A4 B4 A3" at bounding box center [436, 345] width 117 height 30
select select "A3"
click at [378, 330] on select "B5 A4 B4 A3" at bounding box center [436, 345] width 117 height 30
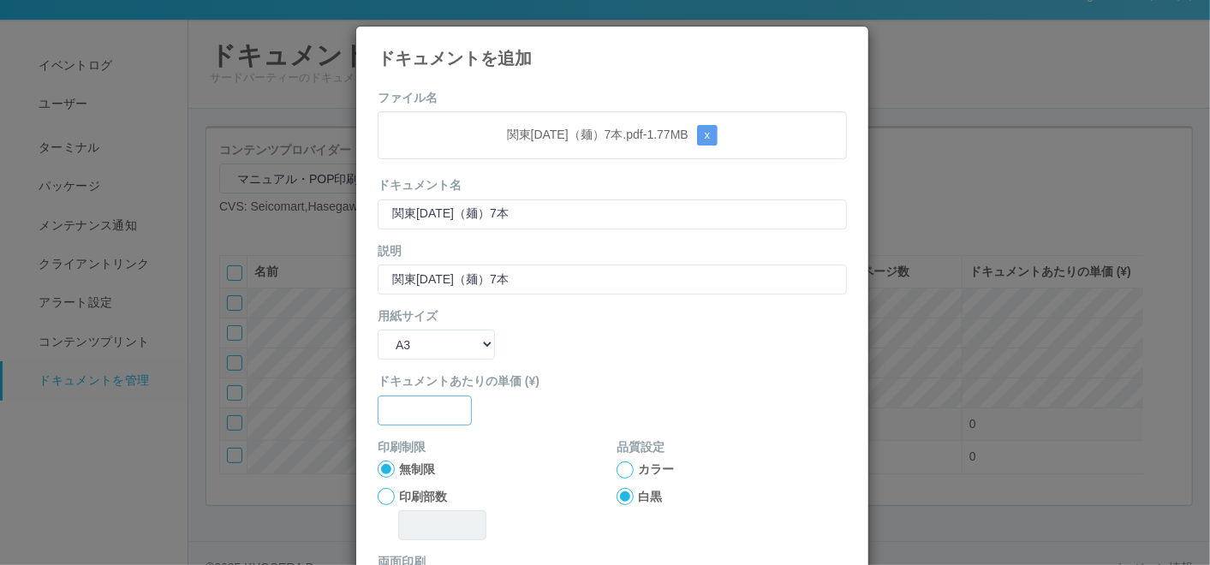
click at [428, 415] on input "text" at bounding box center [425, 411] width 94 height 30
type input "0"
click at [638, 472] on label "カラー" at bounding box center [656, 470] width 36 height 18
click at [0, 0] on input "カラー" at bounding box center [0, 0] width 0 height 0
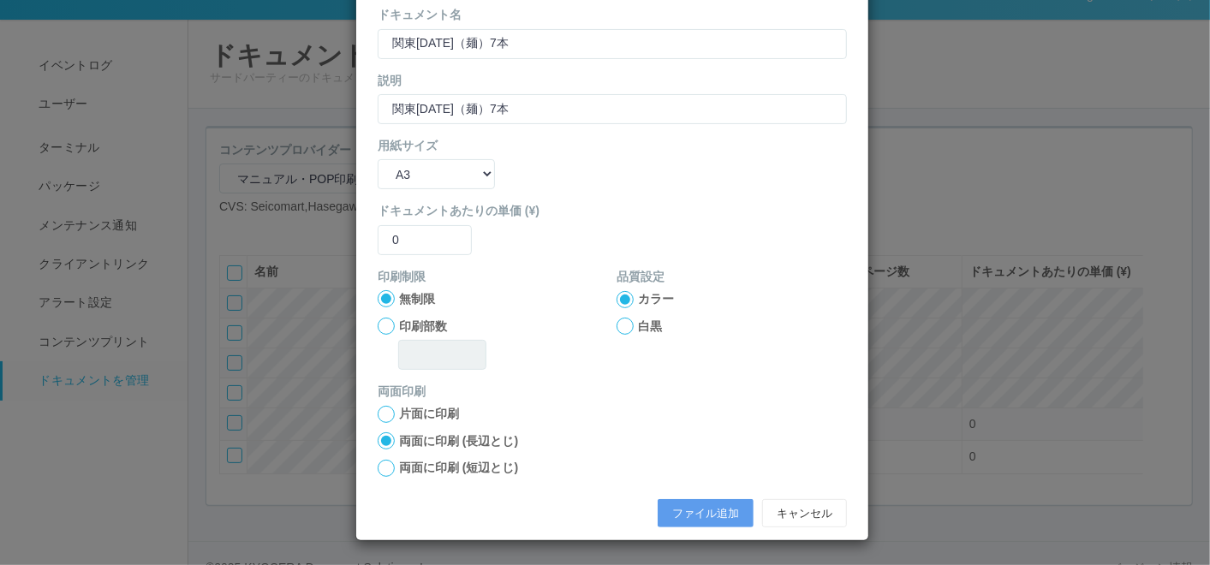
click at [683, 497] on div "ファイル追加 キャンセル" at bounding box center [612, 514] width 495 height 46
click at [719, 519] on button "ファイル追加" at bounding box center [706, 513] width 96 height 29
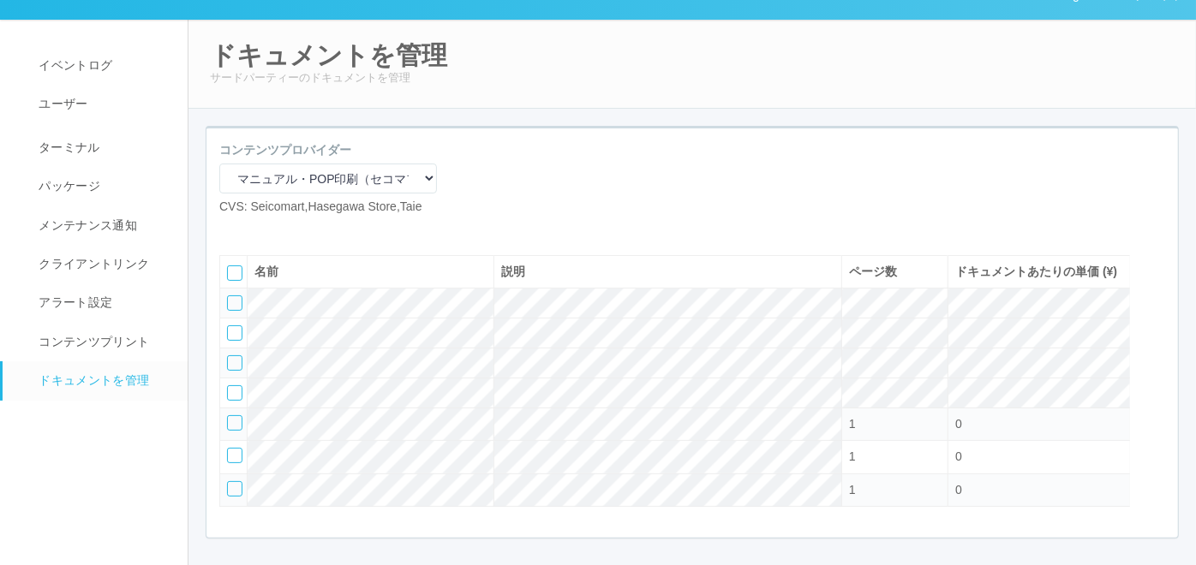
click at [258, 230] on icon at bounding box center [258, 230] width 0 height 0
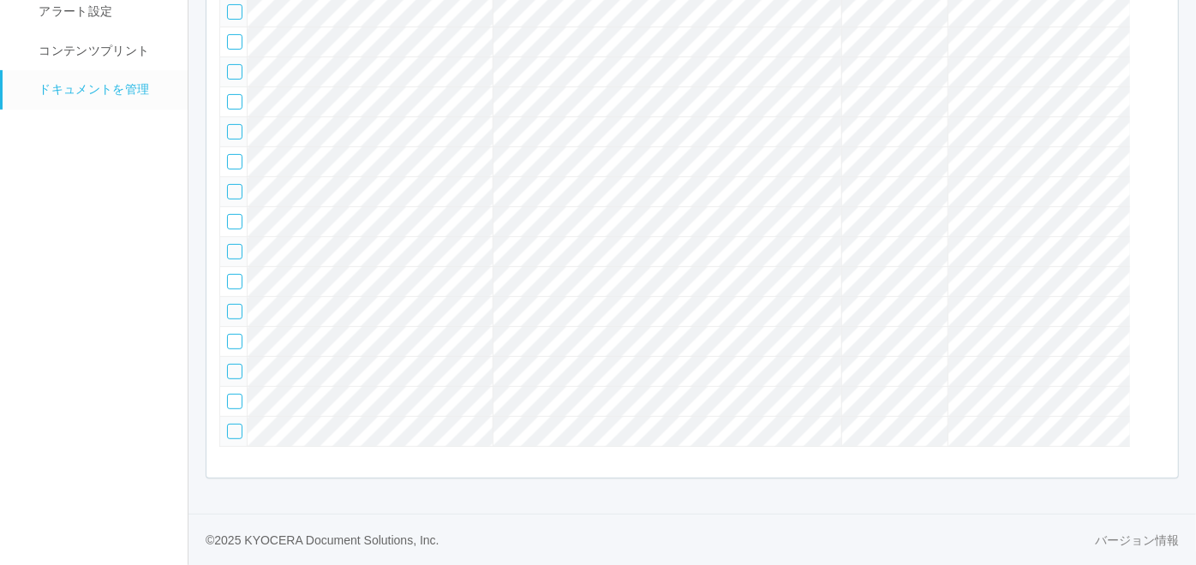
scroll to position [46, 0]
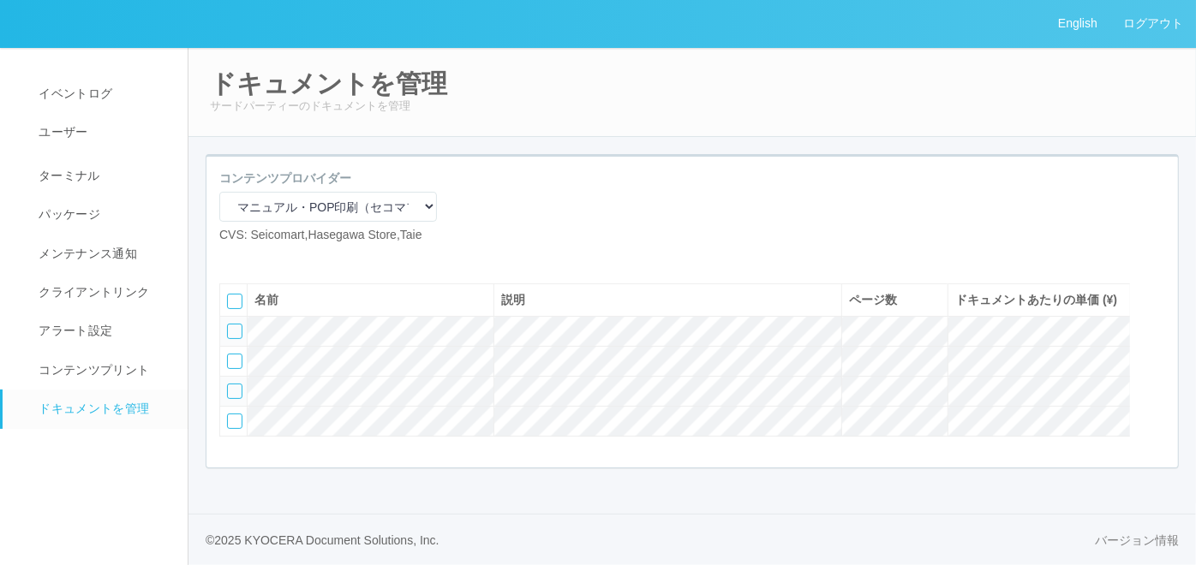
click at [258, 258] on icon at bounding box center [258, 258] width 0 height 0
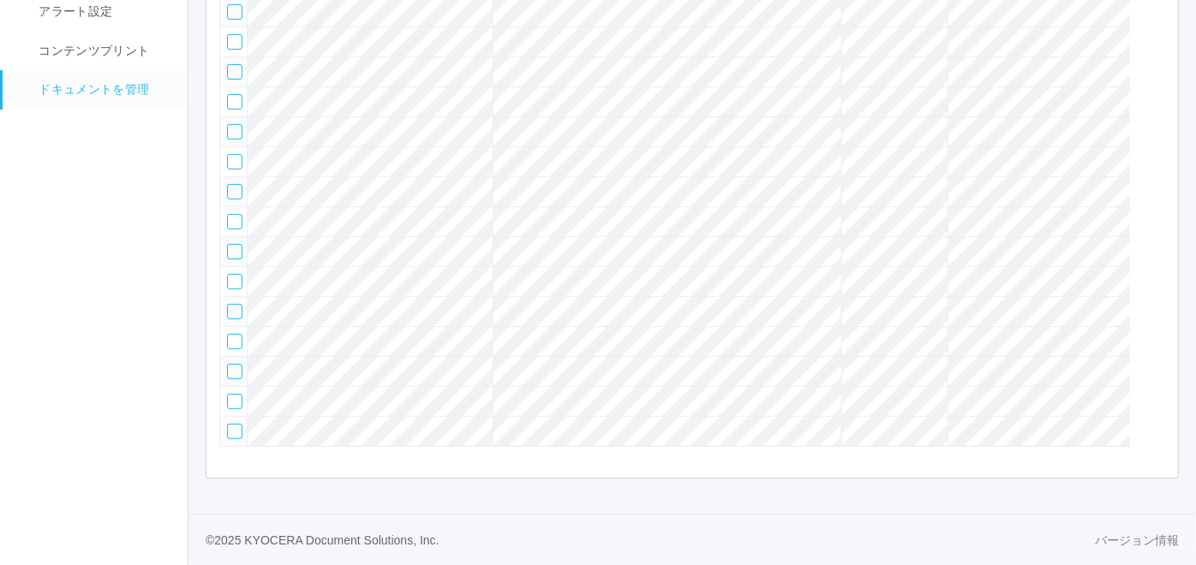
scroll to position [210, 0]
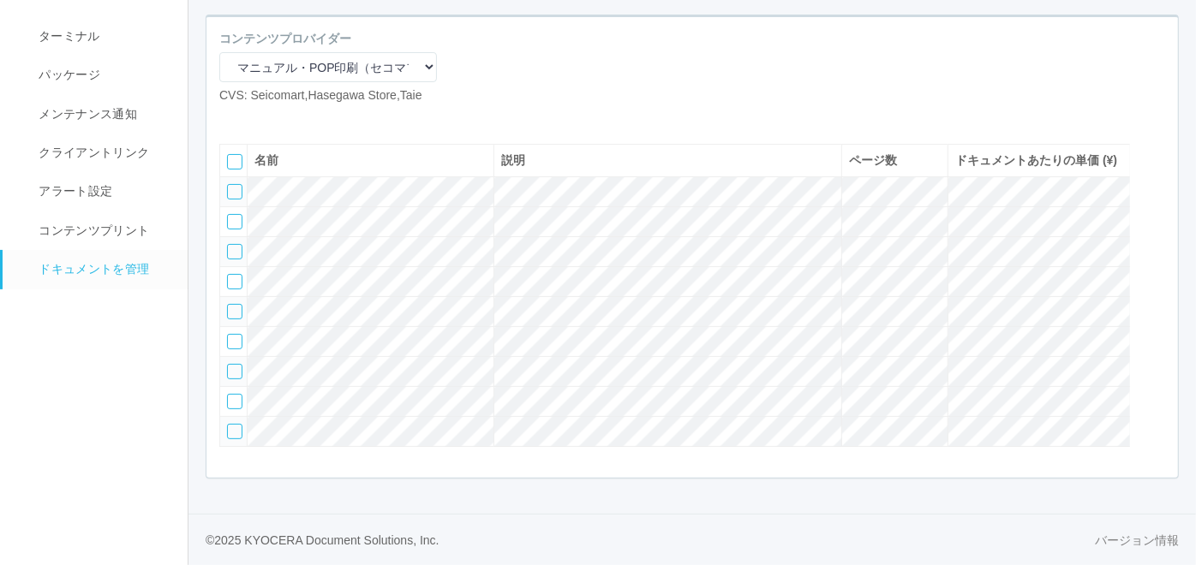
click at [232, 118] on span at bounding box center [232, 118] width 0 height 0
select select "A4"
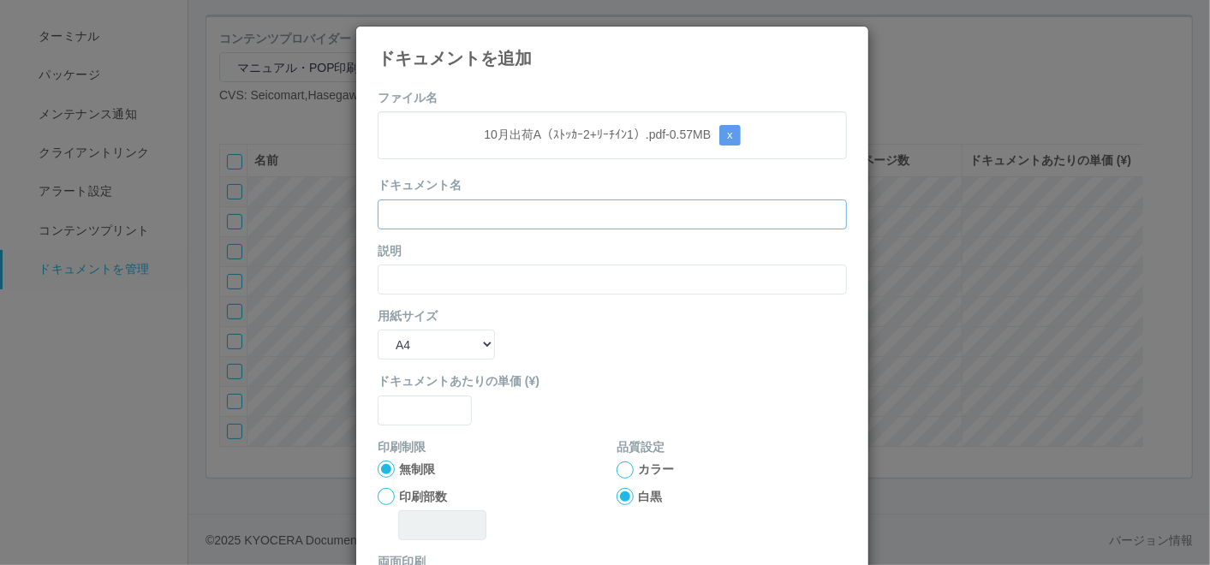
click at [506, 218] on input "text" at bounding box center [612, 215] width 469 height 30
paste input "text"
click at [731, 134] on button "x" at bounding box center [729, 135] width 21 height 21
click at [847, 39] on icon at bounding box center [847, 39] width 0 height 0
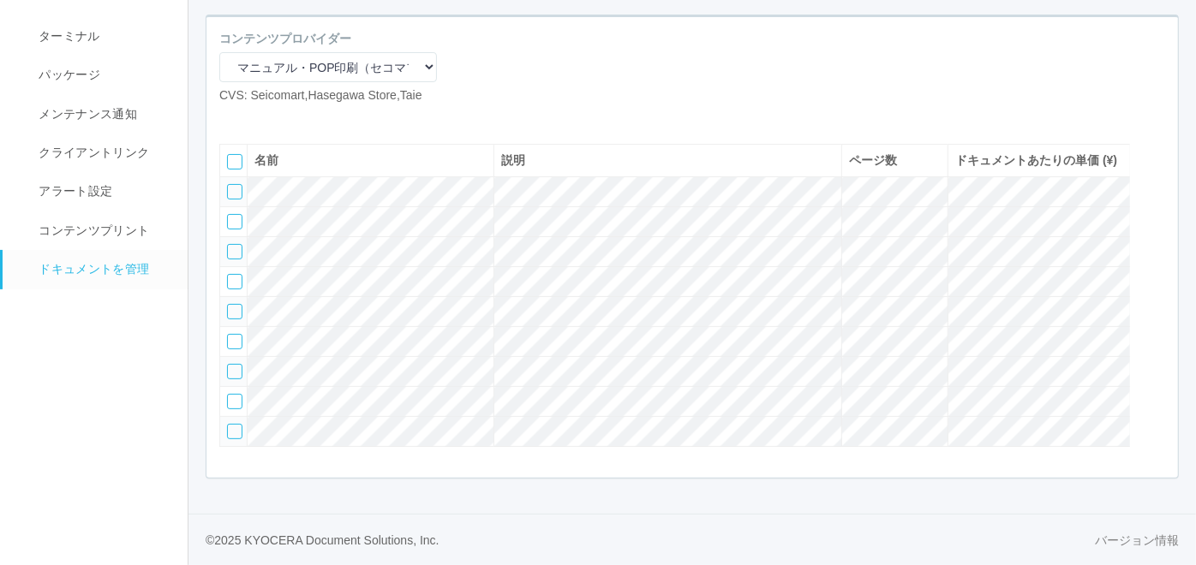
click at [232, 118] on icon at bounding box center [232, 118] width 0 height 0
select select "A4"
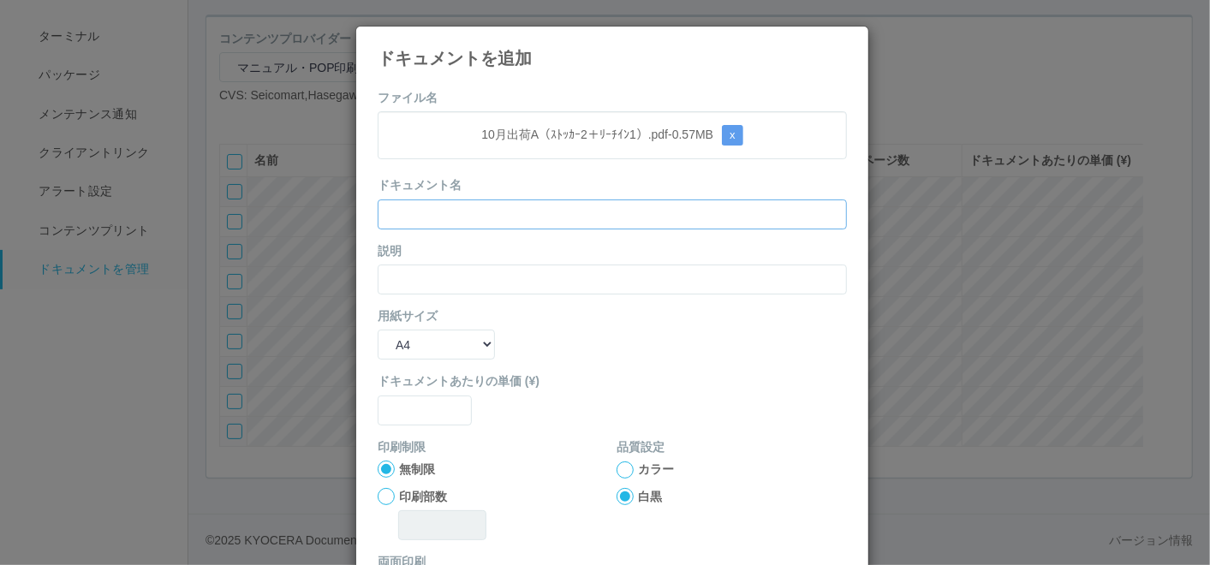
click at [537, 219] on input "text" at bounding box center [612, 215] width 469 height 30
paste input "10月出荷A（ｽﾄｯｶｰ2＋ﾘｰﾁｲﾝ1）"
type input "10月出荷A（ｽﾄｯｶｰ2＋ﾘｰﾁｲﾝ1）"
click at [467, 269] on input "text" at bounding box center [612, 280] width 469 height 30
paste input "10月出荷A（ｽﾄｯｶｰ2＋ﾘｰﾁｲﾝ1）"
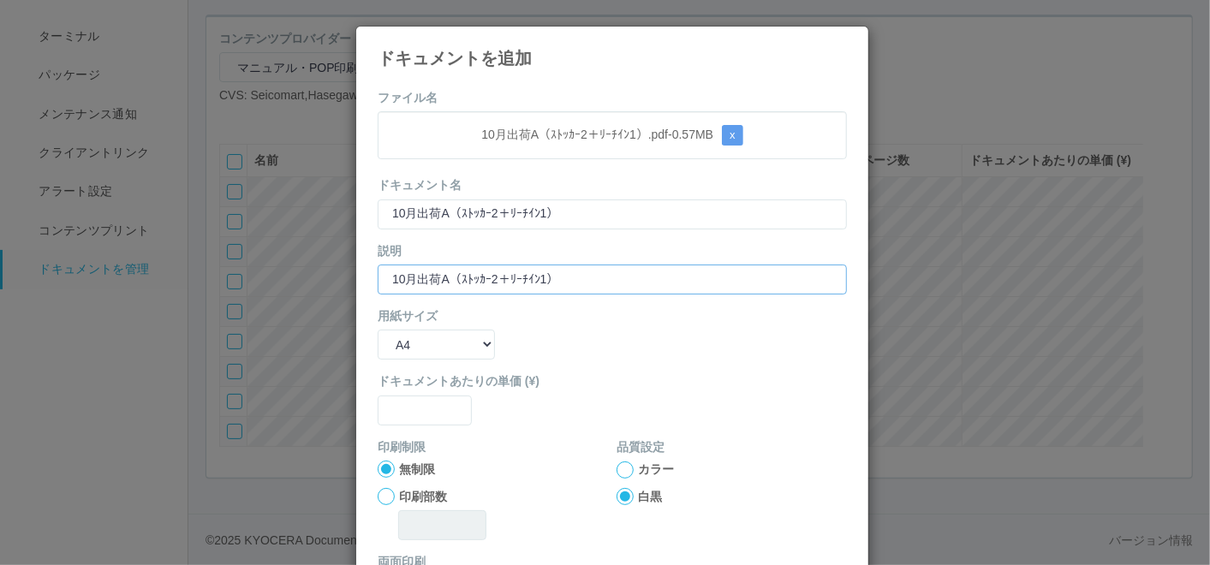
type input "10月出荷A（ｽﾄｯｶｰ2＋ﾘｰﾁｲﾝ1）"
drag, startPoint x: 434, startPoint y: 340, endPoint x: 430, endPoint y: 355, distance: 16.0
click at [433, 341] on select "B5 A4 B4 A3" at bounding box center [436, 345] width 117 height 30
select select "A3"
click at [378, 330] on select "B5 A4 B4 A3" at bounding box center [436, 345] width 117 height 30
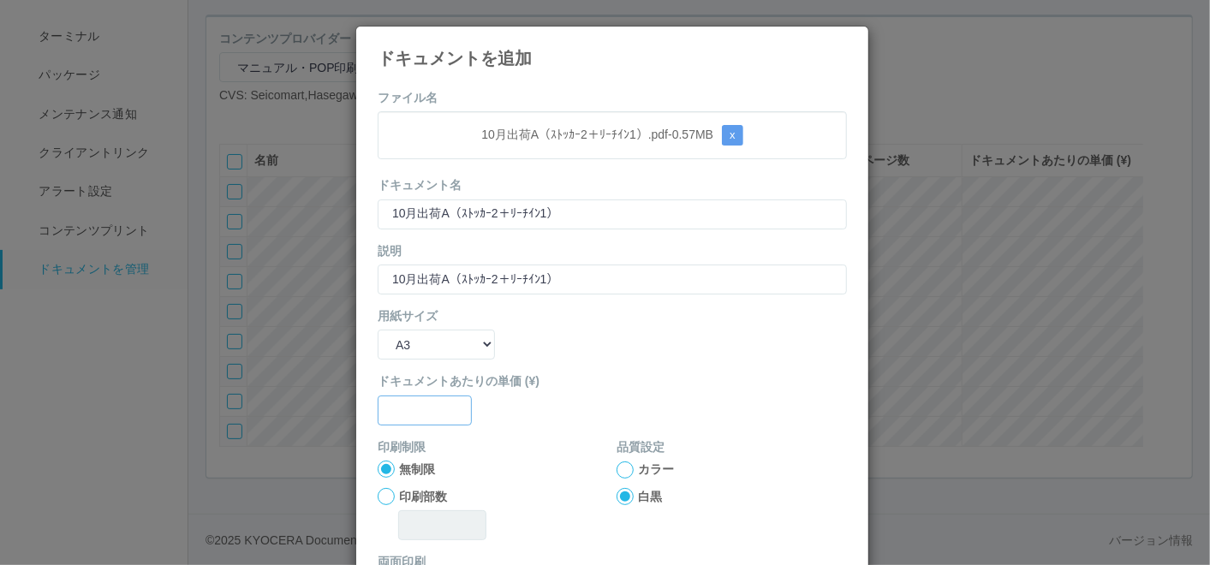
click at [415, 397] on input "text" at bounding box center [425, 411] width 94 height 30
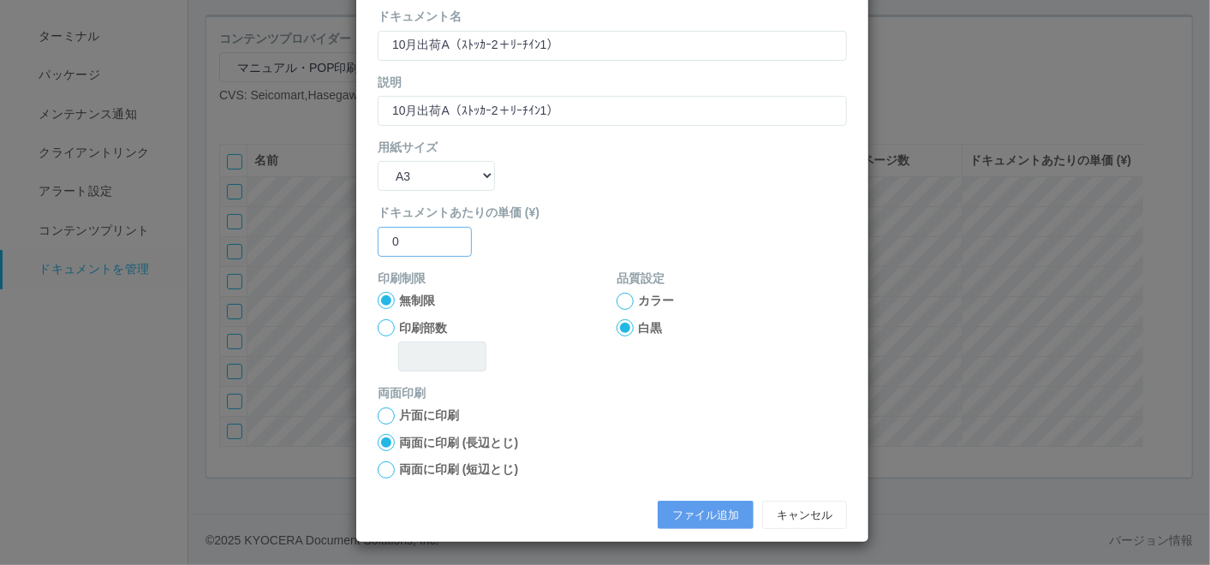
scroll to position [170, 0]
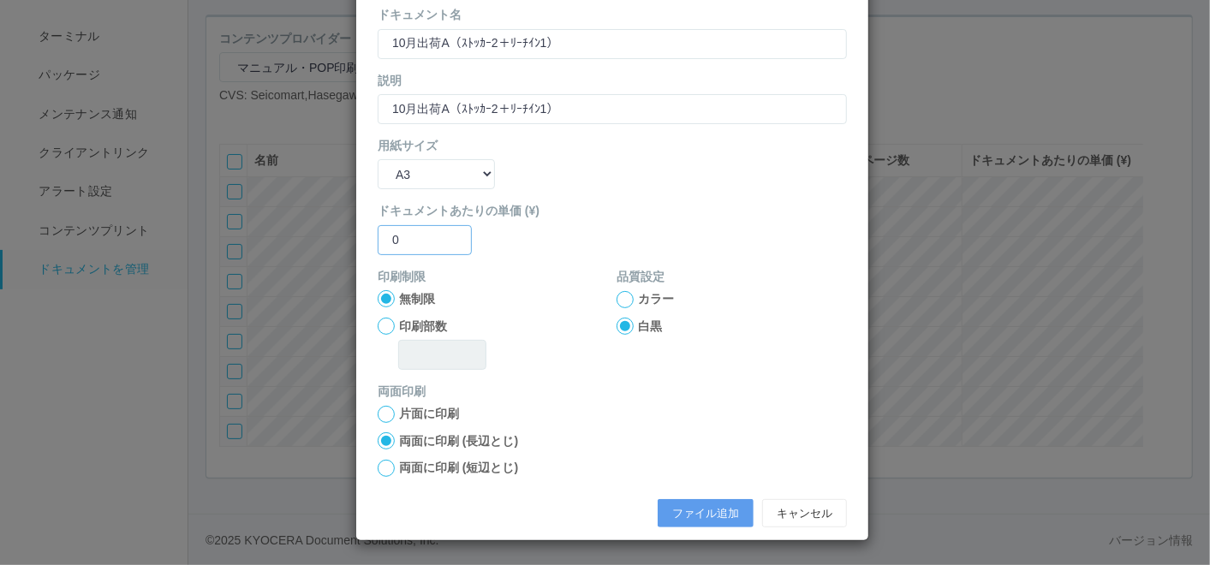
type input "0"
click at [618, 305] on div at bounding box center [625, 299] width 17 height 17
click at [689, 523] on button "ファイル追加" at bounding box center [706, 513] width 96 height 29
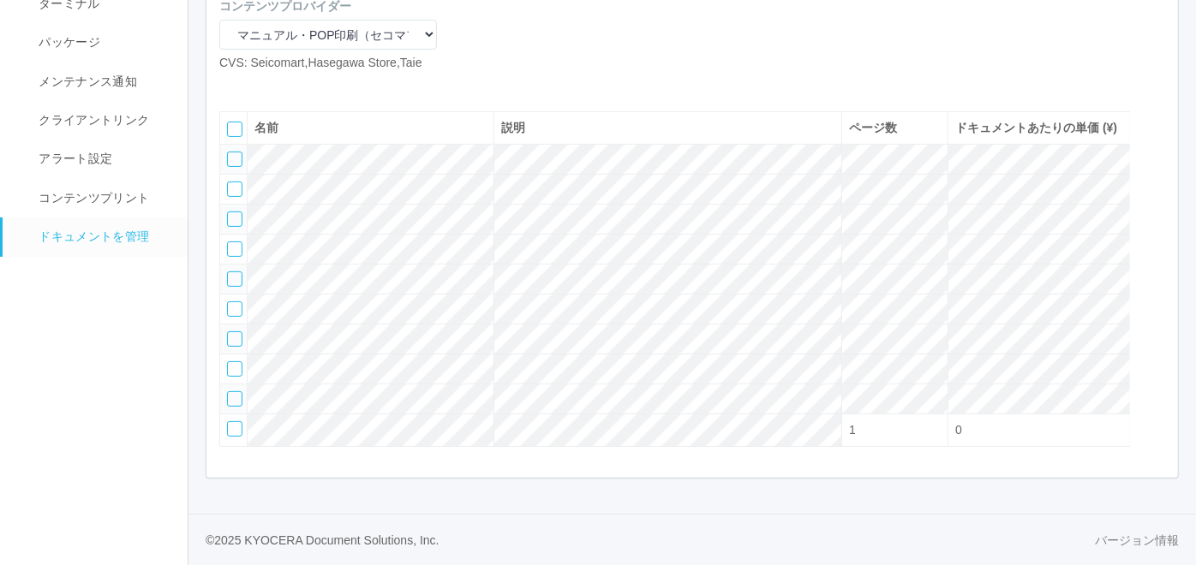
click at [232, 86] on icon at bounding box center [232, 86] width 0 height 0
select select "A4"
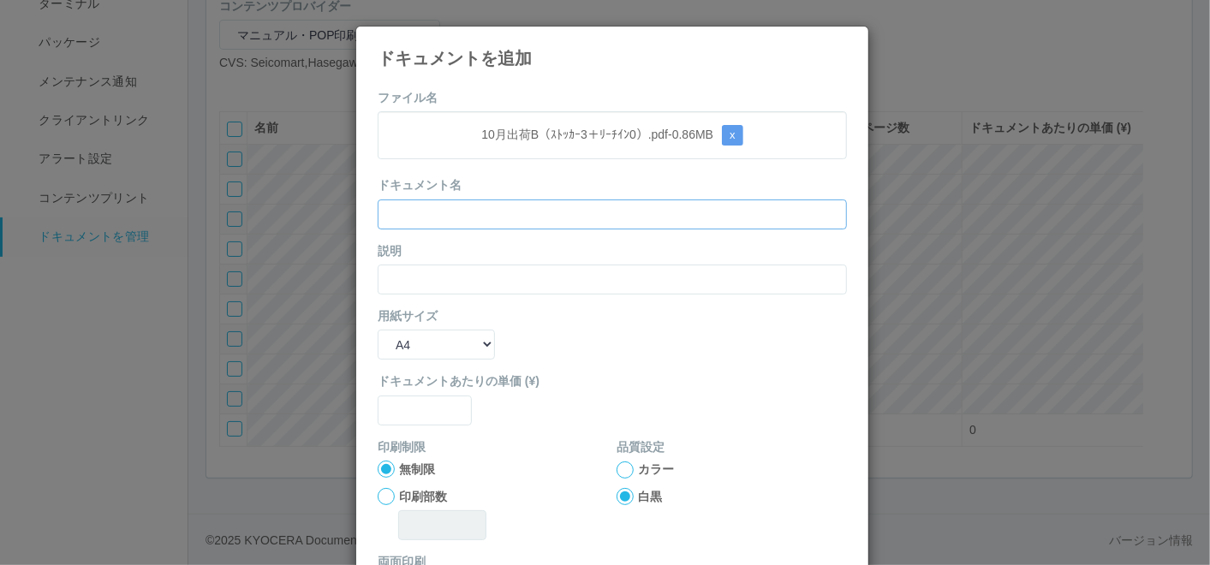
click at [559, 220] on input "text" at bounding box center [612, 215] width 469 height 30
paste input "10月出荷B（ｽﾄｯｶｰ3＋ﾘｰﾁｲﾝ0）"
type input "10月出荷B（ｽﾄｯｶｰ3＋ﾘｰﾁｲﾝ0）"
click at [486, 277] on input "text" at bounding box center [612, 280] width 469 height 30
paste input "10月出荷B（ｽﾄｯｶｰ3＋ﾘｰﾁｲﾝ0）"
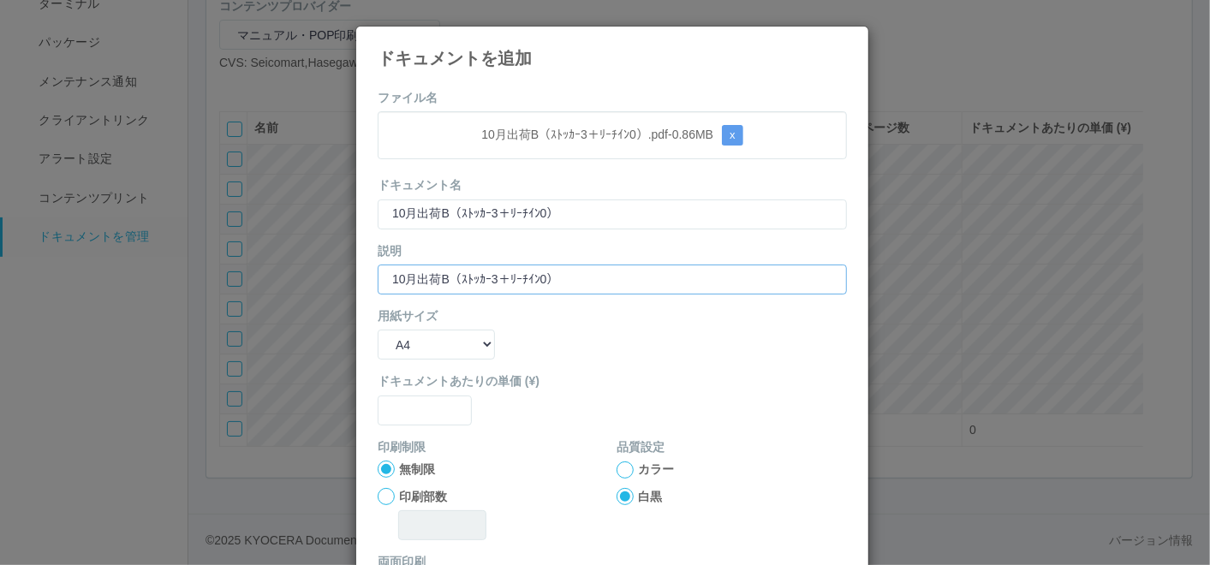
type input "10月出荷B（ｽﾄｯｶｰ3＋ﾘｰﾁｲﾝ0）"
click at [463, 343] on select "B5 A4 B4 A3" at bounding box center [436, 345] width 117 height 30
select select "A3"
click at [378, 330] on select "B5 A4 B4 A3" at bounding box center [436, 345] width 117 height 30
click at [398, 413] on input "text" at bounding box center [425, 411] width 94 height 30
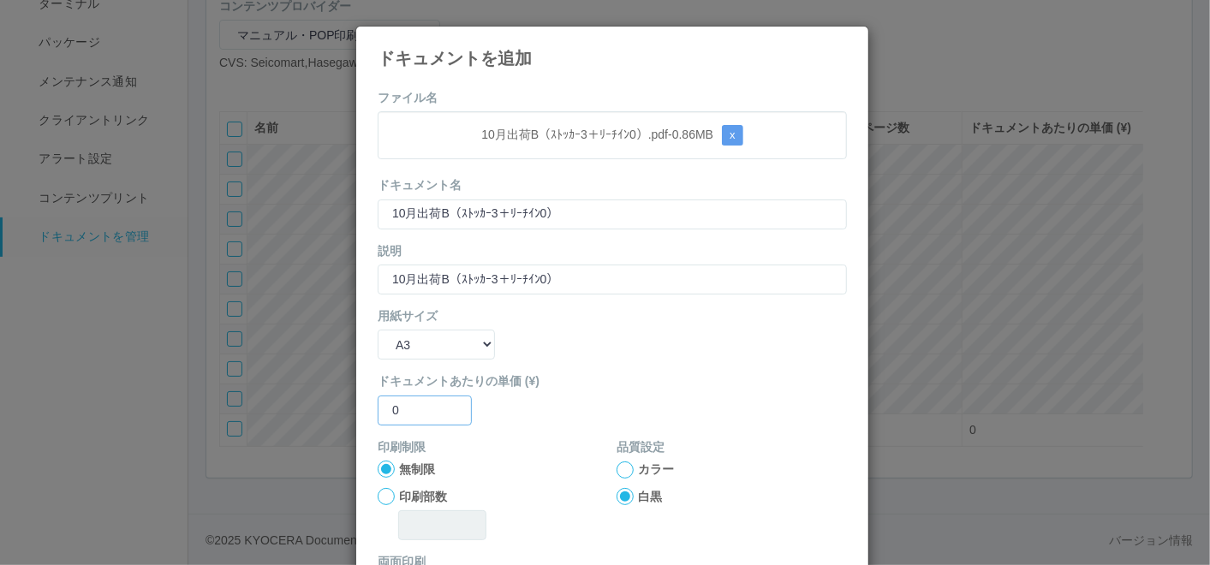
type input "0"
click at [617, 467] on div at bounding box center [625, 470] width 17 height 17
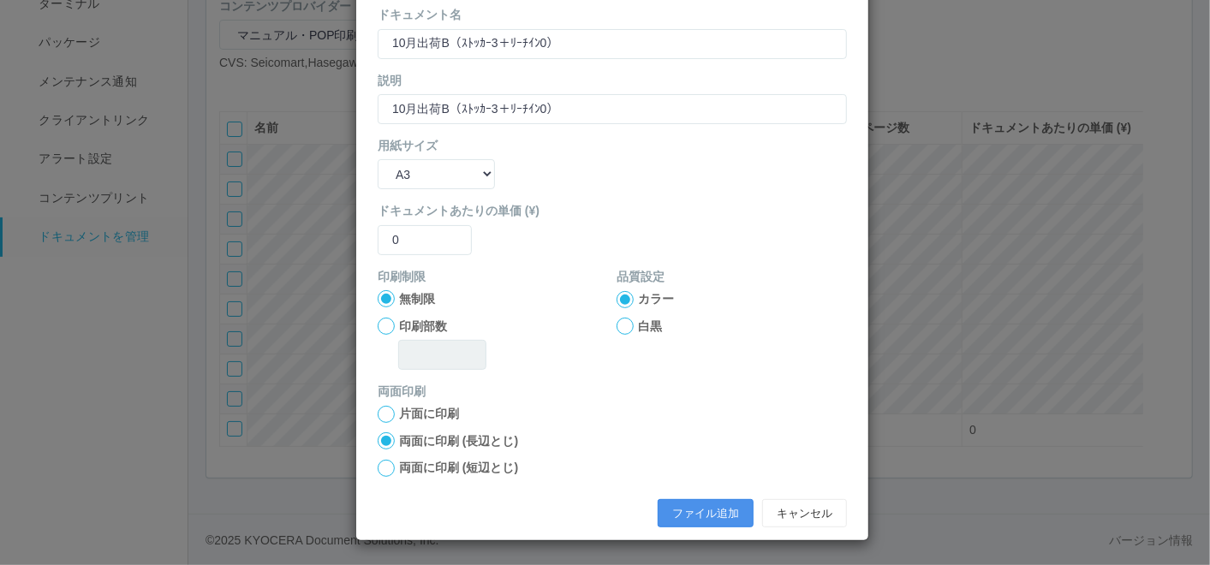
click at [681, 499] on button "ファイル追加" at bounding box center [706, 513] width 96 height 29
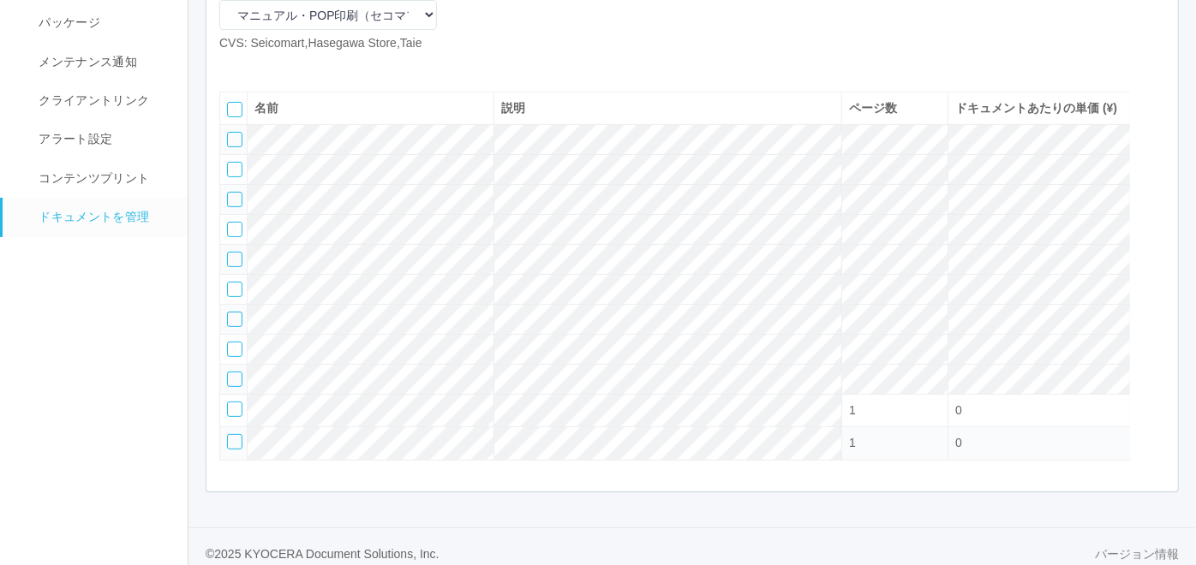
click at [232, 66] on icon at bounding box center [232, 66] width 0 height 0
select select "A4"
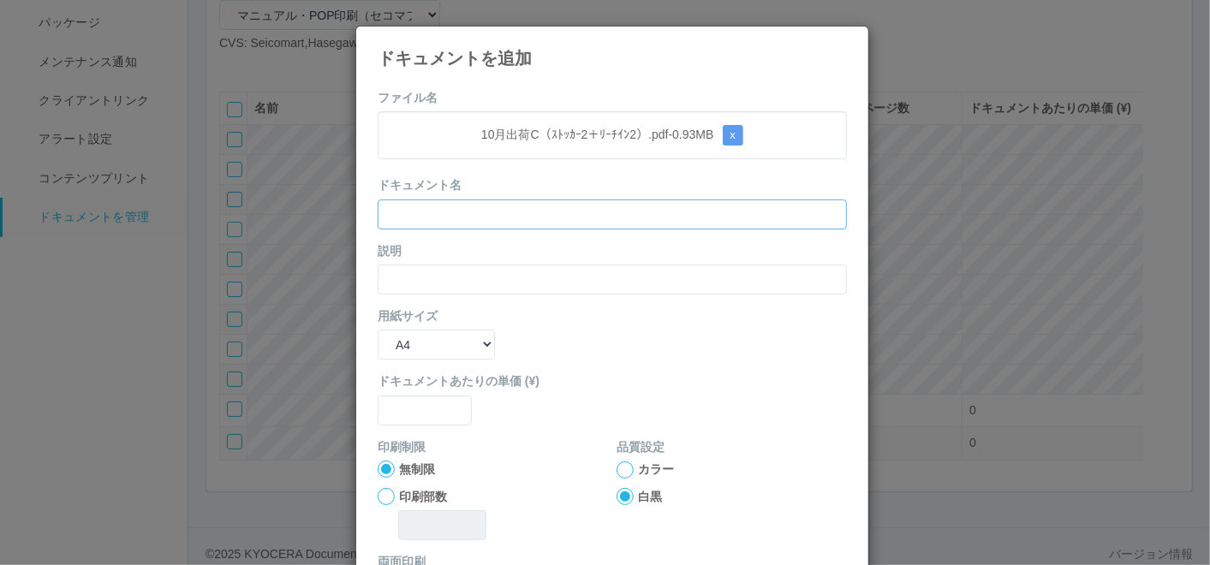
click at [541, 218] on input "text" at bounding box center [612, 215] width 469 height 30
paste input "10月出荷C（ｽﾄｯｶｰ2＋ﾘｰﾁｲﾝ2）"
type input "10月出荷C（ｽﾄｯｶｰ2＋ﾘｰﾁｲﾝ2）"
click at [492, 278] on input "text" at bounding box center [612, 280] width 469 height 30
paste input "10月出荷C（ｽﾄｯｶｰ2＋ﾘｰﾁｲﾝ2）"
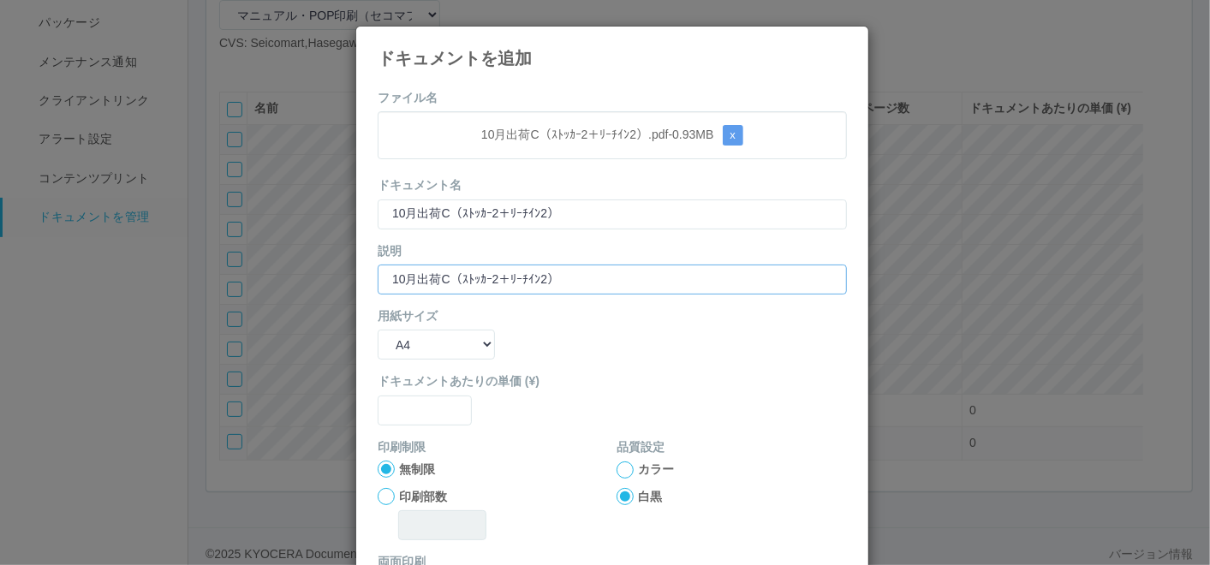
type input "10月出荷C（ｽﾄｯｶｰ2＋ﾘｰﾁｲﾝ2）"
drag, startPoint x: 434, startPoint y: 344, endPoint x: 432, endPoint y: 360, distance: 15.6
click at [433, 349] on select "B5 A4 B4 A3" at bounding box center [436, 345] width 117 height 30
select select "A3"
click at [378, 330] on select "B5 A4 B4 A3" at bounding box center [436, 345] width 117 height 30
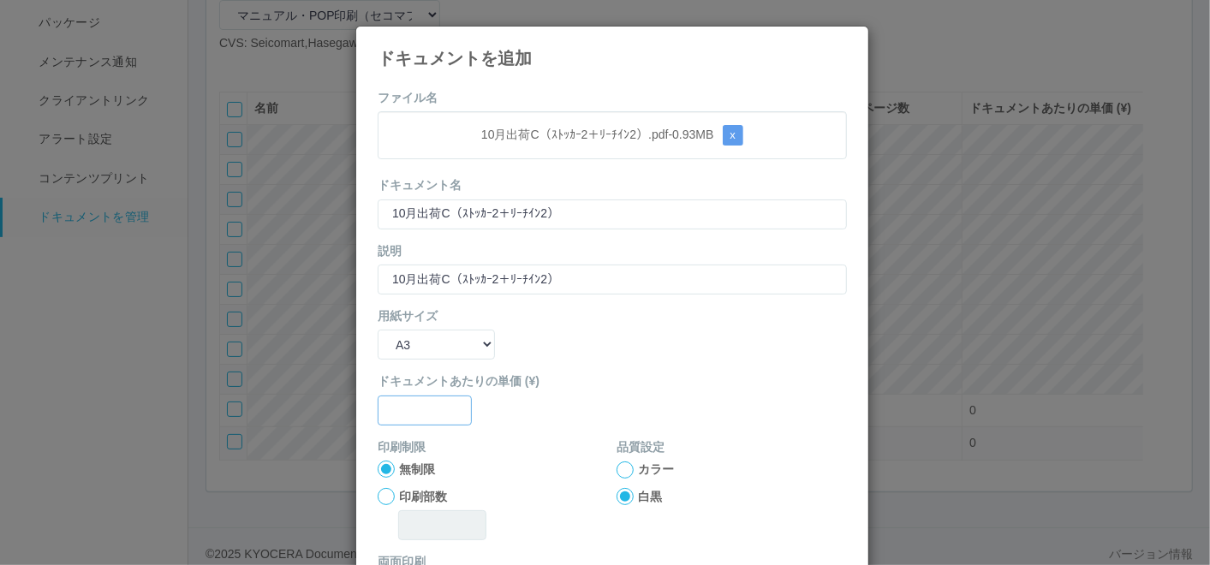
click at [418, 403] on input "text" at bounding box center [425, 411] width 94 height 30
type input "0"
click at [619, 473] on div at bounding box center [625, 470] width 17 height 17
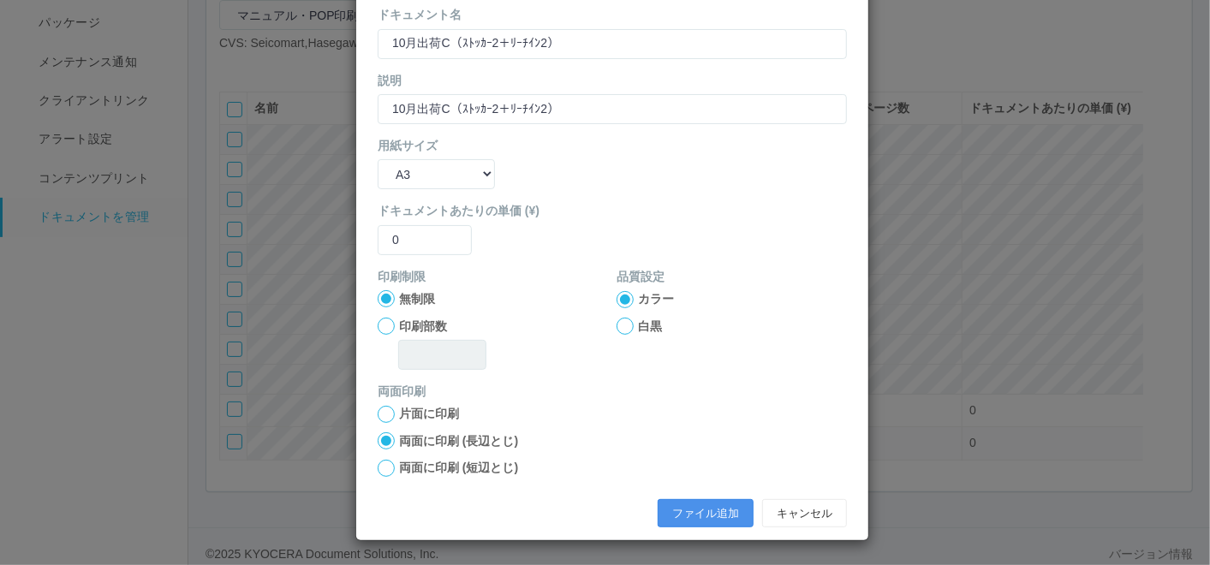
click at [677, 506] on button "ファイル追加" at bounding box center [706, 513] width 96 height 29
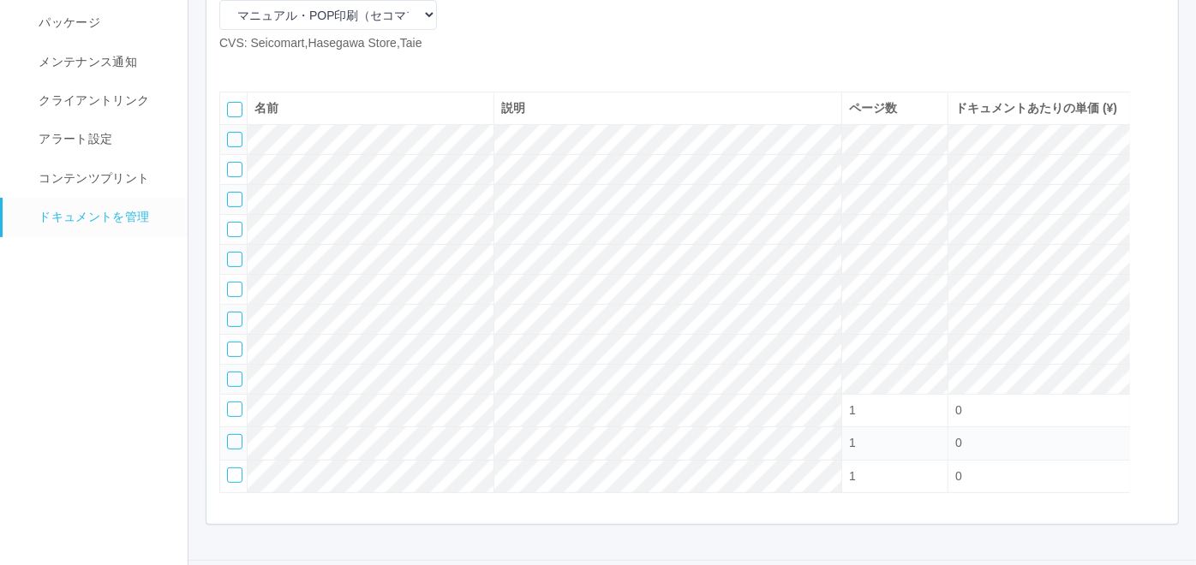
click at [232, 66] on icon at bounding box center [232, 66] width 0 height 0
select select "A4"
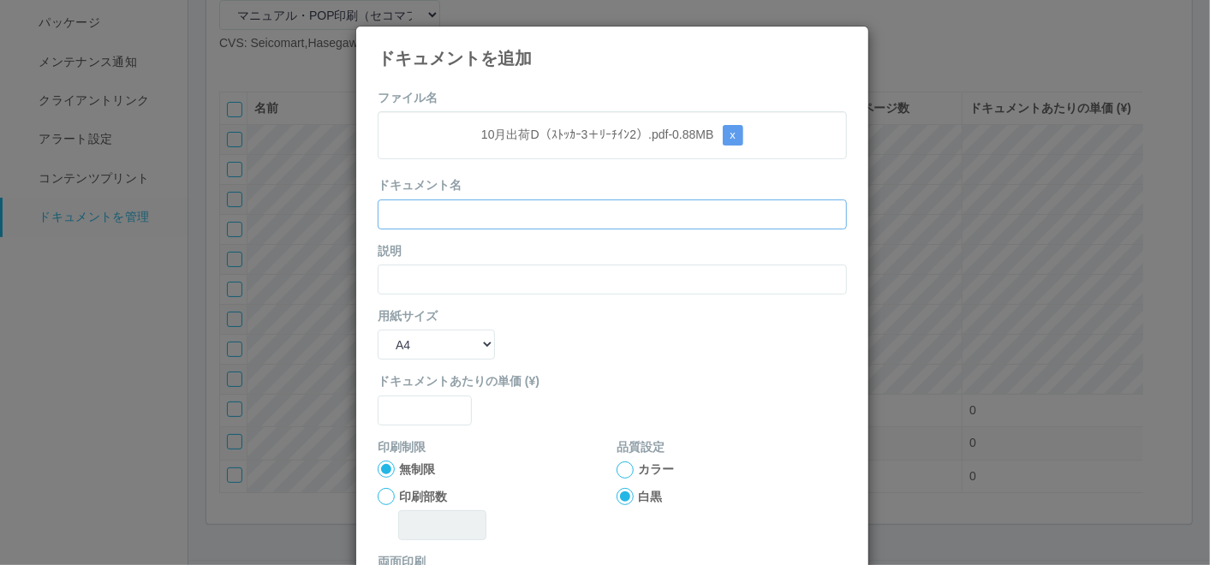
click at [552, 208] on input "text" at bounding box center [612, 215] width 469 height 30
paste input "10月出荷D（ｽﾄｯｶｰ3＋ﾘｰﾁｲﾝ2）"
type input "10月出荷D（ｽﾄｯｶｰ3＋ﾘｰﾁｲﾝ2）"
click at [464, 278] on input "text" at bounding box center [612, 280] width 469 height 30
paste input "10月出荷D（ｽﾄｯｶｰ3＋ﾘｰﾁｲﾝ2）"
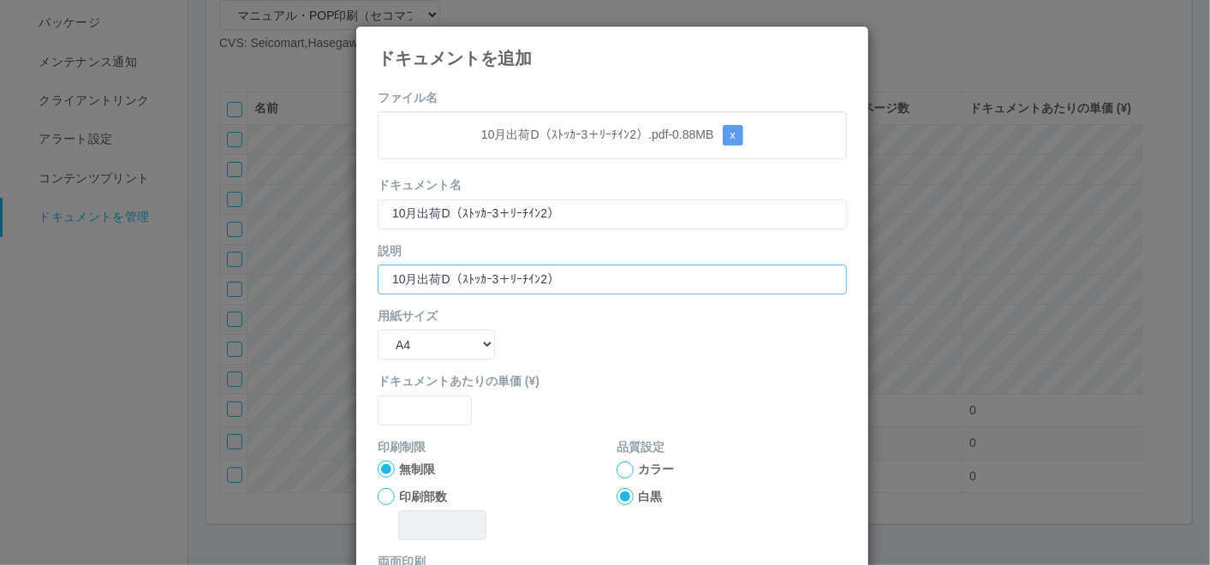
type input "10月出荷D（ｽﾄｯｶｰ3＋ﾘｰﾁｲﾝ2）"
click at [414, 352] on select "B5 A4 B4 A3" at bounding box center [436, 345] width 117 height 30
select select "A3"
click at [378, 330] on select "B5 A4 B4 A3" at bounding box center [436, 345] width 117 height 30
click at [411, 398] on input "text" at bounding box center [425, 411] width 94 height 30
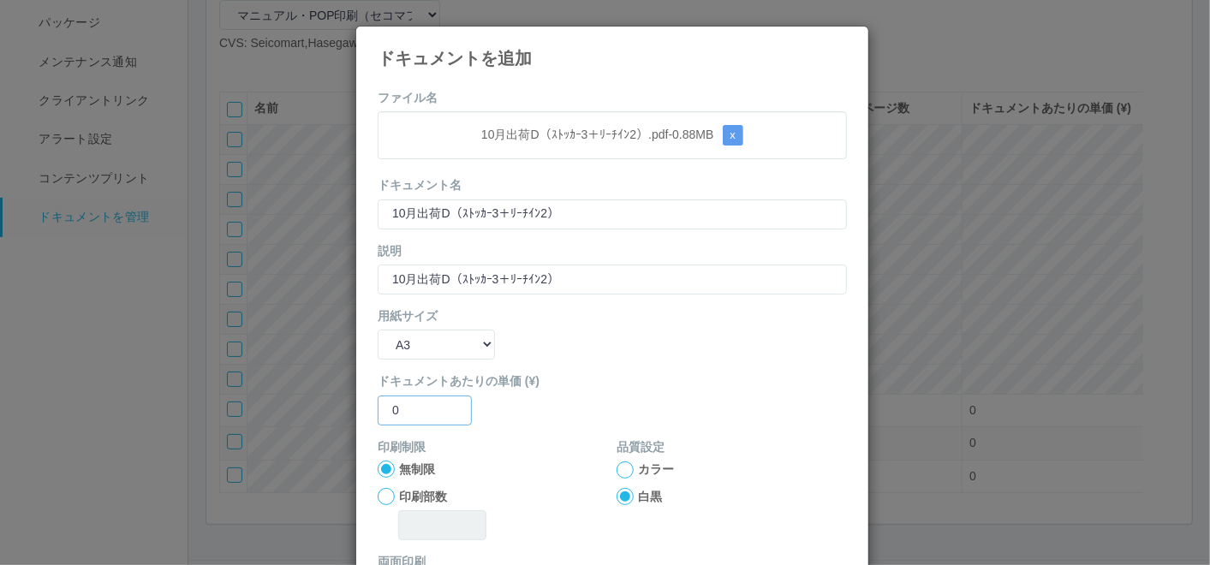
type input "0"
click at [617, 471] on div at bounding box center [625, 470] width 17 height 17
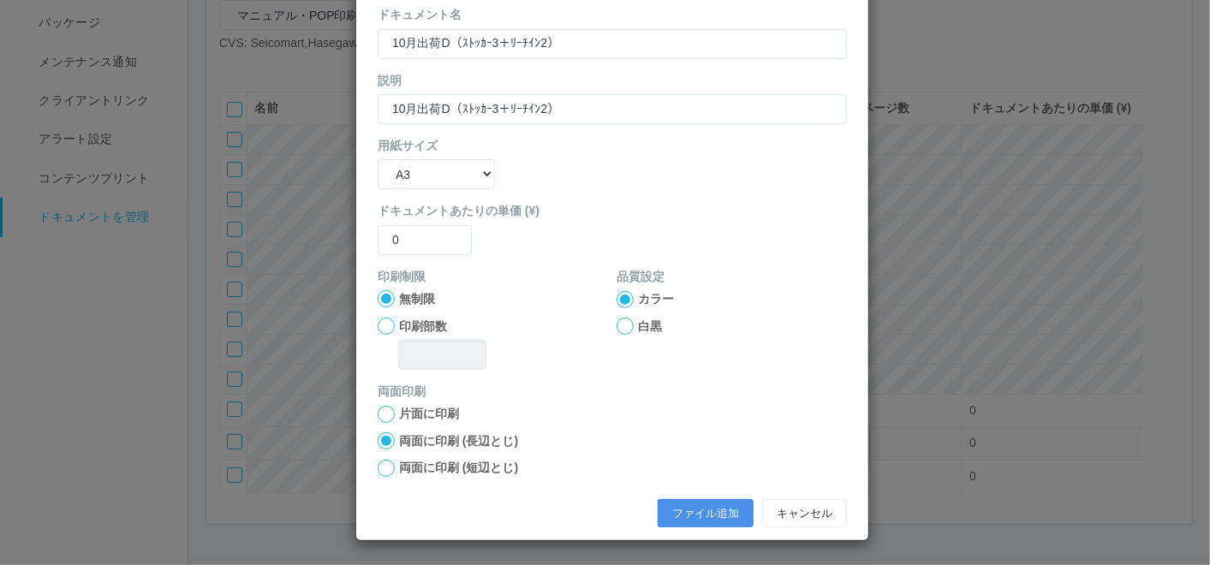
click at [671, 499] on button "ファイル追加" at bounding box center [706, 513] width 96 height 29
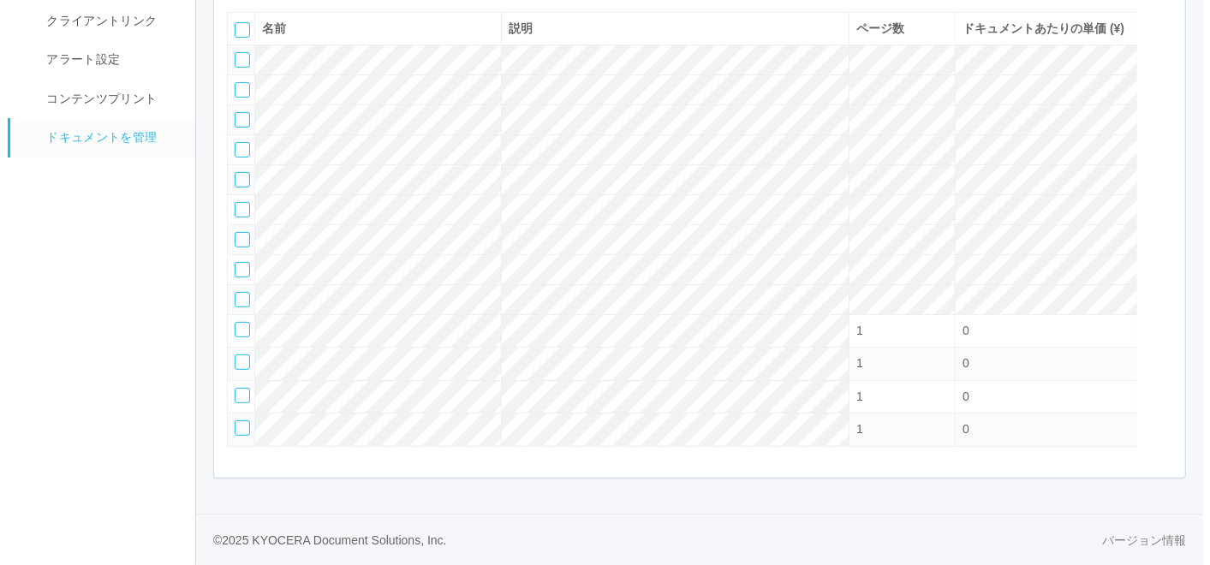
scroll to position [151, 0]
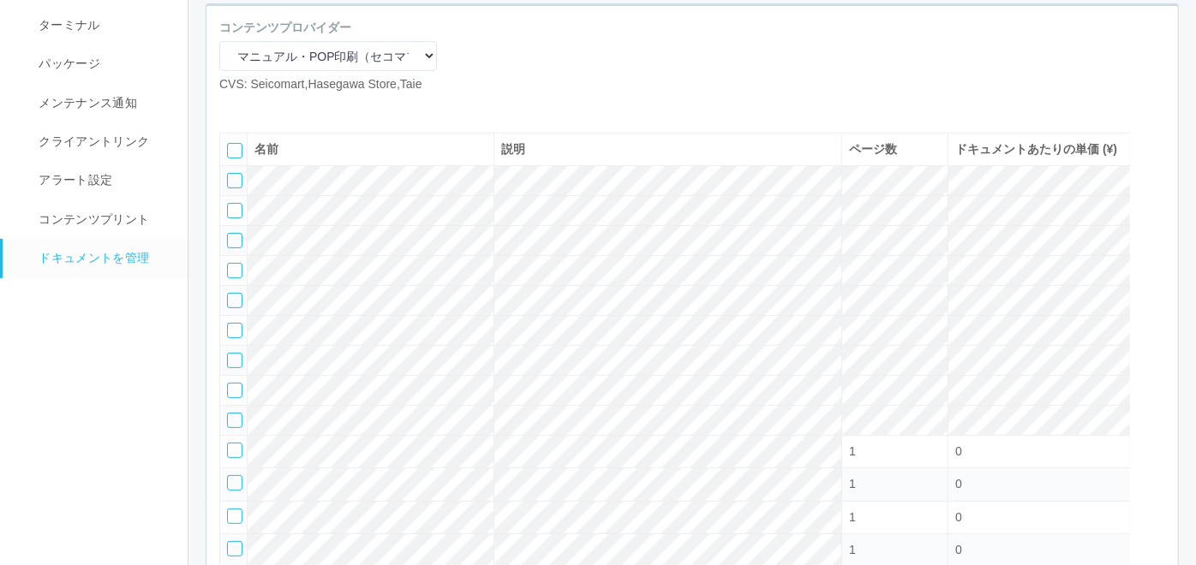
click at [232, 107] on icon at bounding box center [232, 107] width 0 height 0
select select "A4"
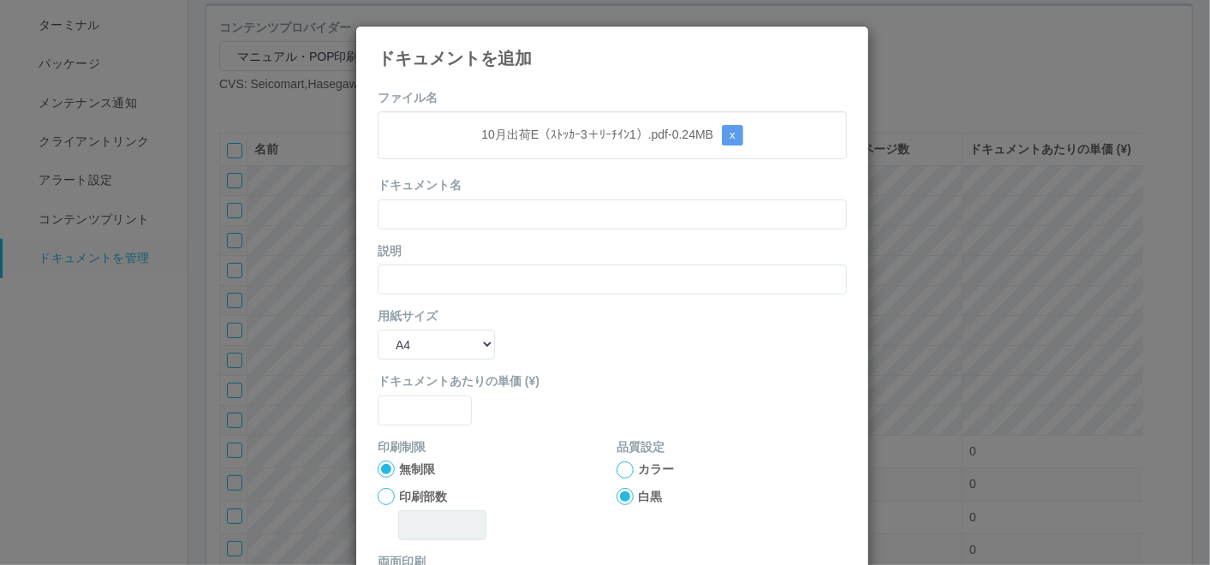
drag, startPoint x: 526, startPoint y: 169, endPoint x: 522, endPoint y: 177, distance: 9.2
click at [526, 169] on form "ファイル名 10月出荷E（ｽﾄｯｶｰ3＋ﾘｰﾁｲﾝ1）.pdf - 0.24 MB x ドキュメント名 説明 用紙サイズ B5 A4 B4 A3 ドキュメント…" at bounding box center [612, 398] width 469 height 618
click at [514, 221] on input "text" at bounding box center [612, 215] width 469 height 30
paste input "10月出荷E（ｽﾄｯｶｰ3＋ﾘｰﾁｲﾝ1）"
type input "10月出荷E（ｽﾄｯｶｰ3＋ﾘｰﾁｲﾝ1）"
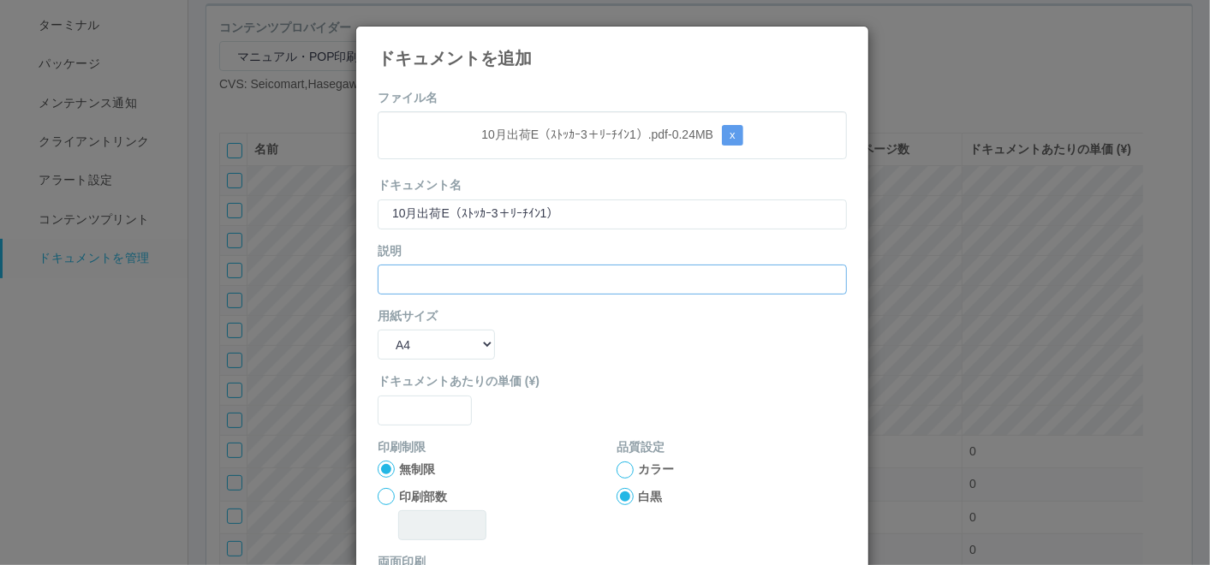
click at [456, 272] on input "text" at bounding box center [612, 280] width 469 height 30
paste input "10月出荷E（ｽﾄｯｶｰ3＋ﾘｰﾁｲﾝ1）"
type input "10月出荷E（ｽﾄｯｶｰ3＋ﾘｰﾁｲﾝ1）"
click at [415, 339] on select "B5 A4 B4 A3" at bounding box center [436, 345] width 117 height 30
select select "A3"
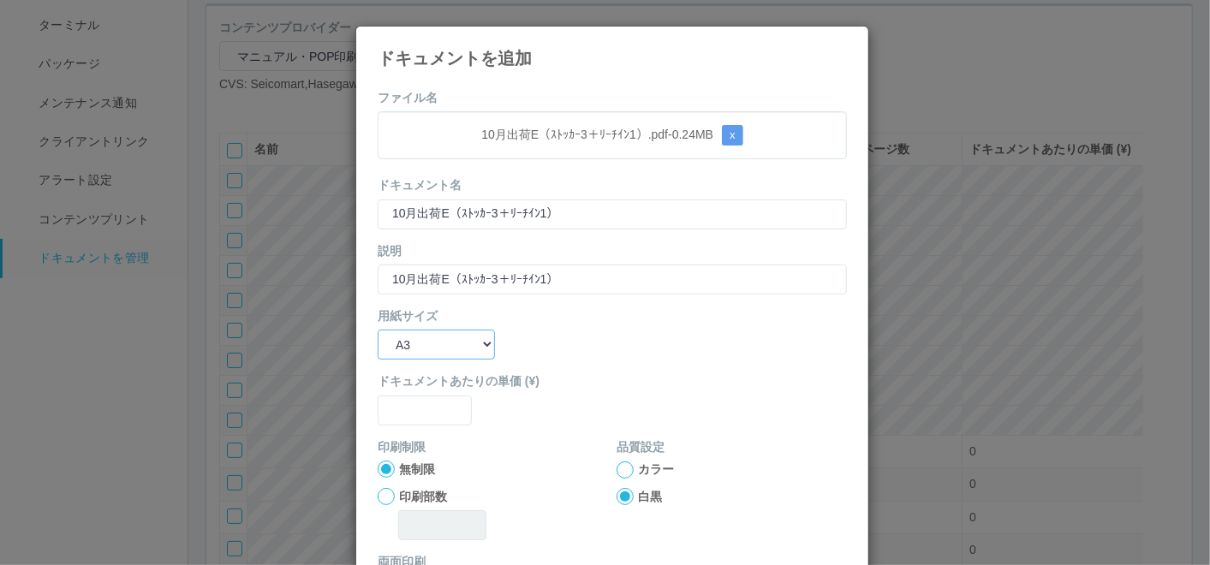
click at [378, 330] on select "B5 A4 B4 A3" at bounding box center [436, 345] width 117 height 30
click at [415, 400] on input "text" at bounding box center [425, 411] width 94 height 30
type input "0"
click at [617, 465] on div at bounding box center [625, 470] width 17 height 17
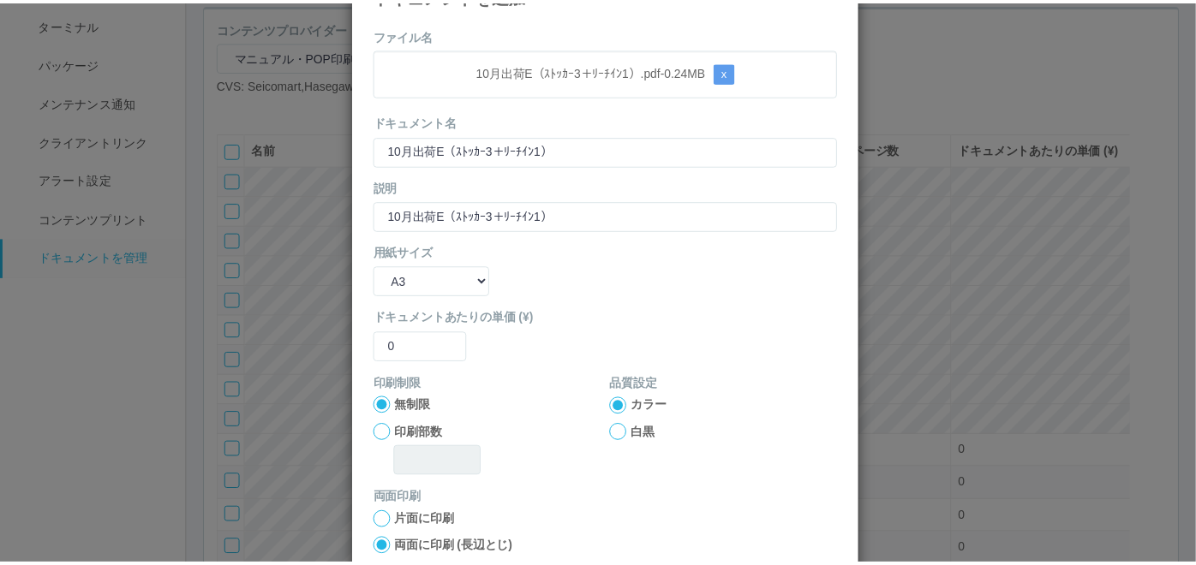
scroll to position [170, 0]
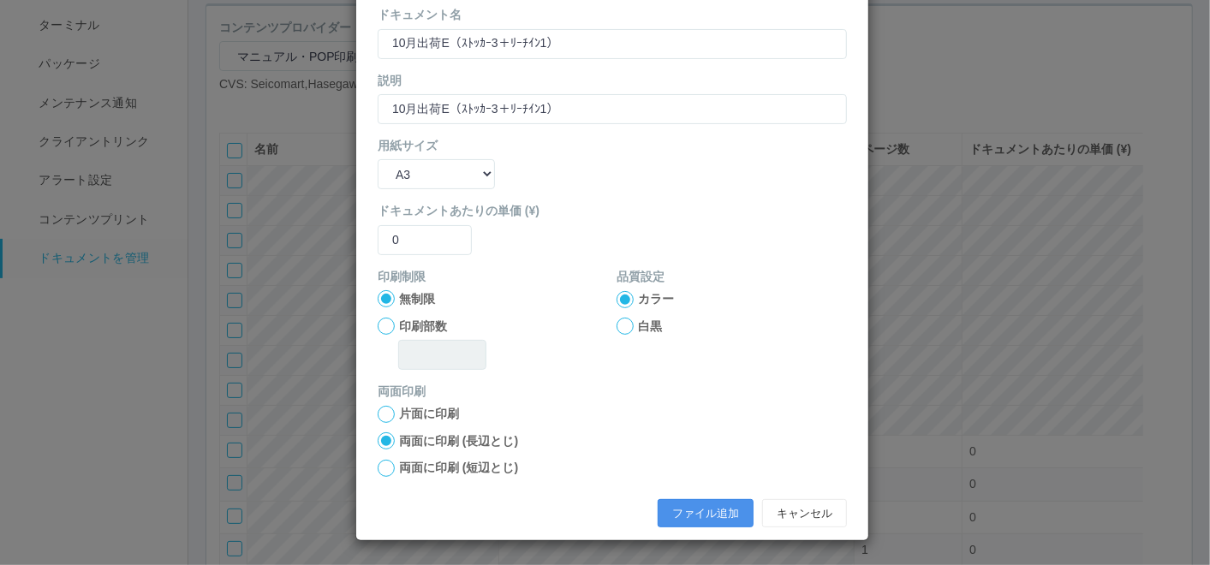
click at [690, 509] on button "ファイル追加" at bounding box center [706, 513] width 96 height 29
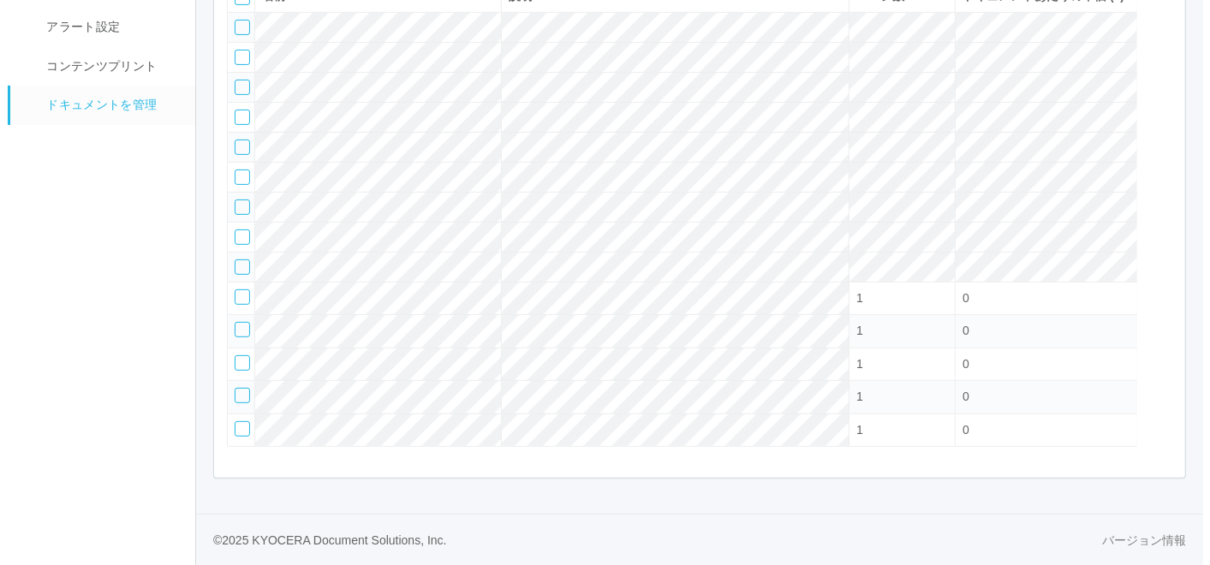
scroll to position [246, 0]
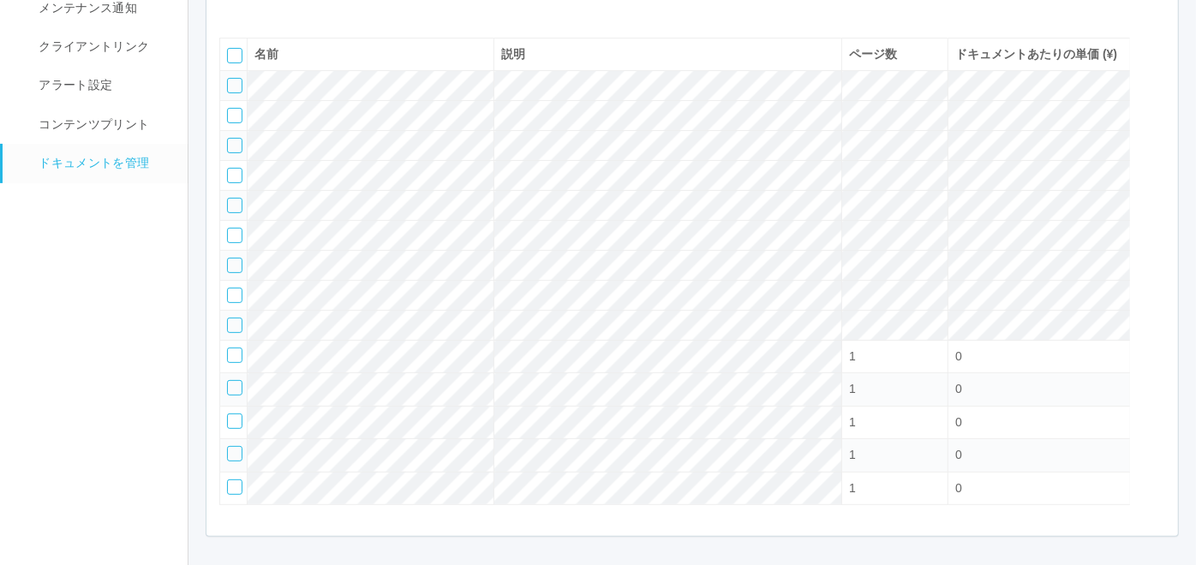
click at [232, 12] on icon at bounding box center [232, 12] width 0 height 0
select select "A4"
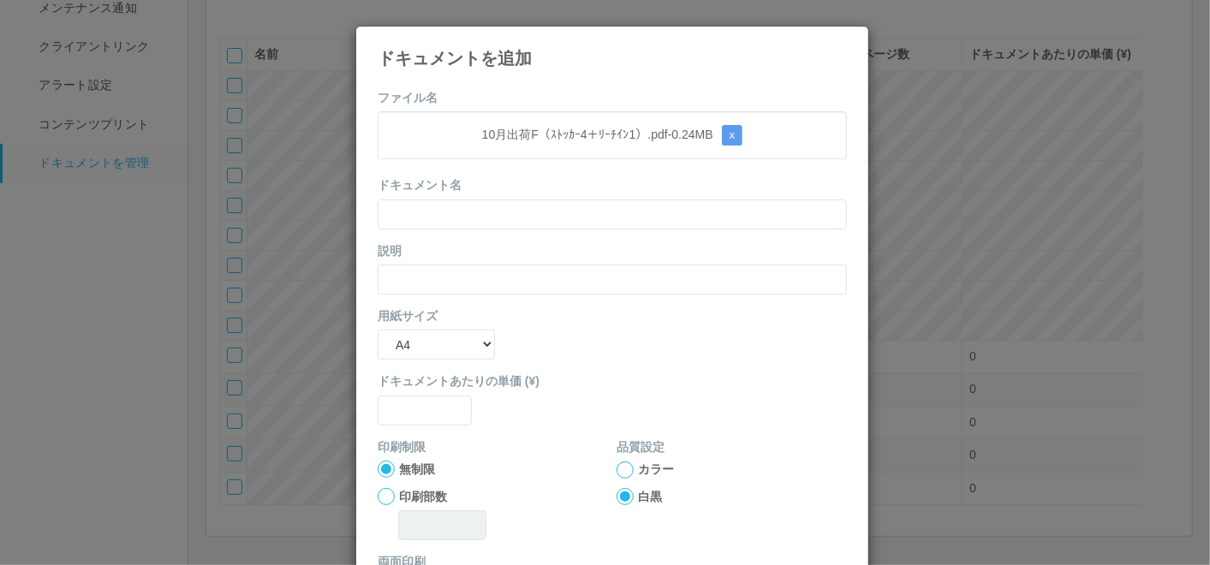
drag, startPoint x: 454, startPoint y: 67, endPoint x: 454, endPoint y: 91, distance: 24.0
click at [454, 67] on h4 "ドキュメントを追加" at bounding box center [612, 58] width 469 height 19
click at [445, 218] on input "text" at bounding box center [612, 215] width 469 height 30
paste input "10月出荷F（ｽﾄｯｶｰ4＋ﾘｰﾁｲﾝ1）"
type input "10月出荷F（ｽﾄｯｶｰ4＋ﾘｰﾁｲﾝ1）"
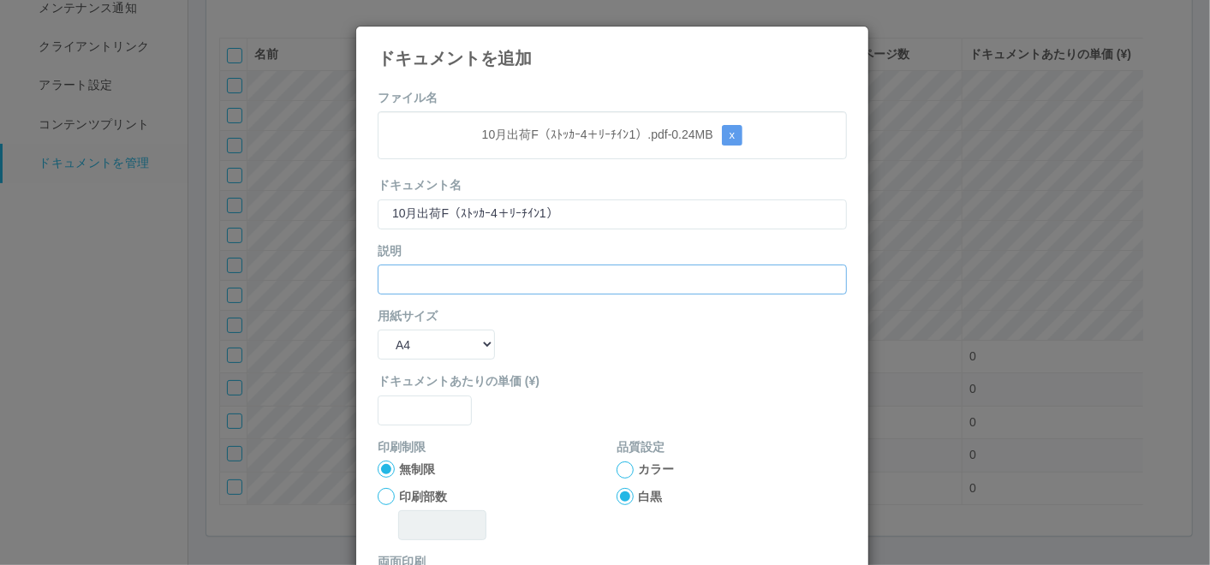
click at [396, 282] on input "text" at bounding box center [612, 280] width 469 height 30
paste input "10月出荷F（ｽﾄｯｶｰ4＋ﾘｰﾁｲﾝ1）"
type input "10月出荷F（ｽﾄｯｶｰ4＋ﾘｰﾁｲﾝ1）"
click at [403, 338] on select "B5 A4 B4 A3" at bounding box center [436, 345] width 117 height 30
select select "A3"
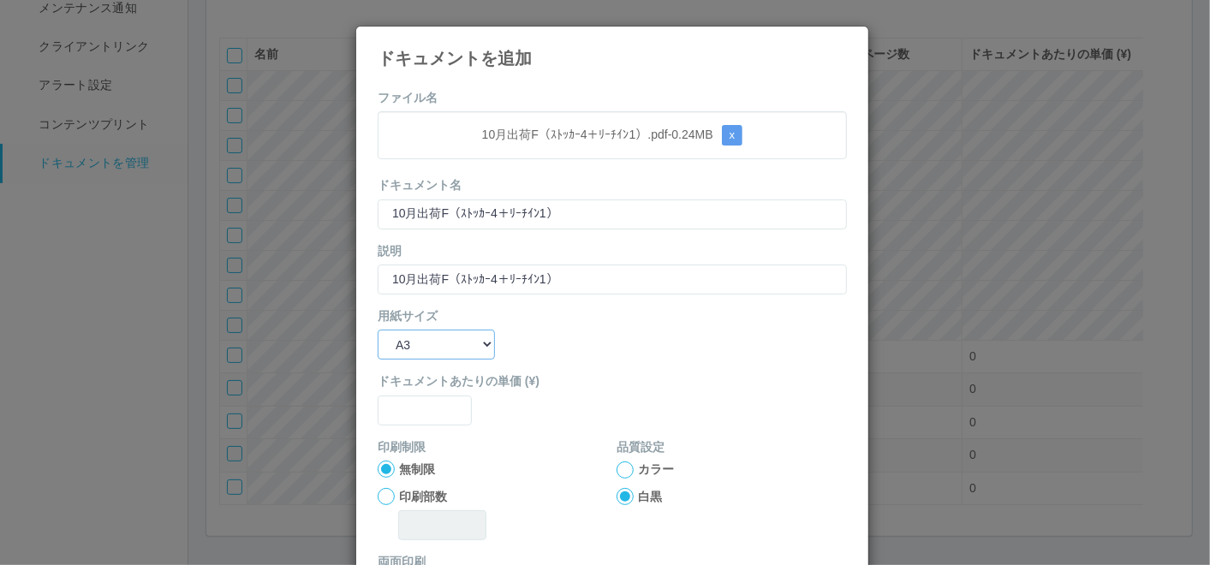
click at [378, 330] on select "B5 A4 B4 A3" at bounding box center [436, 345] width 117 height 30
click at [415, 418] on input "text" at bounding box center [425, 411] width 94 height 30
type input "0"
click at [621, 466] on div at bounding box center [625, 470] width 17 height 17
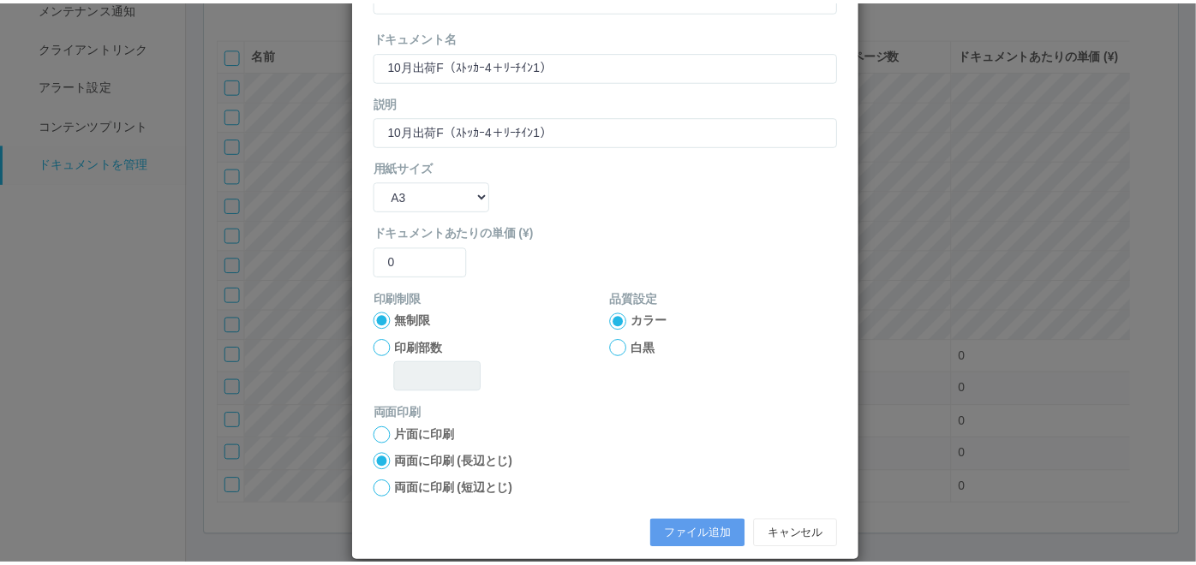
scroll to position [170, 0]
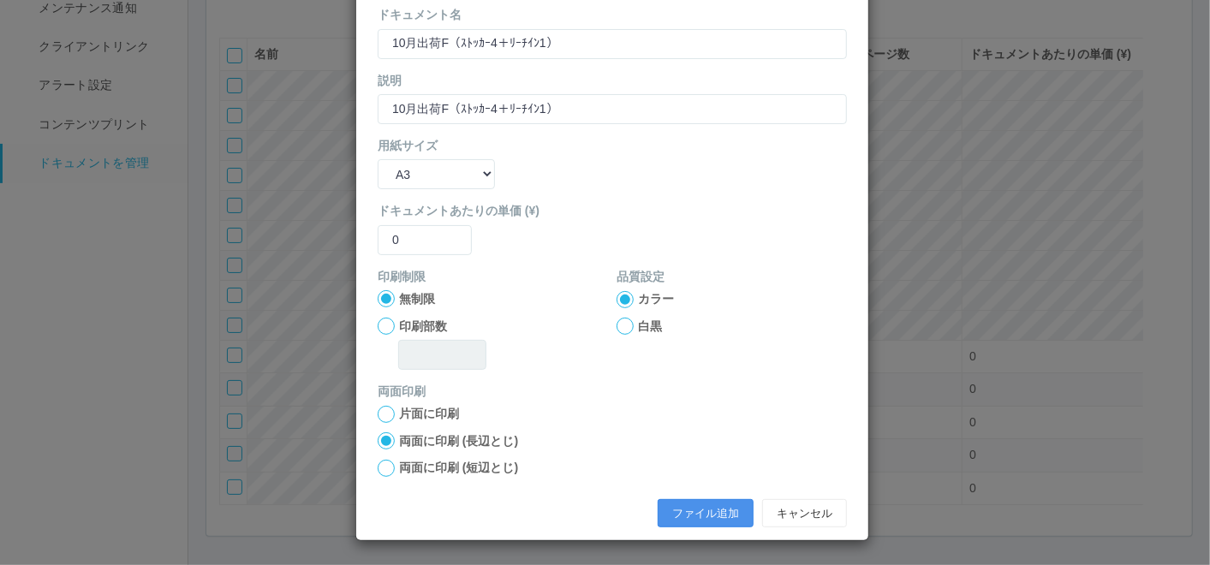
click at [683, 511] on button "ファイル追加" at bounding box center [706, 513] width 96 height 29
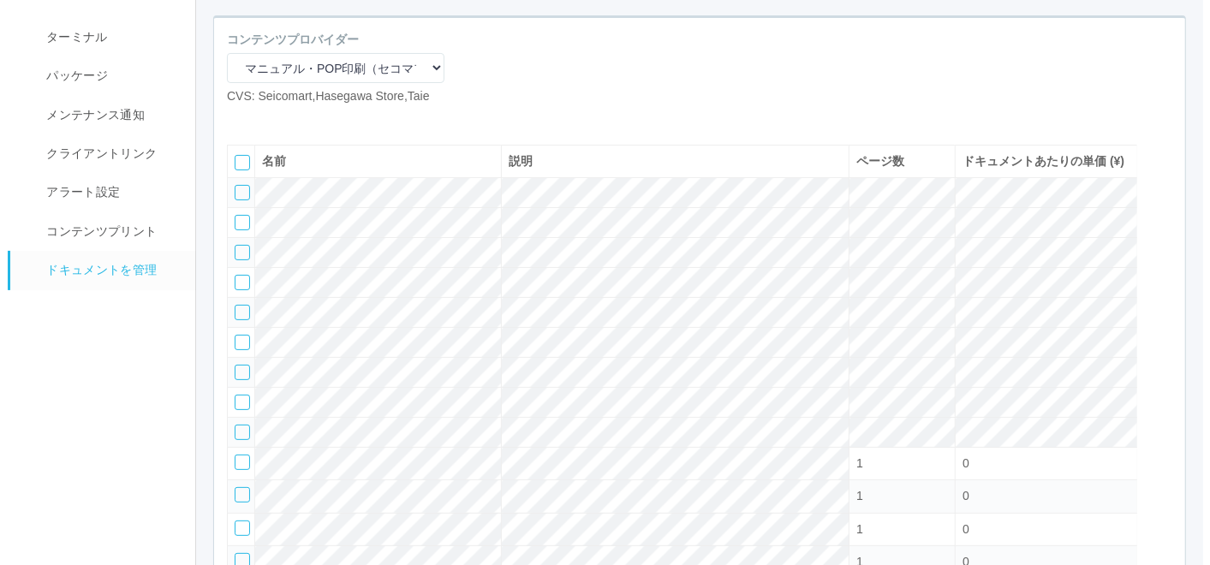
scroll to position [121, 0]
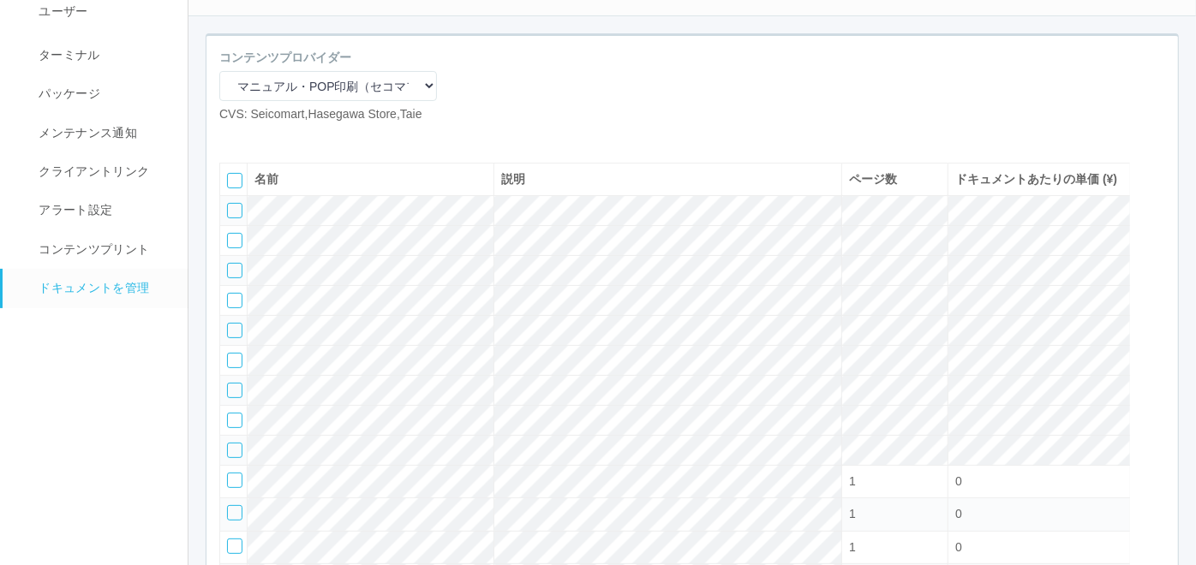
click at [232, 137] on icon at bounding box center [232, 137] width 0 height 0
select select "A4"
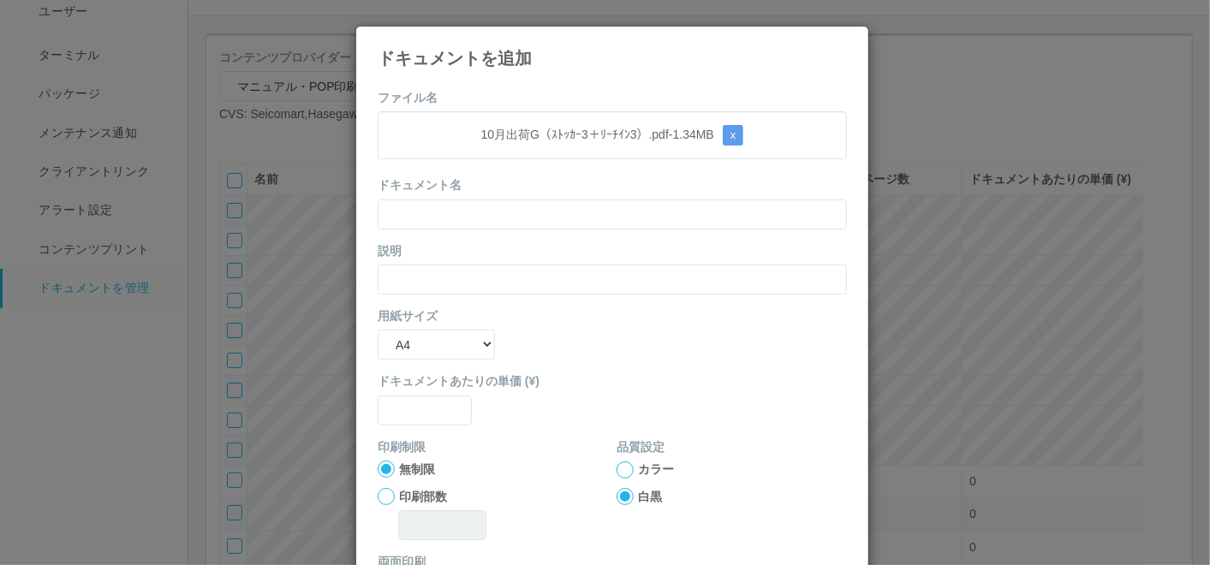
click at [424, 121] on div "10月出荷G（ｽﾄｯｶｰ3＋ﾘｰﾁｲﾝ3）.pdf - 1.34 MB x" at bounding box center [612, 135] width 469 height 48
click at [442, 227] on input "text" at bounding box center [612, 215] width 469 height 30
paste input "10月出荷G（ｽﾄｯｶｰ3＋ﾘｰﾁｲﾝ3）"
type input "10月出荷G（ｽﾄｯｶｰ3＋ﾘｰﾁｲﾝ3）"
click at [433, 283] on input "text" at bounding box center [612, 280] width 469 height 30
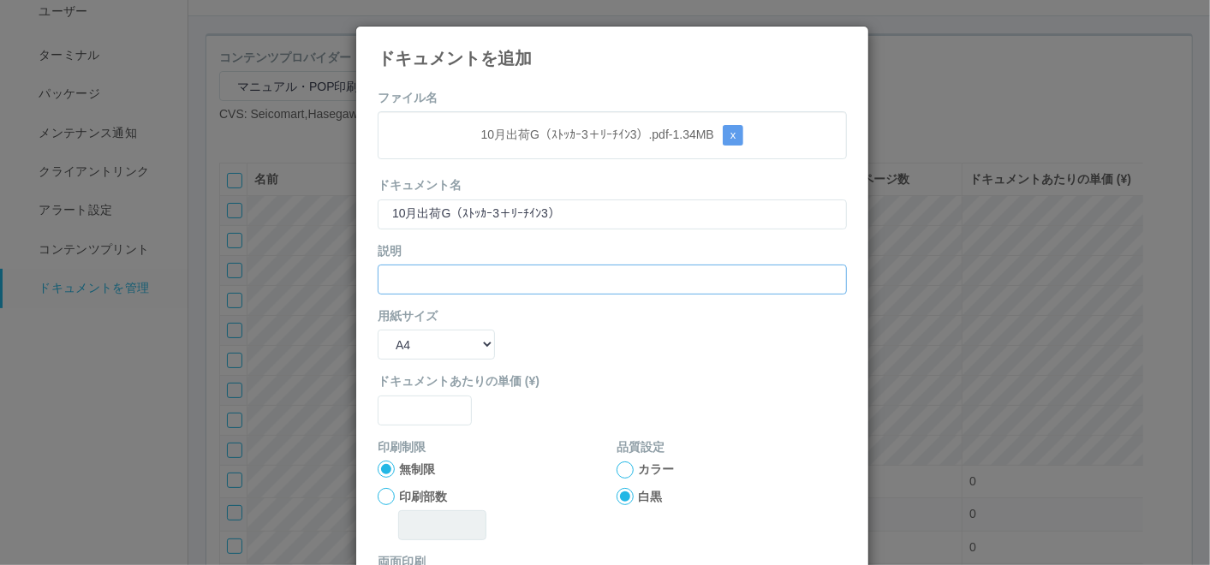
paste input "10月出荷G（ｽﾄｯｶｰ3＋ﾘｰﾁｲﾝ3）"
type input "10月出荷G（ｽﾄｯｶｰ3＋ﾘｰﾁｲﾝ3）"
drag, startPoint x: 430, startPoint y: 331, endPoint x: 432, endPoint y: 357, distance: 26.6
click at [430, 331] on select "B5 A4 B4 A3" at bounding box center [436, 345] width 117 height 30
select select "A3"
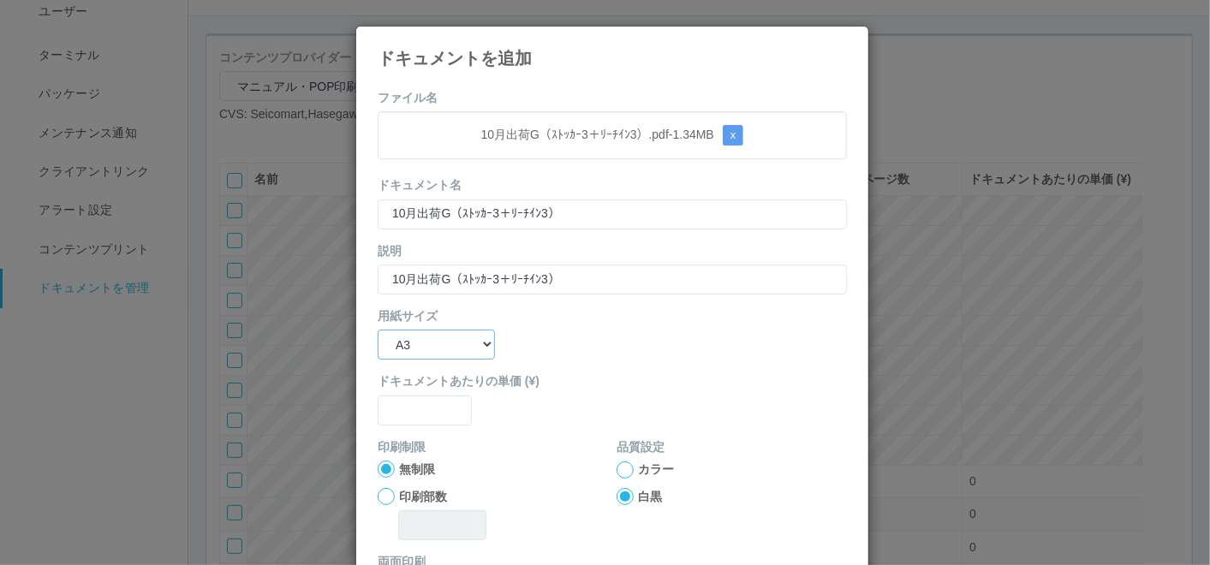
click at [378, 330] on select "B5 A4 B4 A3" at bounding box center [436, 345] width 117 height 30
click at [414, 401] on input "text" at bounding box center [425, 411] width 94 height 30
type input "0"
click at [620, 463] on div at bounding box center [625, 470] width 17 height 17
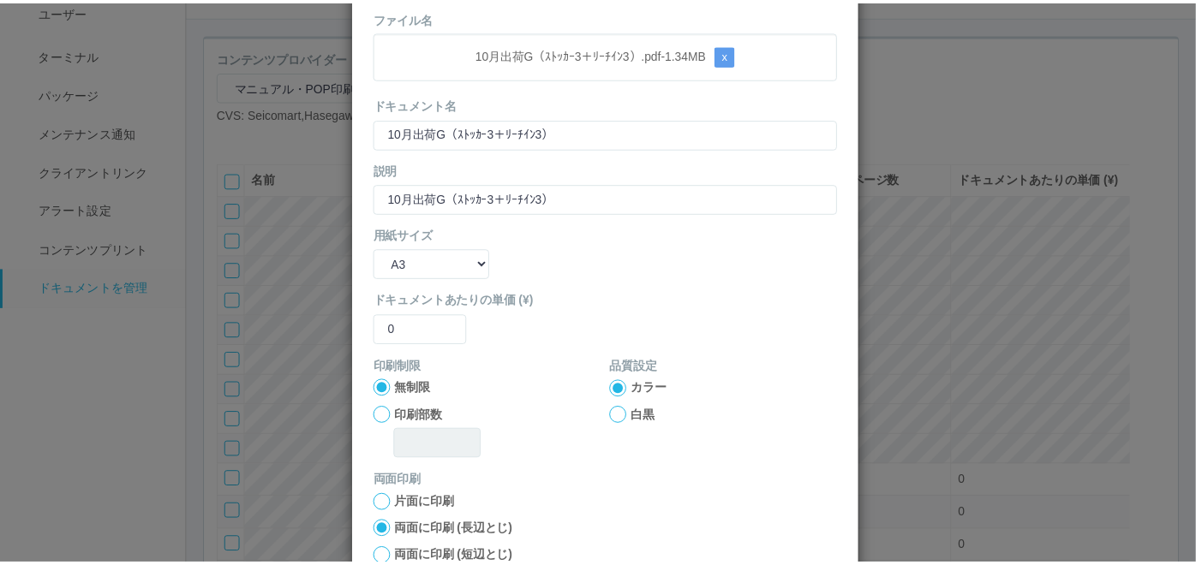
scroll to position [170, 0]
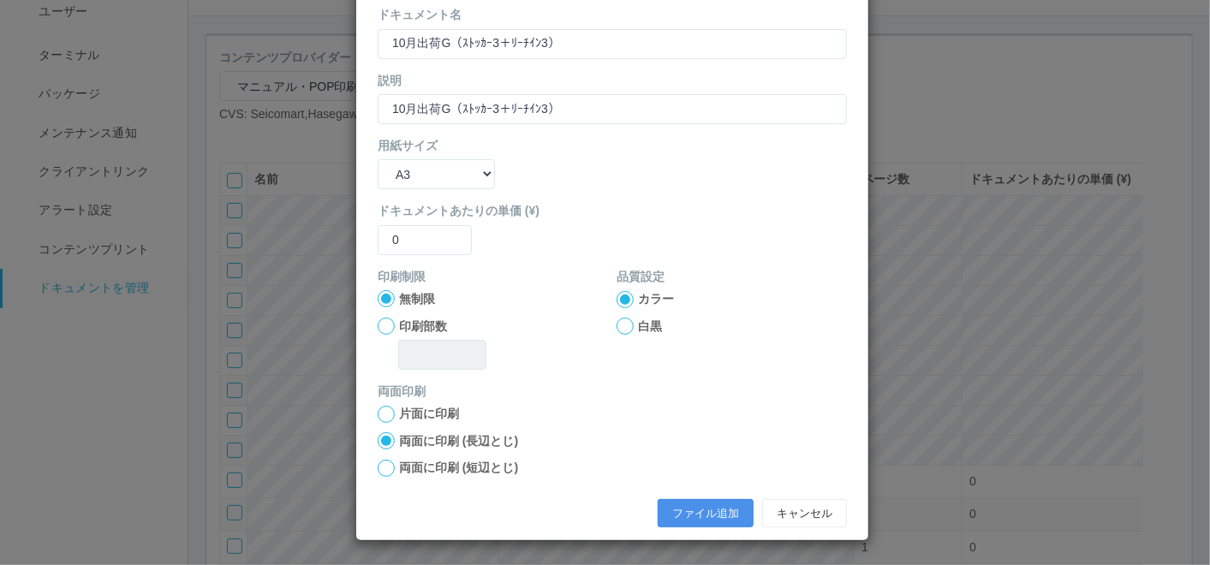
click at [696, 506] on button "ファイル追加" at bounding box center [706, 513] width 96 height 29
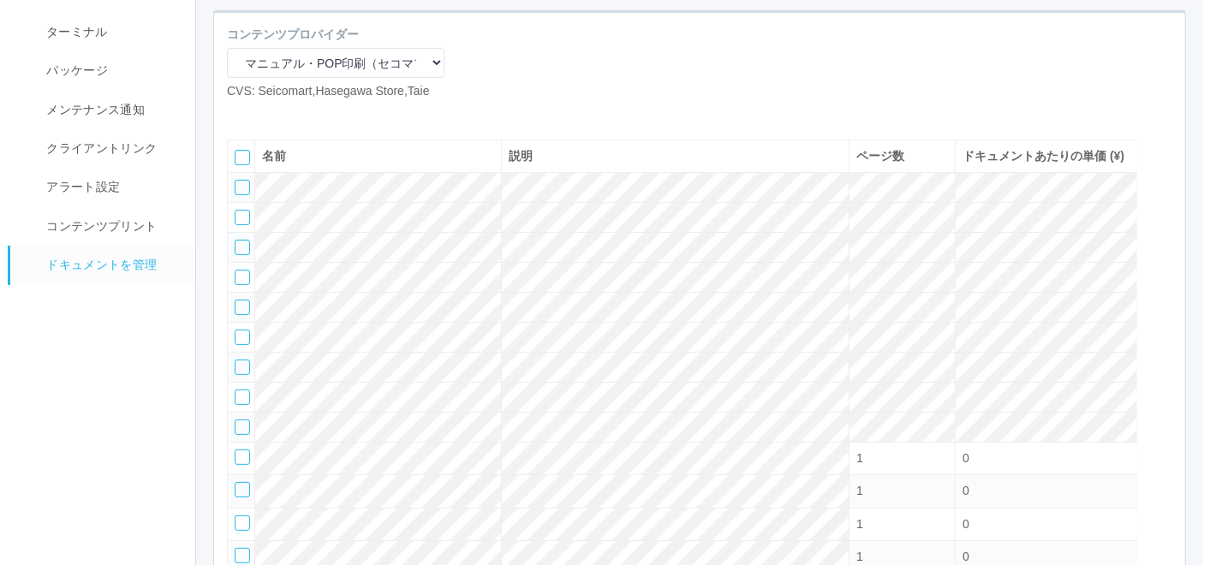
scroll to position [121, 0]
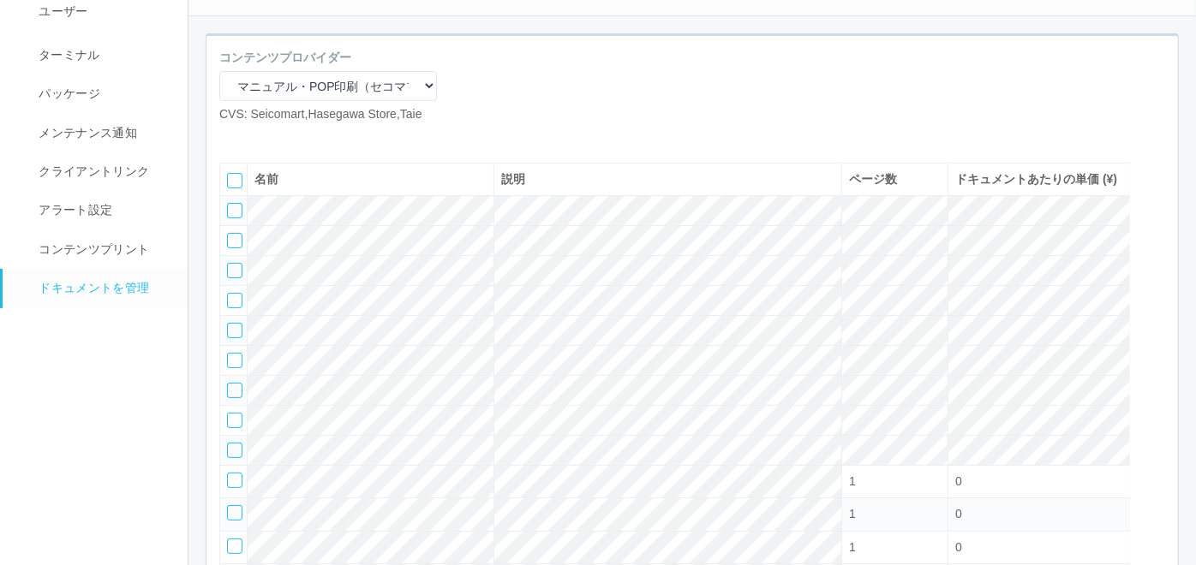
click at [232, 137] on icon at bounding box center [232, 137] width 0 height 0
select select "A4"
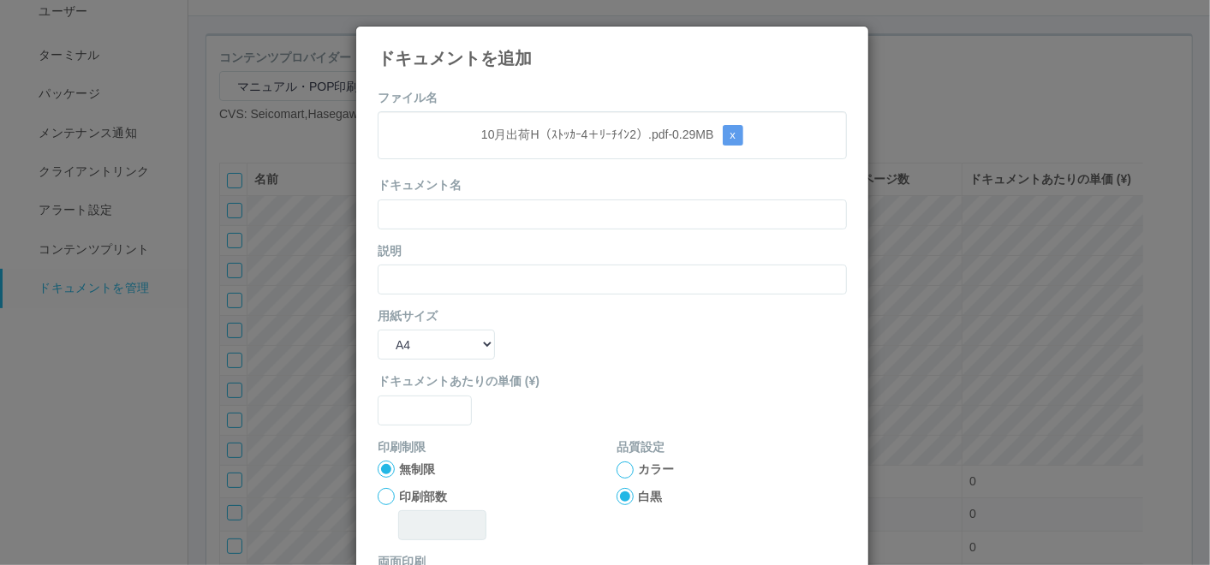
drag, startPoint x: 513, startPoint y: 66, endPoint x: 495, endPoint y: 124, distance: 61.0
click at [512, 68] on h4 "ドキュメントを追加" at bounding box center [612, 58] width 469 height 19
click at [463, 209] on input "text" at bounding box center [612, 215] width 469 height 30
paste input "10月出荷H（ｽﾄｯｶｰ4＋ﾘｰﾁｲﾝ2）"
type input "10月出荷H（ｽﾄｯｶｰ4＋ﾘｰﾁｲﾝ2）"
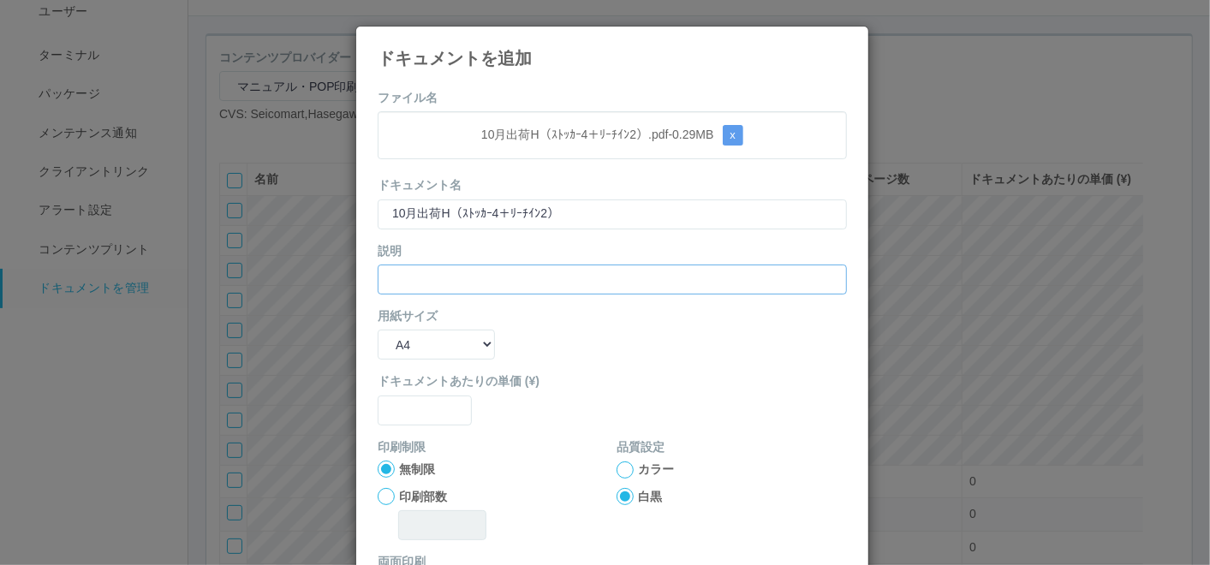
drag, startPoint x: 437, startPoint y: 272, endPoint x: 433, endPoint y: 289, distance: 18.5
click at [436, 276] on input "text" at bounding box center [612, 280] width 469 height 30
paste input "10月出荷H（ｽﾄｯｶｰ4＋ﾘｰﾁｲﾝ2）"
type input "10月出荷H（ｽﾄｯｶｰ4＋ﾘｰﾁｲﾝ2）"
drag, startPoint x: 409, startPoint y: 343, endPoint x: 410, endPoint y: 359, distance: 15.5
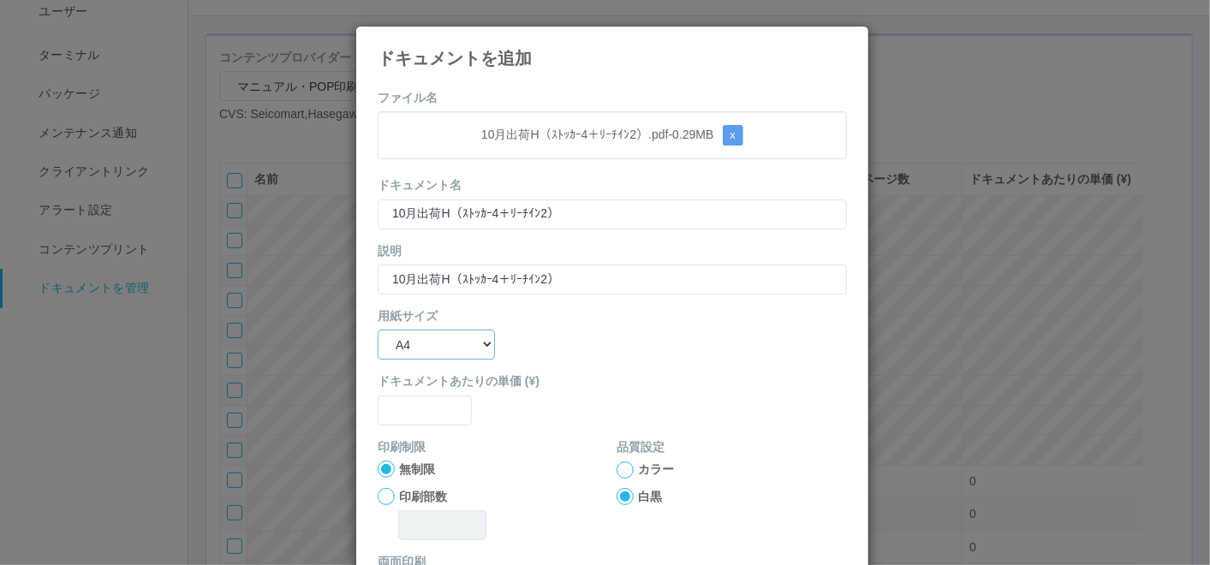
click at [409, 346] on select "B5 A4 B4 A3" at bounding box center [436, 345] width 117 height 30
select select "A3"
click at [378, 330] on select "B5 A4 B4 A3" at bounding box center [436, 345] width 117 height 30
click at [416, 404] on input "text" at bounding box center [425, 411] width 94 height 30
type input "0"
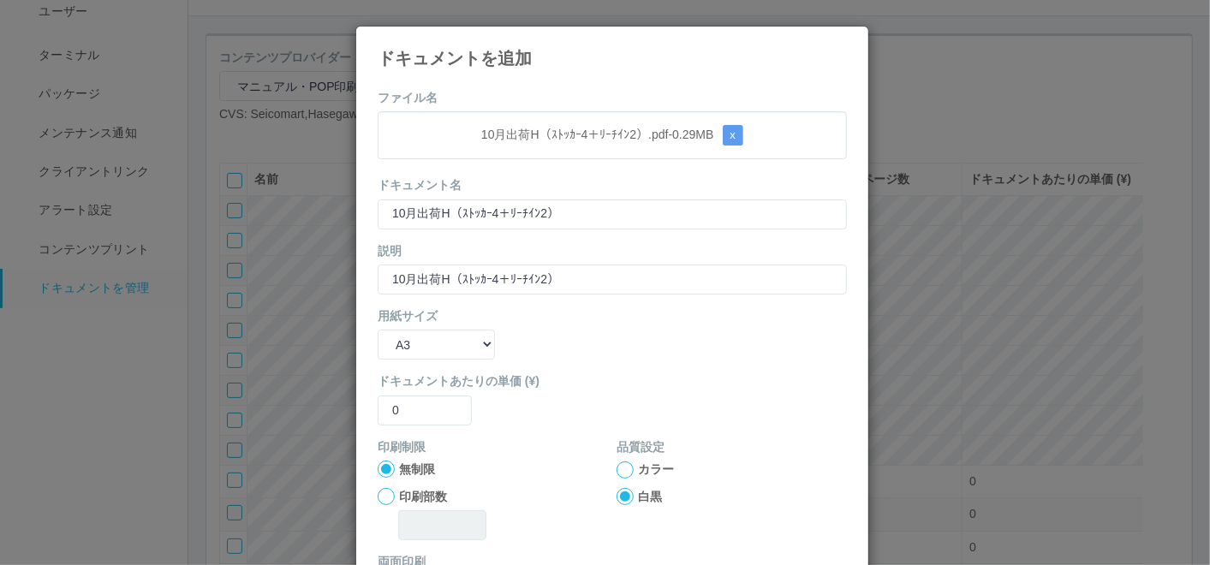
click at [625, 467] on div at bounding box center [625, 470] width 17 height 17
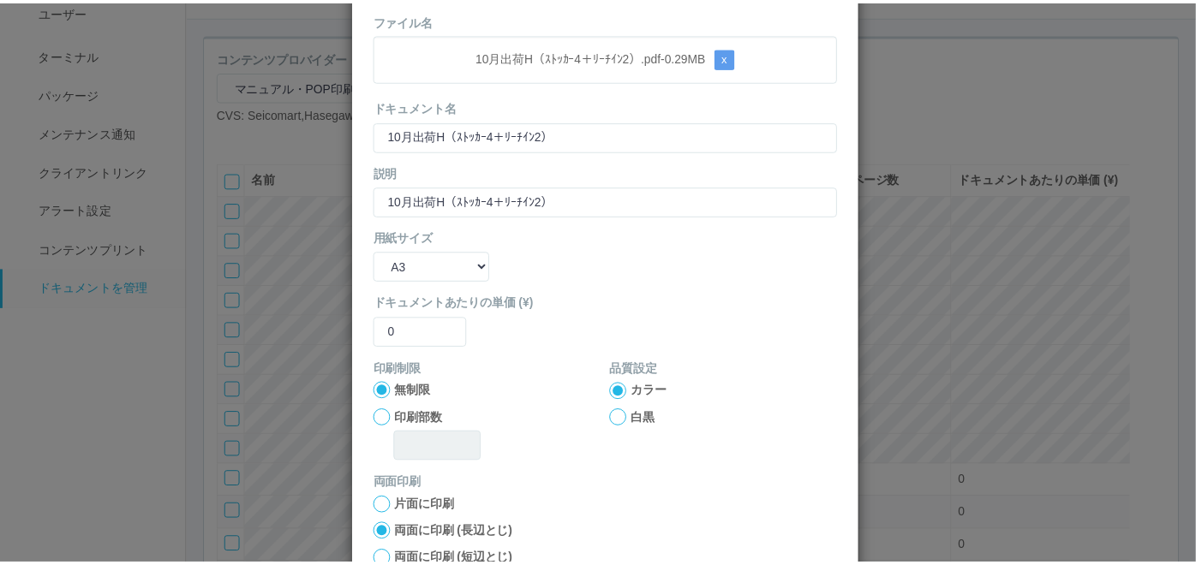
scroll to position [170, 0]
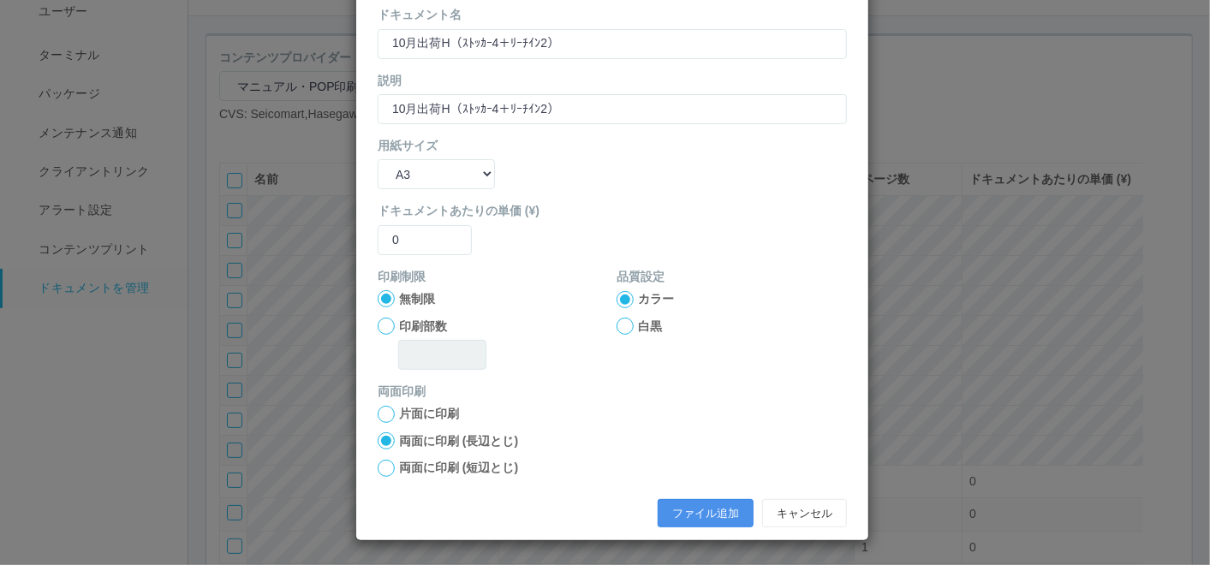
click at [692, 504] on button "ファイル追加" at bounding box center [706, 513] width 96 height 29
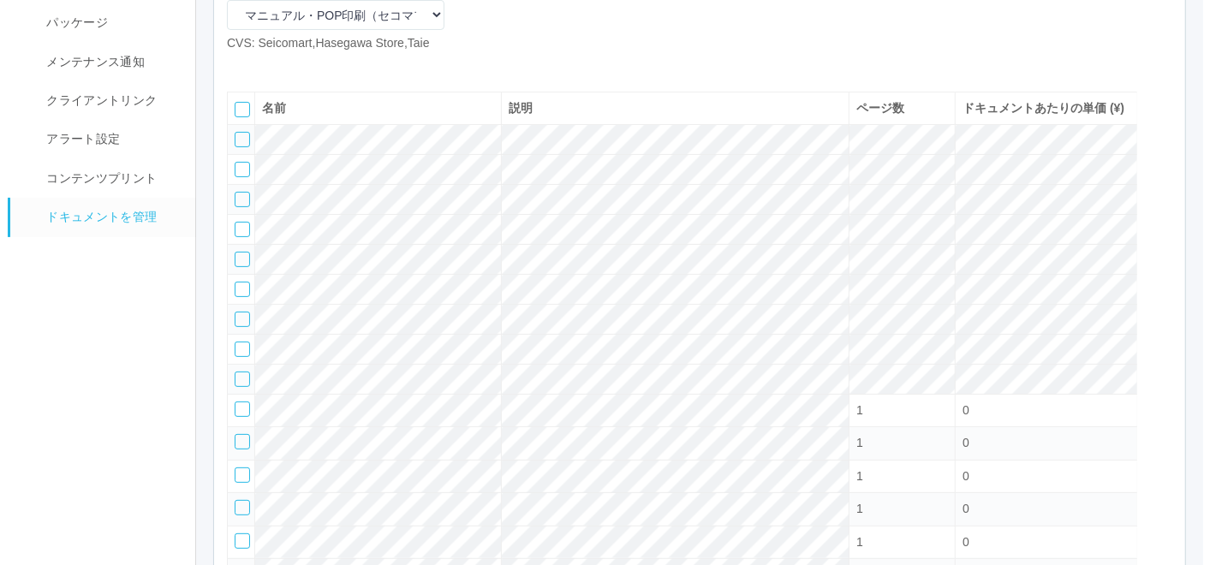
scroll to position [186, 0]
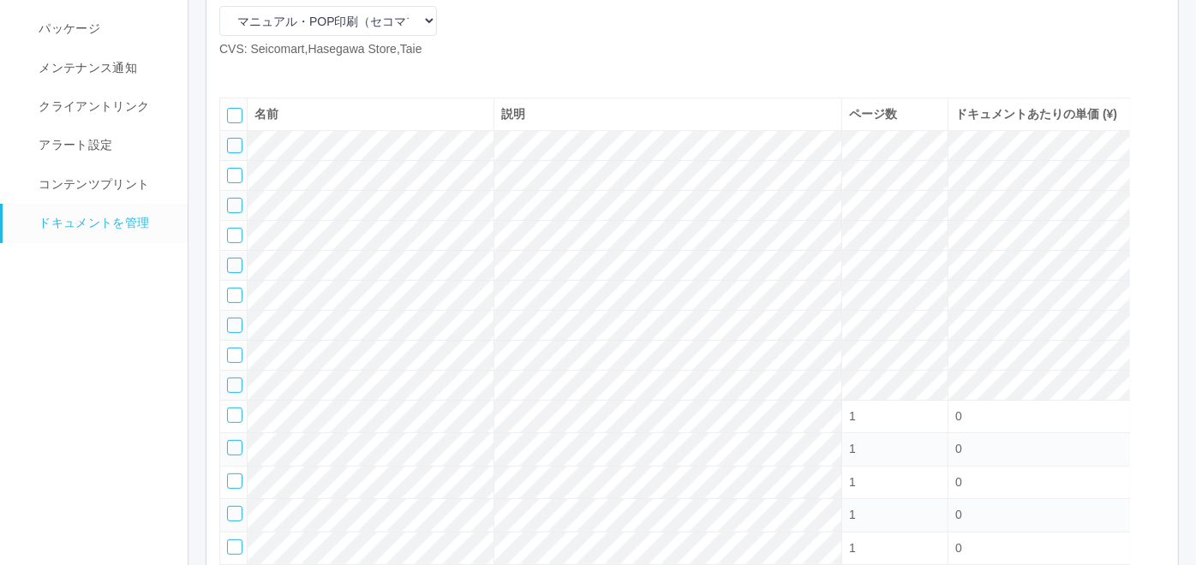
click at [232, 72] on icon at bounding box center [232, 72] width 0 height 0
select select "A4"
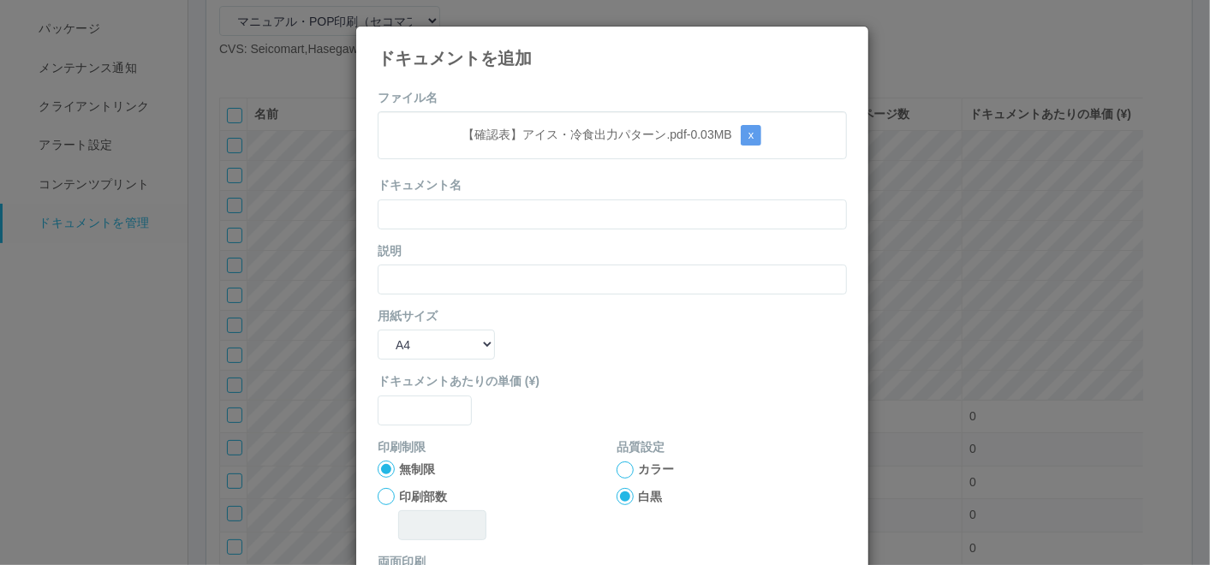
drag, startPoint x: 460, startPoint y: 111, endPoint x: 458, endPoint y: 127, distance: 15.5
click at [460, 111] on div "【確認表】アイス・冷食出力パターン.pdf - 0.03 MB x" at bounding box center [612, 135] width 469 height 48
click at [469, 213] on input "text" at bounding box center [612, 215] width 469 height 30
paste input "【確認表】アイス・冷食出力パターン"
type input "【確認表】アイス・冷食出力パターン"
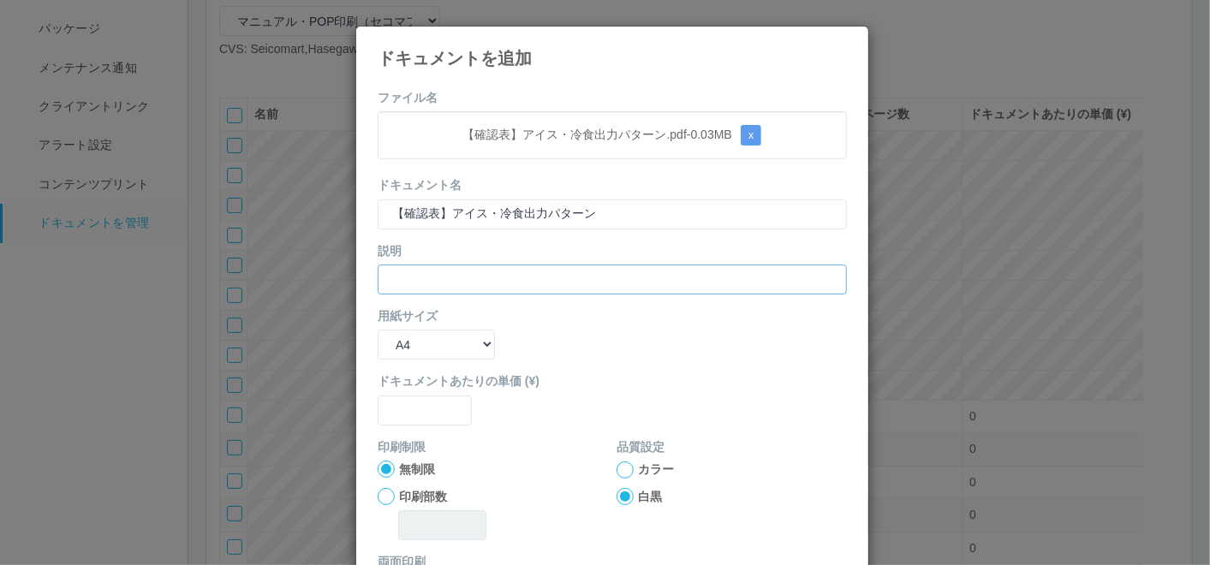
click at [423, 282] on input "text" at bounding box center [612, 280] width 469 height 30
paste input "【確認表】アイス・冷食出力パターン"
type input "【確認表】アイス・冷食出力パターン"
drag, startPoint x: 419, startPoint y: 343, endPoint x: 424, endPoint y: 357, distance: 15.4
click at [419, 343] on select "B5 A4 B4 A3" at bounding box center [436, 345] width 117 height 30
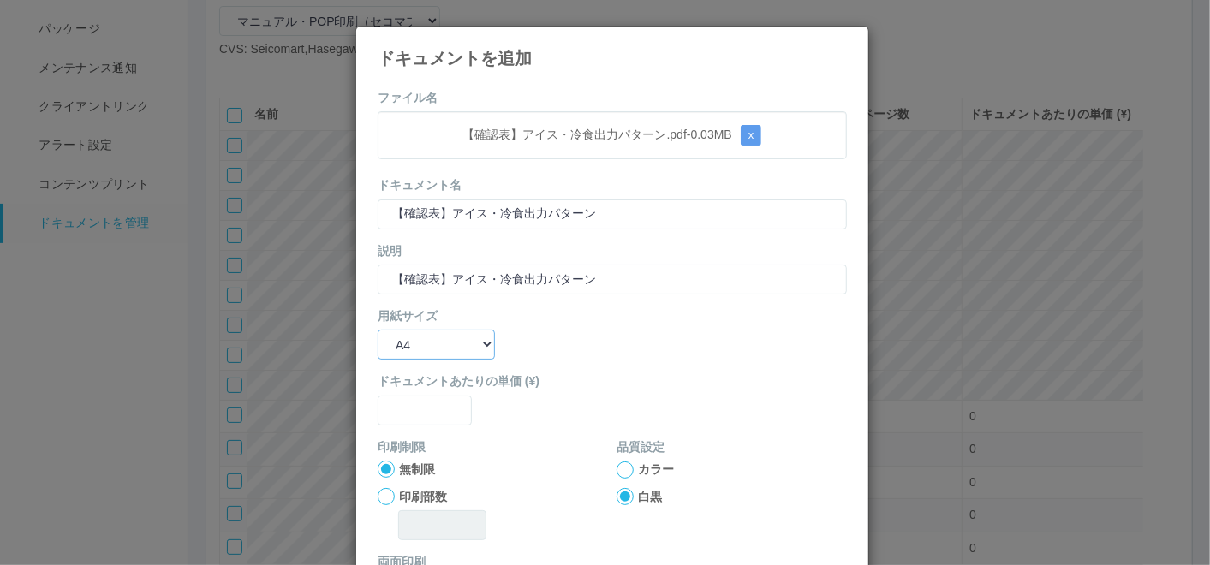
select select "A3"
click at [378, 330] on select "B5 A4 B4 A3" at bounding box center [436, 345] width 117 height 30
click at [421, 409] on input "text" at bounding box center [425, 411] width 94 height 30
type input "0"
click at [621, 467] on div at bounding box center [625, 470] width 17 height 17
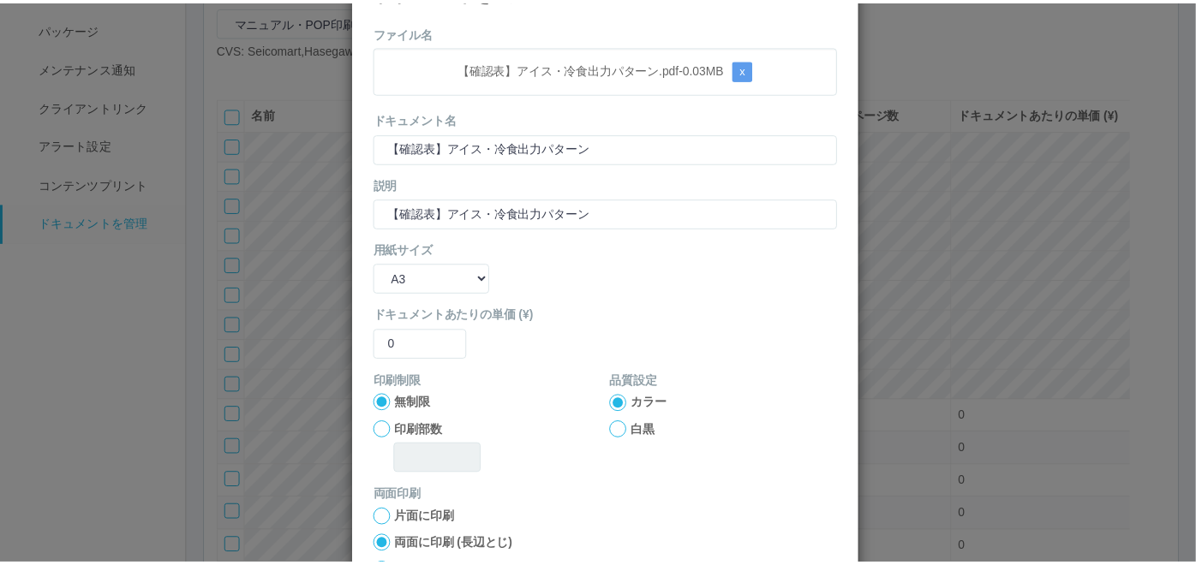
scroll to position [170, 0]
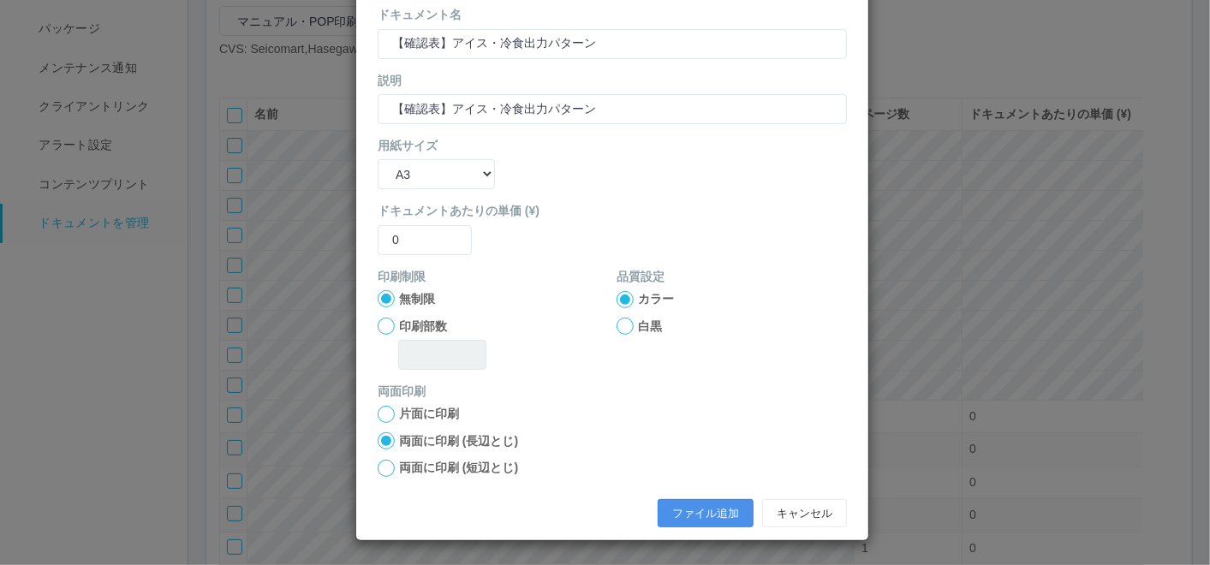
click at [678, 517] on button "ファイル追加" at bounding box center [706, 513] width 96 height 29
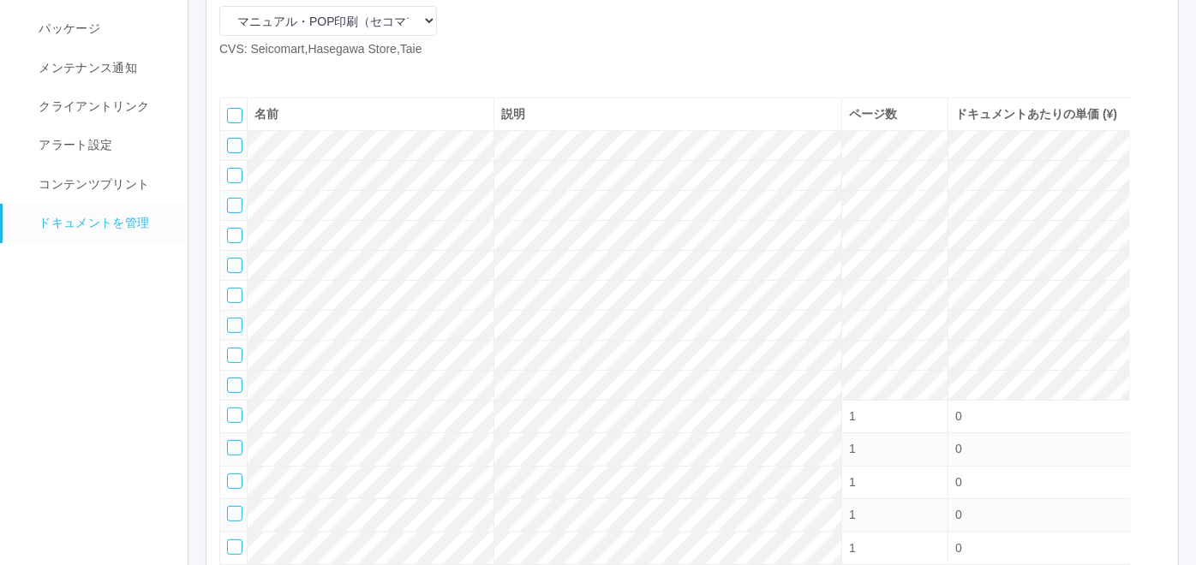
click at [258, 72] on icon at bounding box center [258, 72] width 0 height 0
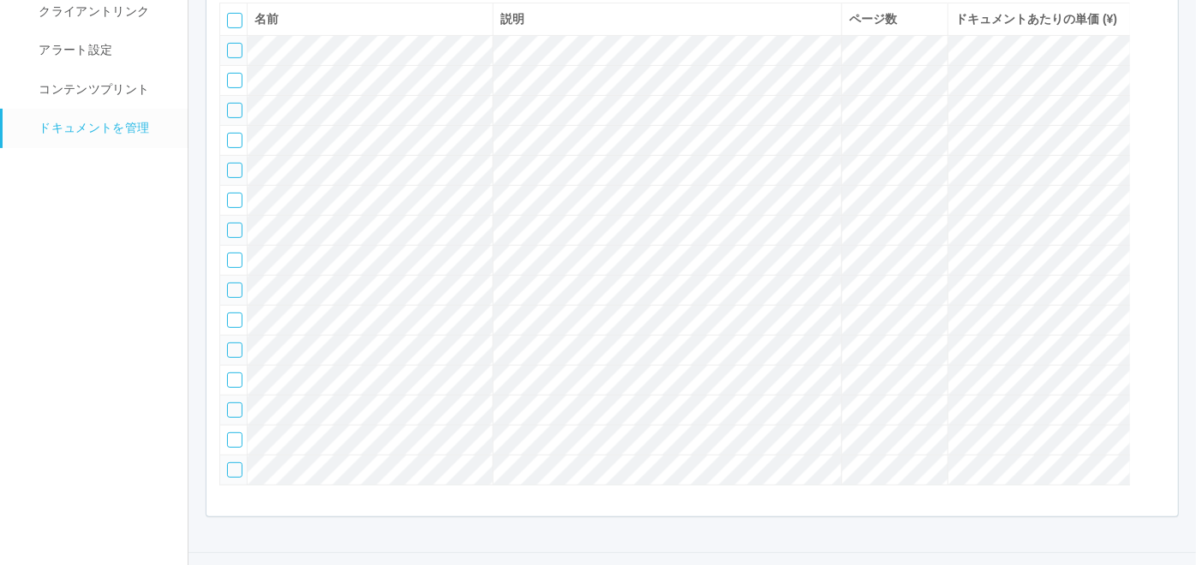
scroll to position [46, 0]
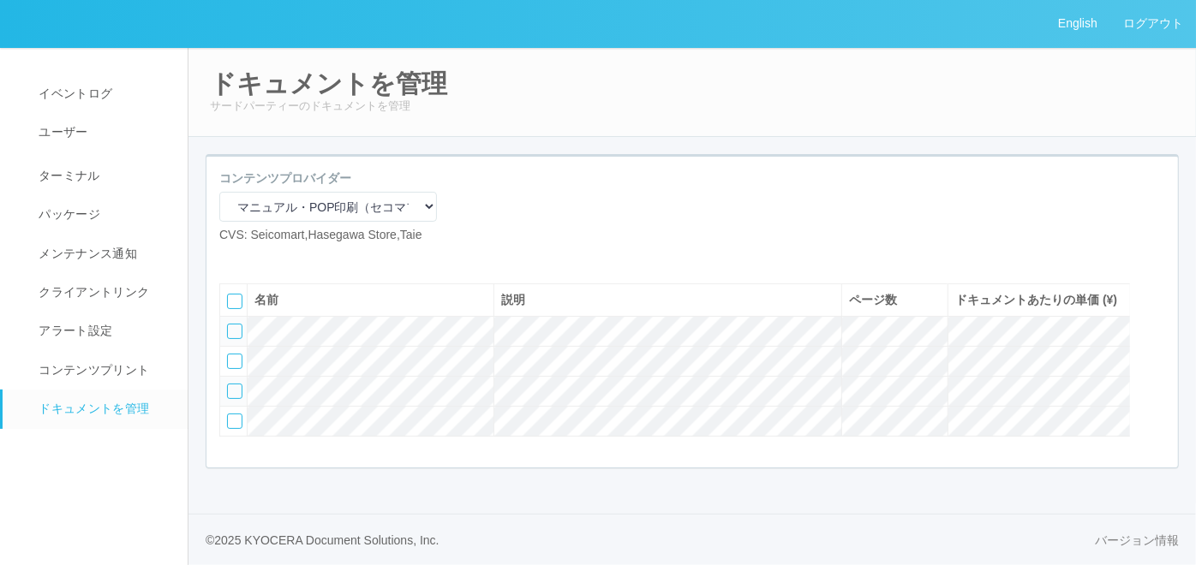
click at [232, 258] on icon at bounding box center [232, 258] width 0 height 0
select select "A4"
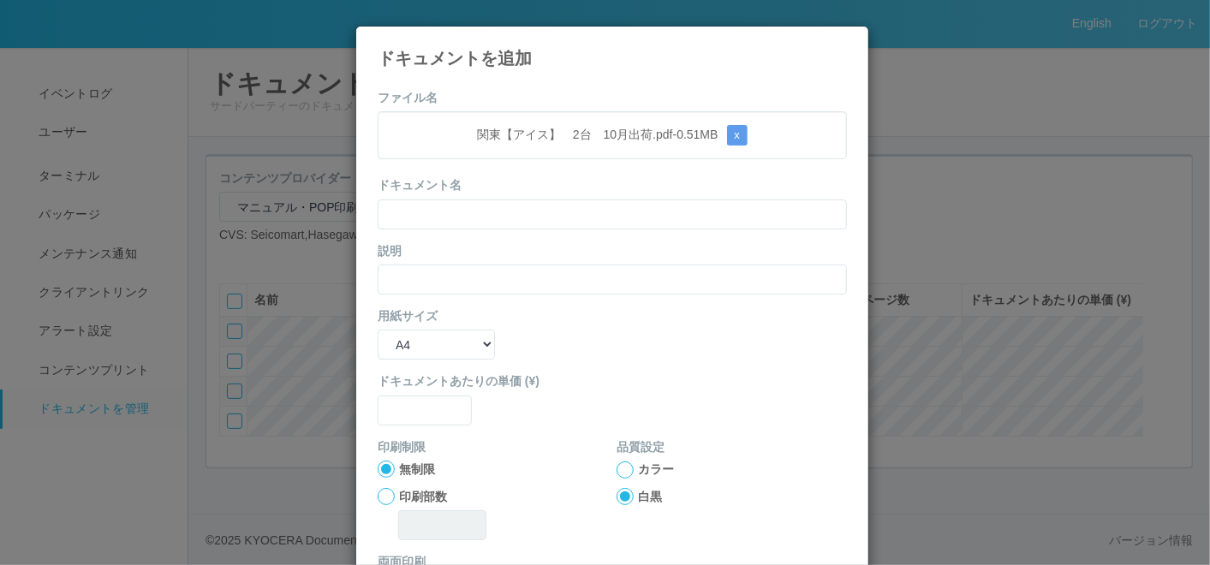
click at [560, 120] on div "関東【アイス】　2台　10月出荷.pdf - 0.51 MB x" at bounding box center [612, 135] width 469 height 48
click at [522, 194] on div "ドキュメント名" at bounding box center [612, 202] width 469 height 52
click at [516, 203] on input "text" at bounding box center [612, 215] width 469 height 30
paste input "関東【アイス】　2台　10月出荷"
type input "関東【アイス】　2台　10月出荷"
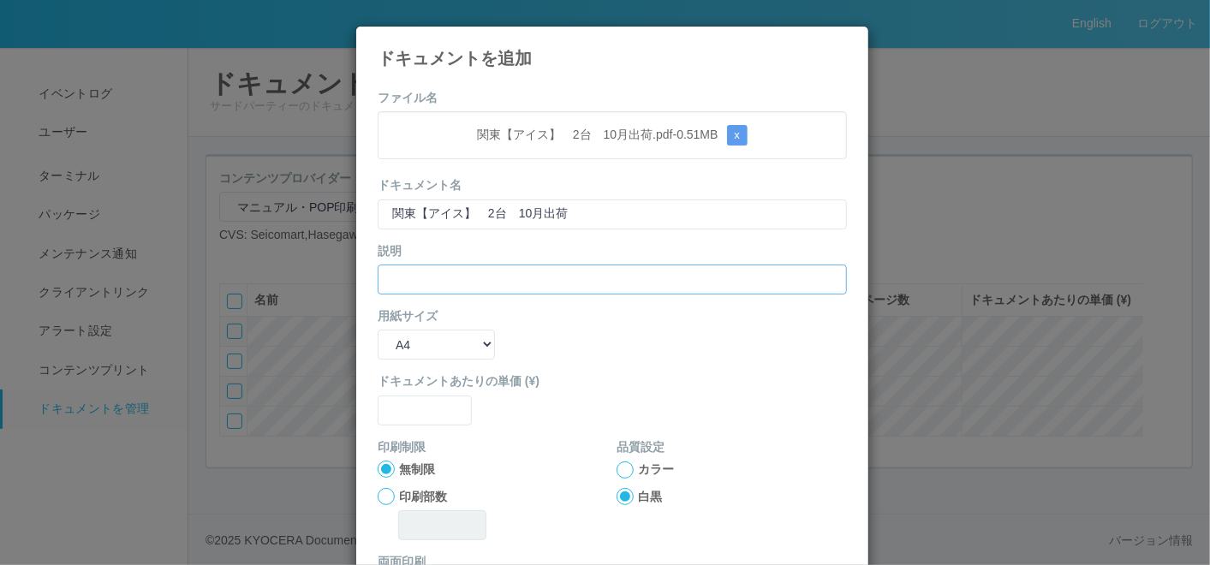
click at [437, 292] on input "text" at bounding box center [612, 280] width 469 height 30
paste input "関東【アイス】　2台　10月出荷"
type input "関東【アイス】　2台　10月出荷"
click at [404, 349] on select "B5 A4 B4 A3" at bounding box center [436, 345] width 117 height 30
select select "A3"
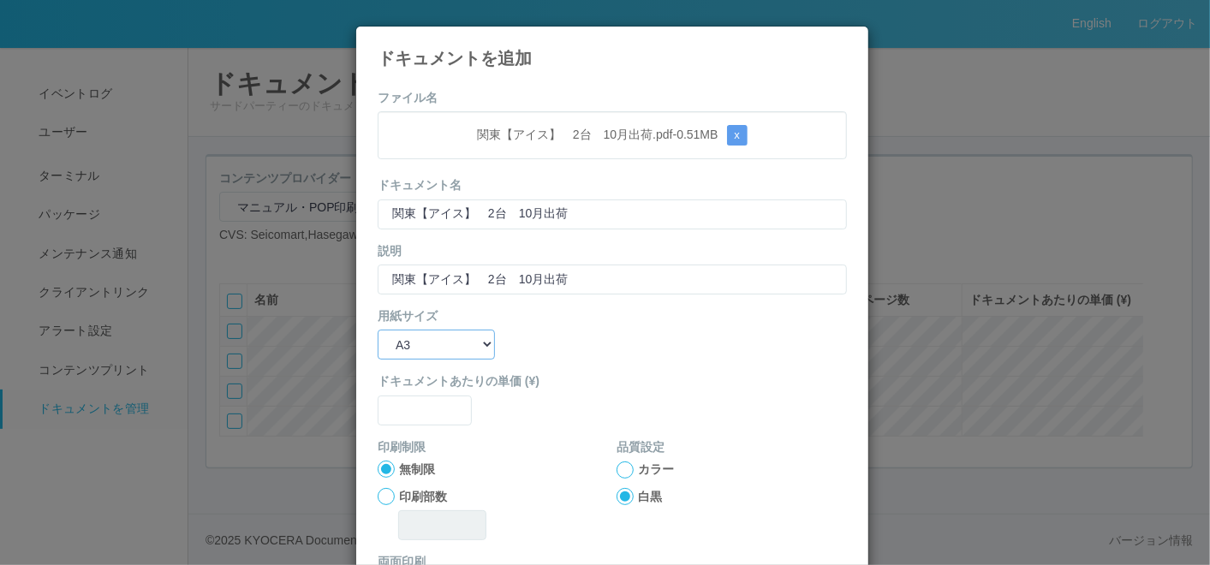
click at [378, 330] on select "B5 A4 B4 A3" at bounding box center [436, 345] width 117 height 30
click at [421, 399] on input "text" at bounding box center [425, 411] width 94 height 30
type input "0"
click at [617, 469] on div at bounding box center [625, 470] width 17 height 17
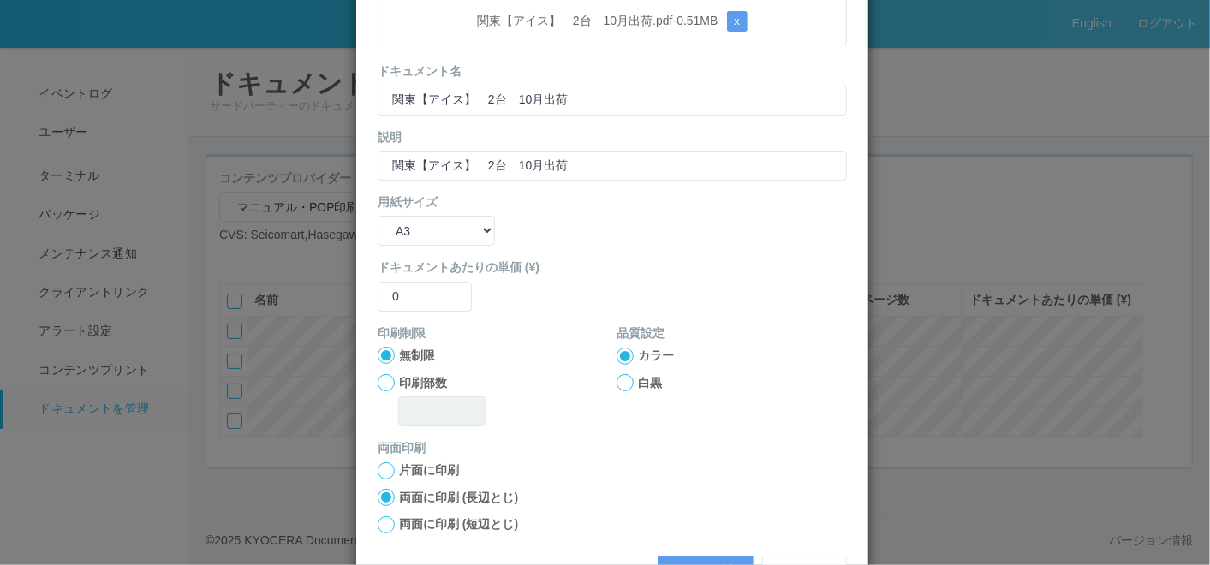
scroll to position [170, 0]
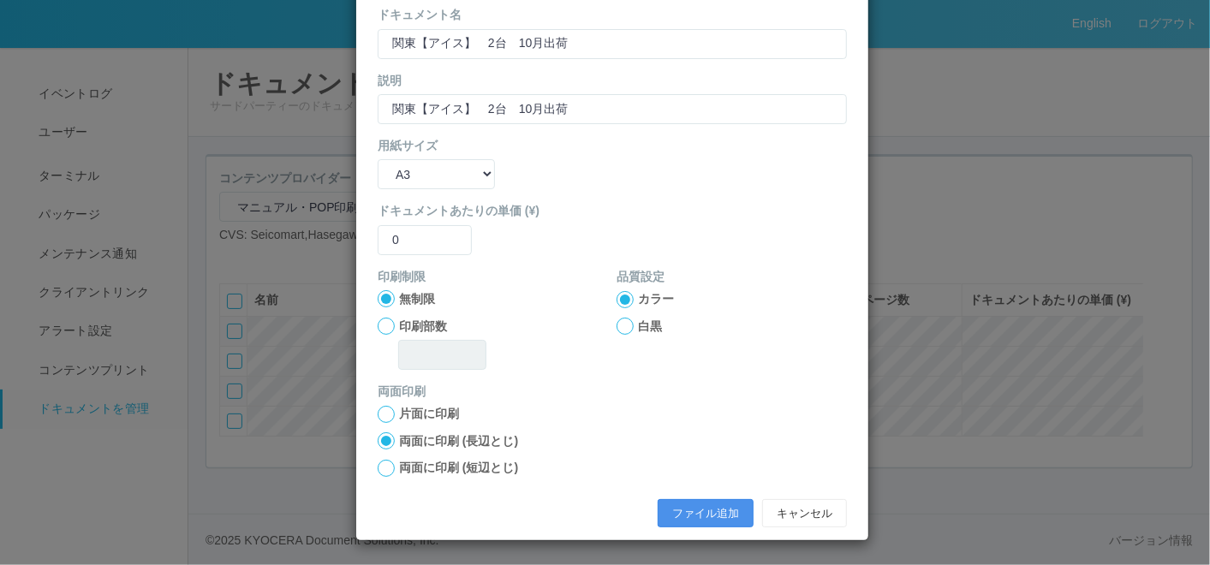
click at [675, 509] on button "ファイル追加" at bounding box center [706, 513] width 96 height 29
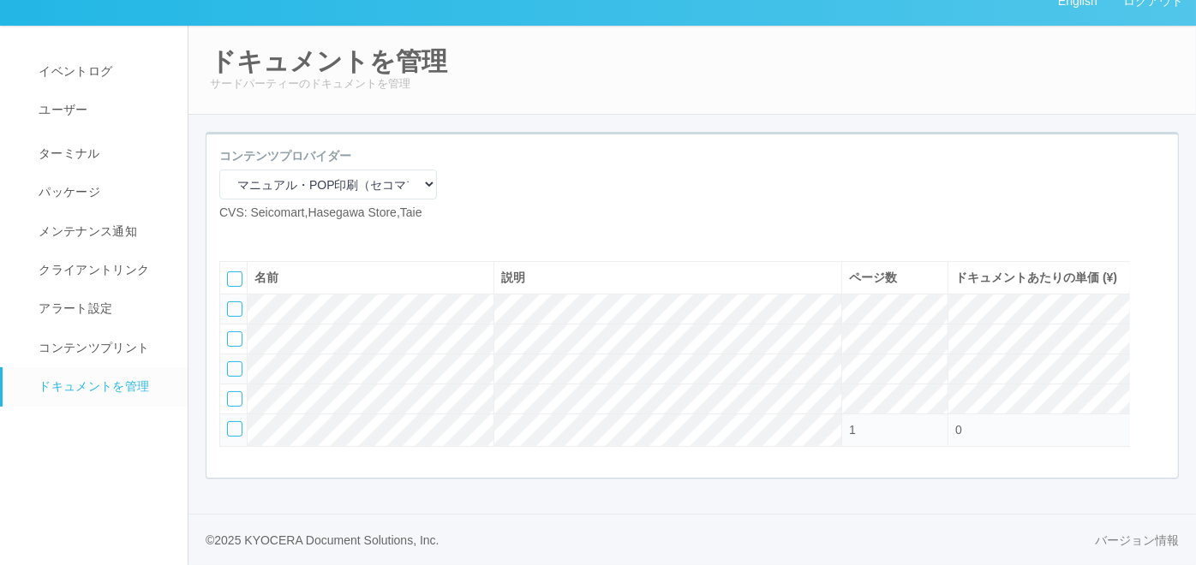
click at [232, 236] on icon at bounding box center [232, 236] width 0 height 0
select select "A4"
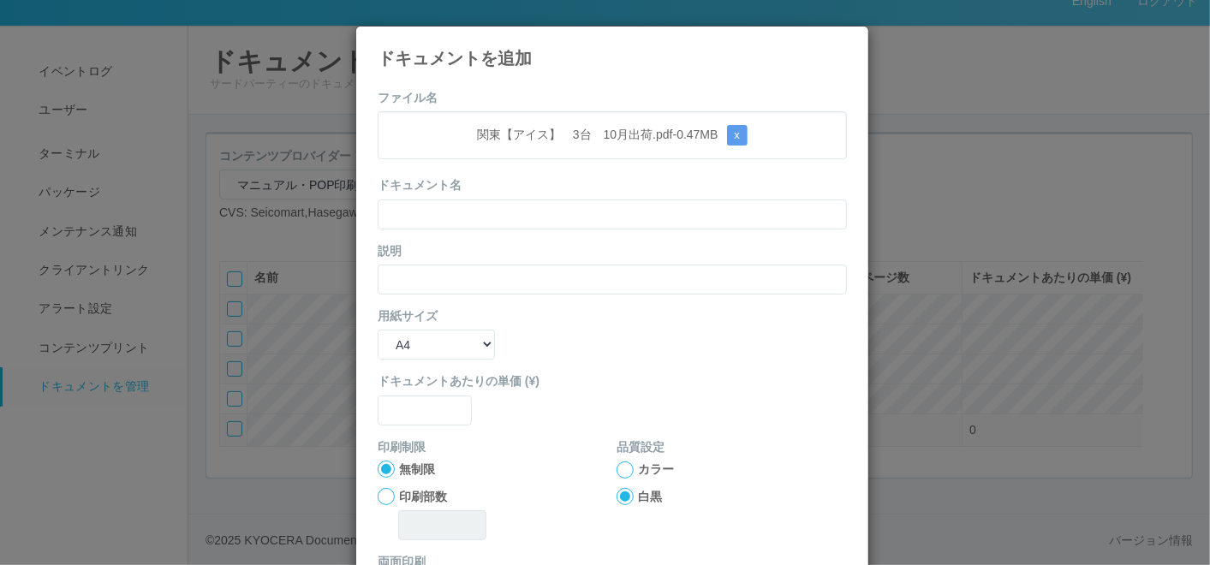
drag, startPoint x: 621, startPoint y: 93, endPoint x: 601, endPoint y: 150, distance: 59.9
click at [621, 95] on form "ファイル名 関東【アイス】　3台　10月出荷.pdf - 0.47 MB x ドキュメント名 説明 用紙サイズ B5 A4 B4 A3 ドキュメントあたりの単…" at bounding box center [612, 398] width 469 height 618
click at [558, 212] on input "text" at bounding box center [612, 215] width 469 height 30
paste input "関東【アイス】　3台　10月出荷"
type input "関東【アイス】　3台　10月出荷"
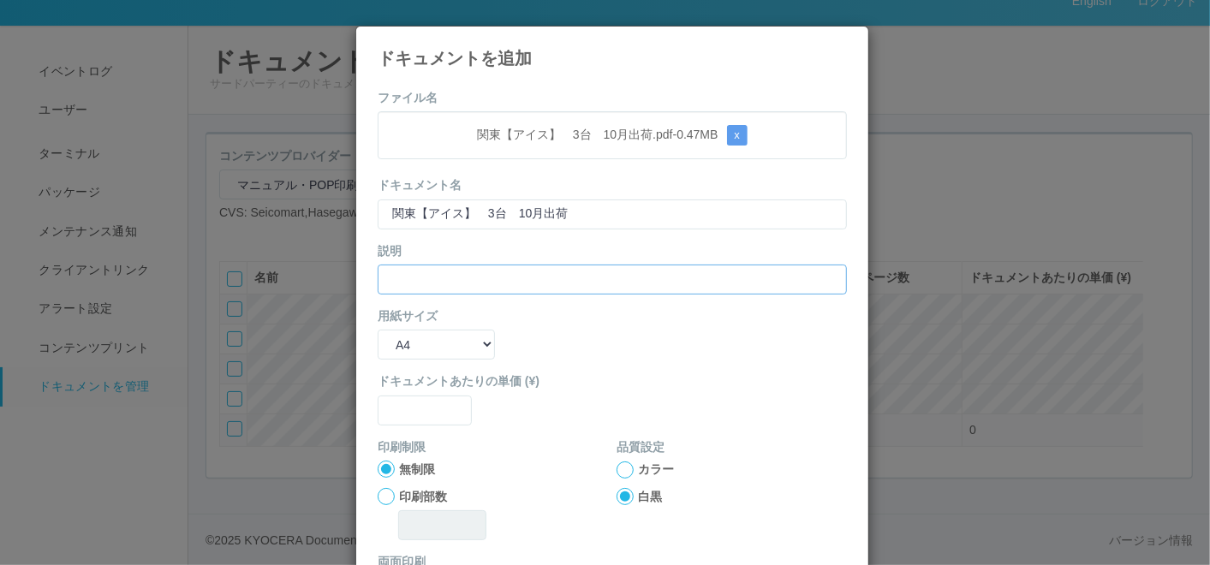
click at [455, 272] on input "text" at bounding box center [612, 280] width 469 height 30
paste input "関東【アイス】　3台　10月出荷"
type input "関東【アイス】　3台　10月出荷"
drag, startPoint x: 423, startPoint y: 347, endPoint x: 426, endPoint y: 361, distance: 14.8
click at [424, 349] on select "B5 A4 B4 A3" at bounding box center [436, 345] width 117 height 30
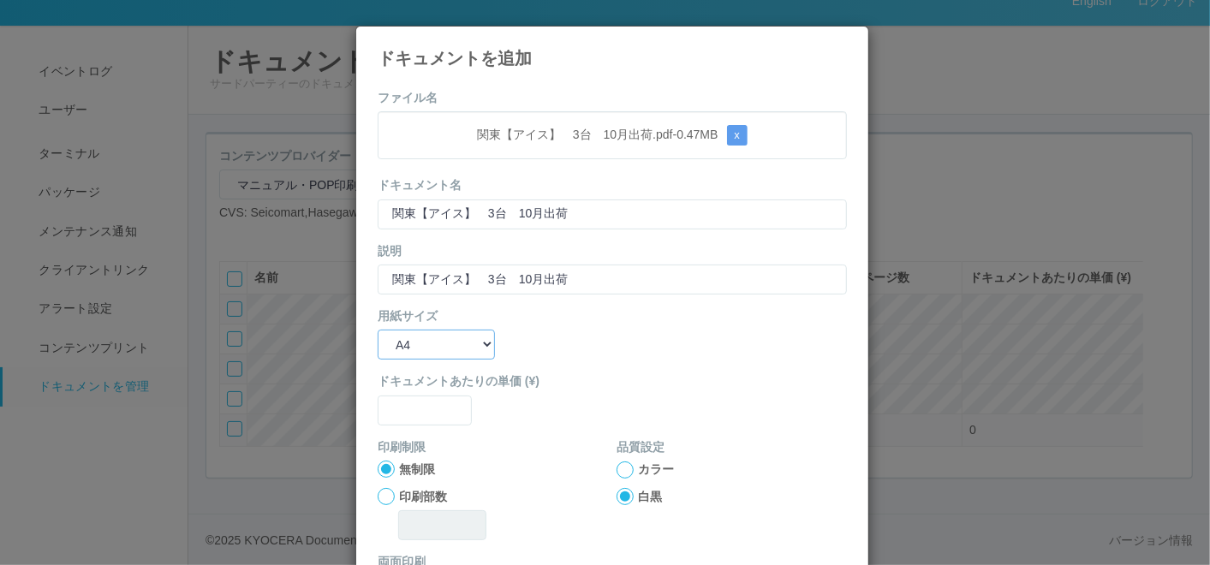
select select "A3"
click at [378, 330] on select "B5 A4 B4 A3" at bounding box center [436, 345] width 117 height 30
click at [418, 401] on input "text" at bounding box center [425, 411] width 94 height 30
type input "0"
click at [617, 477] on div "カラー 白黒" at bounding box center [732, 483] width 230 height 45
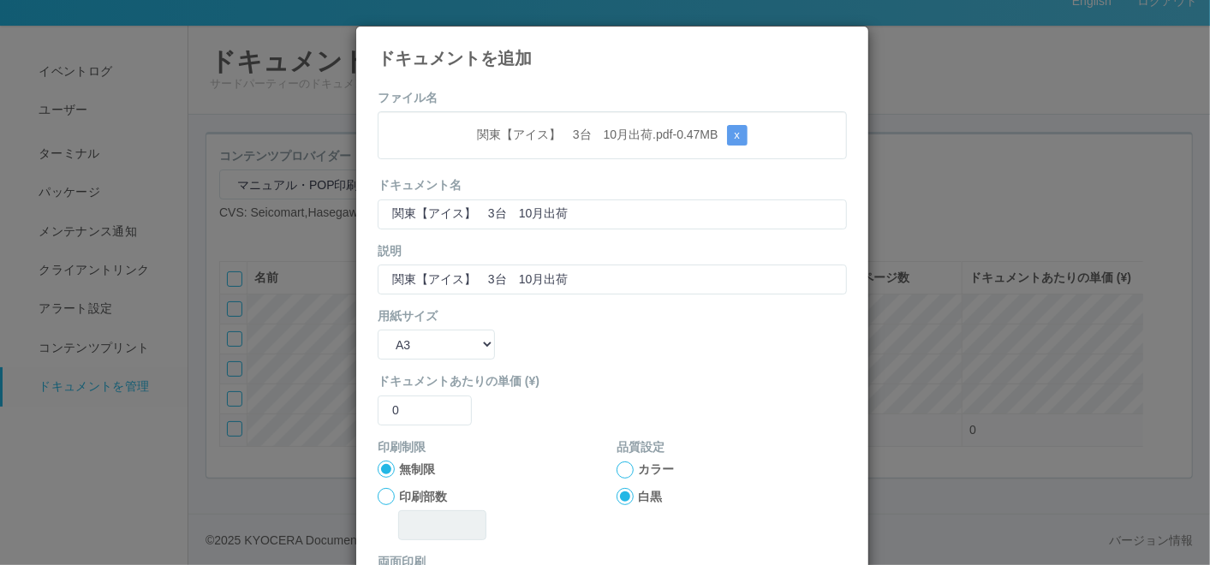
click at [624, 469] on div at bounding box center [625, 470] width 17 height 17
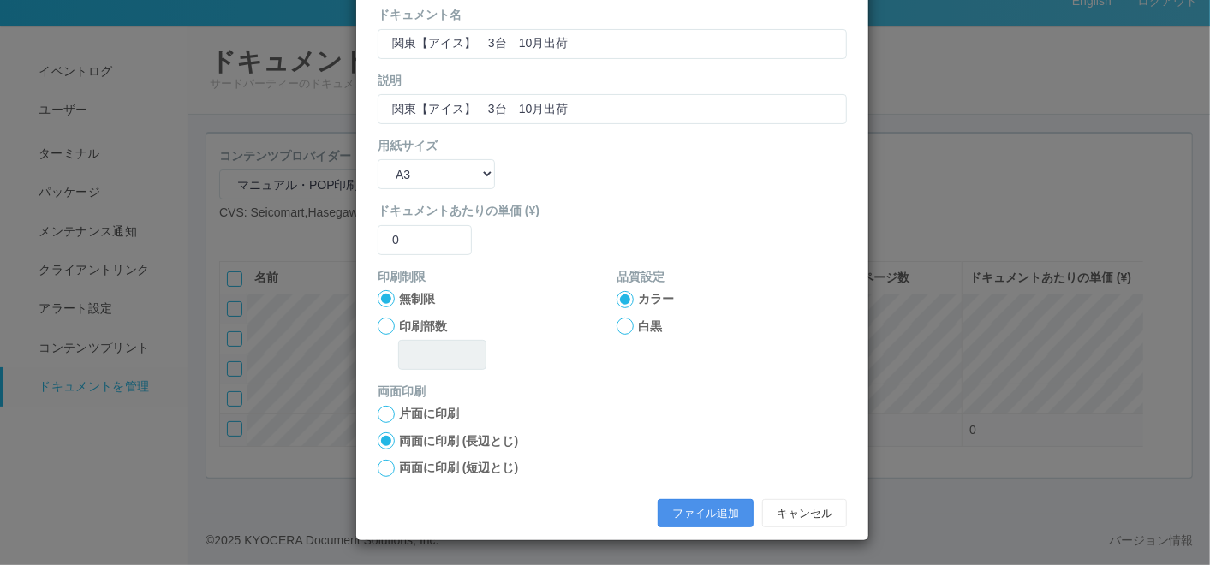
click at [681, 501] on button "ファイル追加" at bounding box center [706, 513] width 96 height 29
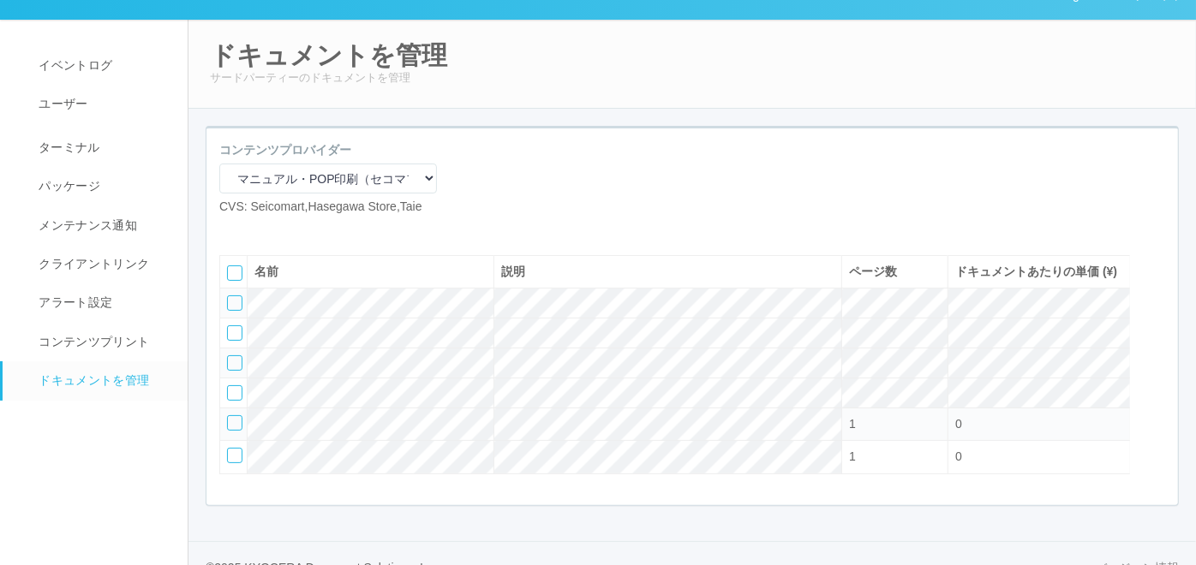
click at [232, 230] on icon at bounding box center [232, 230] width 0 height 0
select select "A4"
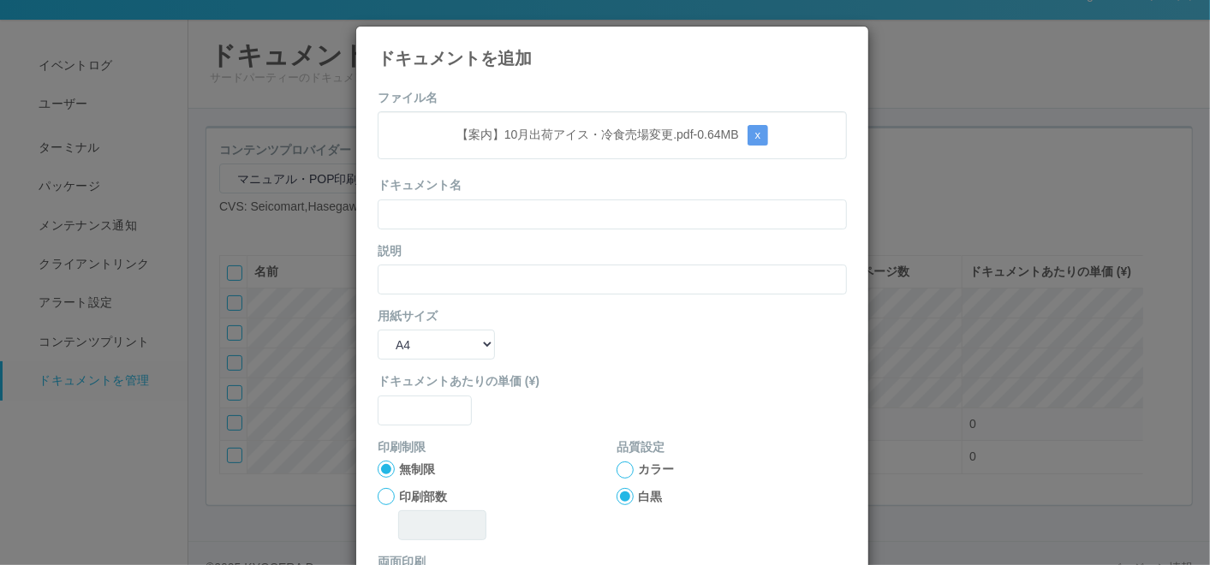
click at [485, 81] on div "ファイル名 【案内】10月出荷アイス・冷食売場変更.pdf - 0.64 MB x ドキュメント名 説明 用紙サイズ B5 A4 B4 A3 ドキュメントあた…" at bounding box center [612, 393] width 512 height 635
click at [467, 203] on input "text" at bounding box center [612, 215] width 469 height 30
paste input "【案内】10月出荷アイス・冷食売場変更"
type input "【案内】10月出荷アイス・冷食売場変更"
click at [443, 274] on input "text" at bounding box center [612, 280] width 469 height 30
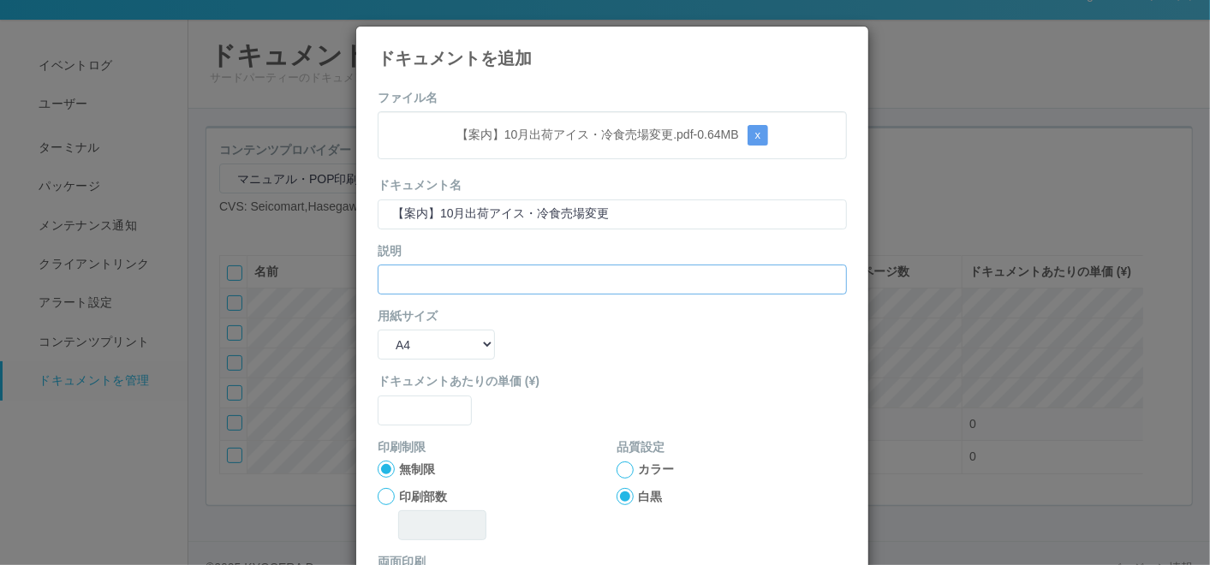
paste input "【案内】10月出荷アイス・冷食売場変更"
type input "【案内】10月出荷アイス・冷食売場変更"
click at [394, 350] on select "B5 A4 B4 A3" at bounding box center [436, 345] width 117 height 30
select select "A3"
click at [378, 330] on select "B5 A4 B4 A3" at bounding box center [436, 345] width 117 height 30
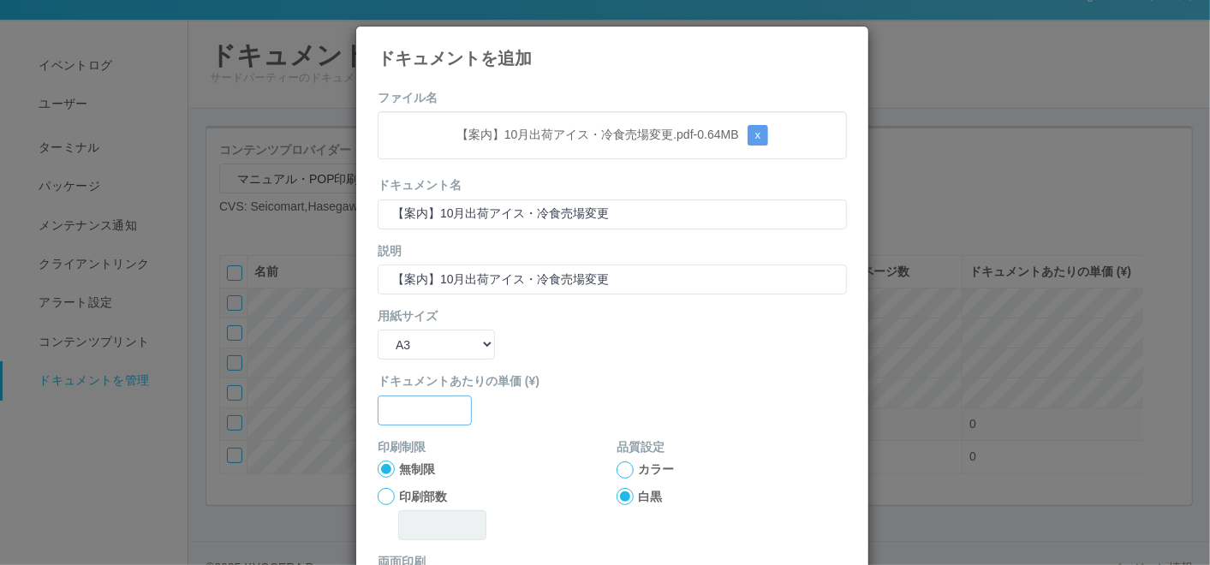
click at [409, 410] on input "text" at bounding box center [425, 411] width 94 height 30
type input "0"
click at [620, 464] on div at bounding box center [625, 470] width 17 height 17
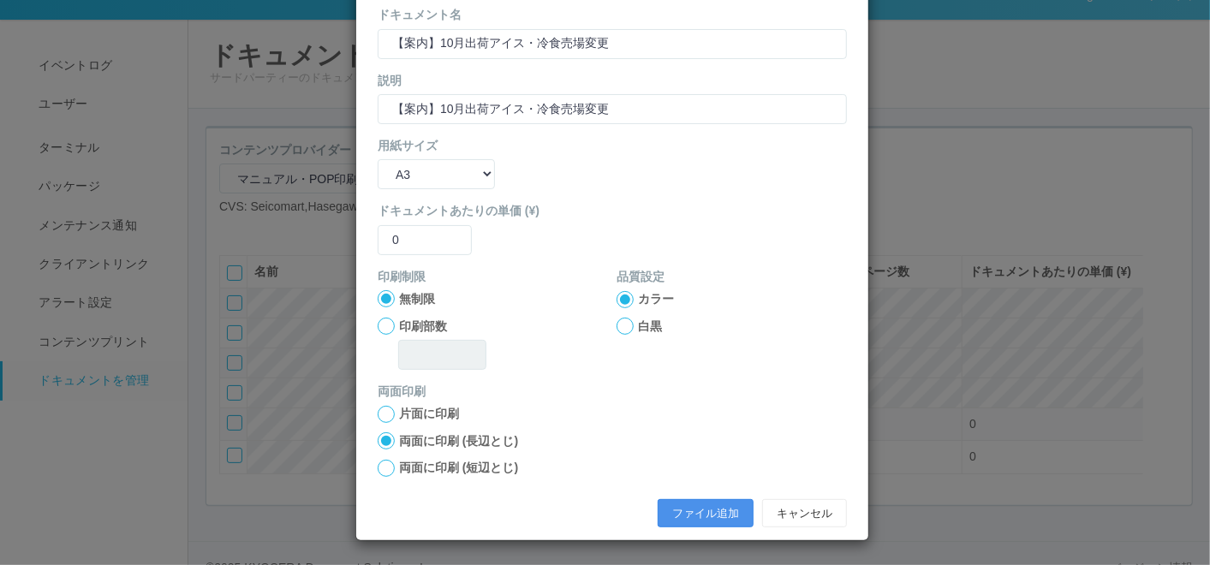
click at [663, 508] on button "ファイル追加" at bounding box center [706, 513] width 96 height 29
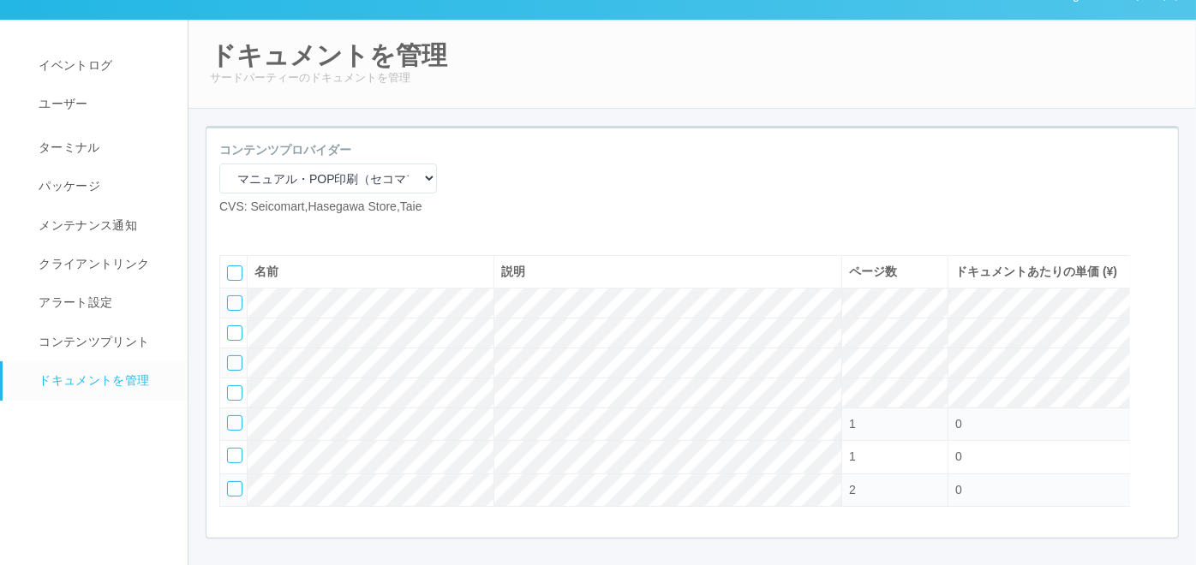
scroll to position [145, 0]
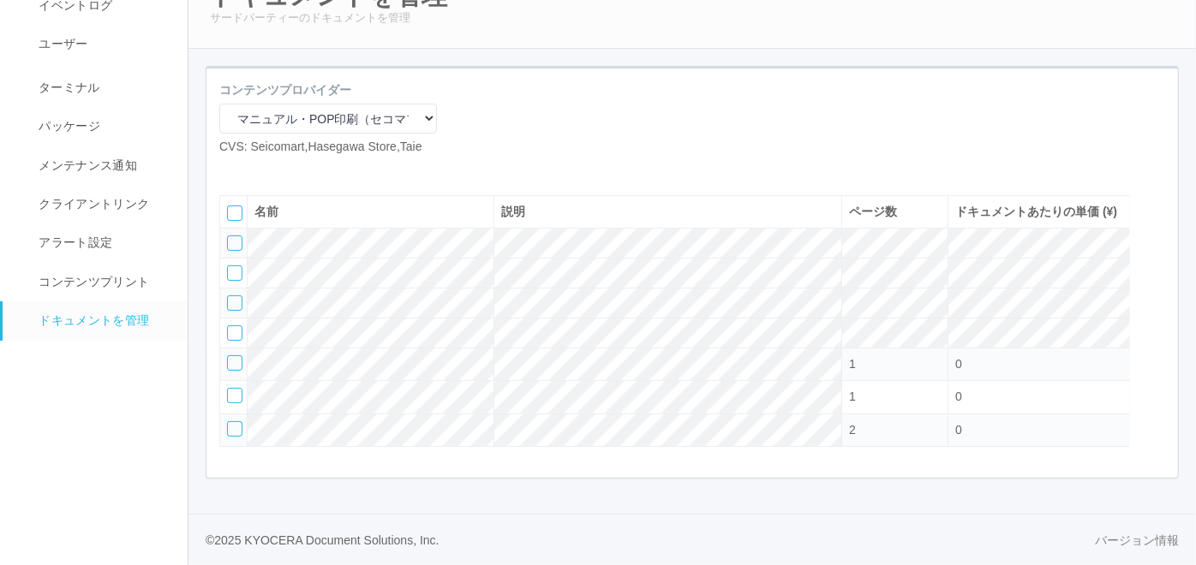
click at [232, 170] on icon at bounding box center [232, 170] width 0 height 0
select select "A4"
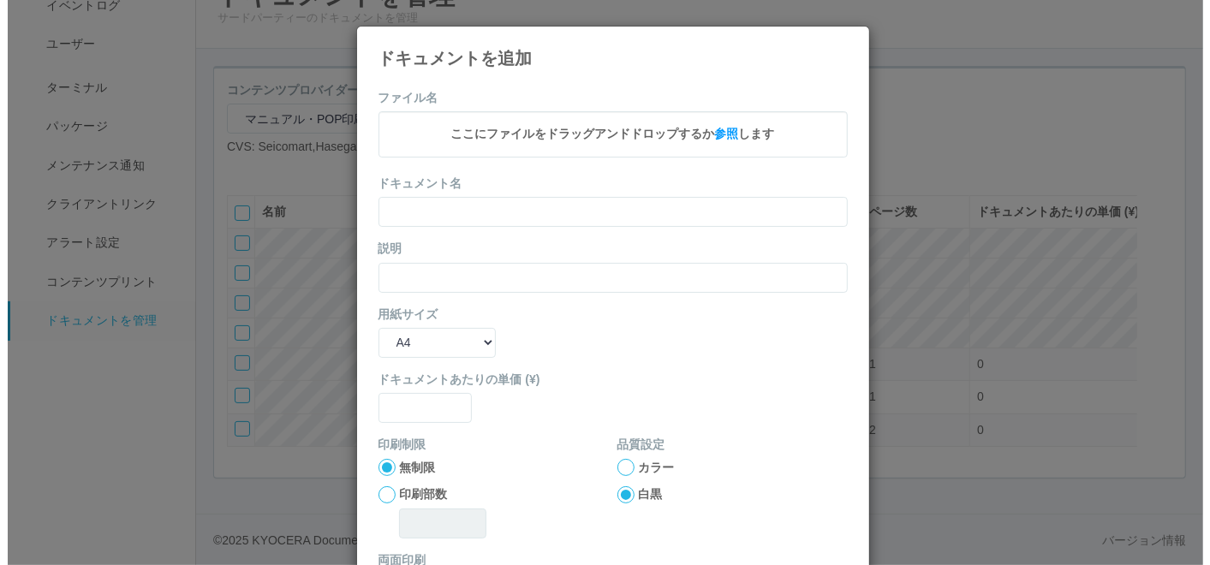
scroll to position [127, 0]
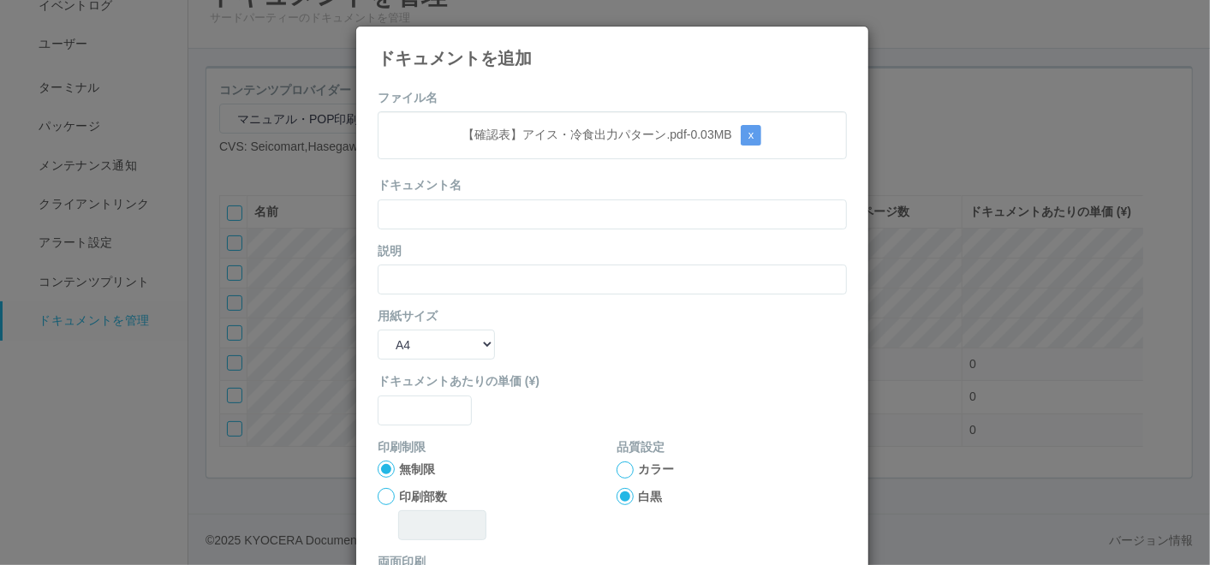
drag, startPoint x: 542, startPoint y: 73, endPoint x: 543, endPoint y: 93, distance: 20.6
click at [542, 72] on div "ドキュメントを追加 ファイル名 【確認表】アイス・冷食出力パターン.pdf - 0.03 MB x ドキュメント名 説明 用紙サイズ B5 A4 B4 A3 …" at bounding box center [612, 369] width 514 height 686
click at [540, 217] on input "text" at bounding box center [612, 215] width 469 height 30
paste input "【確認表】アイス・冷食出力パターン"
type input "【確認表】アイス・冷食出力パターン"
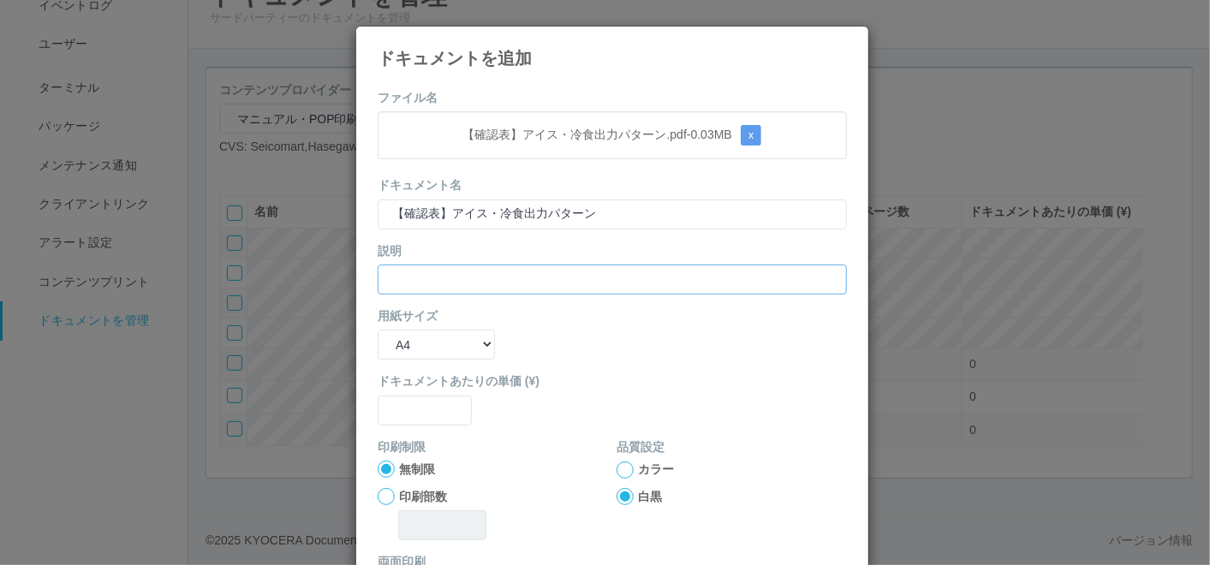
click at [480, 282] on input "text" at bounding box center [612, 280] width 469 height 30
paste input "【確認表】アイス・冷食出力パターン"
click at [453, 347] on select "B5 A4 B4 A3" at bounding box center [436, 345] width 117 height 30
click at [378, 330] on select "B5 A4 B4 A3" at bounding box center [436, 345] width 117 height 30
click at [410, 411] on input "text" at bounding box center [425, 411] width 94 height 30
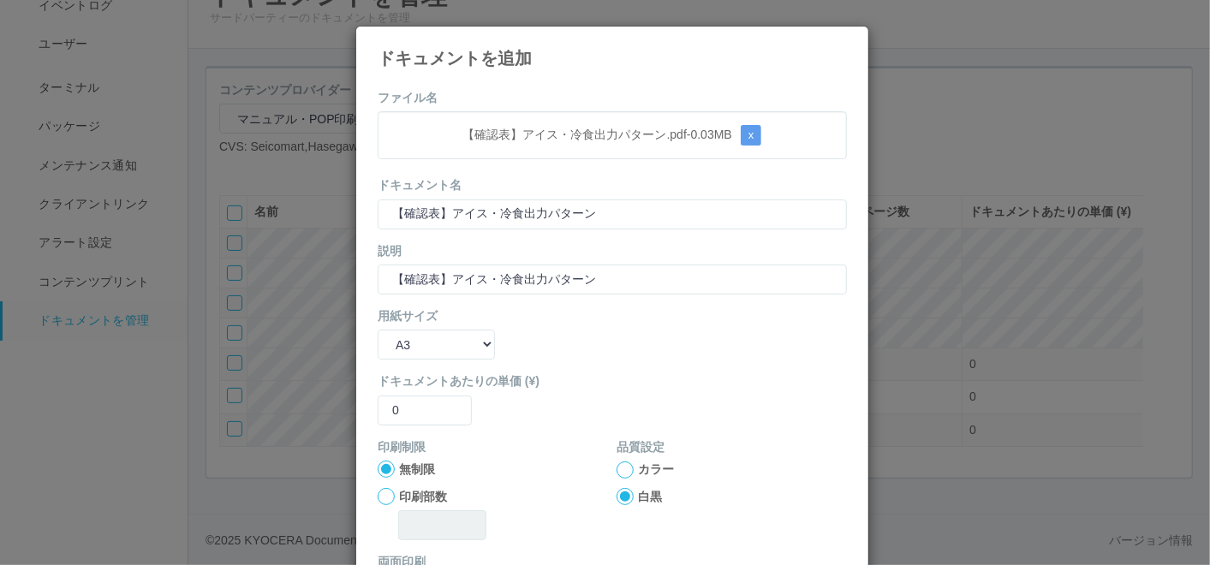
click at [617, 471] on div at bounding box center [625, 470] width 17 height 17
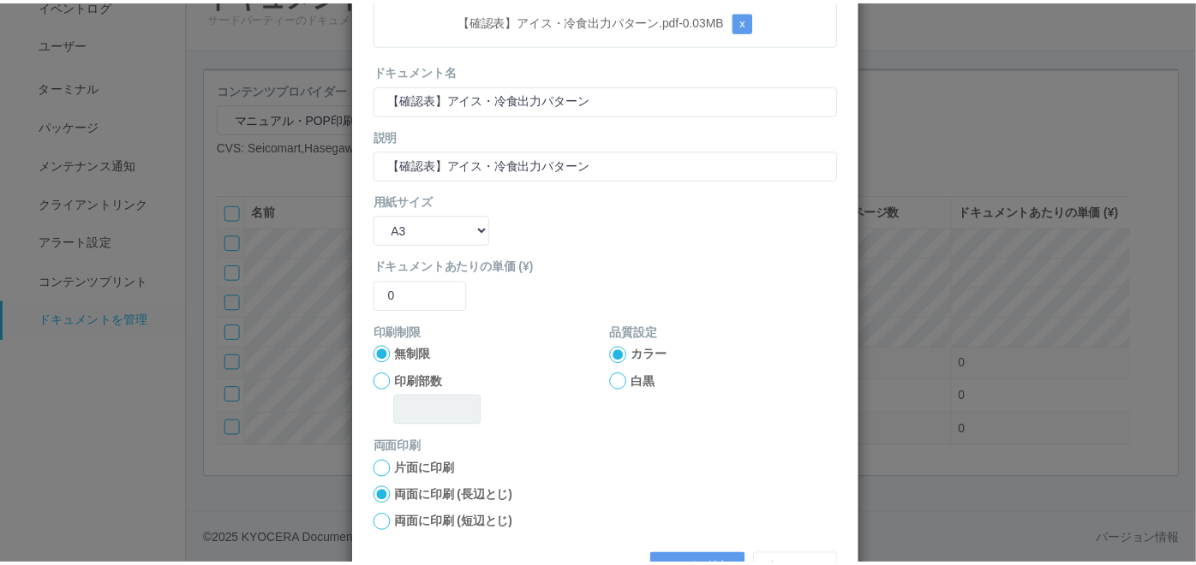
scroll to position [170, 0]
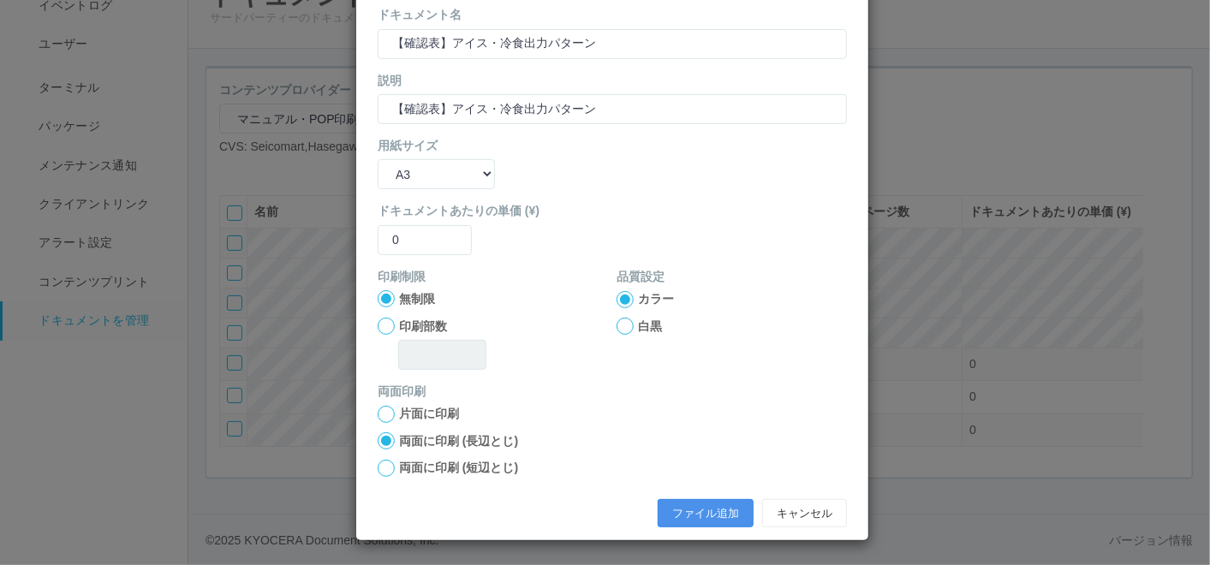
click at [672, 511] on button "ファイル追加" at bounding box center [706, 513] width 96 height 29
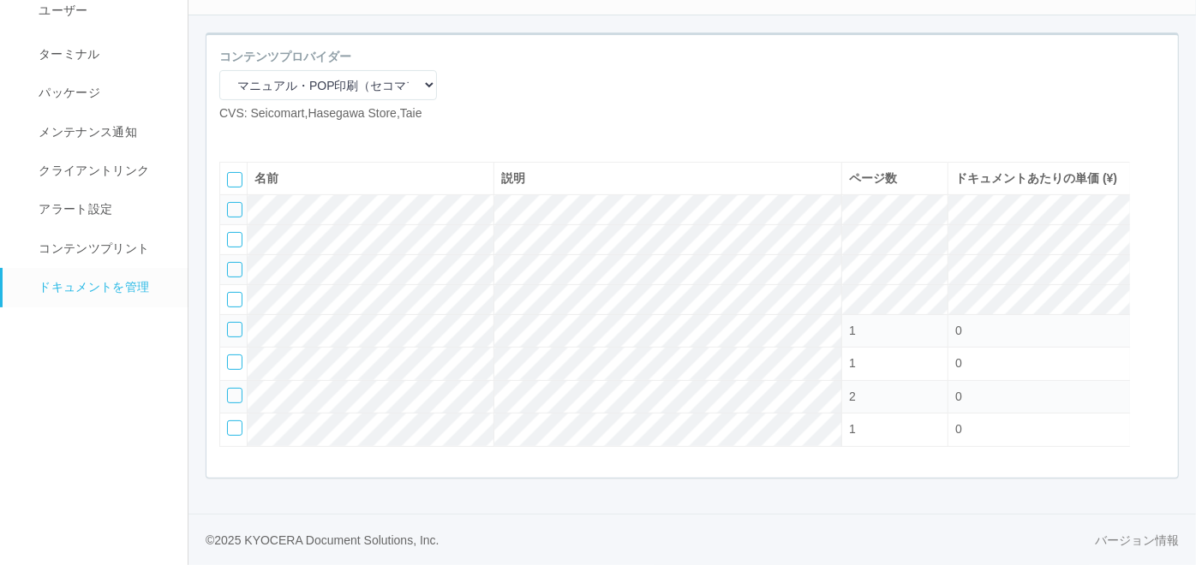
click at [258, 136] on icon at bounding box center [258, 136] width 0 height 0
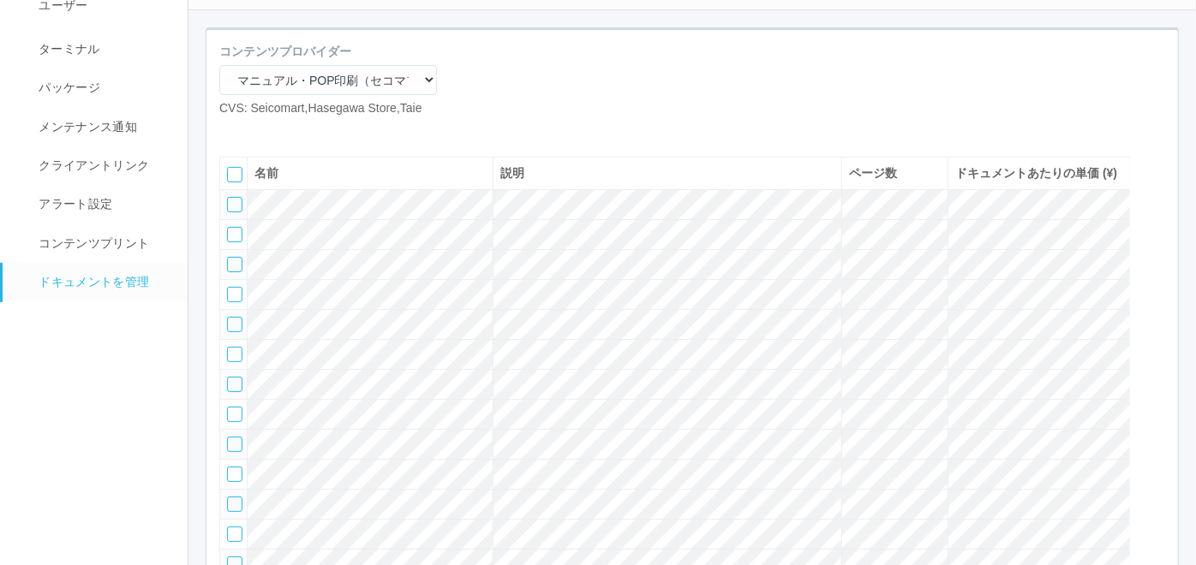
click at [258, 131] on icon at bounding box center [258, 131] width 0 height 0
